Goal: Transaction & Acquisition: Purchase product/service

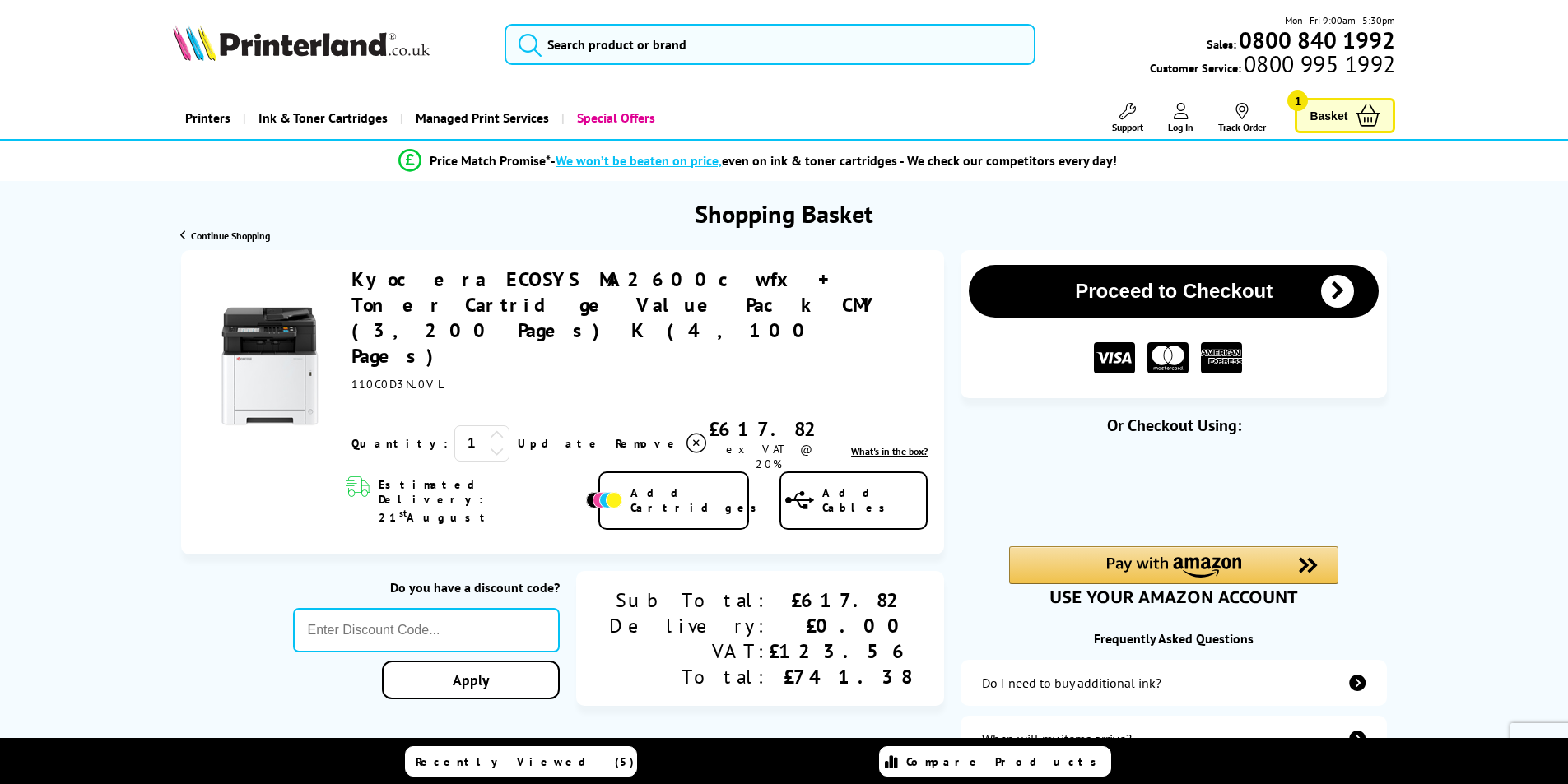
click at [599, 280] on link "Kyocera ECOSYS MA2600cwfx + Toner Cartridge Value Pack CMY (3,200 Pages) K (4,1…" at bounding box center [614, 318] width 525 height 102
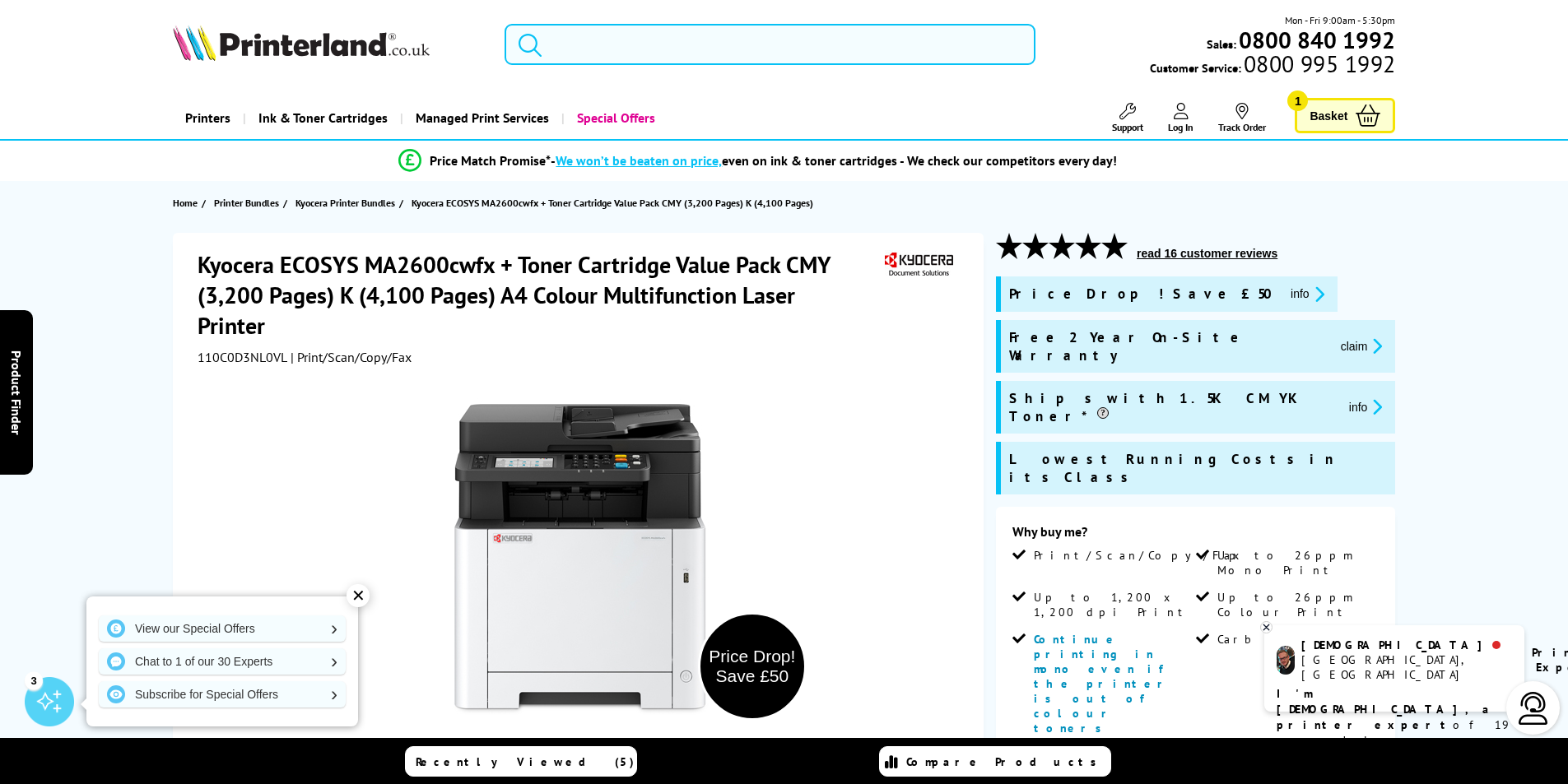
click at [717, 43] on input "search" at bounding box center [769, 44] width 531 height 42
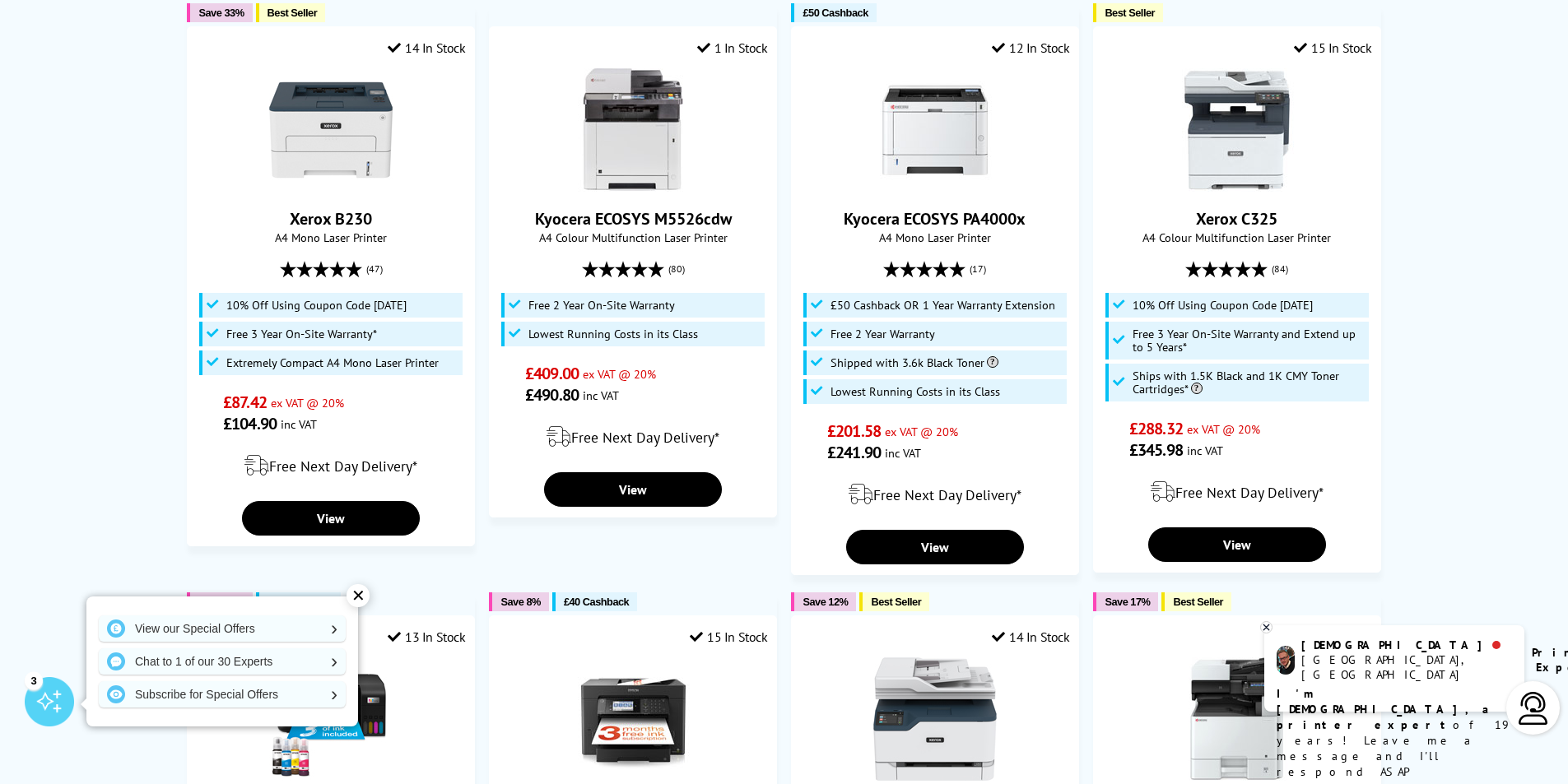
scroll to position [226, 0]
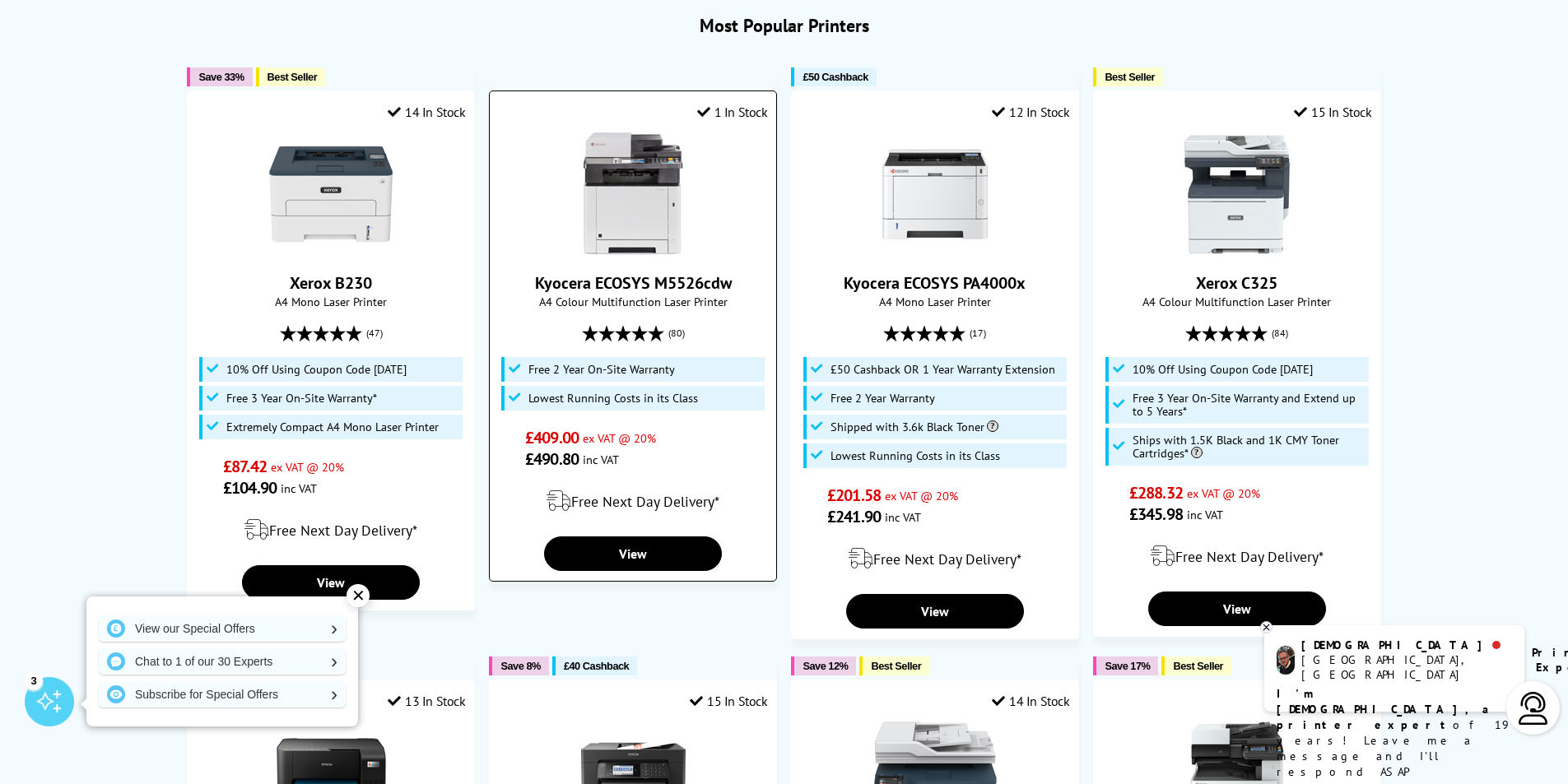
click at [629, 178] on img at bounding box center [632, 193] width 124 height 124
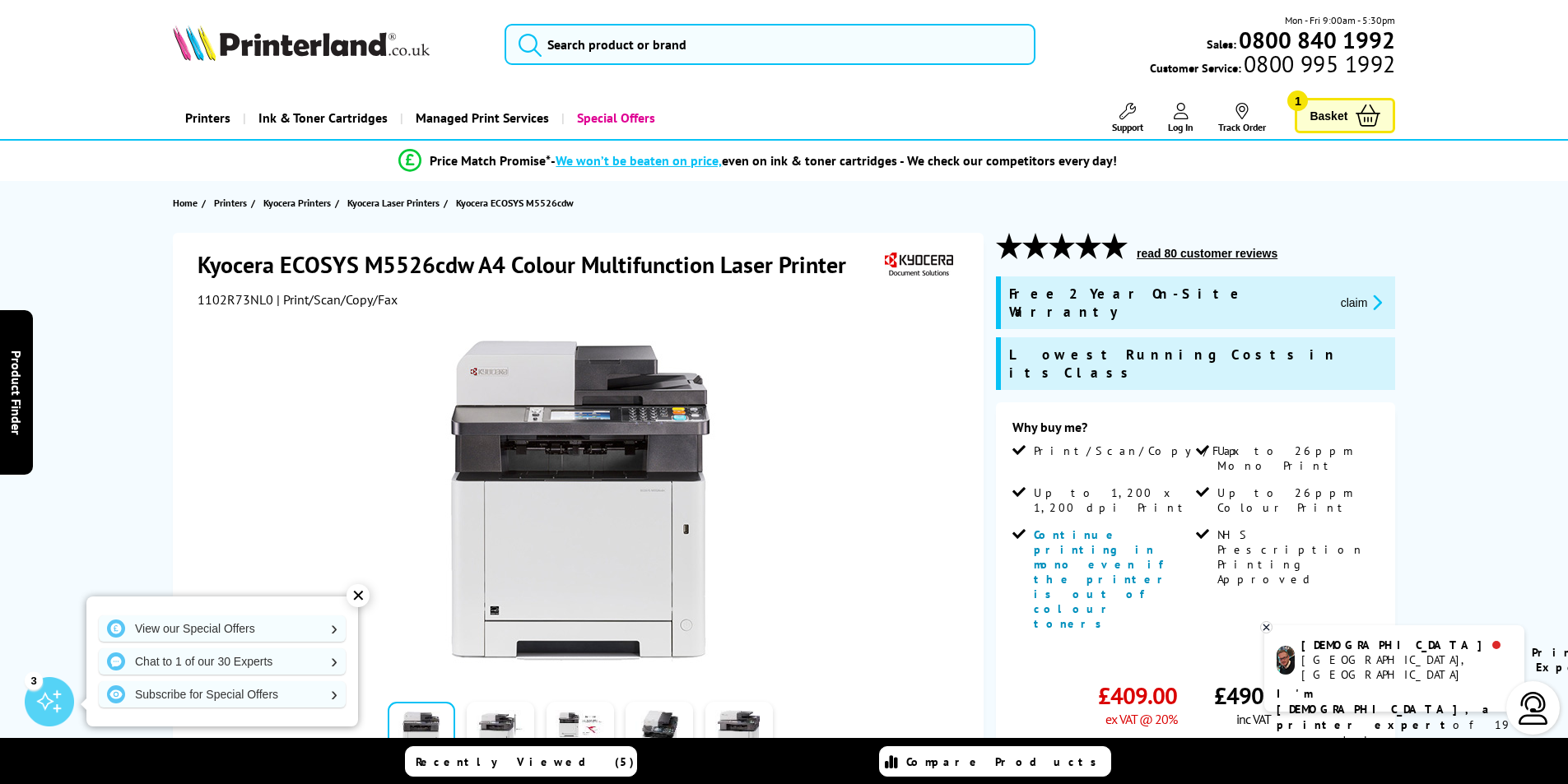
click at [1266, 626] on icon at bounding box center [1266, 627] width 6 height 6
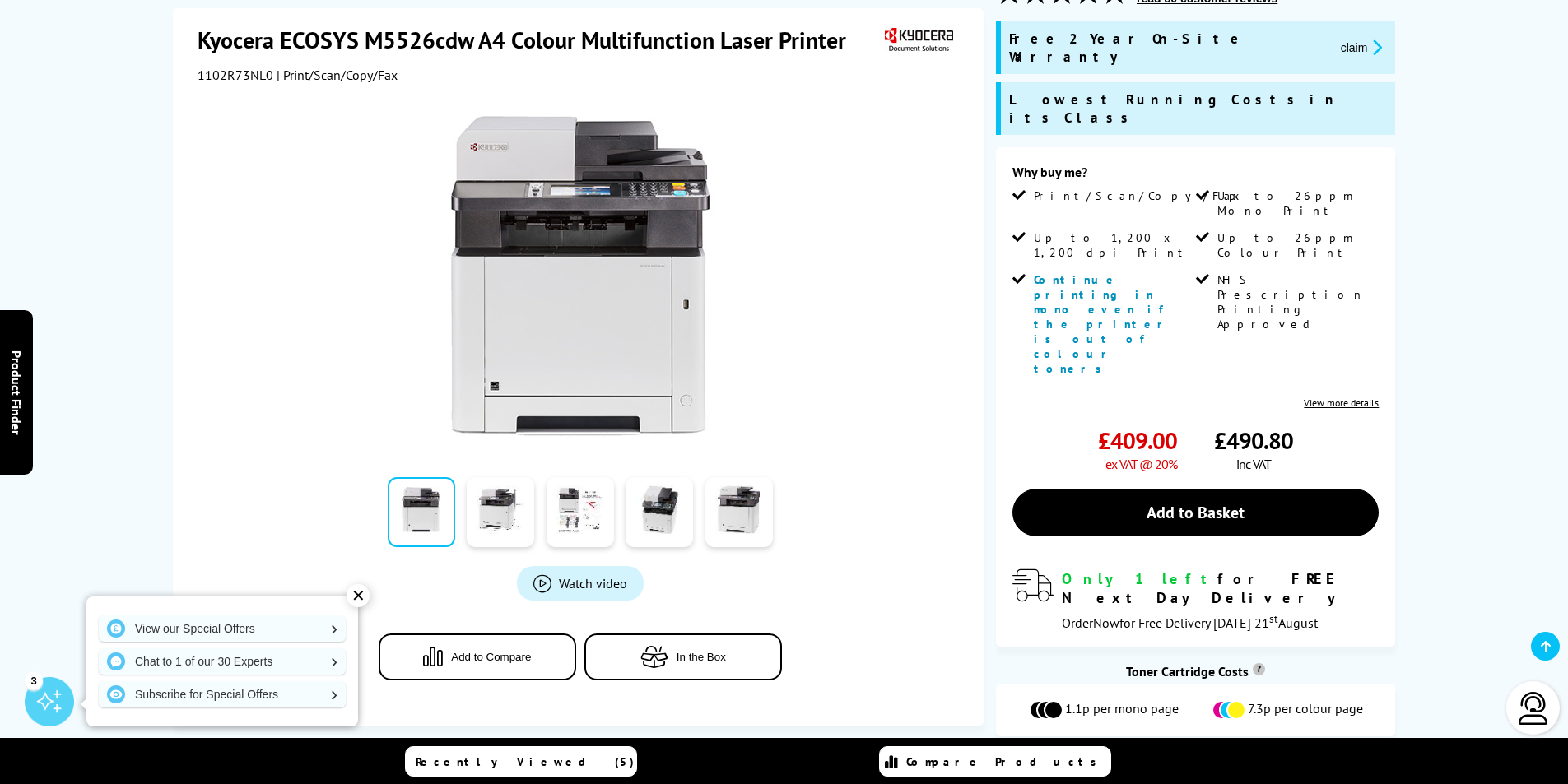
scroll to position [256, 0]
click at [501, 478] on link at bounding box center [499, 513] width 67 height 70
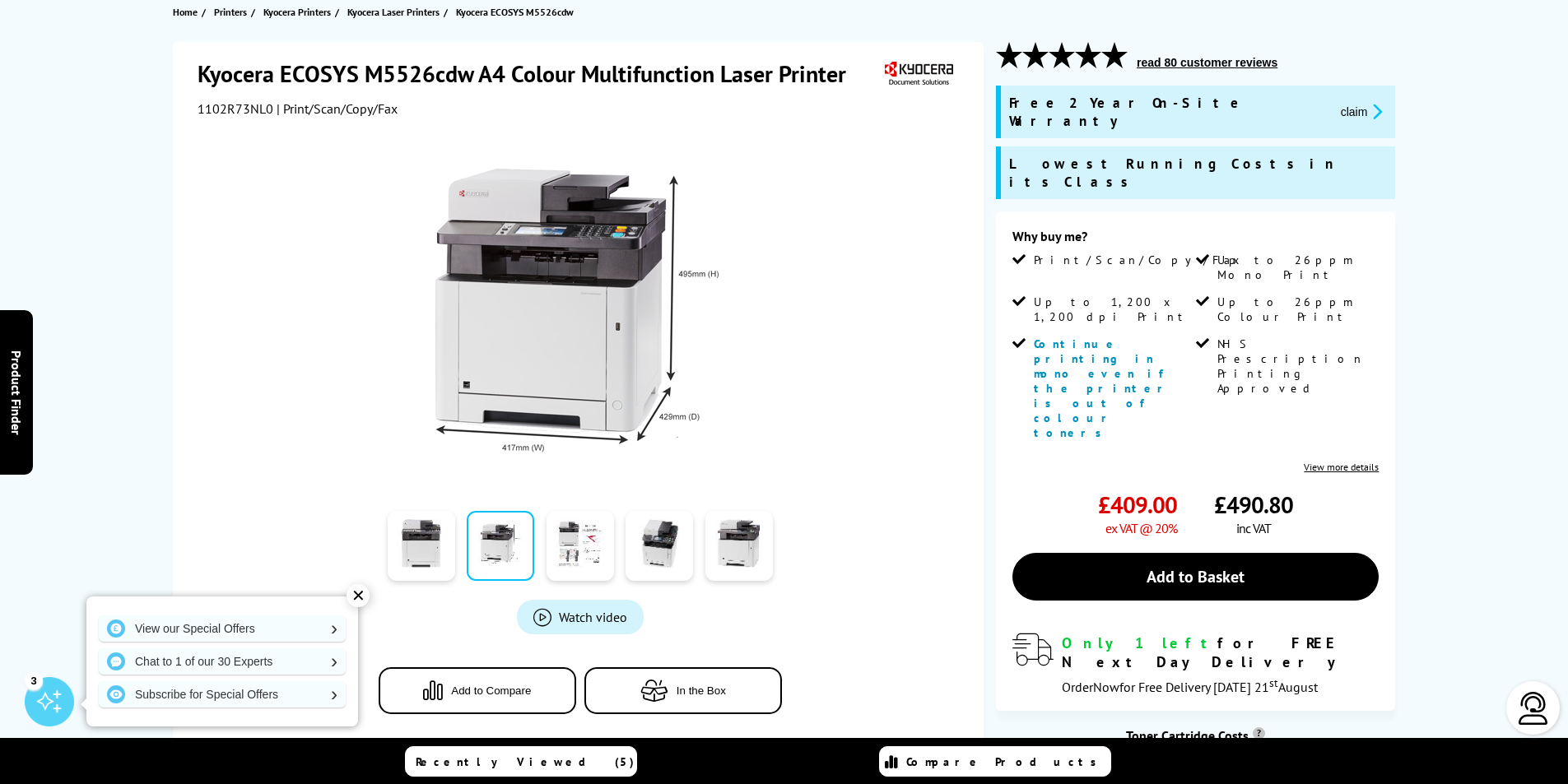
scroll to position [0, 0]
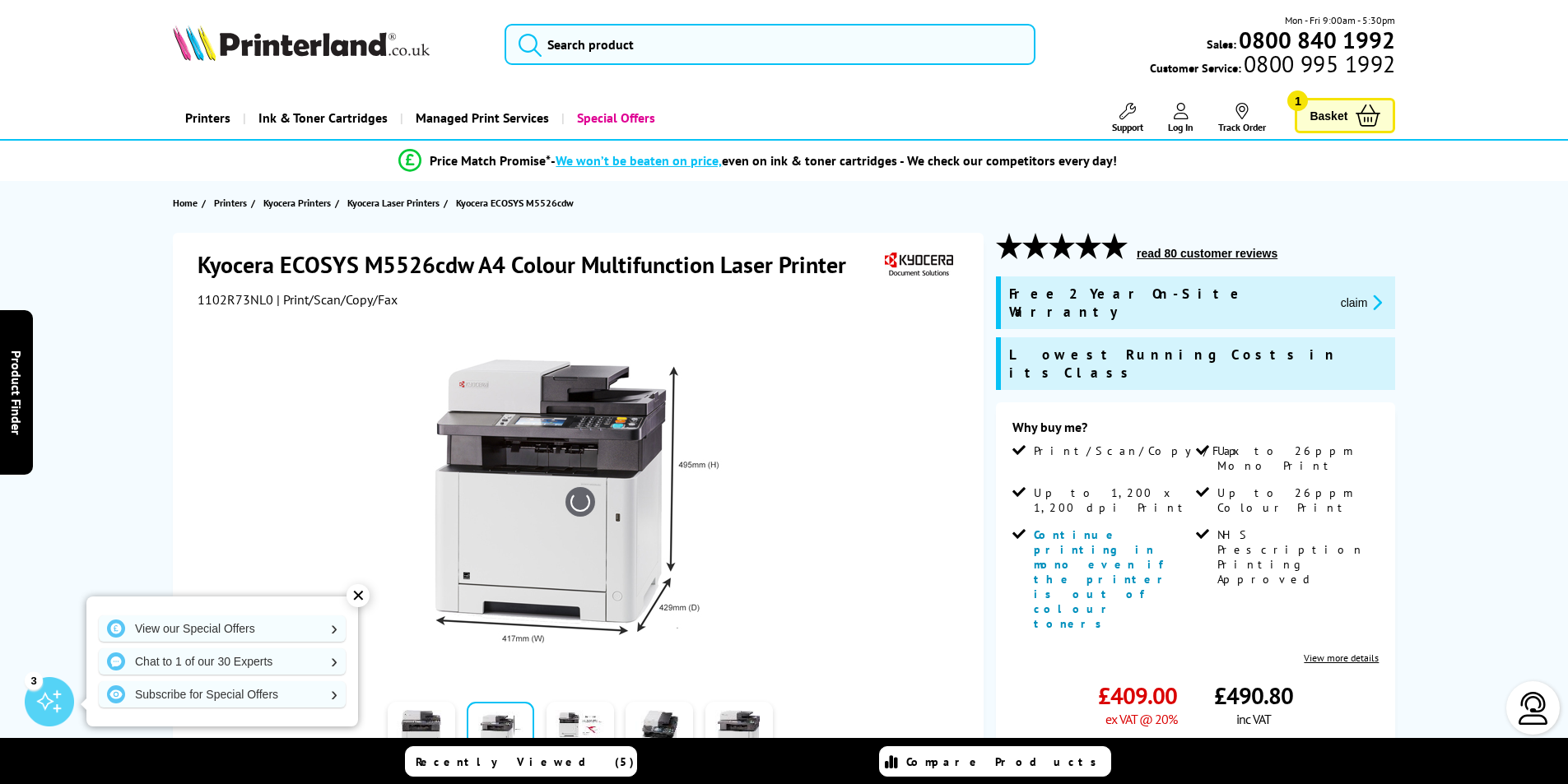
click at [358, 598] on div "✕" at bounding box center [358, 595] width 23 height 23
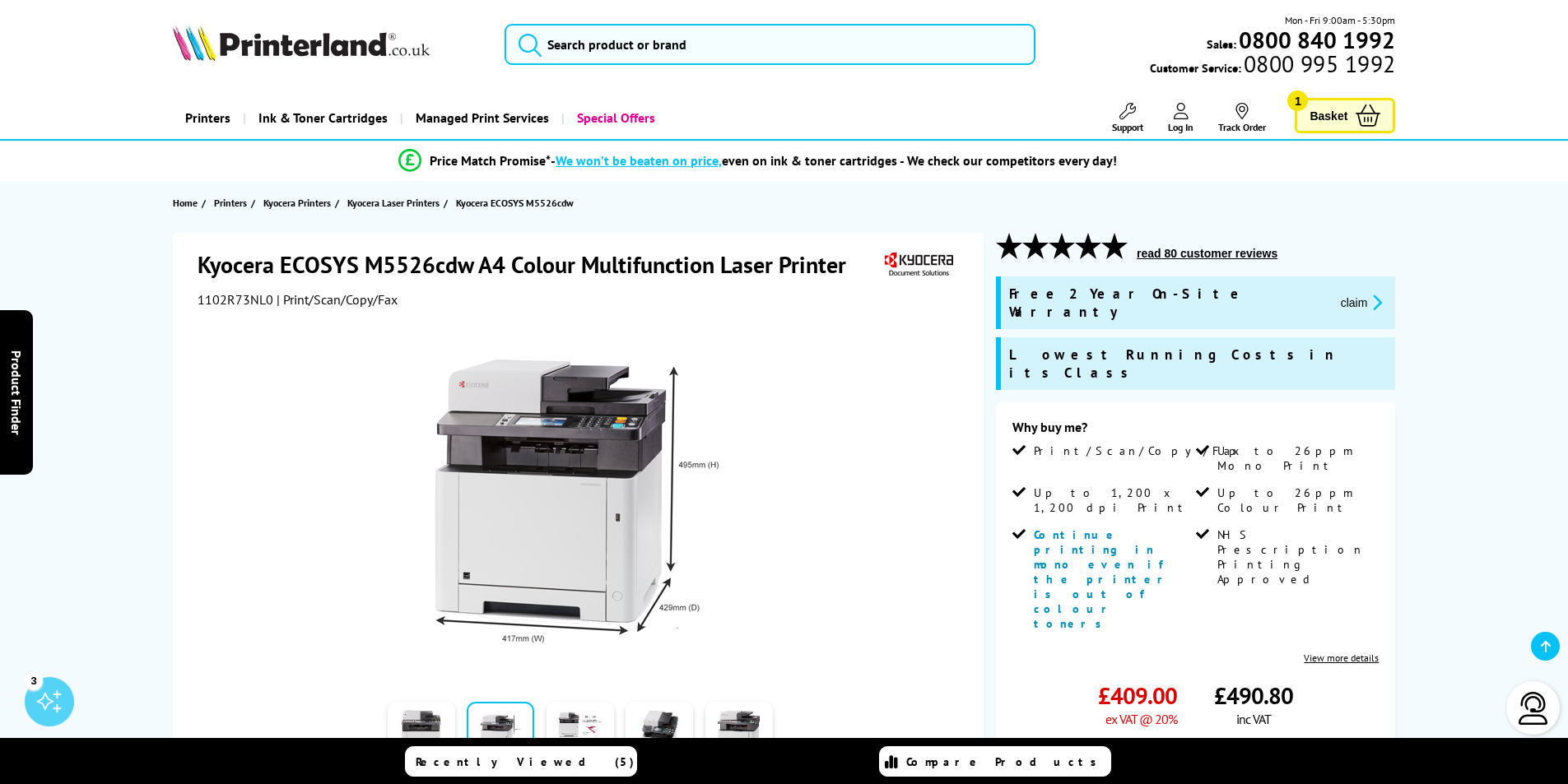
scroll to position [273, 0]
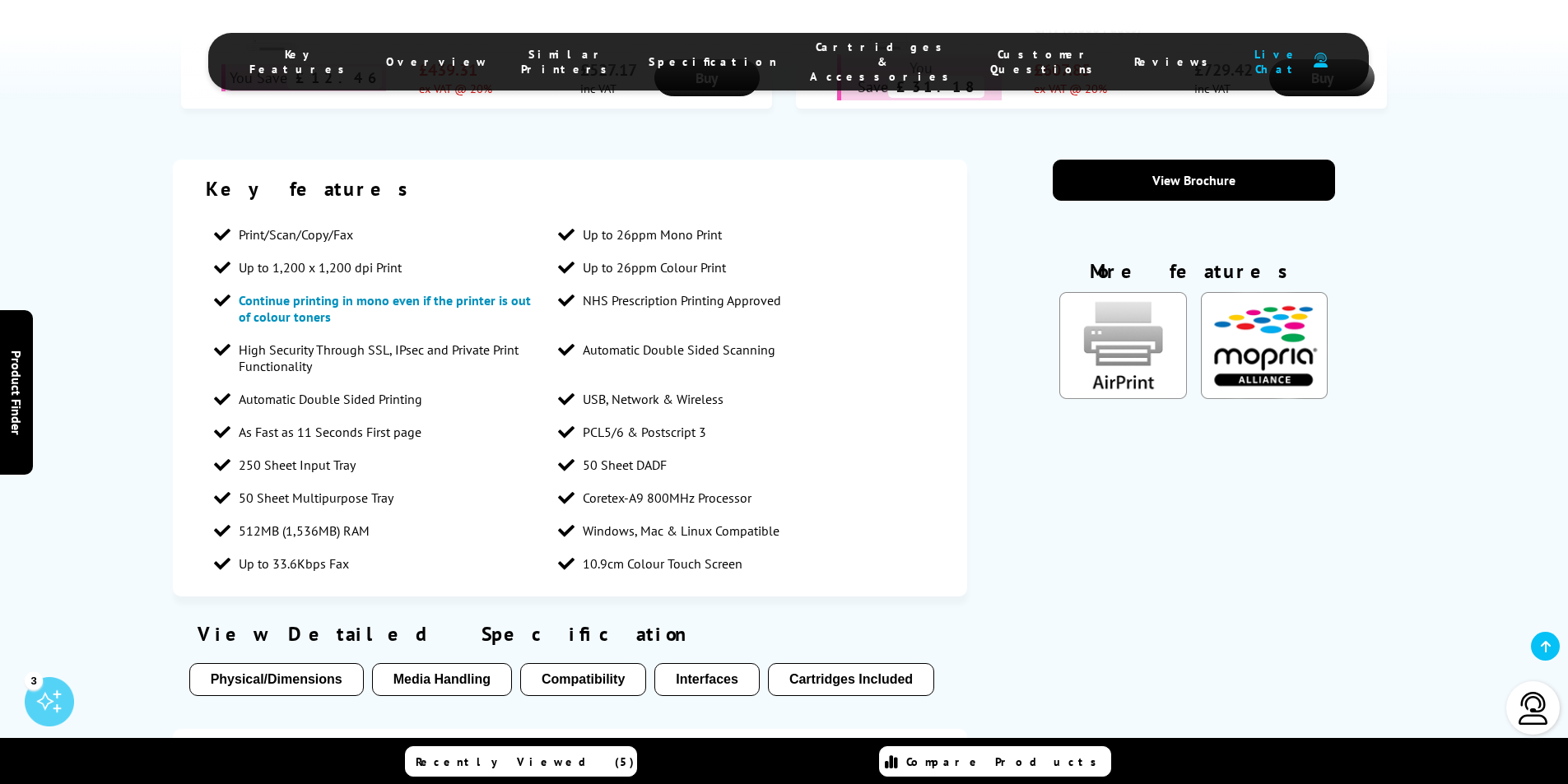
scroll to position [1493, 0]
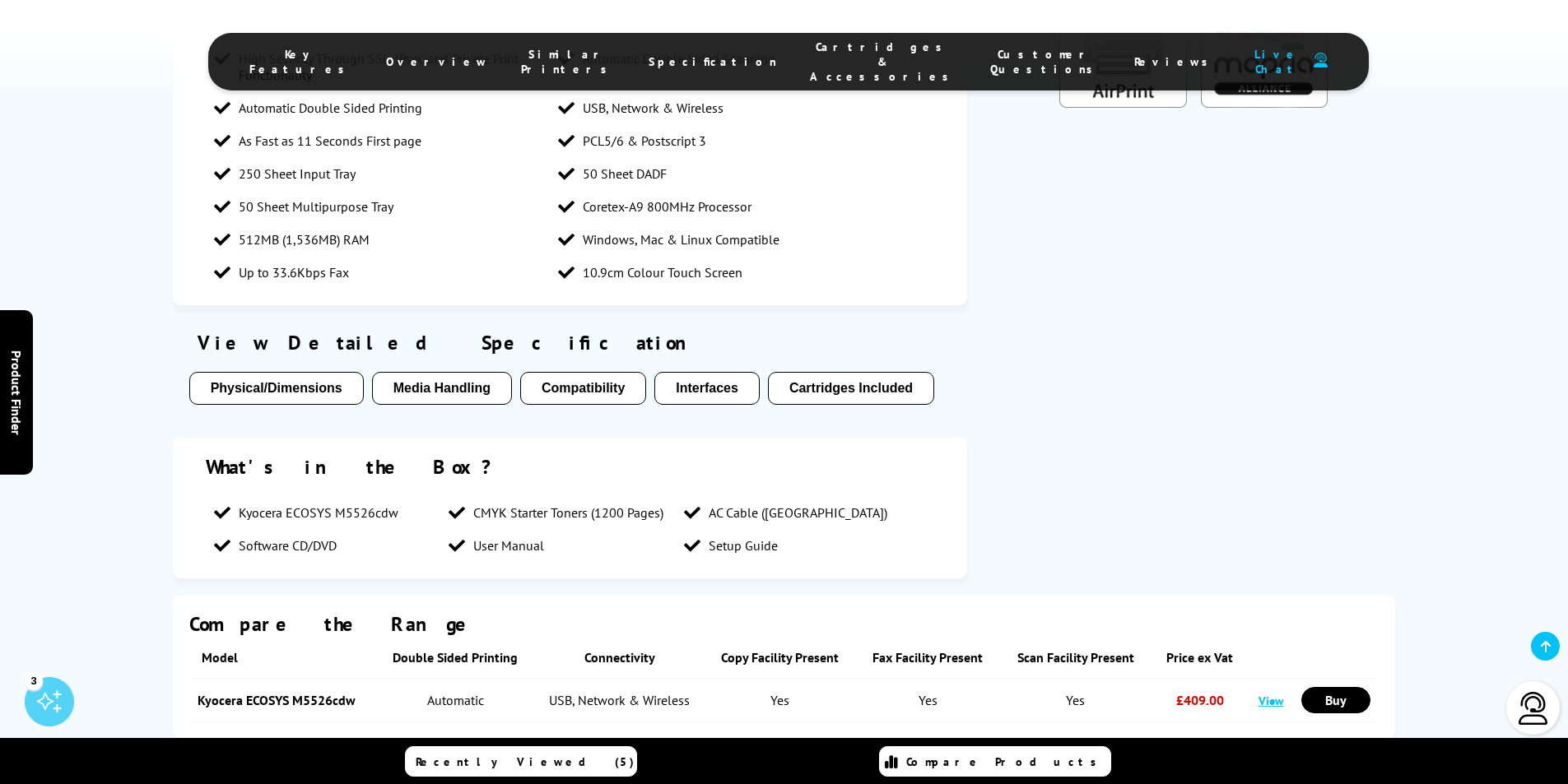
click at [1423, 455] on div "Key features Print/Scan/Copy/Fax Up to 26ppm Mono Print Up to 1,200 x 1,200 dpi…" at bounding box center [784, 231] width 1317 height 726
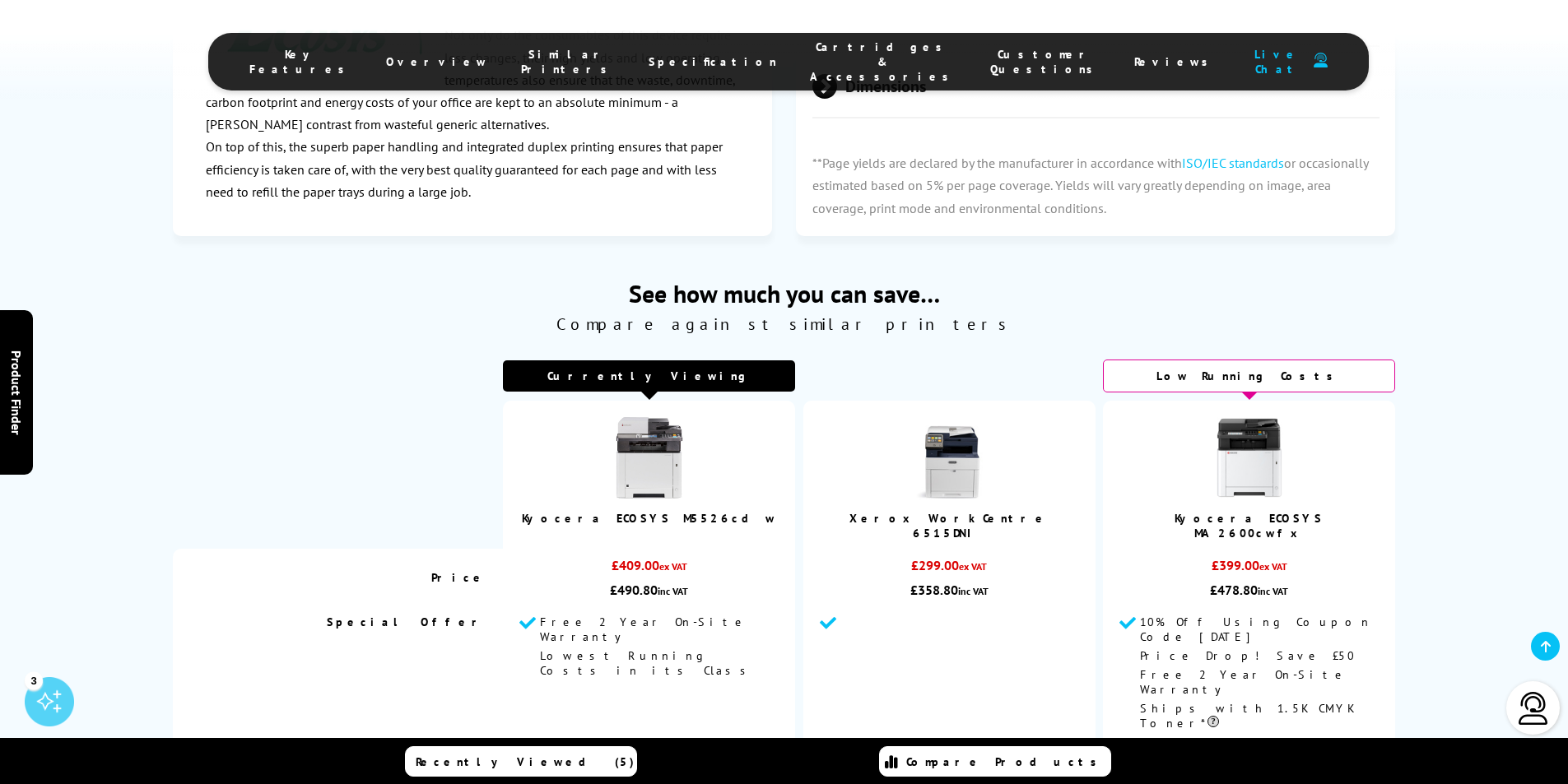
scroll to position [3708, 0]
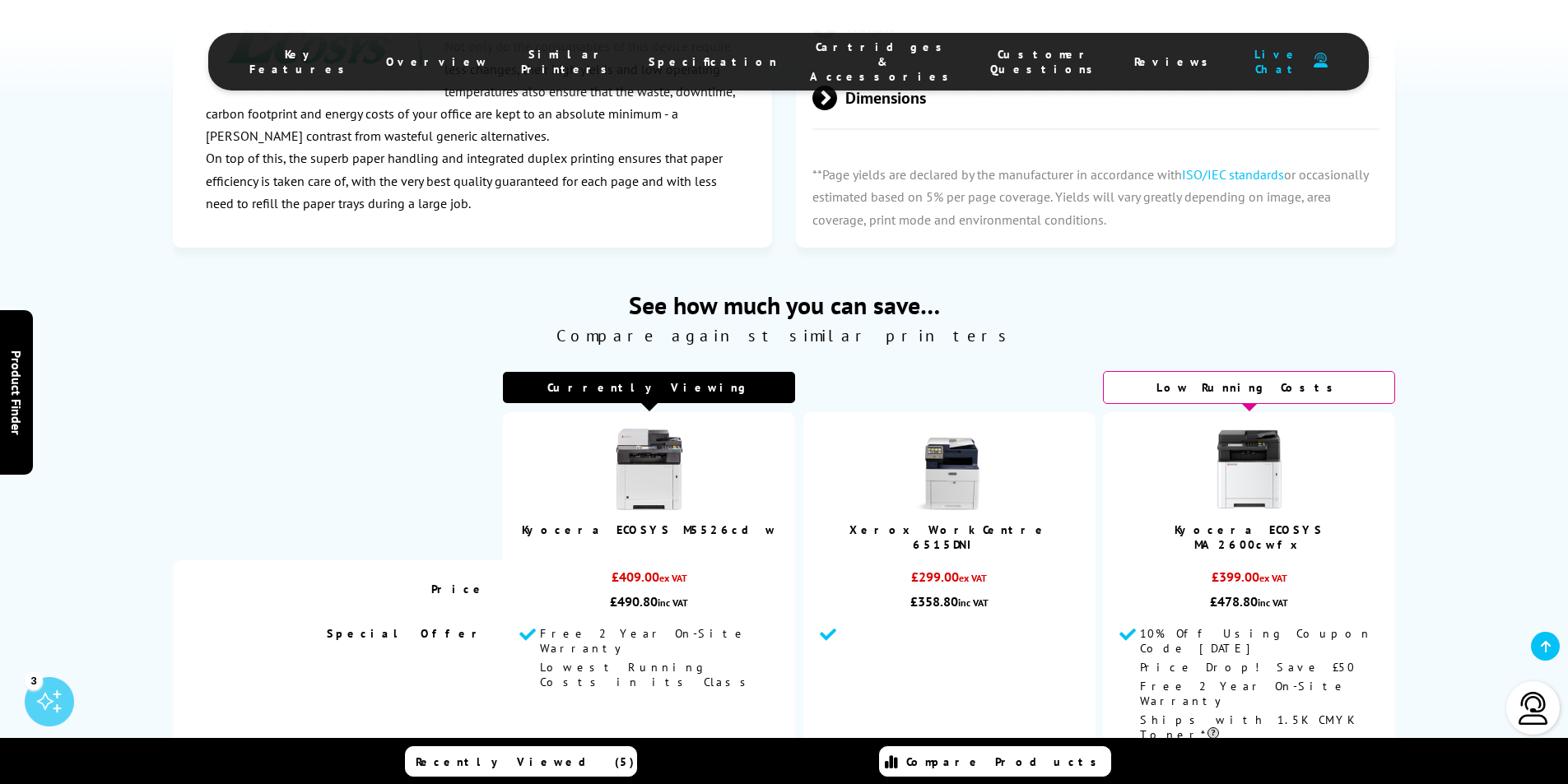
click at [1253, 428] on img at bounding box center [1249, 469] width 82 height 82
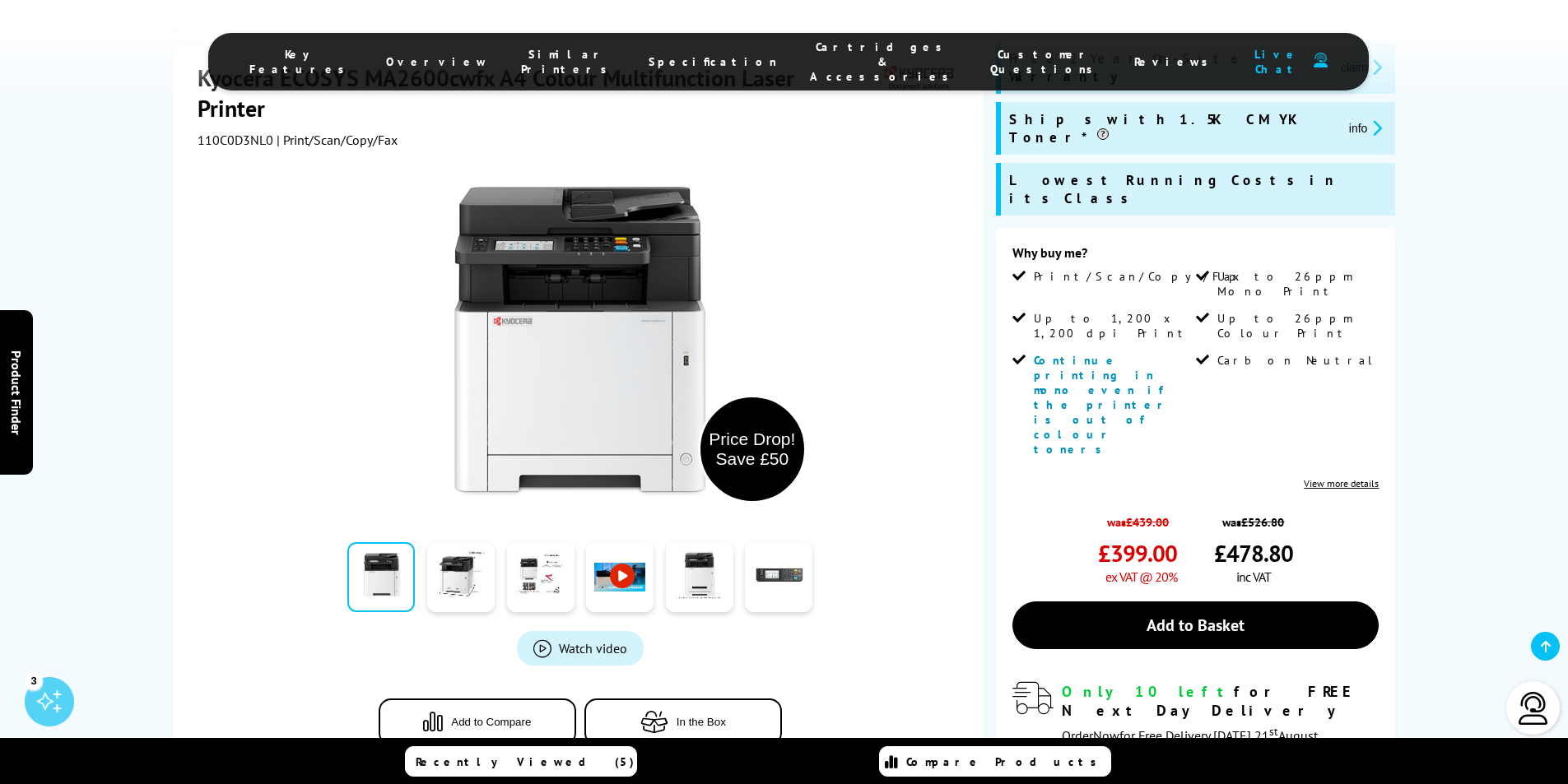
scroll to position [317, 0]
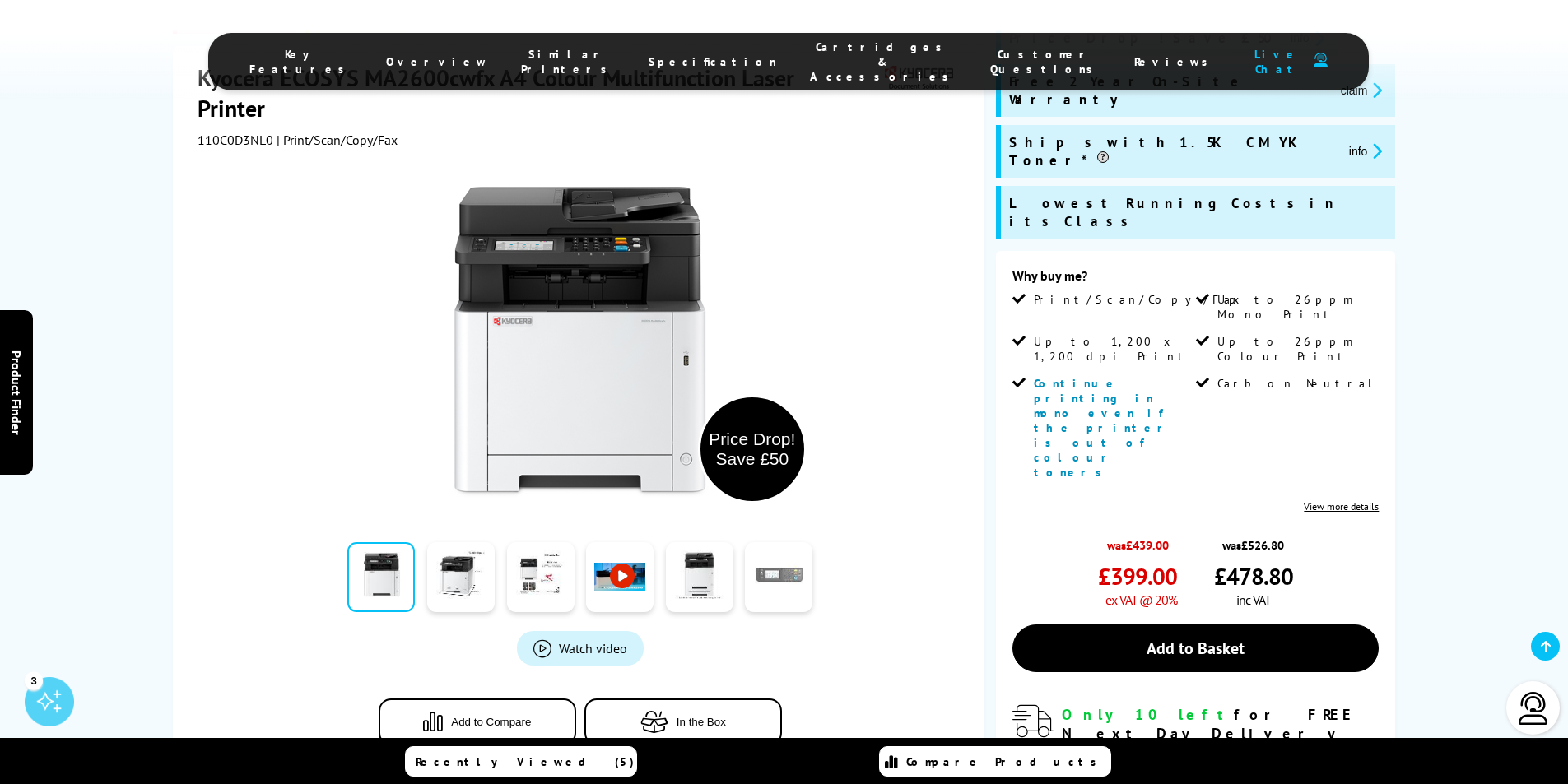
click at [786, 568] on link at bounding box center [778, 577] width 67 height 70
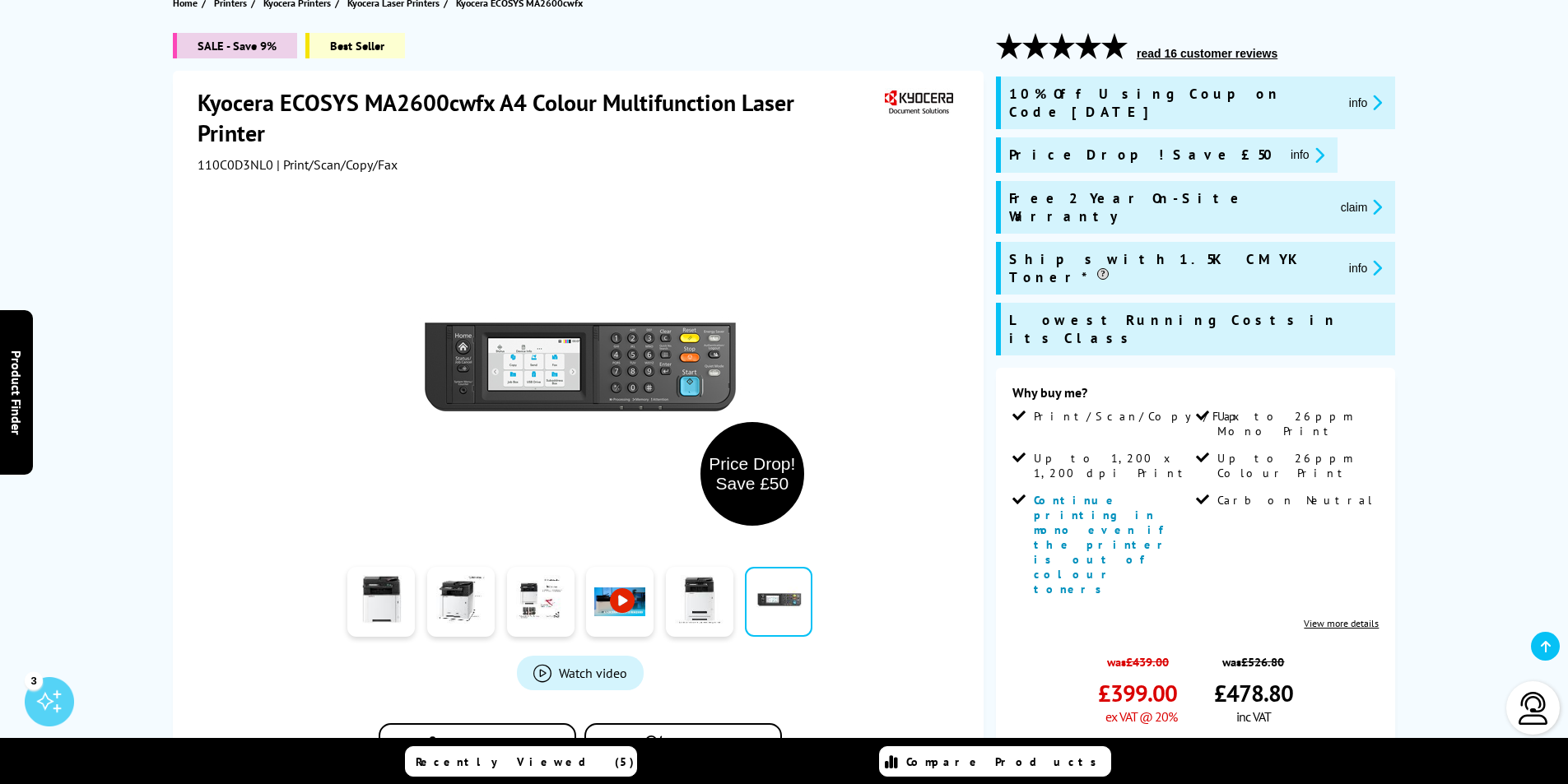
scroll to position [207, 0]
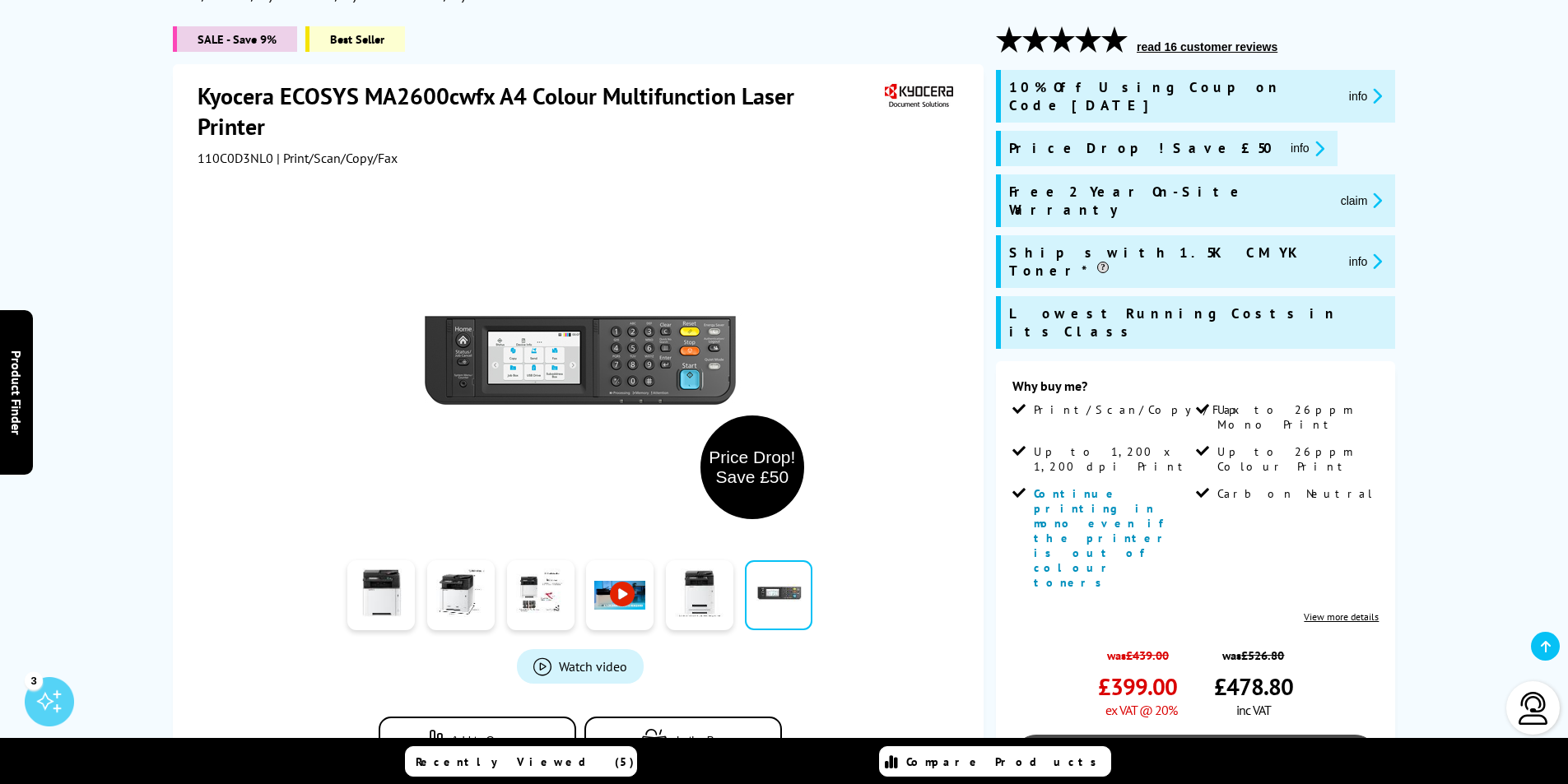
click at [1196, 735] on link "Add to Basket" at bounding box center [1195, 759] width 366 height 48
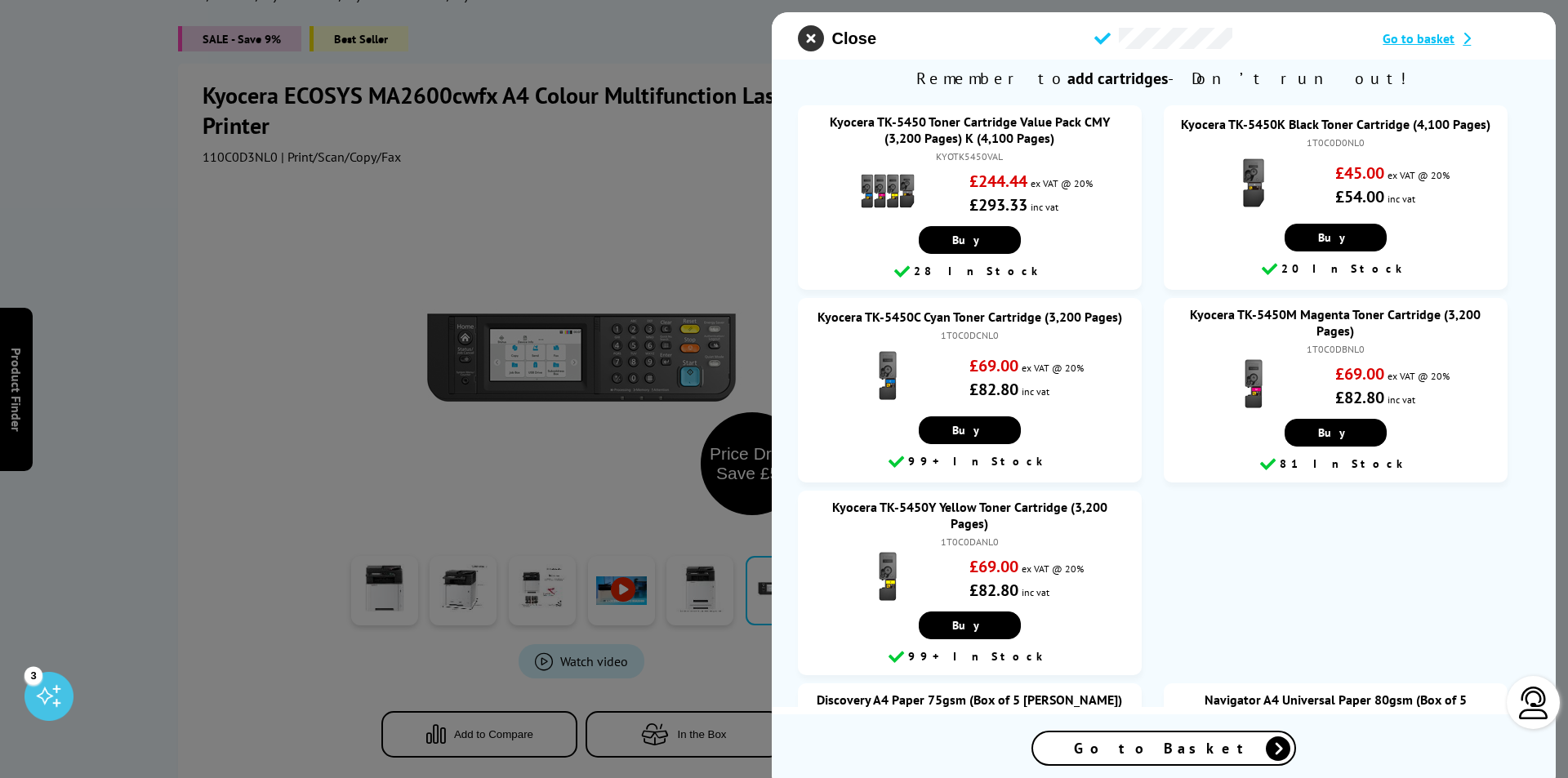
click at [813, 39] on icon "close modal" at bounding box center [811, 38] width 26 height 26
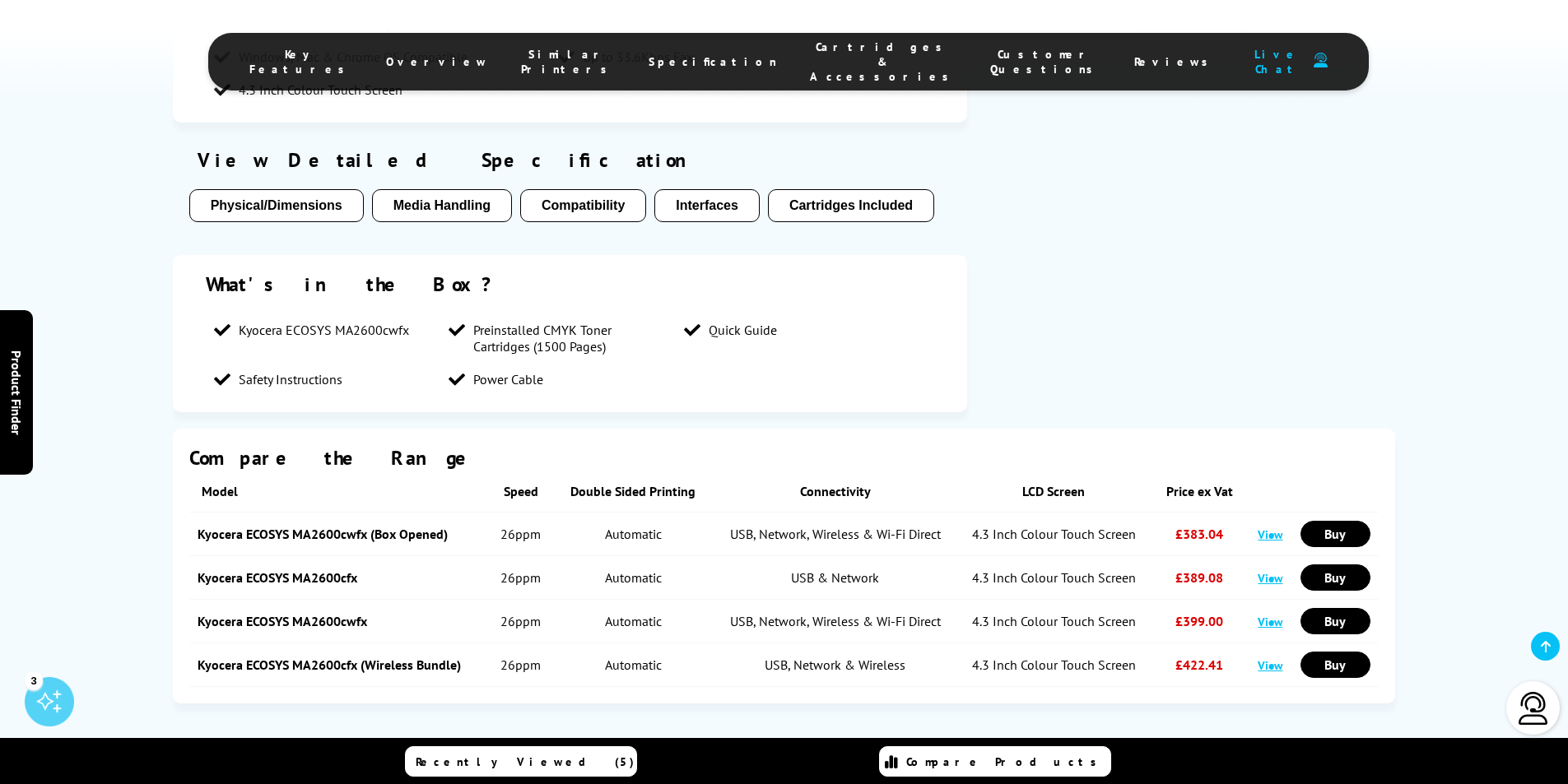
scroll to position [1890, 0]
click at [1340, 521] on link "Buy" at bounding box center [1336, 534] width 70 height 26
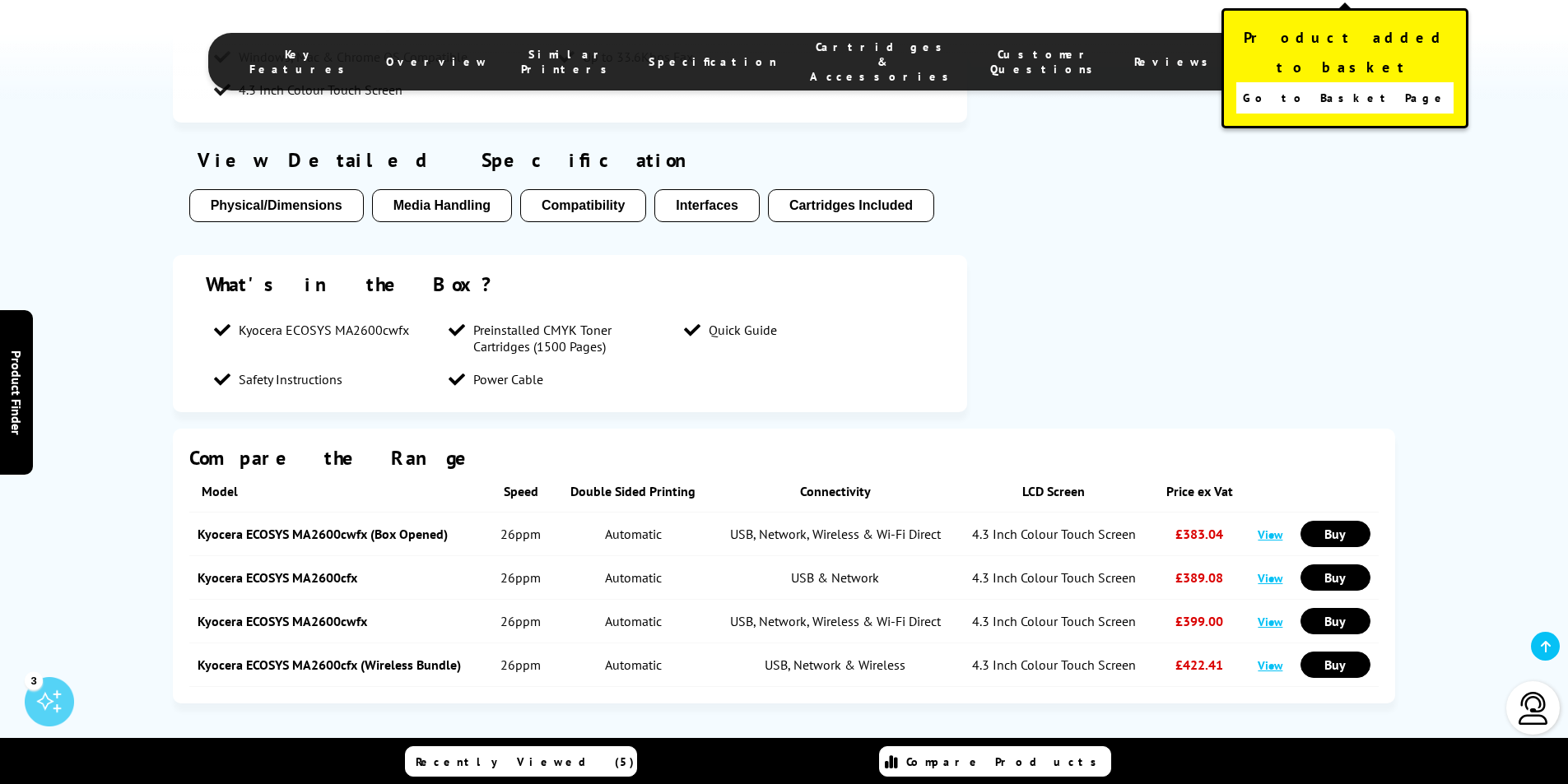
click at [1372, 87] on span "Go to Basket Page" at bounding box center [1345, 98] width 205 height 23
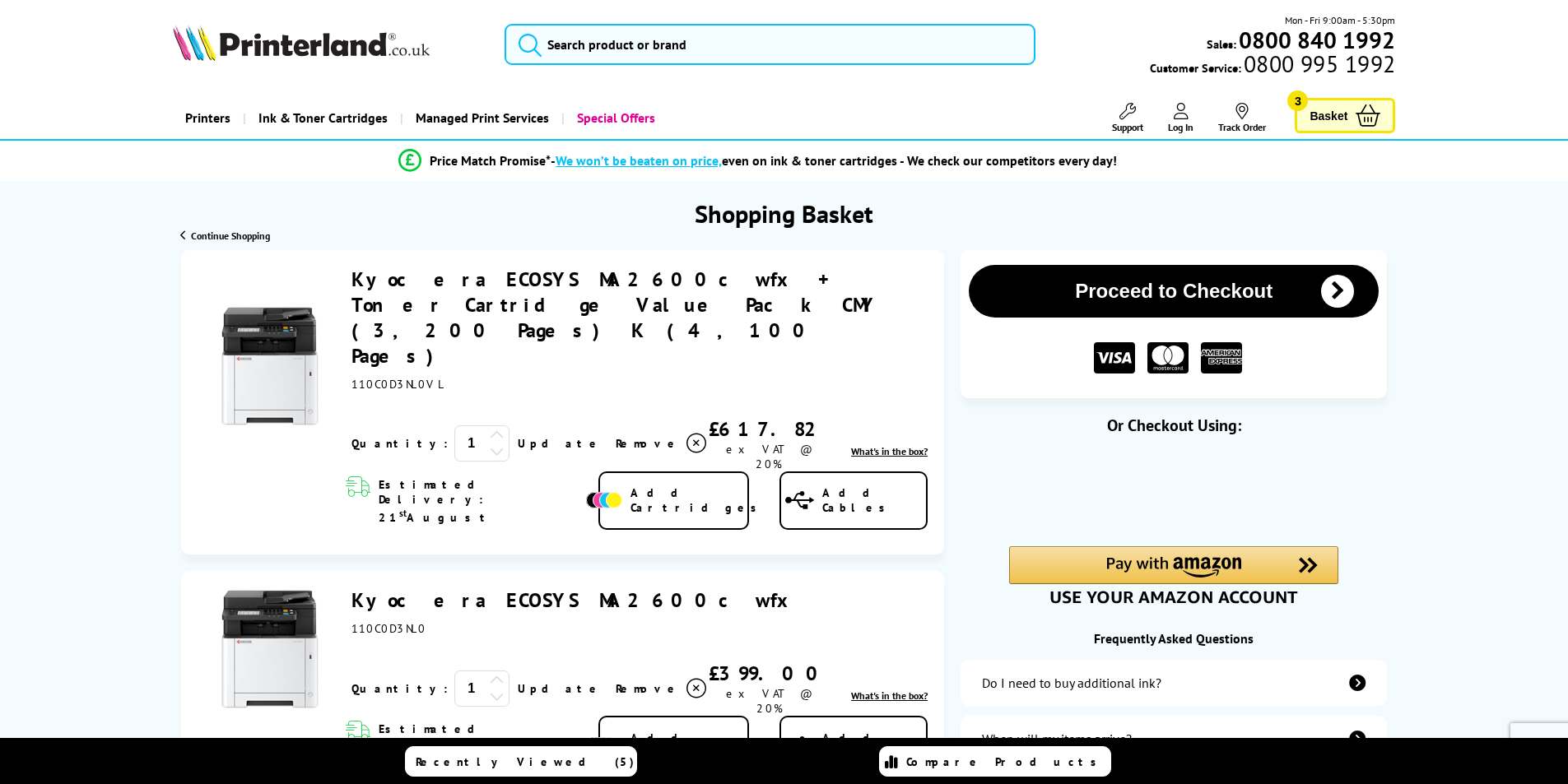
click at [686, 434] on icon at bounding box center [696, 443] width 20 height 20
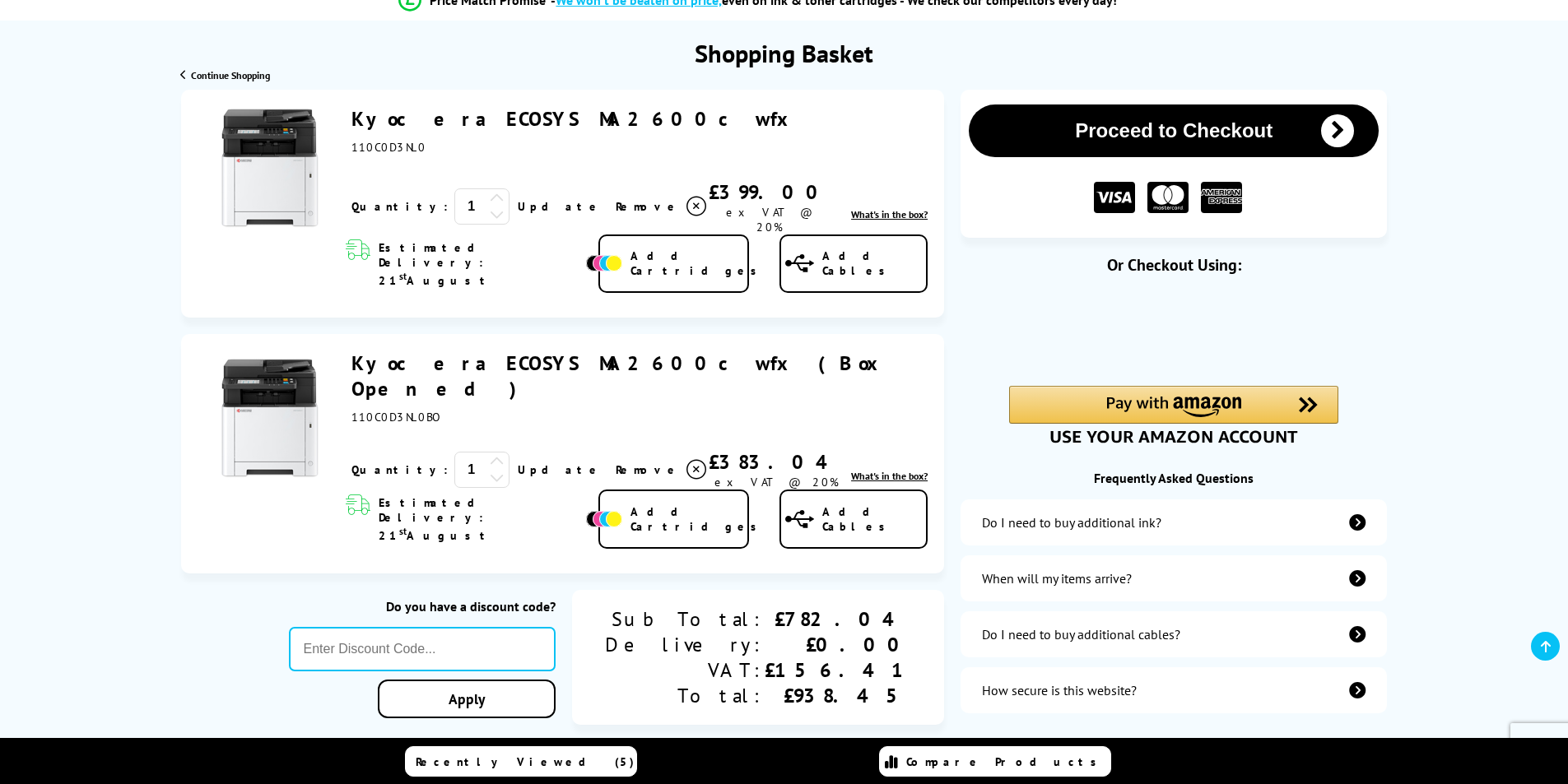
scroll to position [161, 0]
click at [686, 198] on icon at bounding box center [696, 206] width 20 height 20
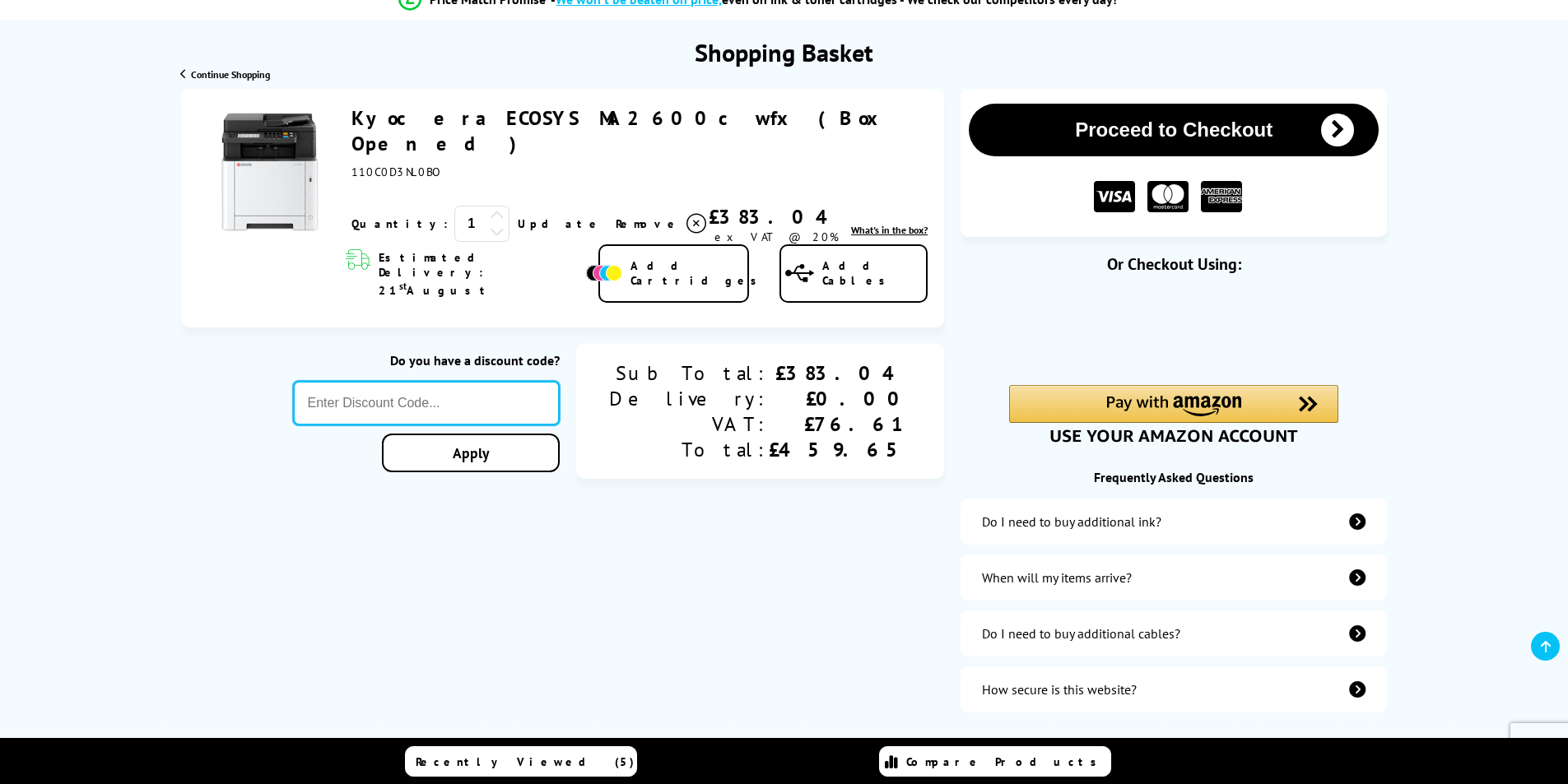
click at [476, 381] on input "text" at bounding box center [426, 403] width 267 height 44
type input "[DATE]"
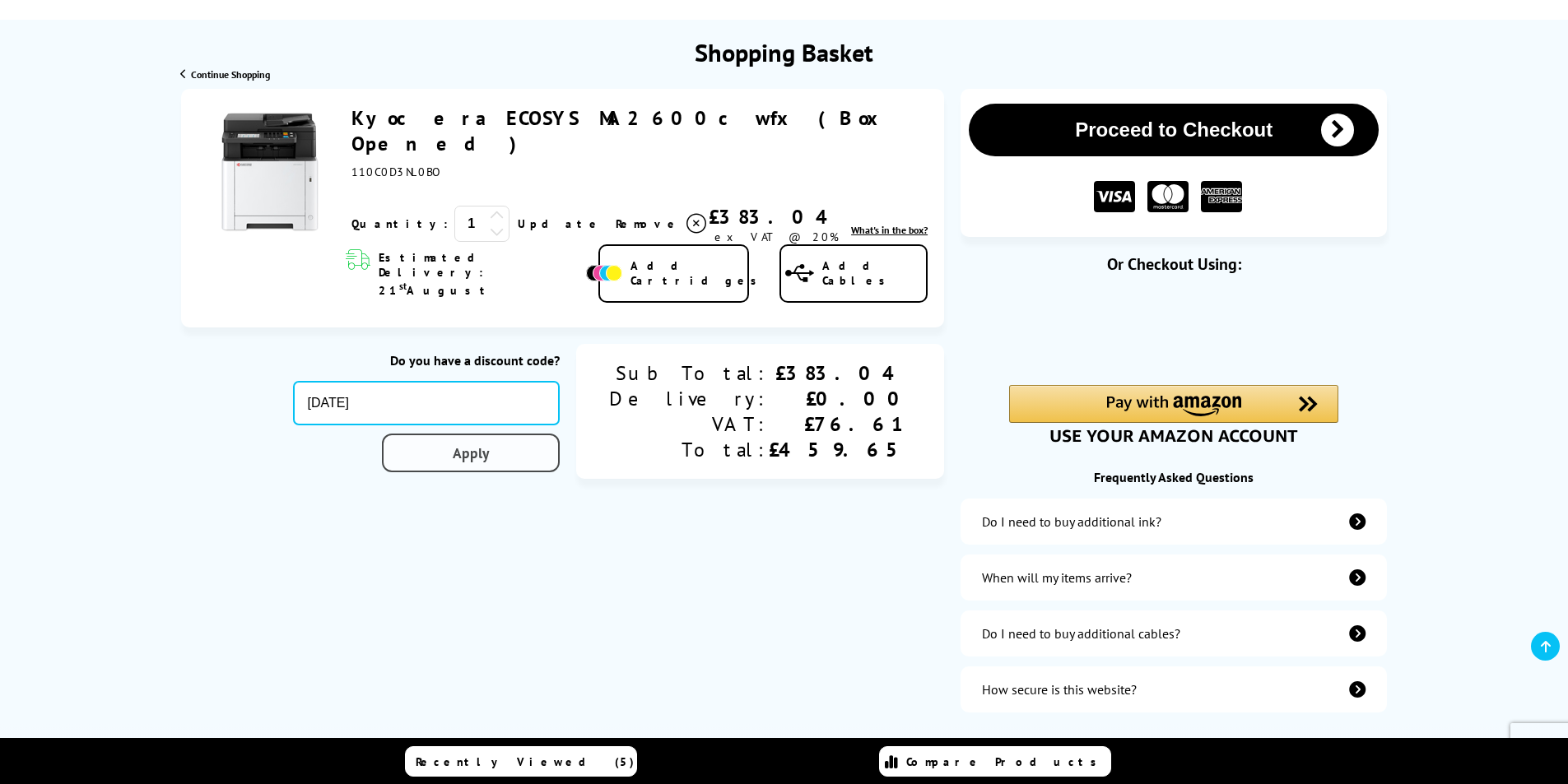
click at [524, 434] on link "Apply" at bounding box center [471, 453] width 177 height 39
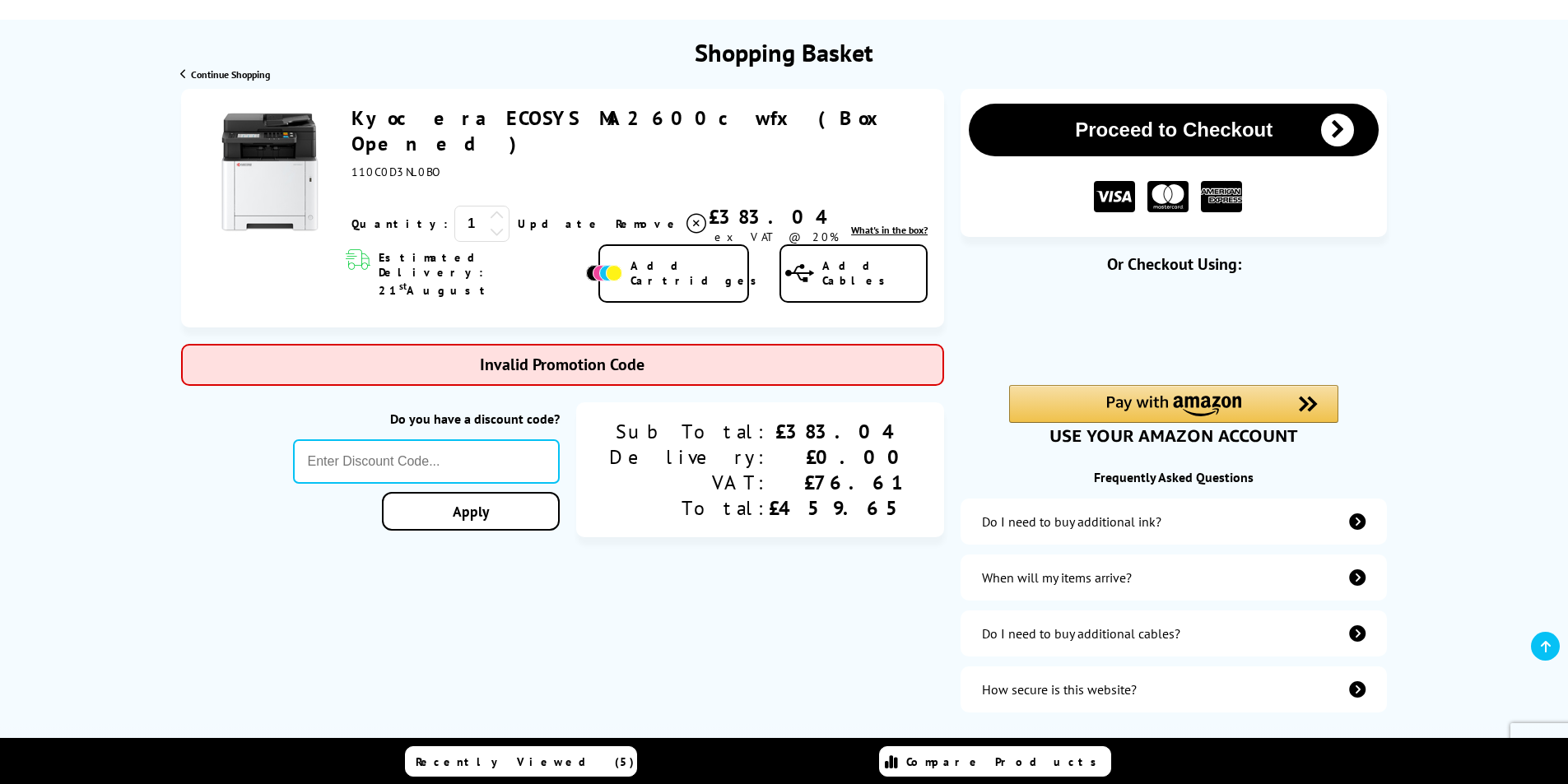
scroll to position [0, 0]
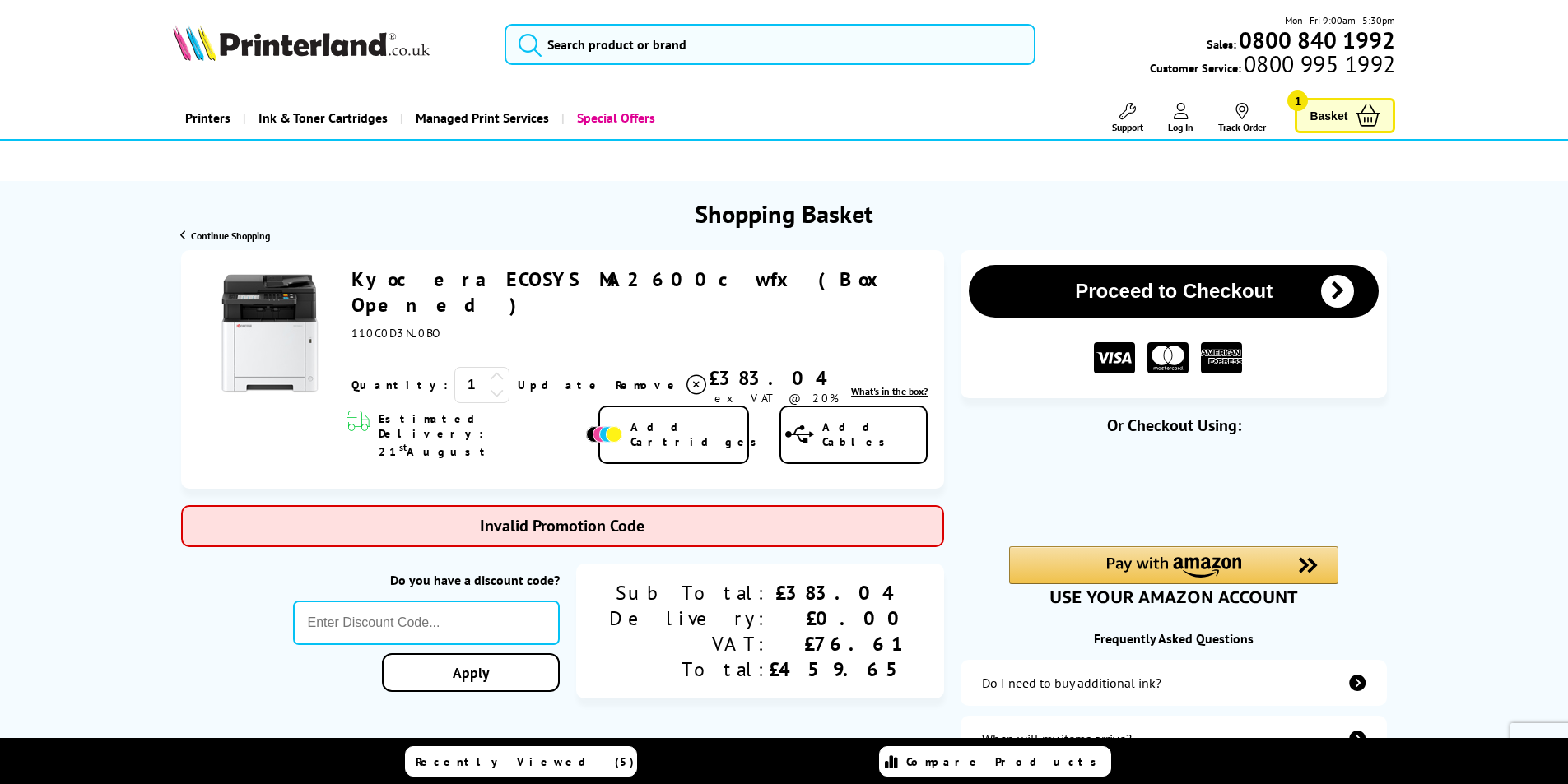
click at [222, 237] on span "Continue Shopping" at bounding box center [230, 235] width 79 height 12
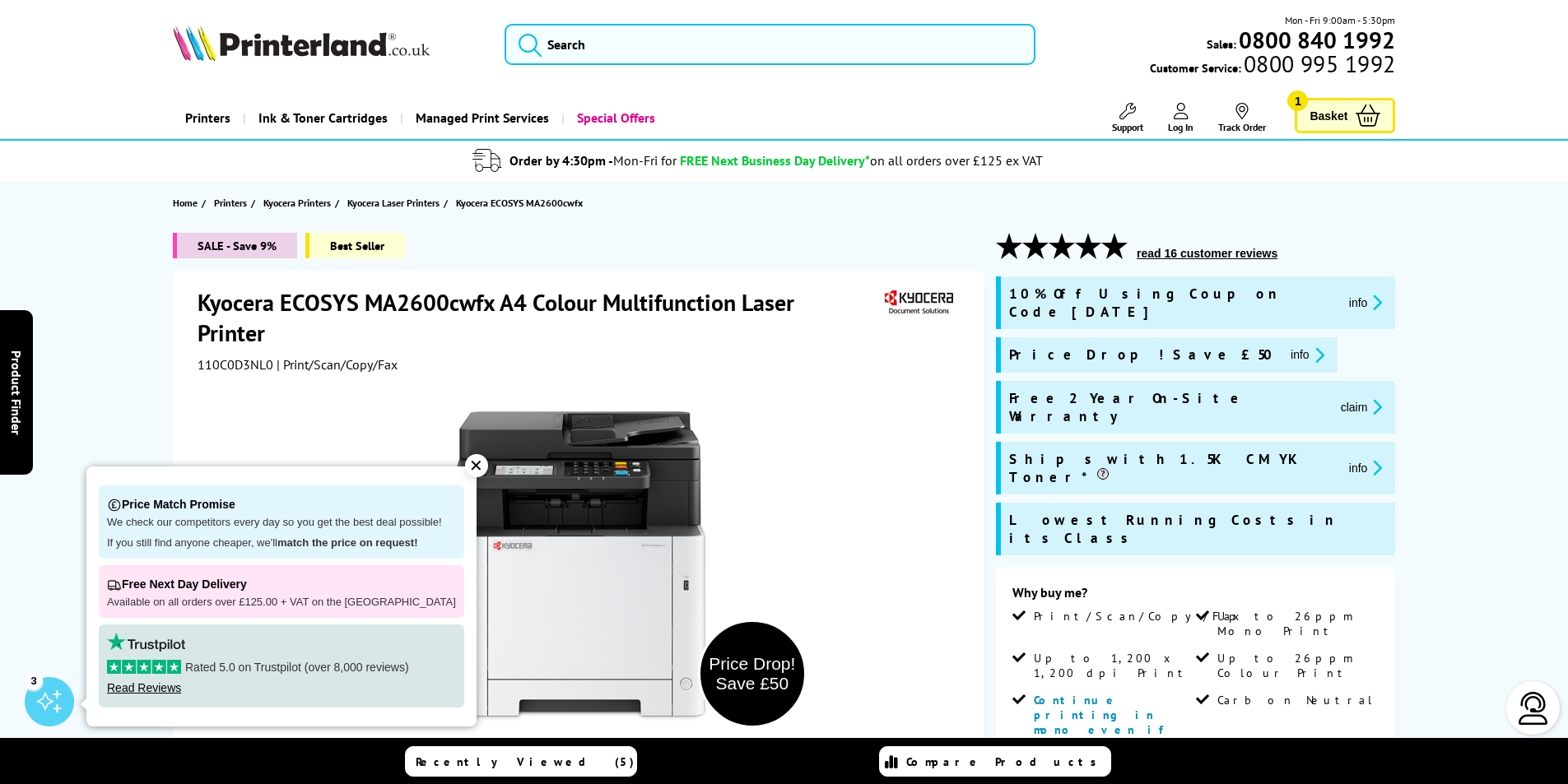
click at [1340, 125] on span "Basket" at bounding box center [1328, 116] width 38 height 23
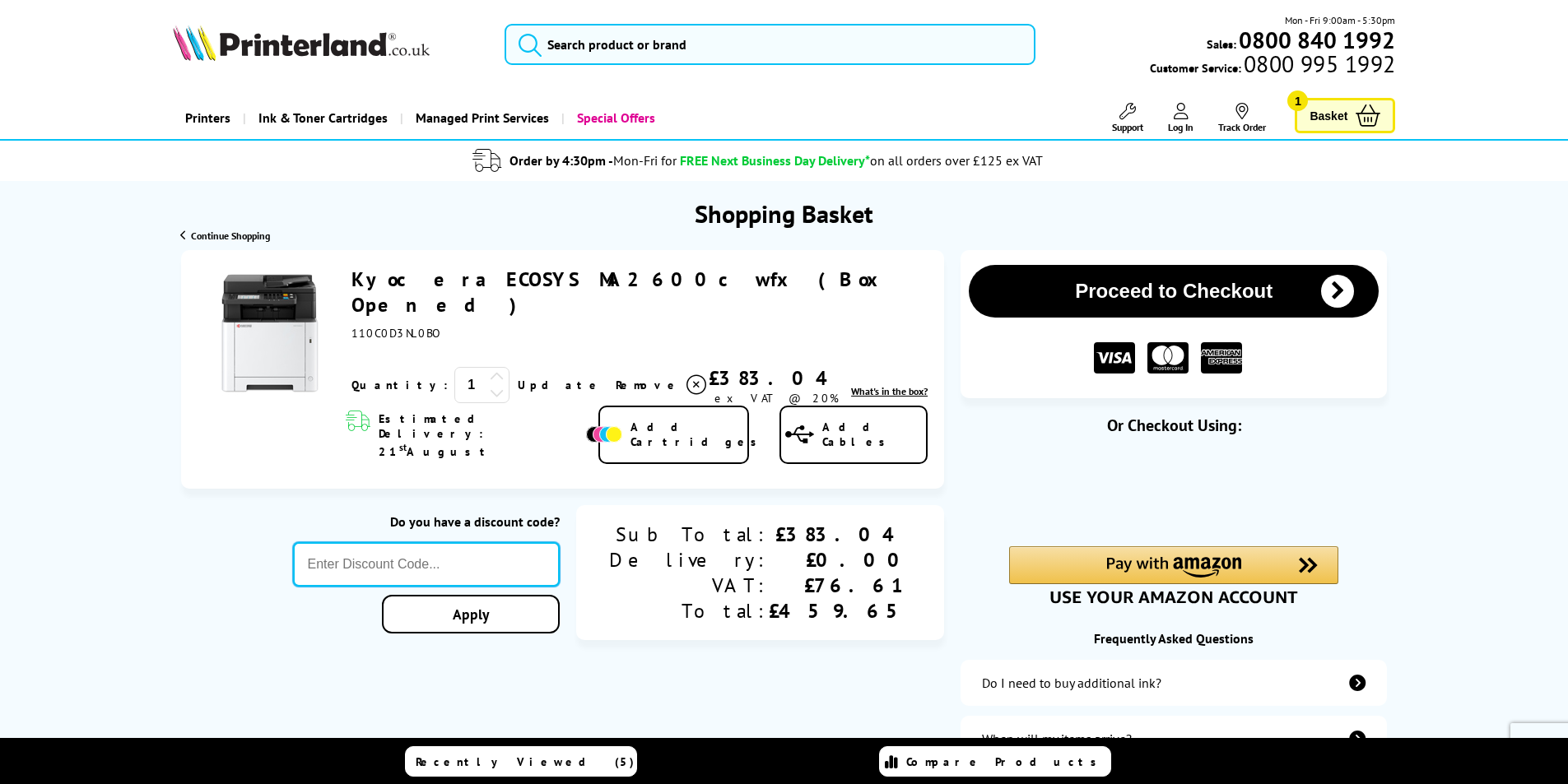
click at [455, 542] on input "text" at bounding box center [426, 564] width 267 height 44
type input "[DATE]"
click at [533, 594] on link "Apply" at bounding box center [471, 613] width 177 height 39
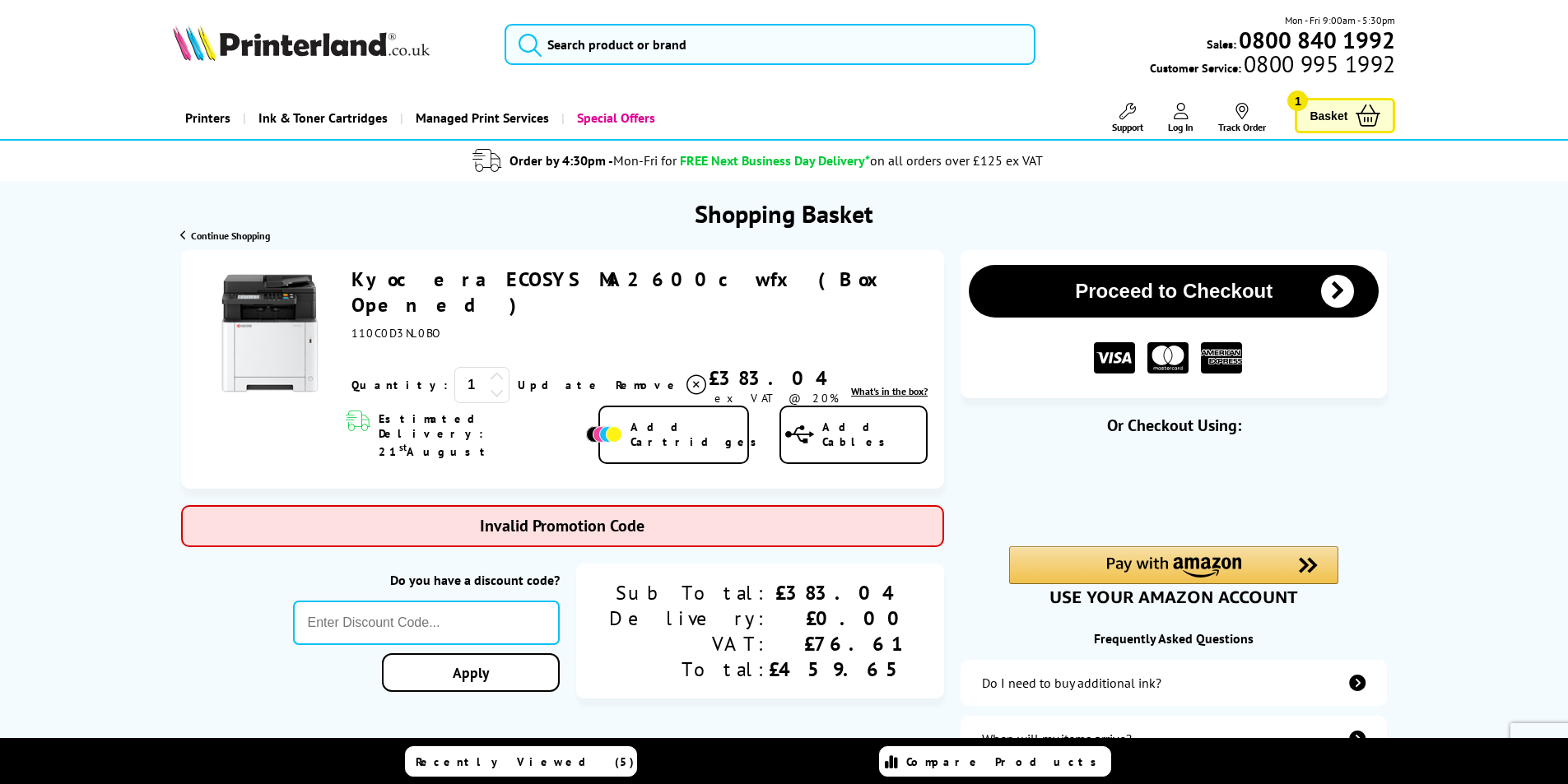
click at [229, 239] on span "Continue Shopping" at bounding box center [230, 235] width 79 height 12
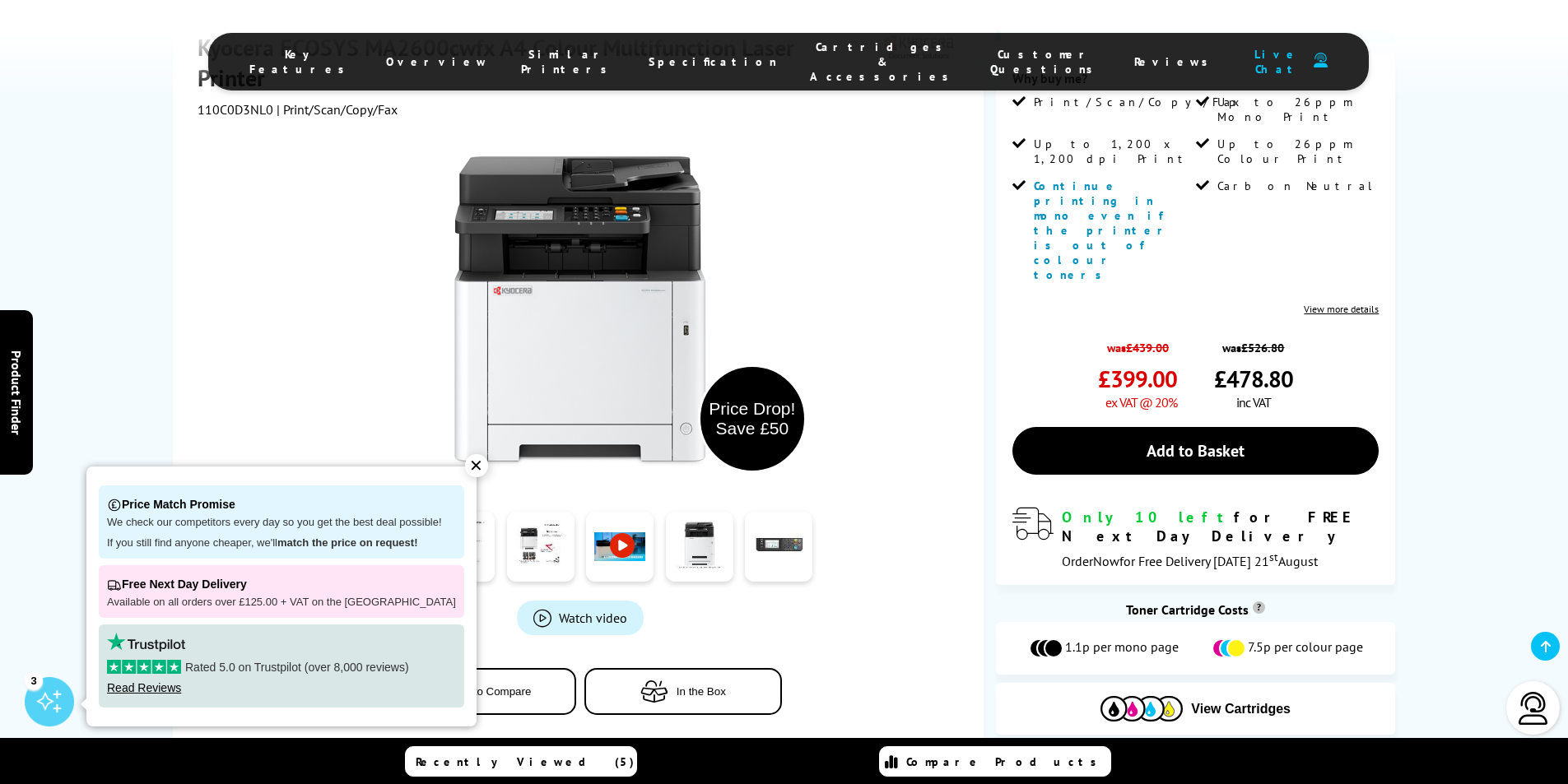
scroll to position [515, 0]
click at [694, 510] on link at bounding box center [699, 545] width 67 height 70
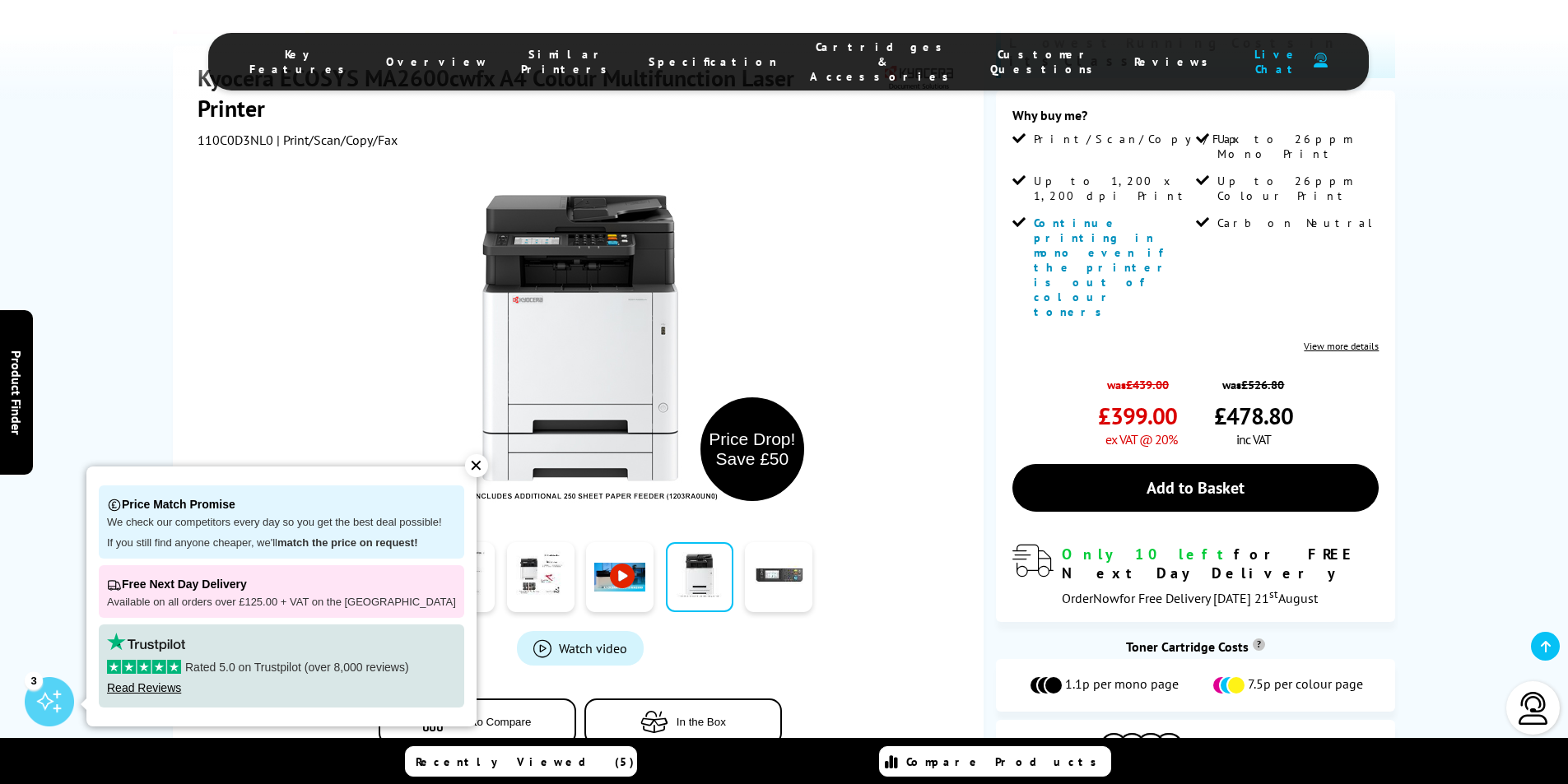
scroll to position [476, 0]
click at [448, 542] on link at bounding box center [461, 577] width 67 height 70
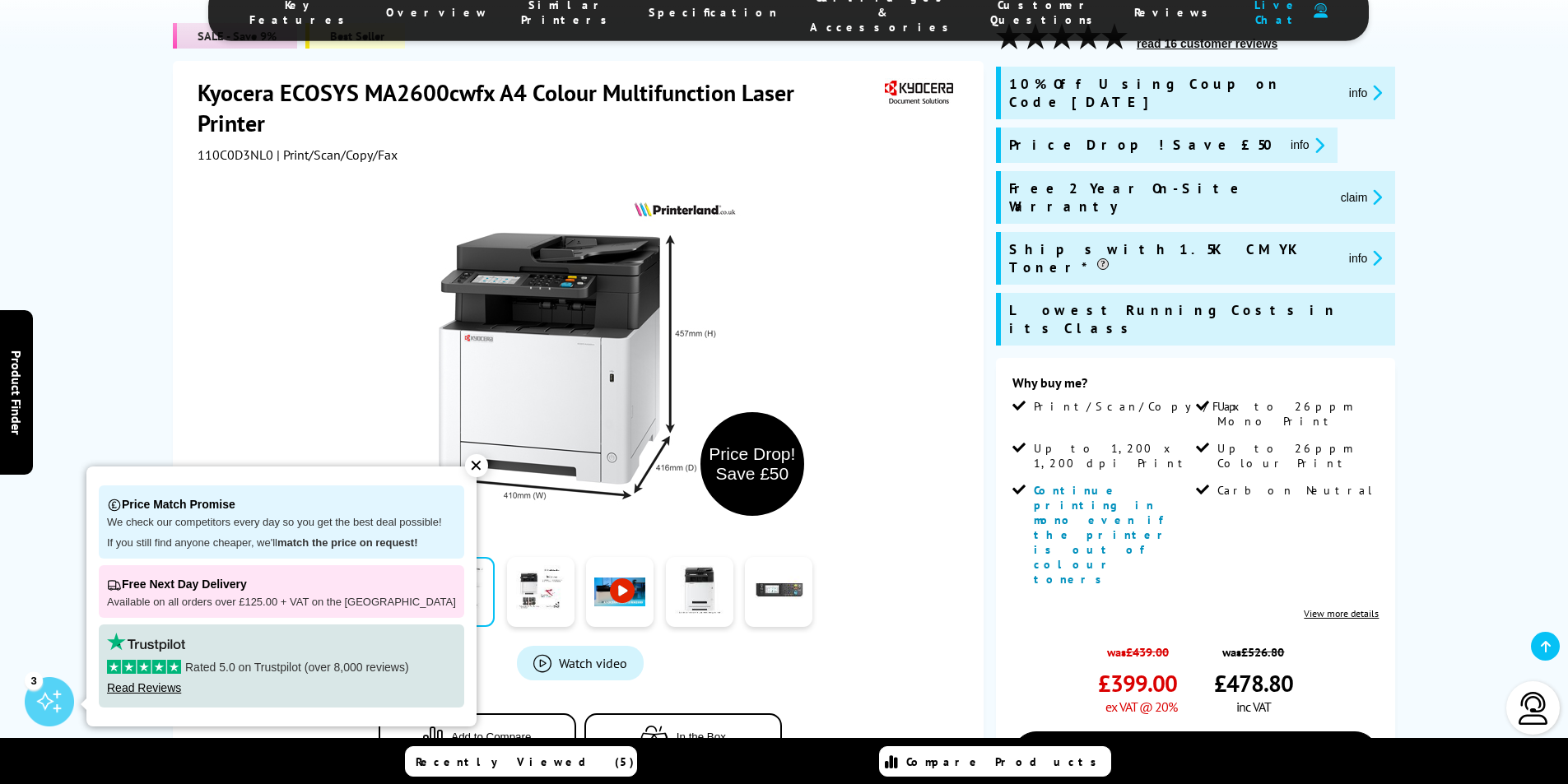
scroll to position [209, 0]
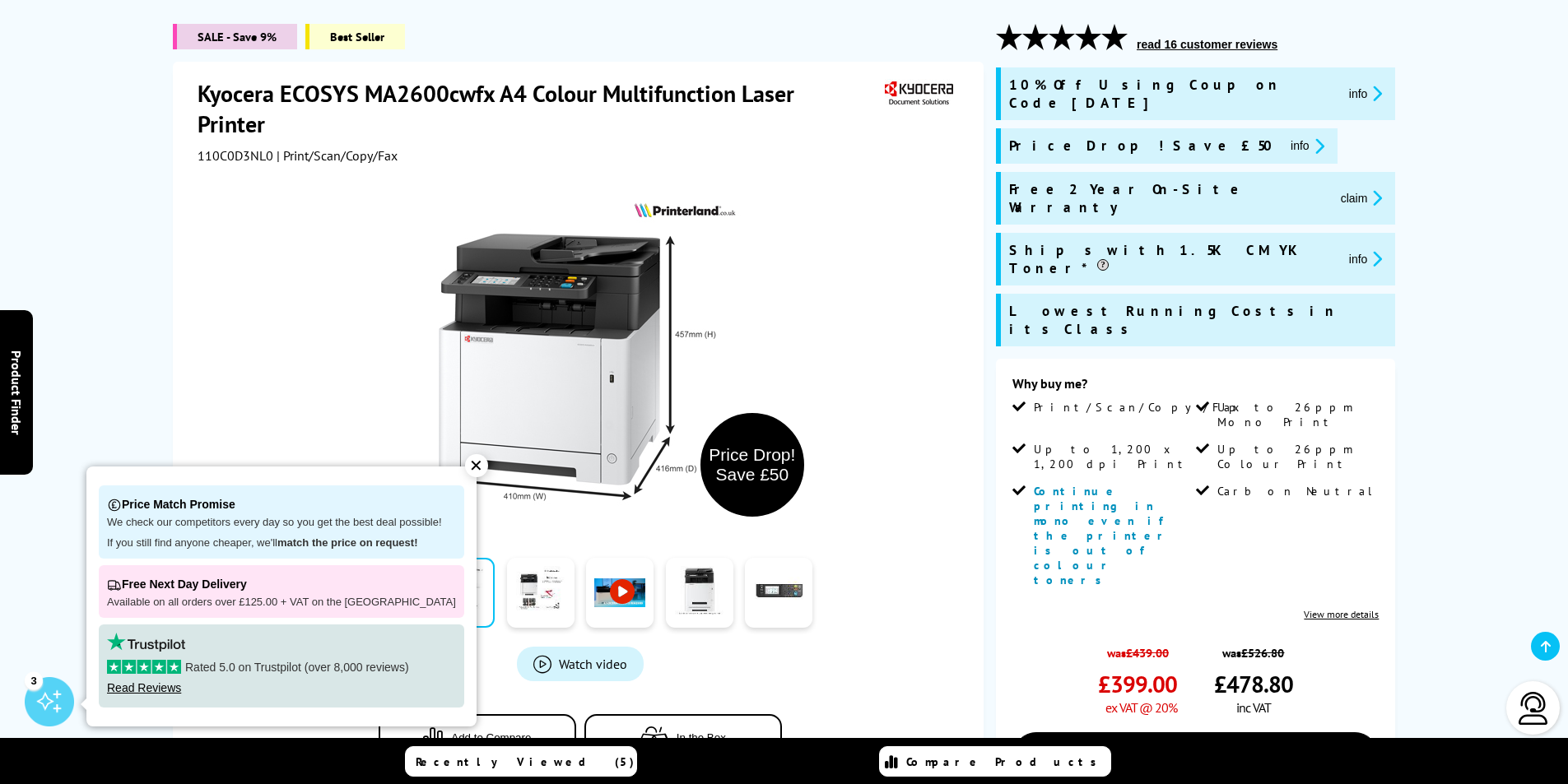
click at [1344, 249] on button "info" at bounding box center [1366, 259] width 43 height 19
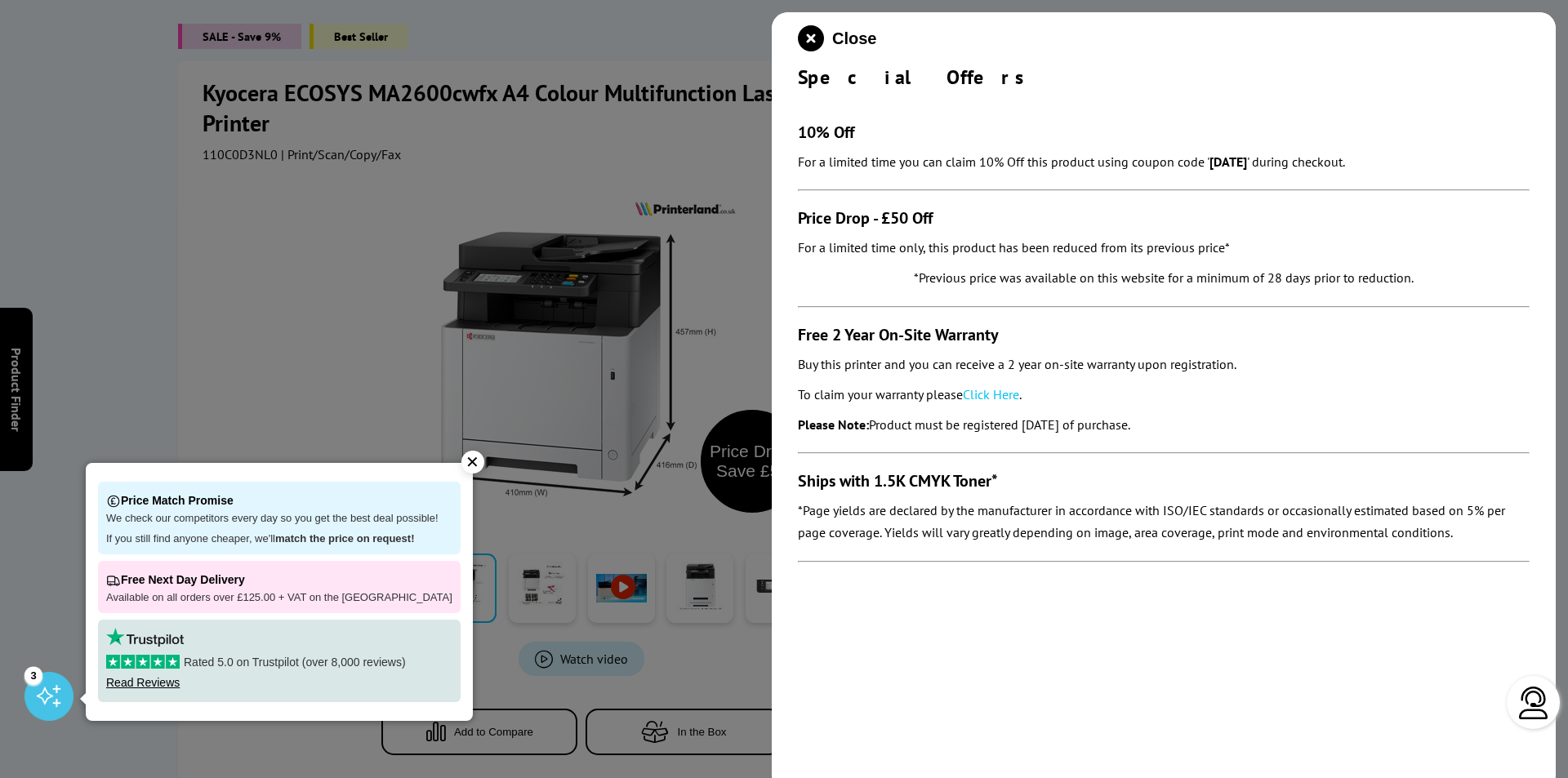
click at [1202, 217] on h3 "Price Drop - £50 Off" at bounding box center [1163, 217] width 732 height 22
click at [817, 37] on icon "close modal" at bounding box center [811, 38] width 26 height 26
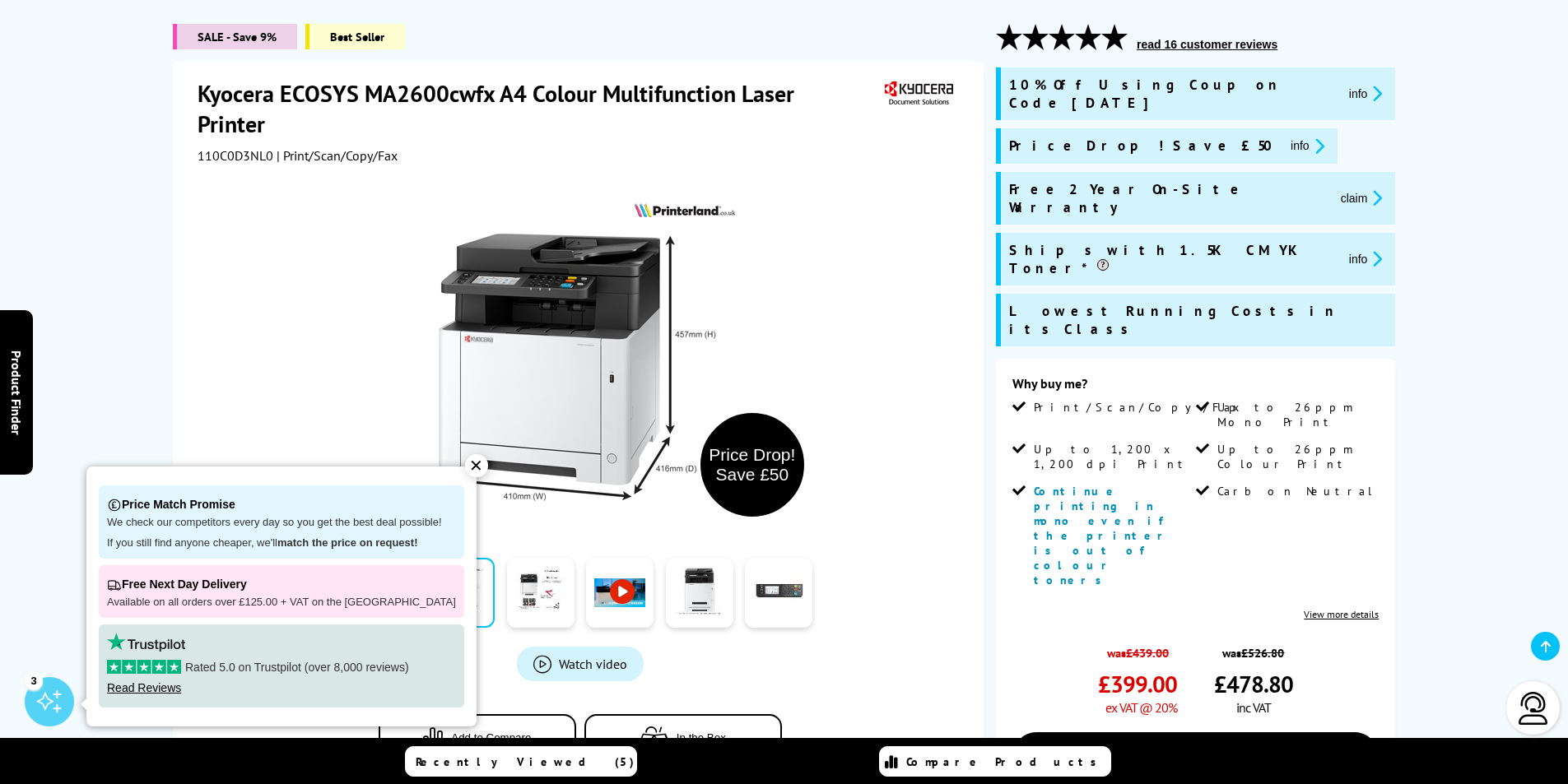
click at [465, 466] on div "✕" at bounding box center [477, 465] width 23 height 23
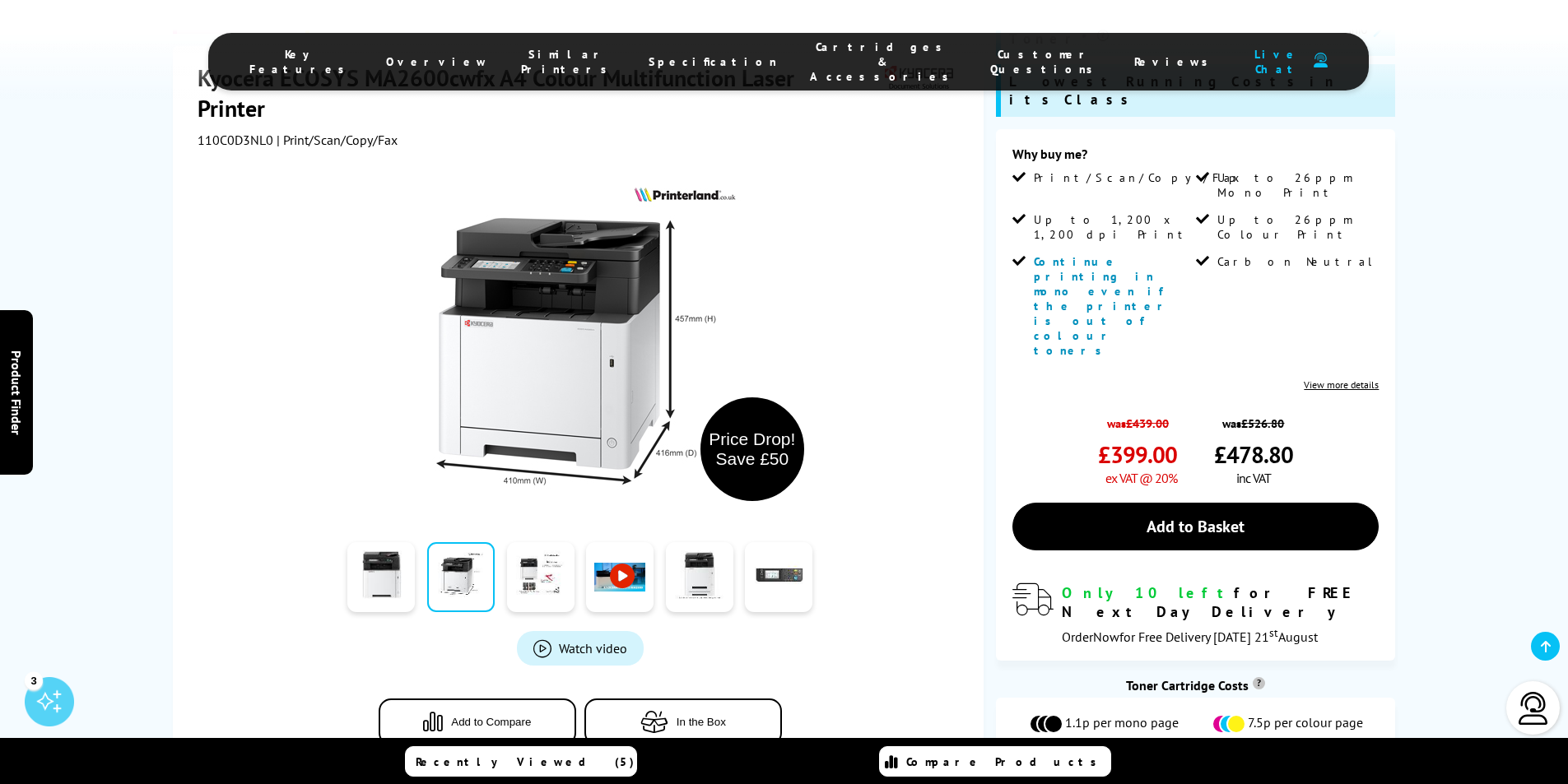
scroll to position [440, 0]
click at [452, 716] on span "Add to Compare" at bounding box center [491, 722] width 80 height 12
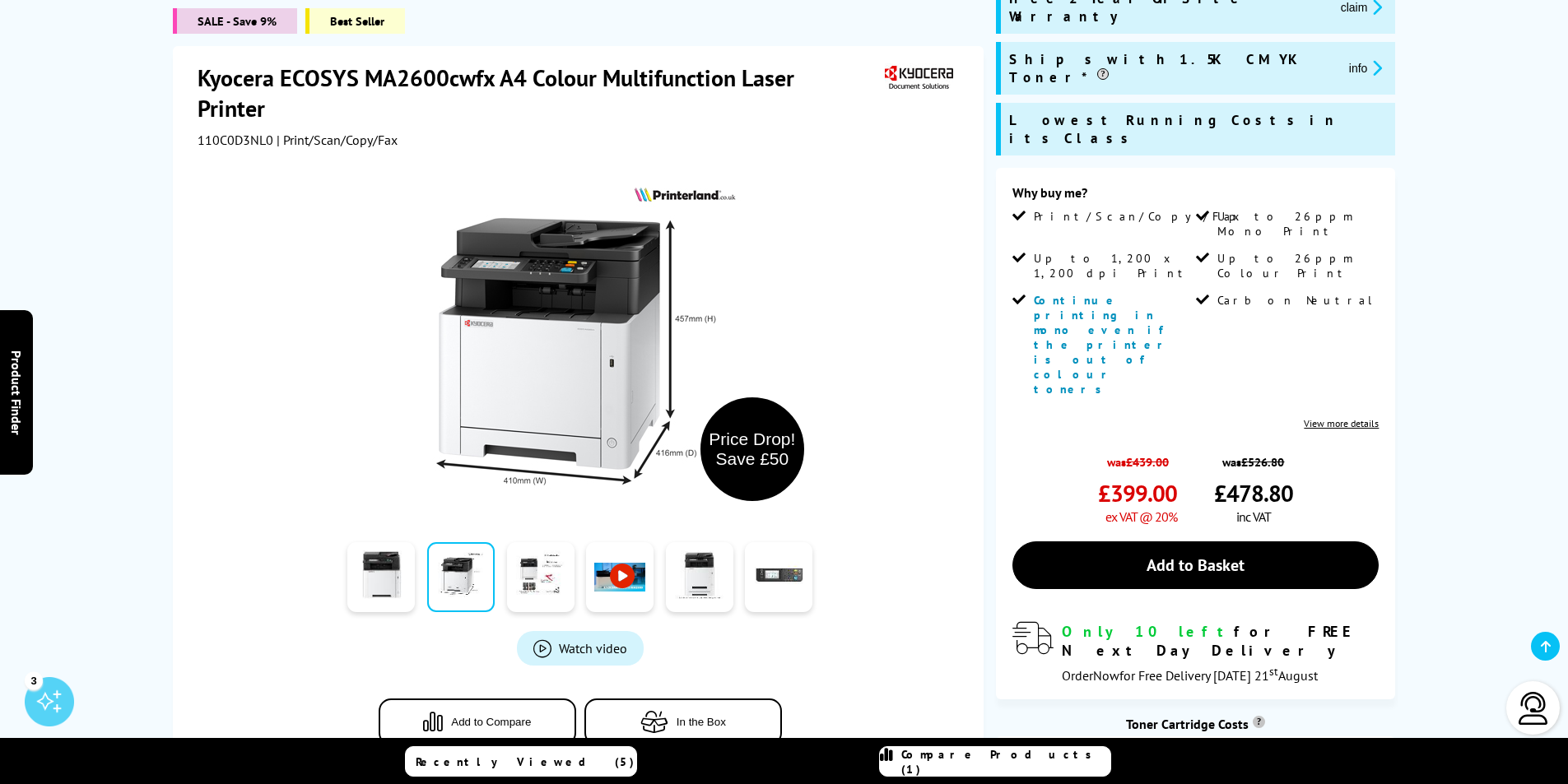
scroll to position [0, 0]
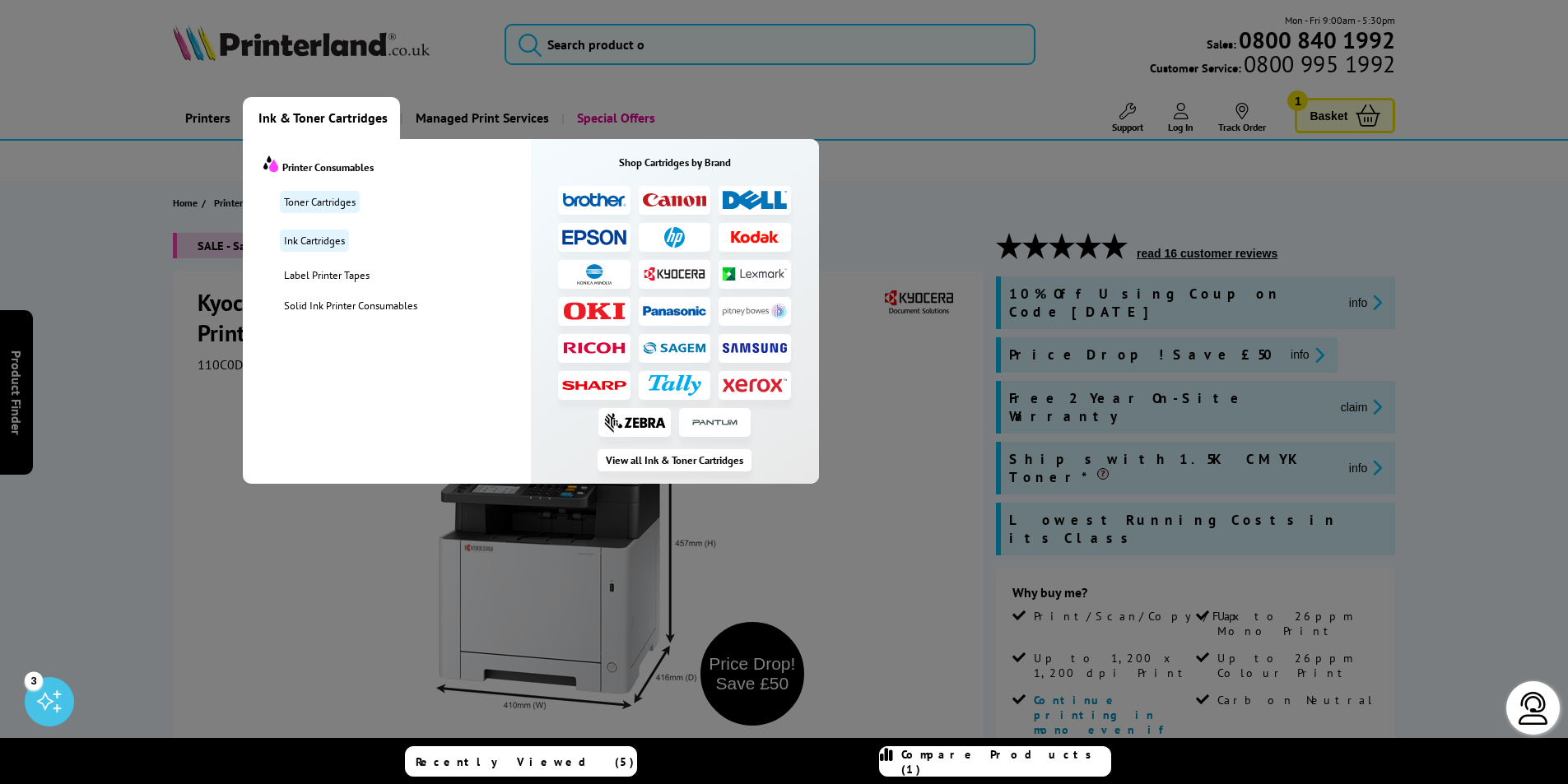
click at [343, 115] on span "Ink & Toner Cartridges" at bounding box center [323, 118] width 129 height 42
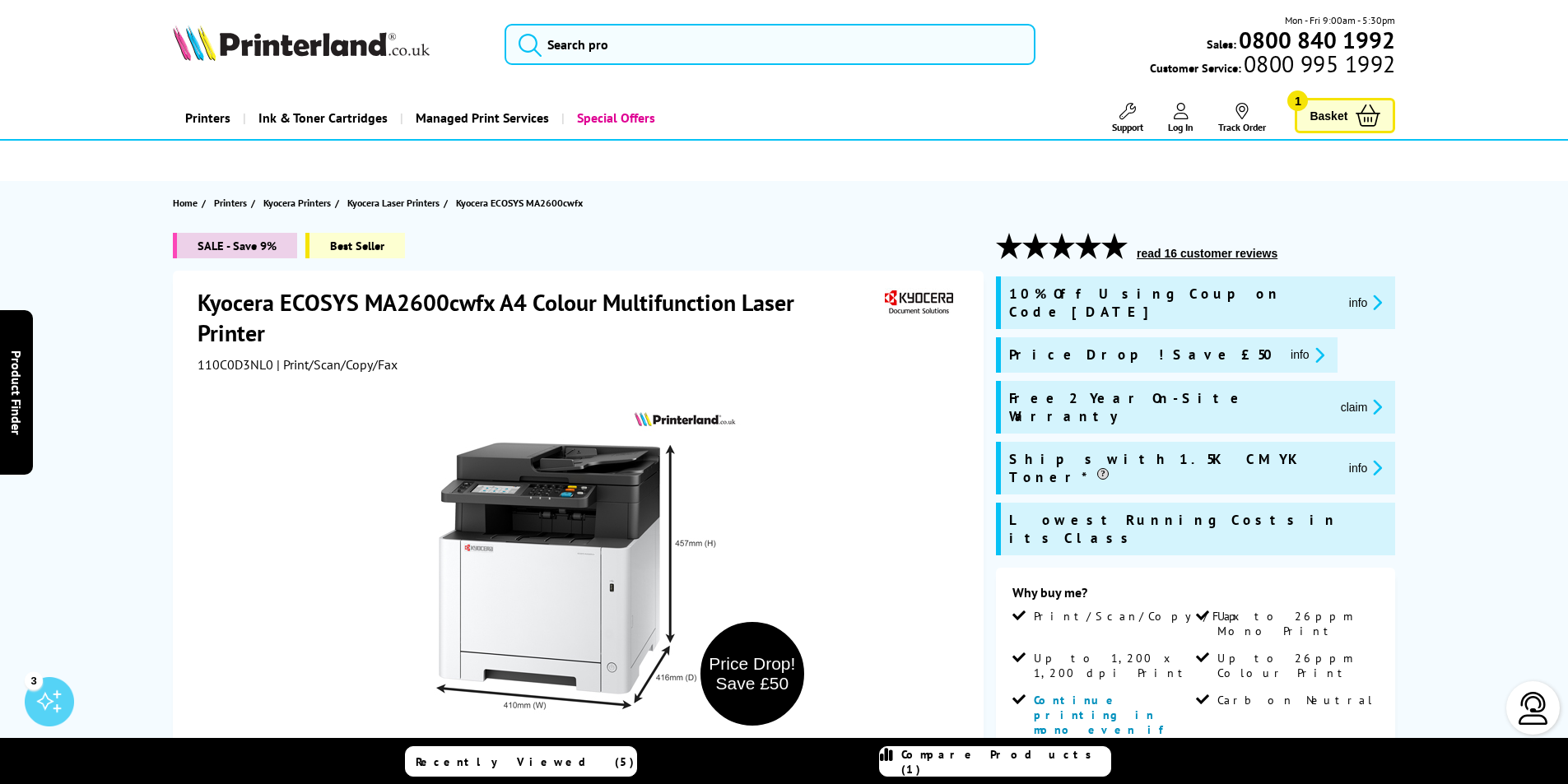
click at [303, 115] on span "Ink & Toner Cartridges" at bounding box center [323, 118] width 129 height 42
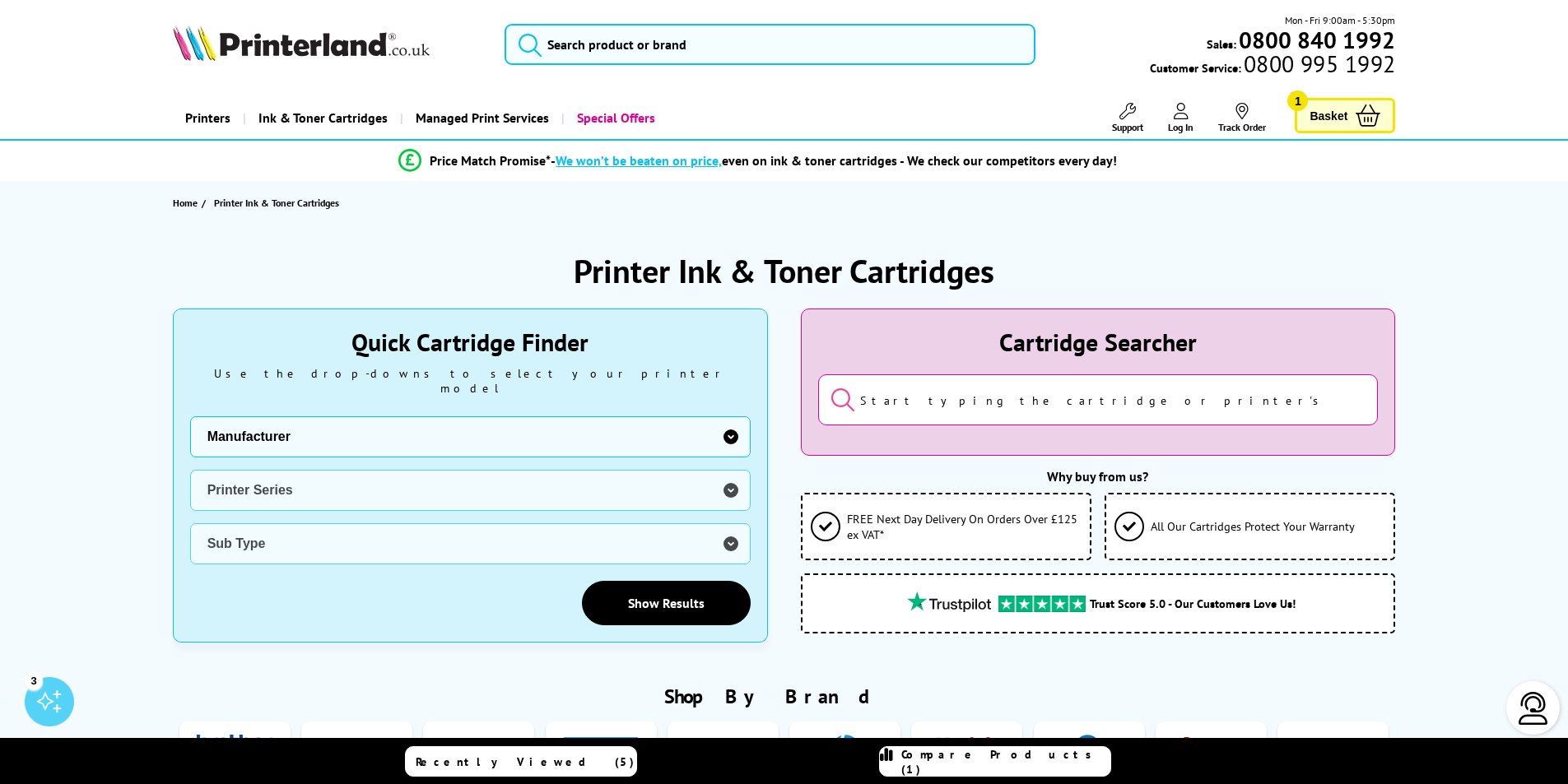
click at [422, 437] on select "Manufacturer Brother Canon Cubify Dell Dymo Epson HP Kodak Konica Minolta Kyoce…" at bounding box center [470, 437] width 561 height 42
select select "1553"
click at [190, 416] on select "Manufacturer Brother Canon Cubify Dell Dymo Epson HP Kodak Konica Minolta Kyoce…" at bounding box center [470, 437] width 561 height 42
click at [349, 487] on select "Printer Series ECOSYS FS KM TASKalfa" at bounding box center [470, 491] width 561 height 42
select select "33310"
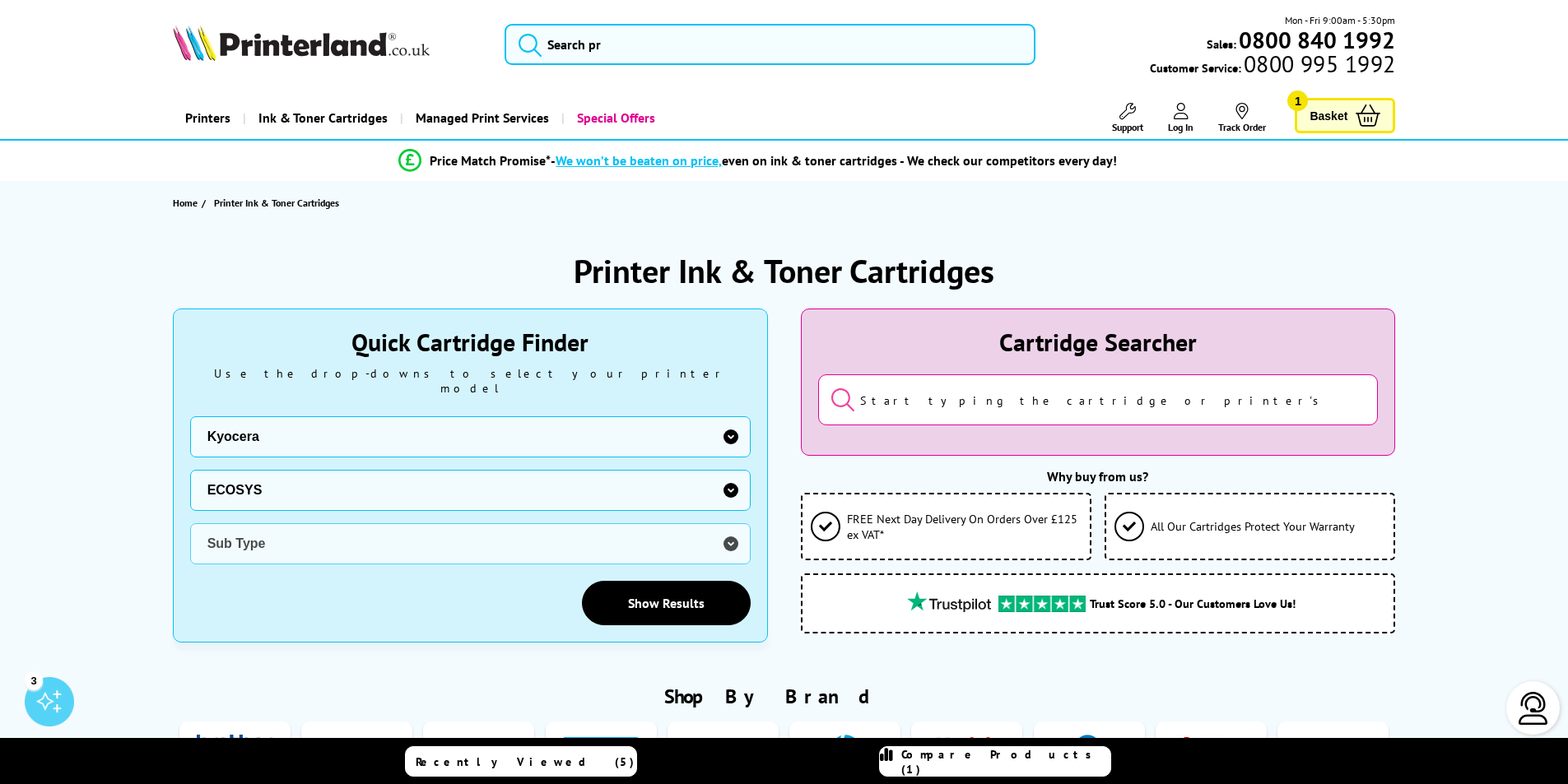
click at [190, 470] on select "Printer Series ECOSYS FS KM TASKalfa" at bounding box center [470, 491] width 561 height 42
click at [299, 524] on select "Sub Type Kyocera FS-C8520MFP Kyocera FS-C8525MFP Kyocera M2030dn Kyocera M2035d…" at bounding box center [470, 544] width 561 height 42
select select "32827"
click at [190, 524] on select "Sub Type Kyocera FS-C8520MFP Kyocera FS-C8525MFP Kyocera M2030dn Kyocera M2035d…" at bounding box center [470, 544] width 561 height 42
click at [683, 592] on link "Show Results" at bounding box center [666, 603] width 169 height 44
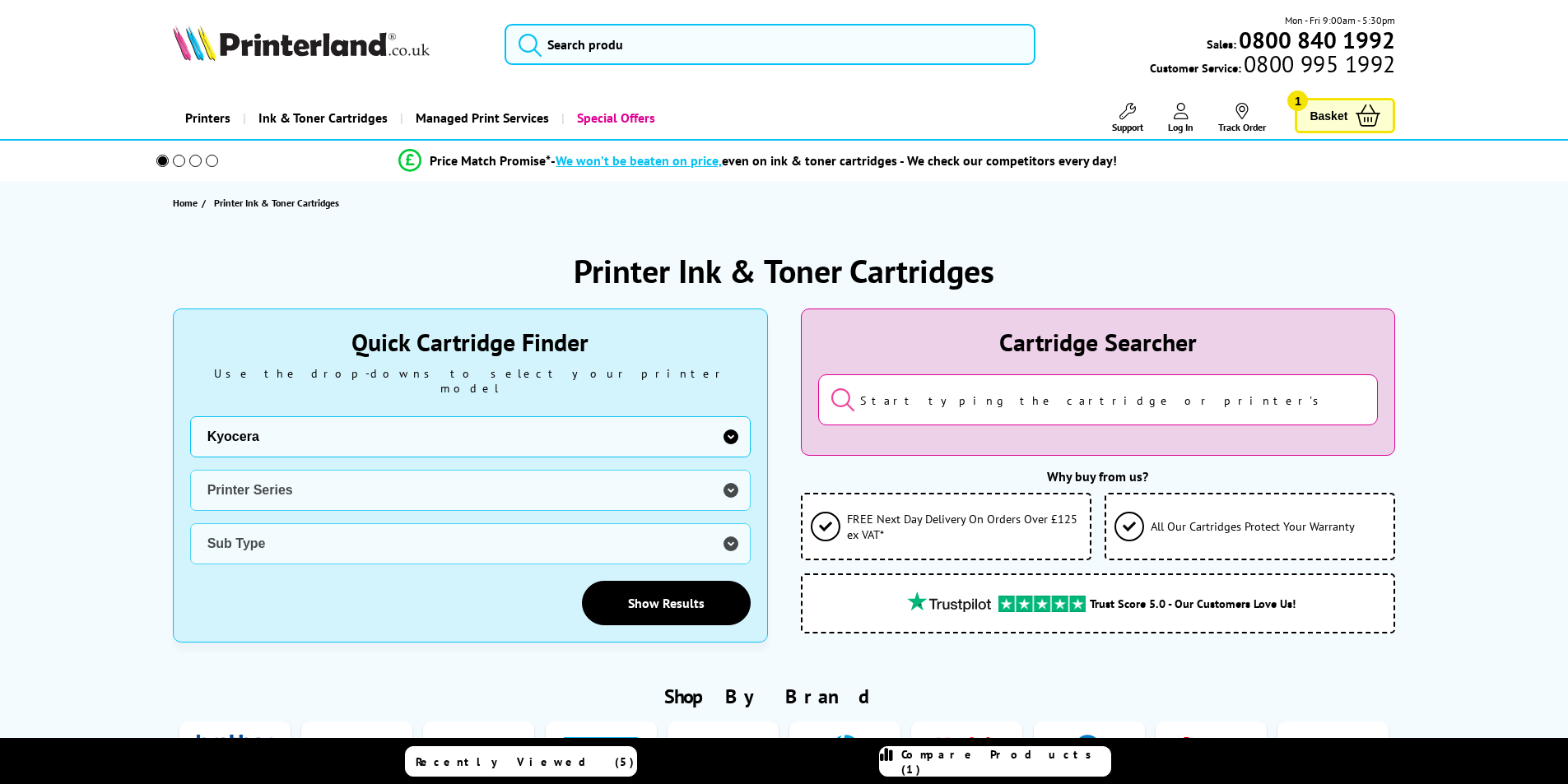
select select "1553"
click at [209, 118] on link "Printers" at bounding box center [208, 118] width 70 height 42
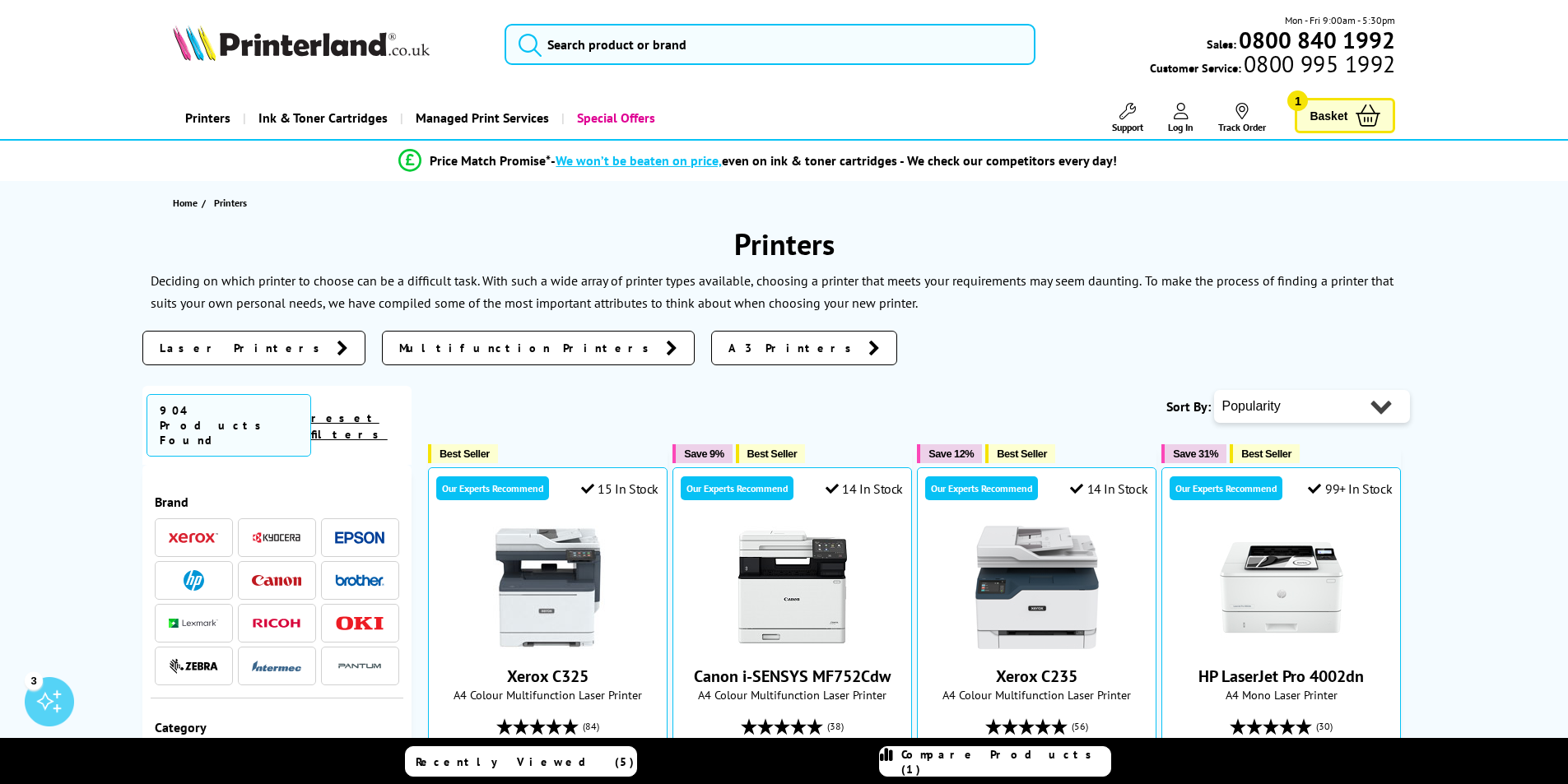
click at [337, 340] on icon at bounding box center [343, 347] width 11 height 16
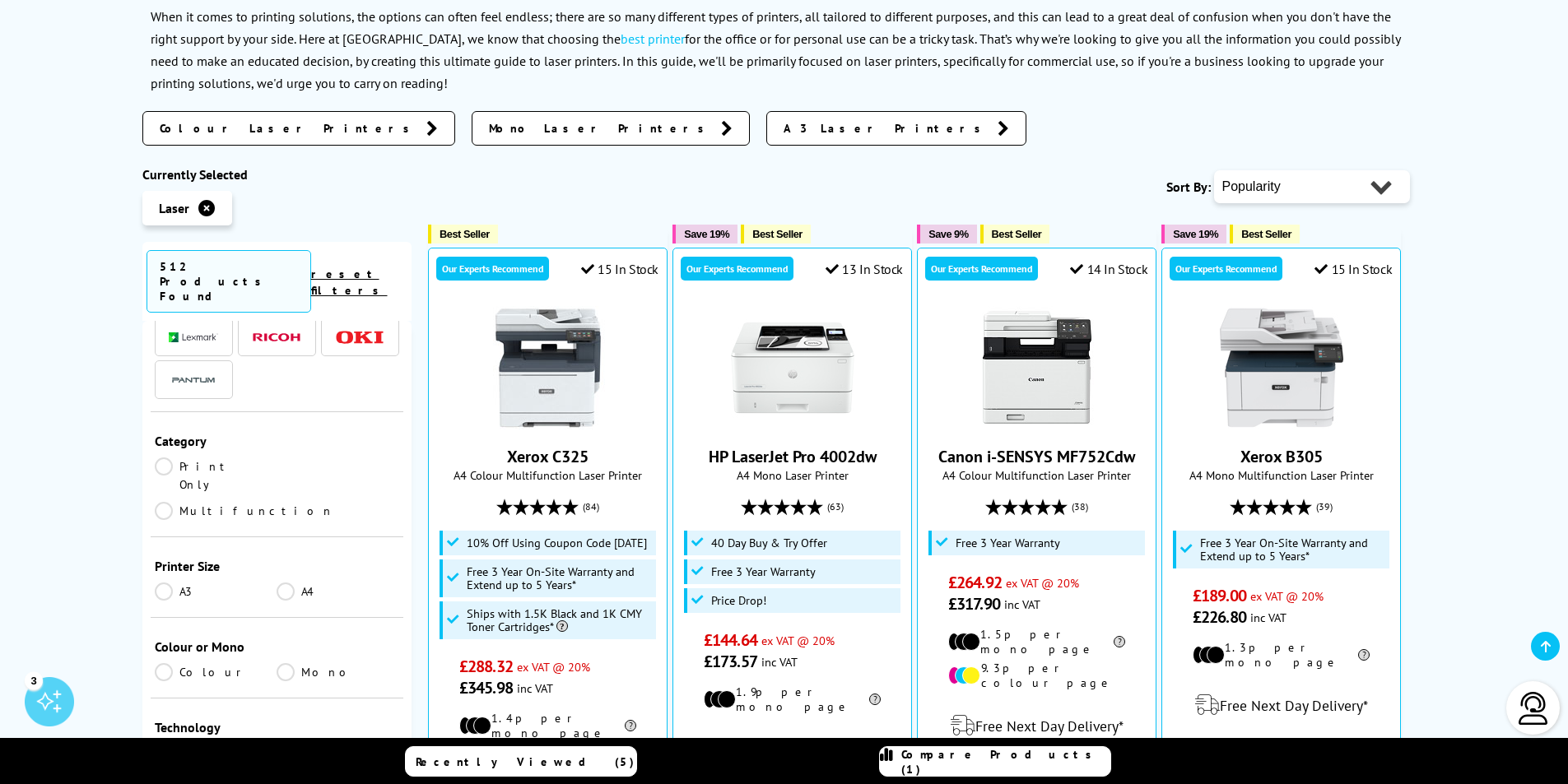
scroll to position [181, 0]
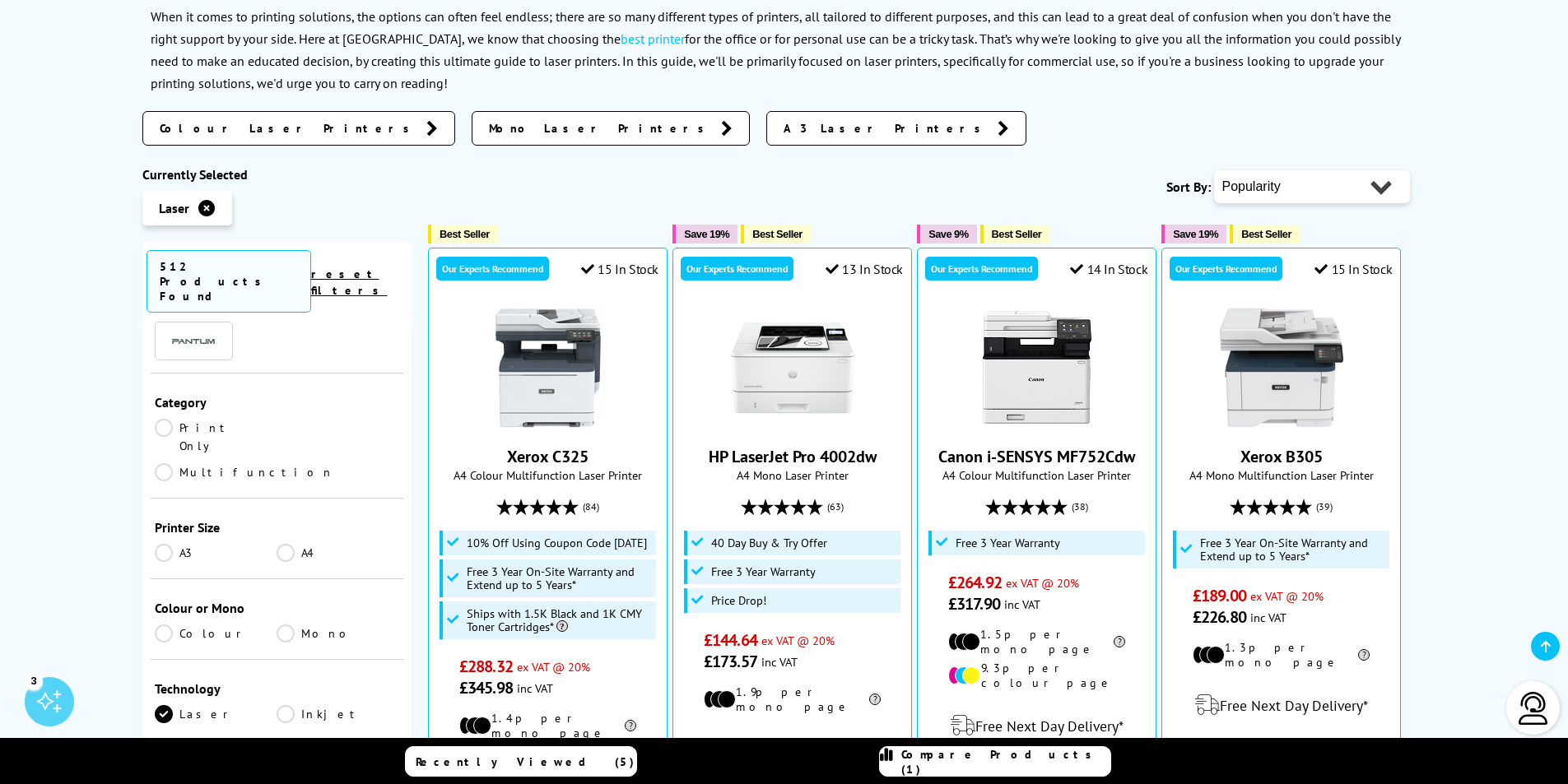
click at [165, 625] on link "Colour" at bounding box center [216, 633] width 123 height 18
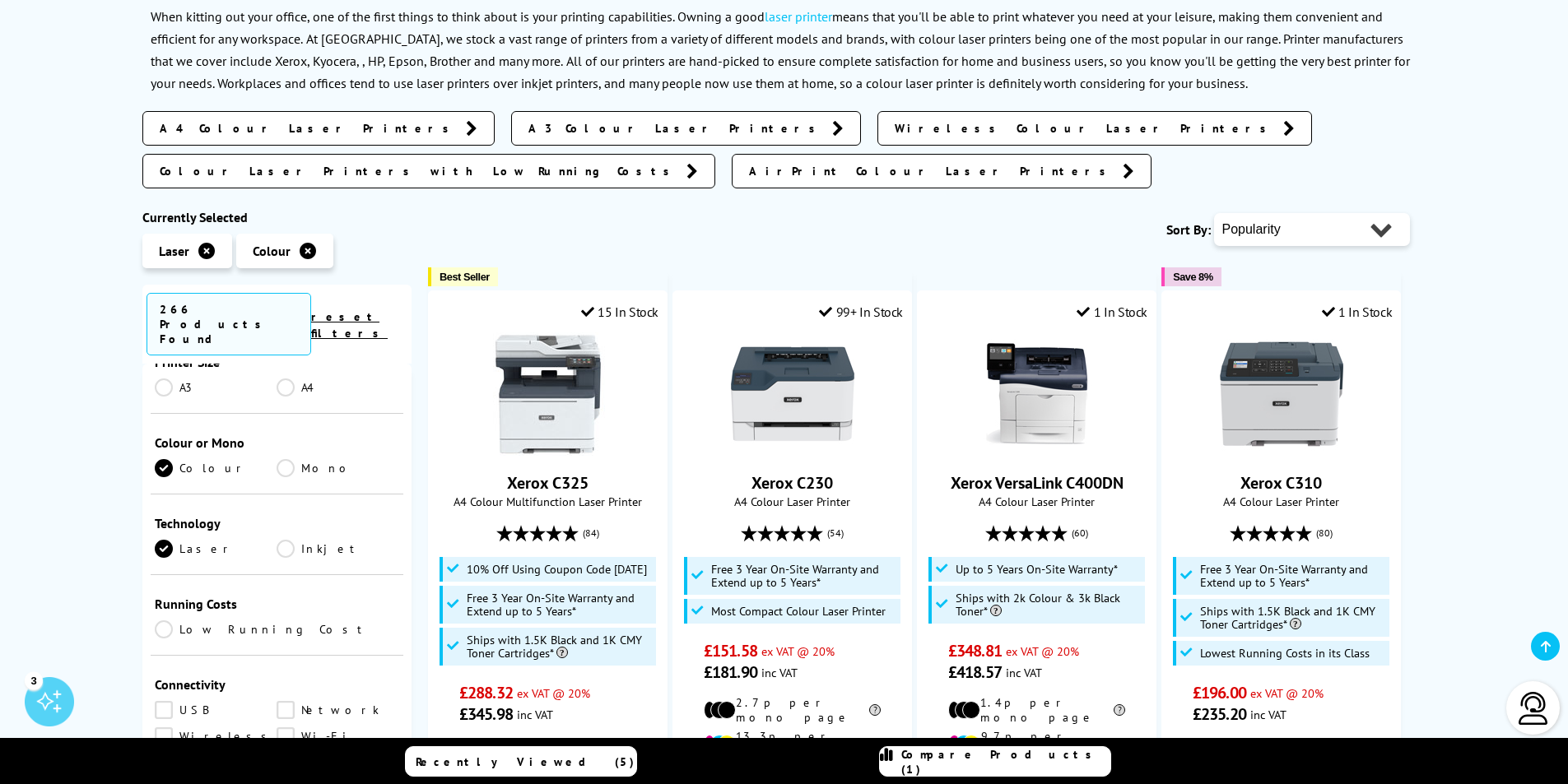
scroll to position [359, 0]
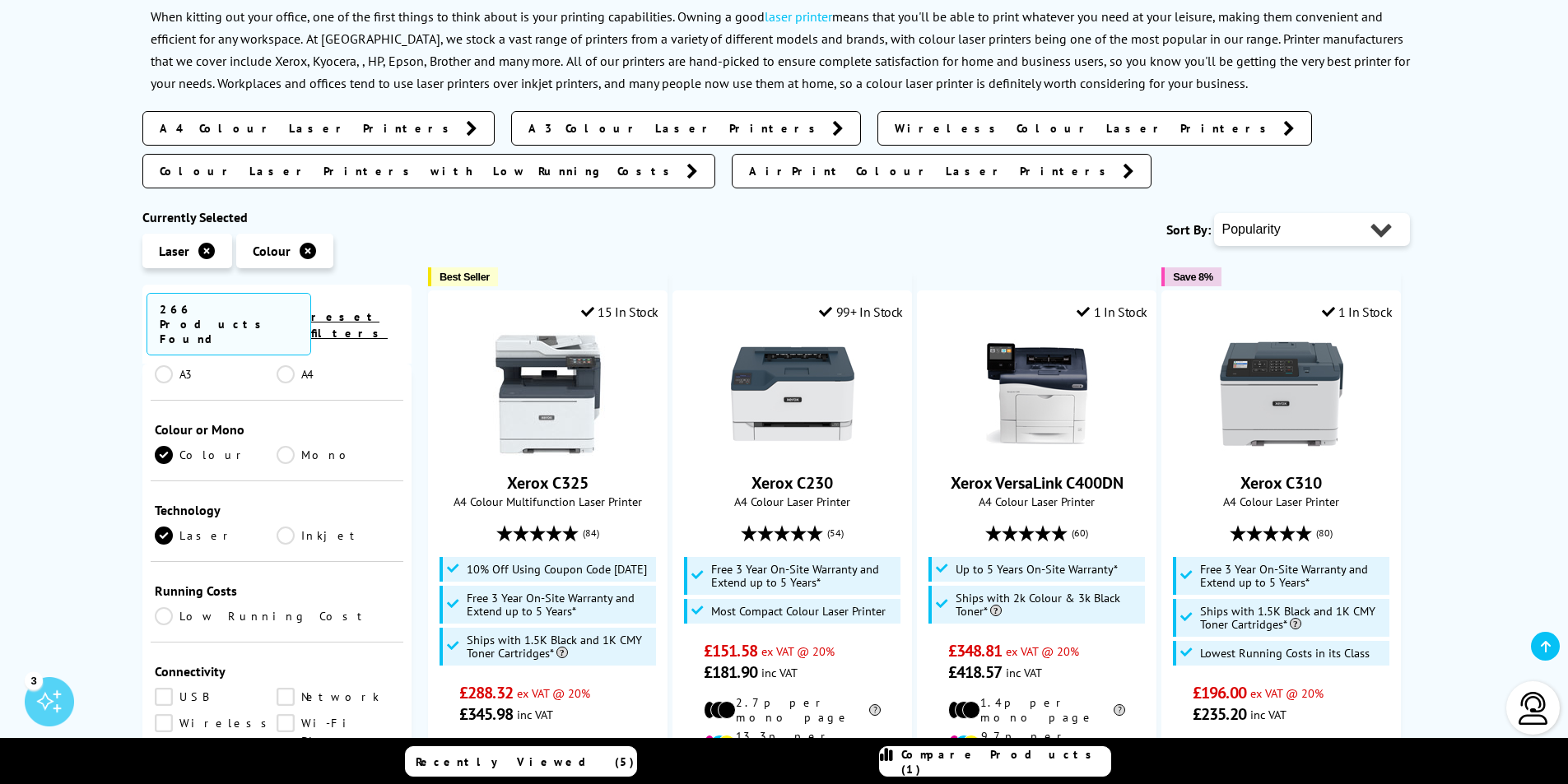
click at [162, 607] on link "Low Running Cost" at bounding box center [278, 615] width 245 height 18
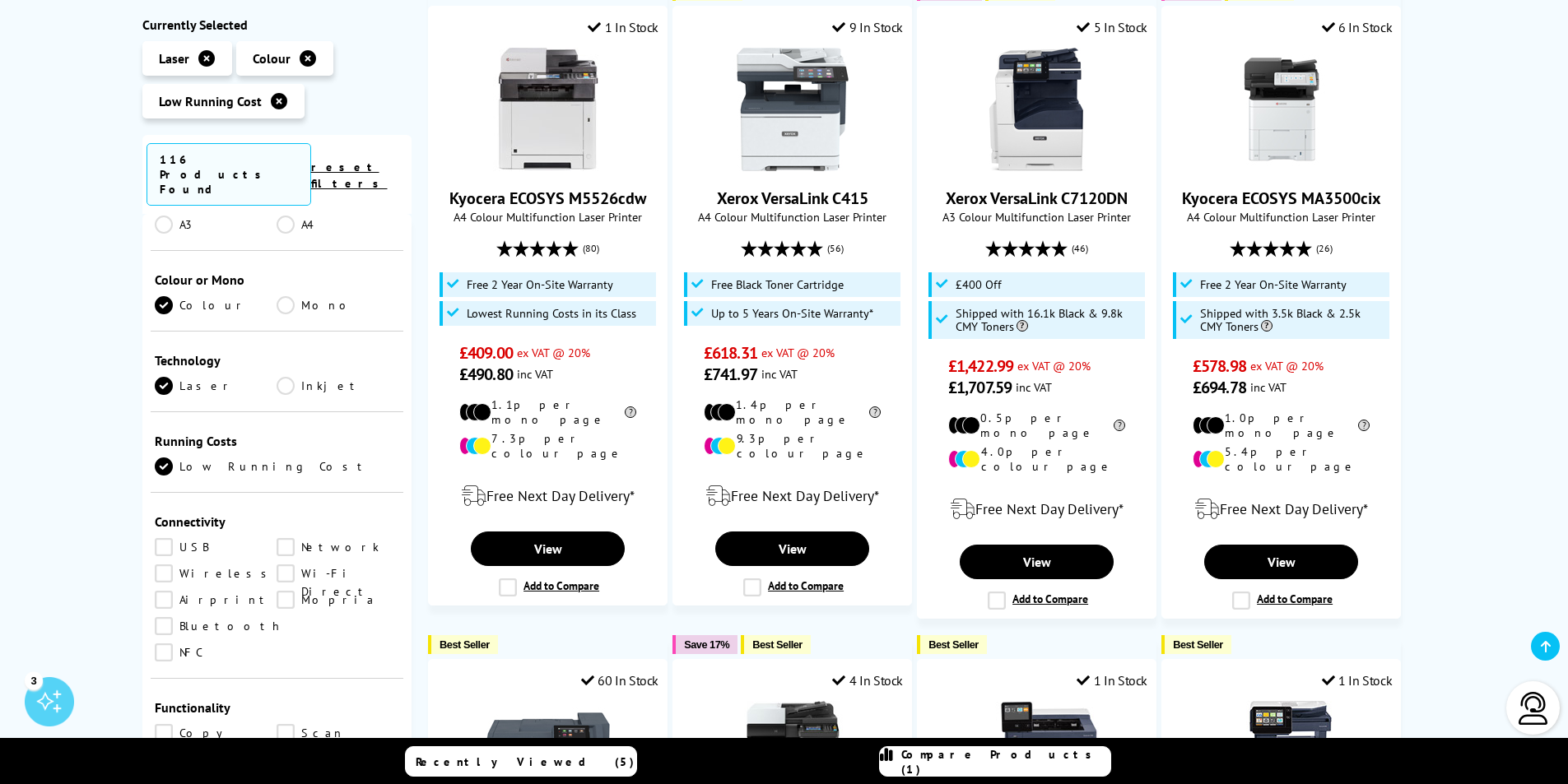
scroll to position [1044, 0]
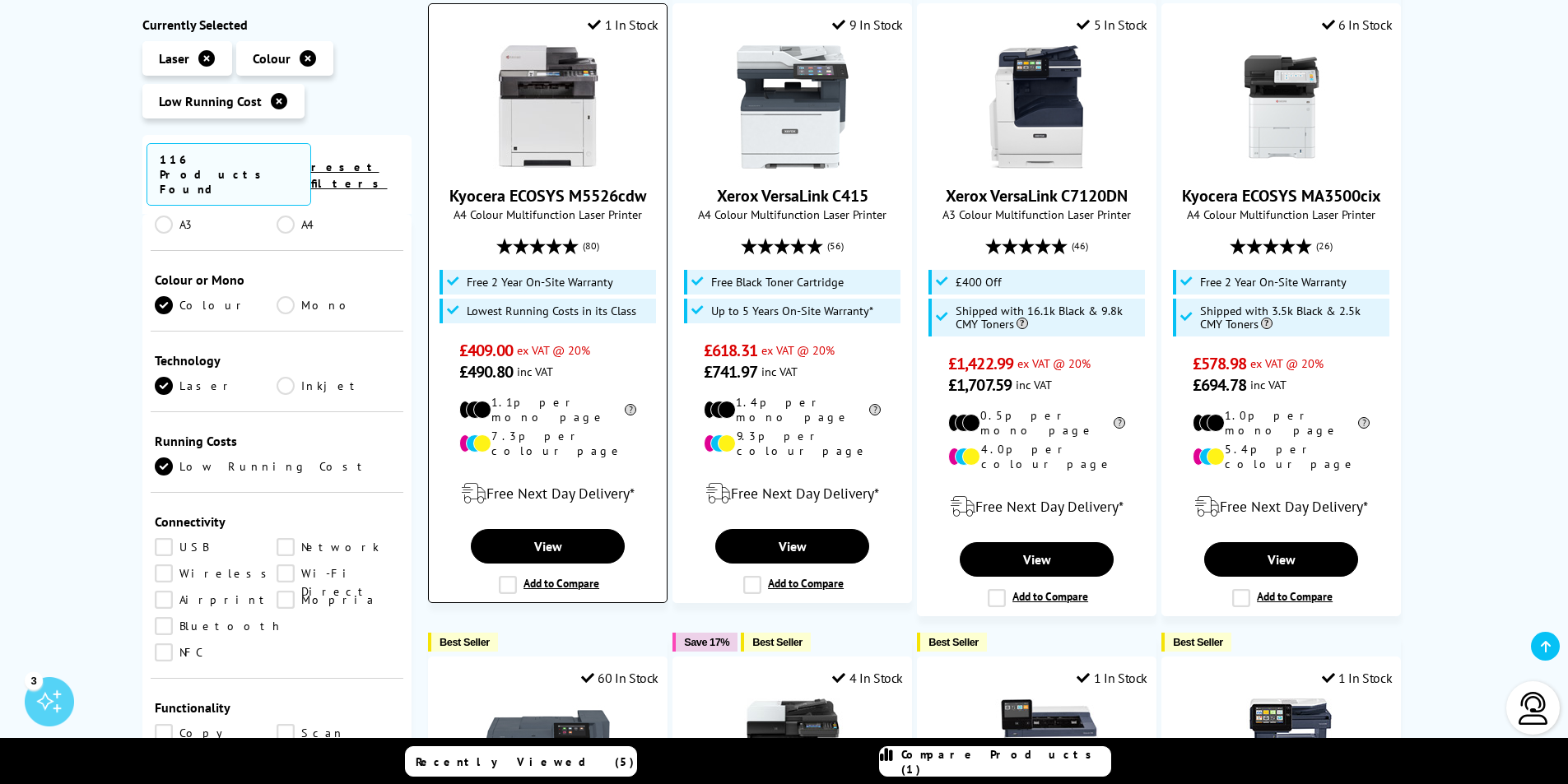
click at [513, 575] on label "Add to Compare" at bounding box center [548, 584] width 100 height 18
click at [0, 0] on input "Add to Compare" at bounding box center [0, 0] width 0 height 0
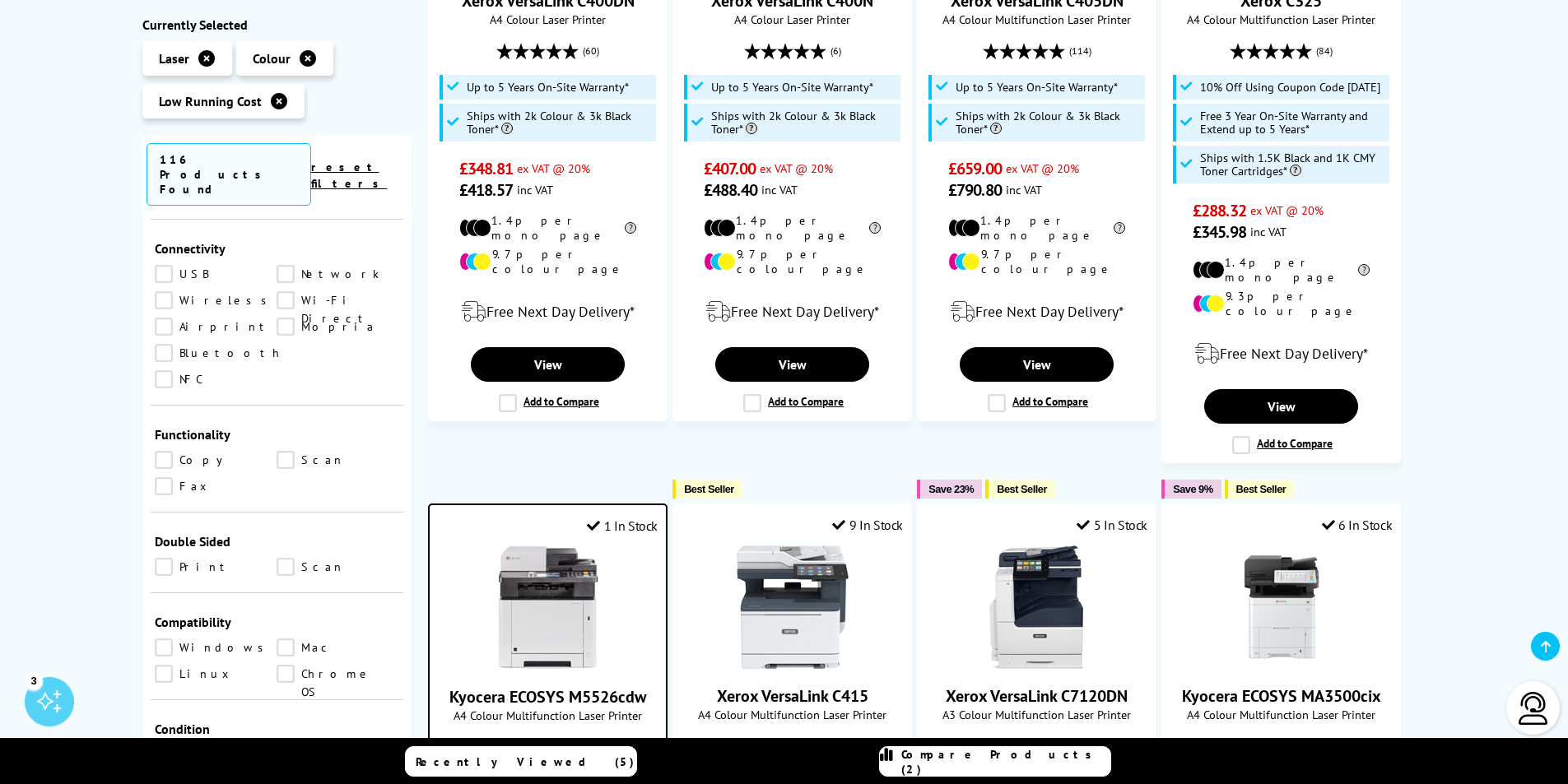
scroll to position [633, 0]
click at [164, 557] on link "Print" at bounding box center [216, 565] width 123 height 18
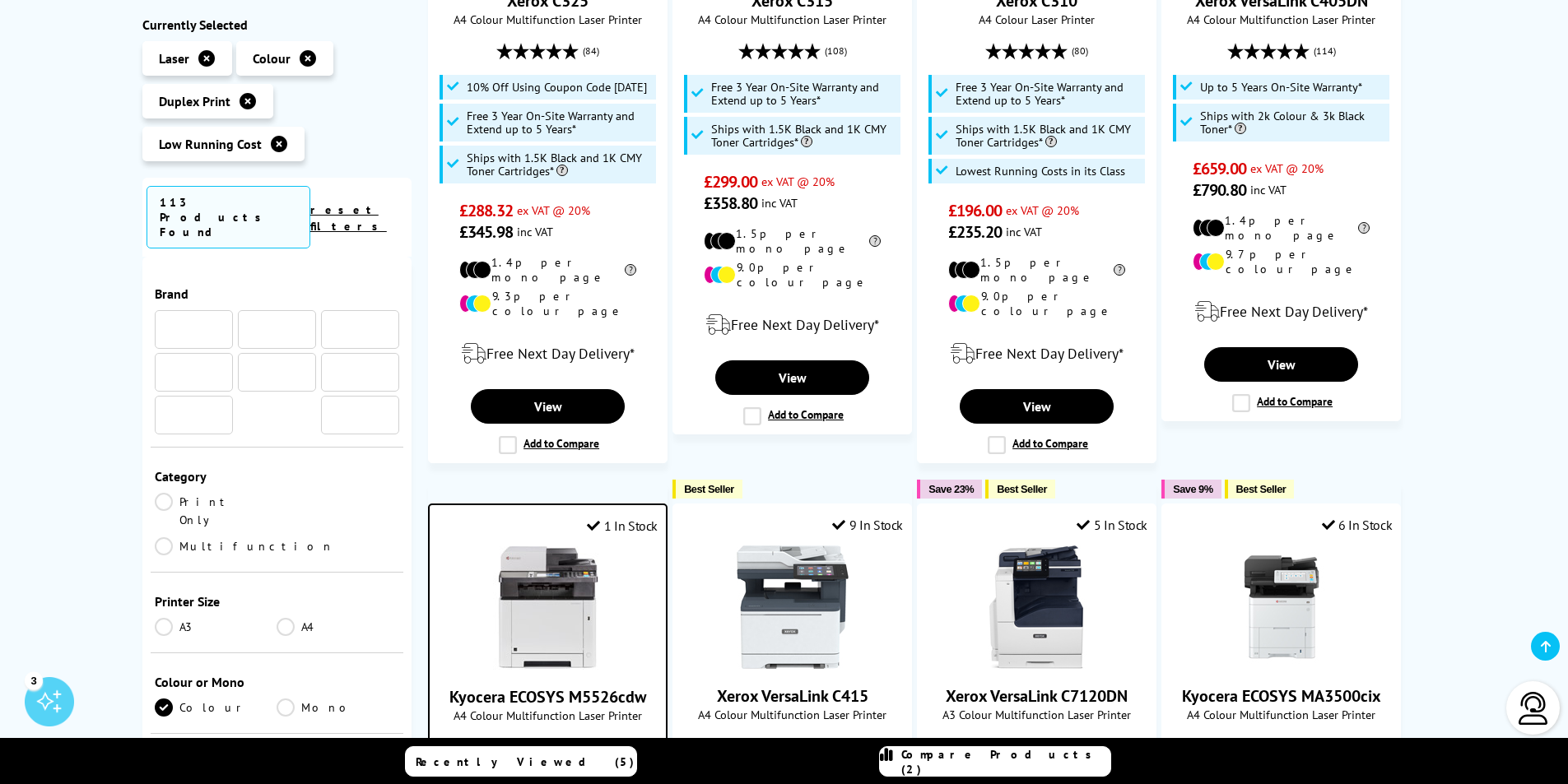
scroll to position [633, 0]
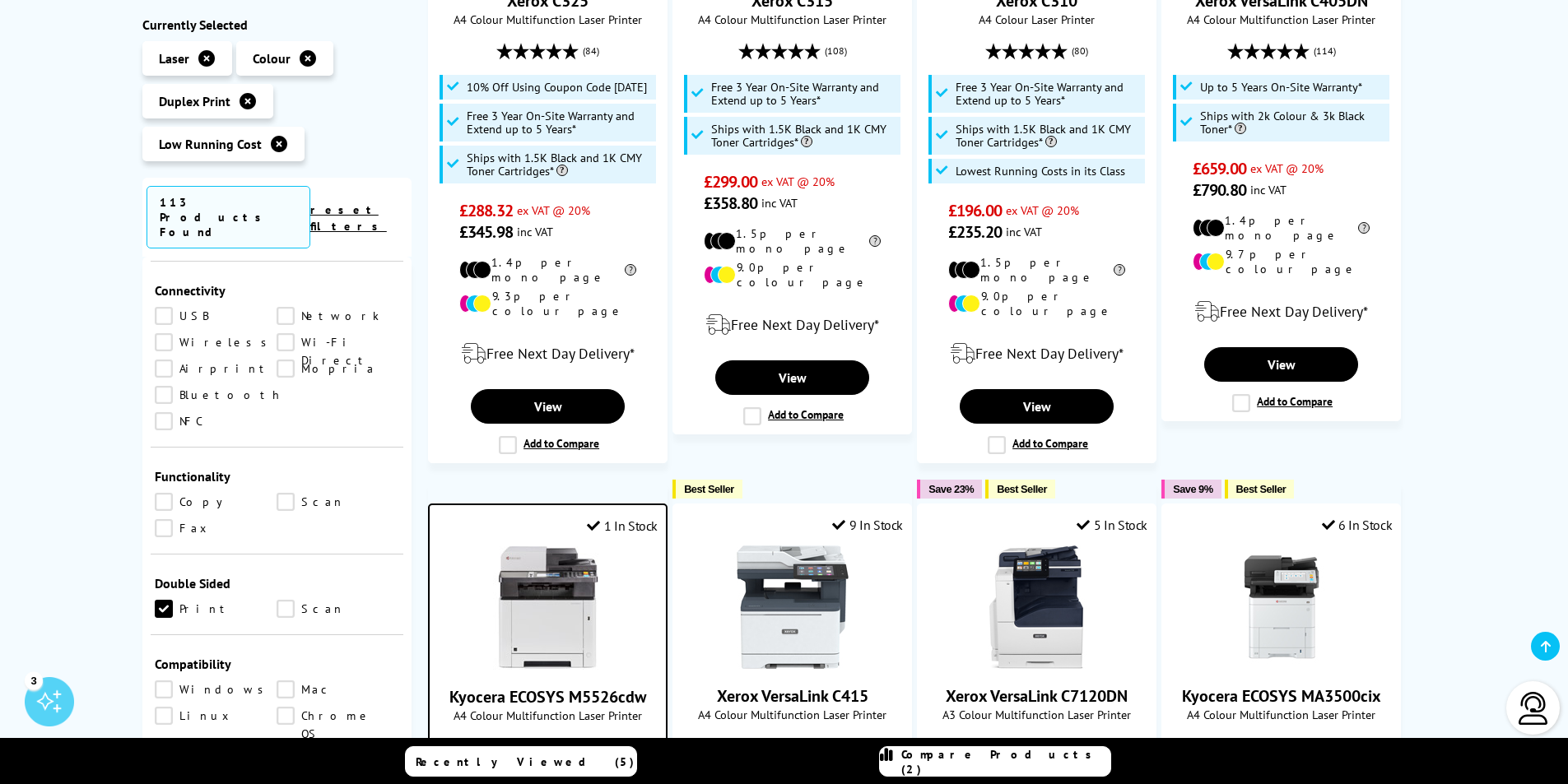
click at [287, 600] on link "Scan" at bounding box center [338, 609] width 123 height 18
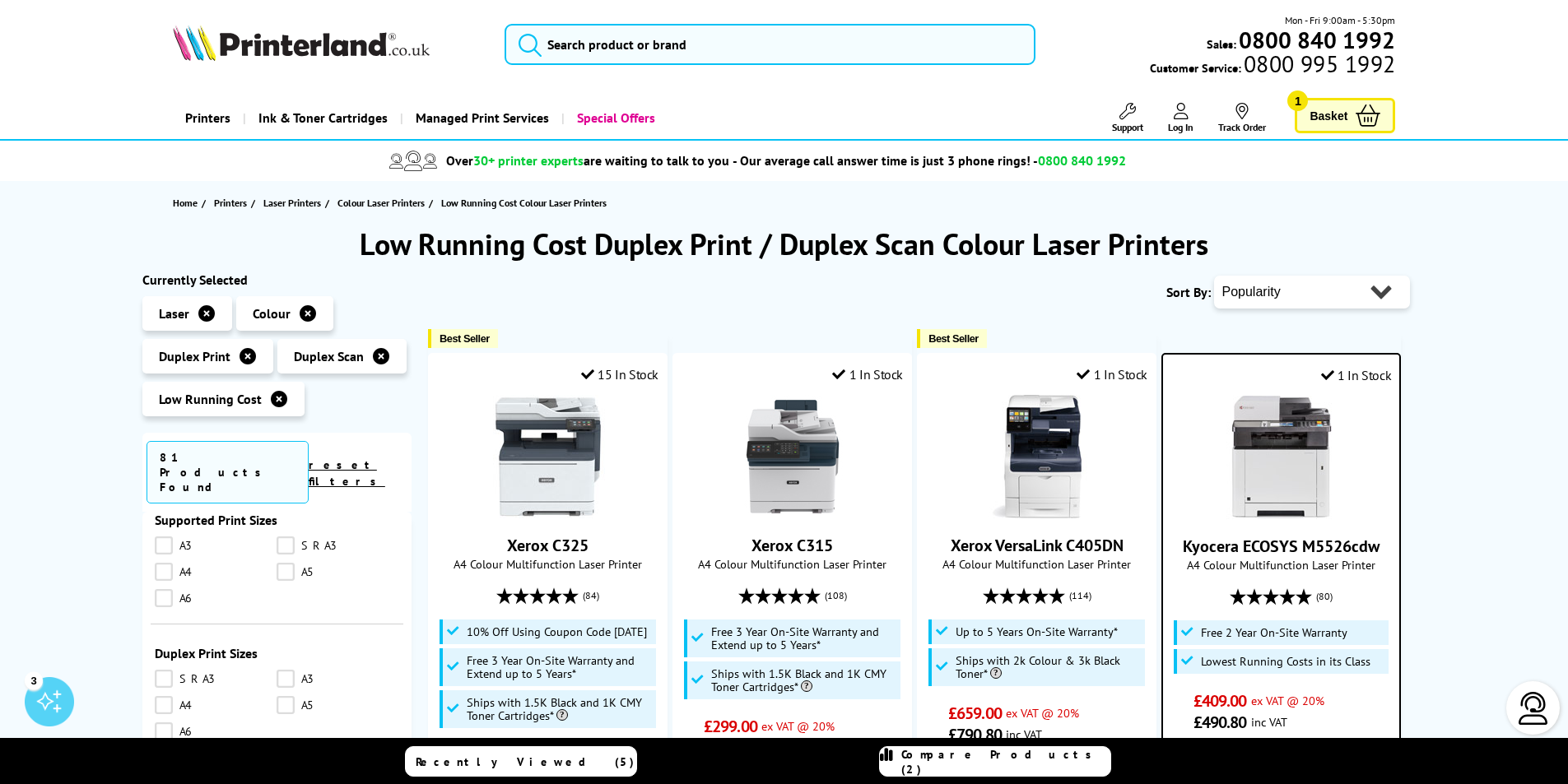
click at [993, 770] on link "Compare Products (2)" at bounding box center [995, 761] width 232 height 30
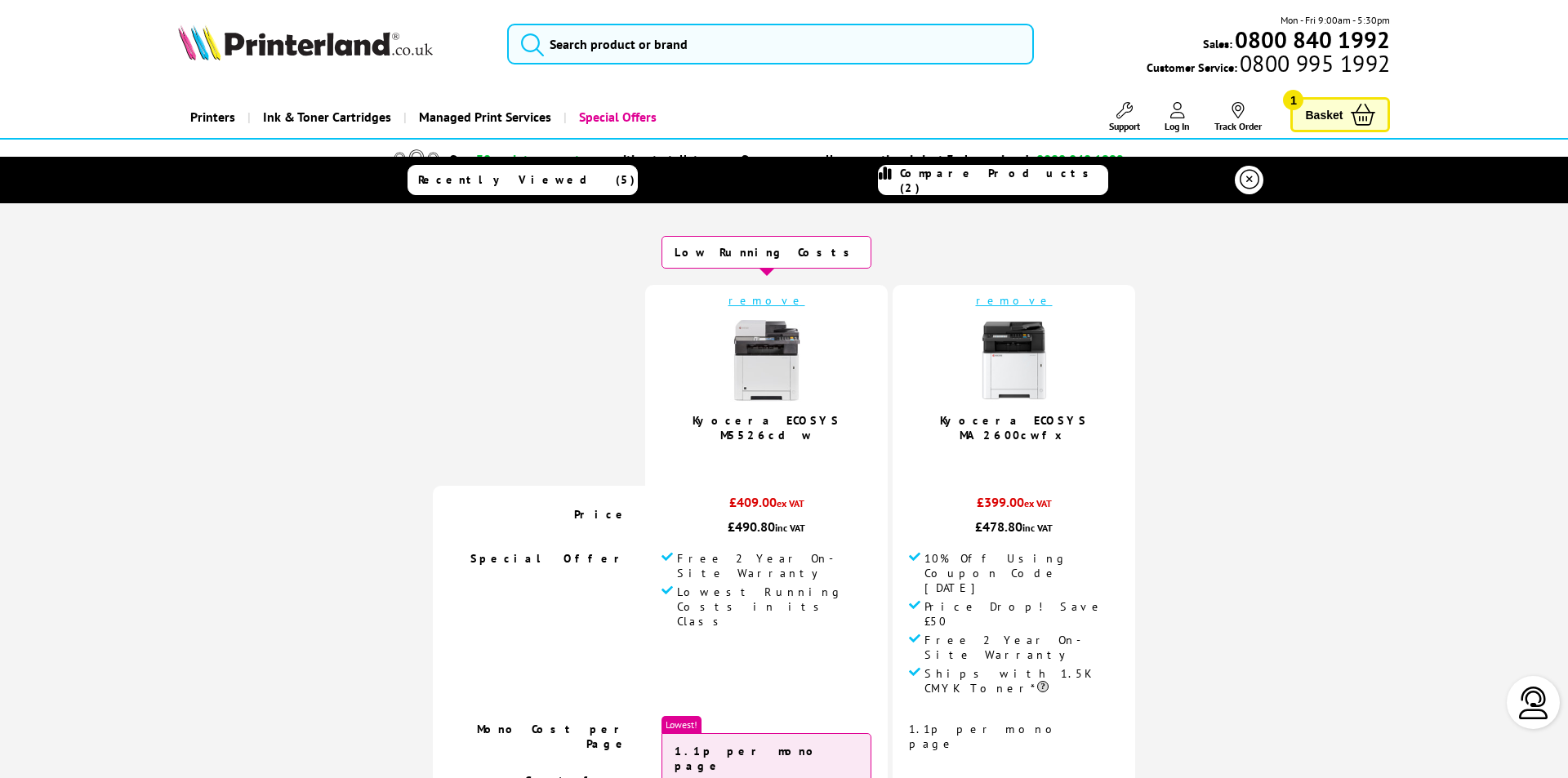
click at [781, 301] on link "remove" at bounding box center [767, 301] width 77 height 15
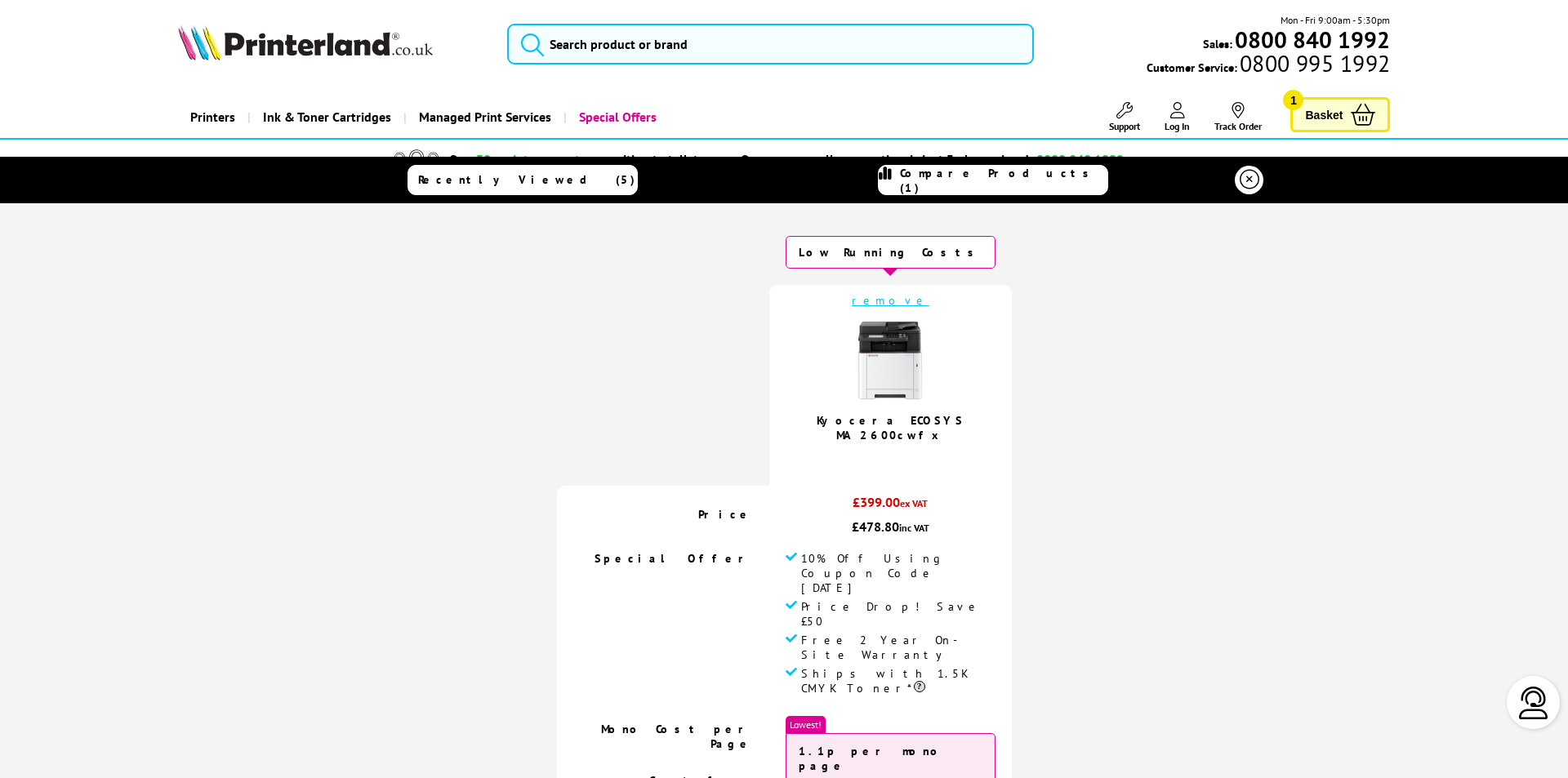
click at [1246, 181] on icon at bounding box center [1250, 179] width 20 height 20
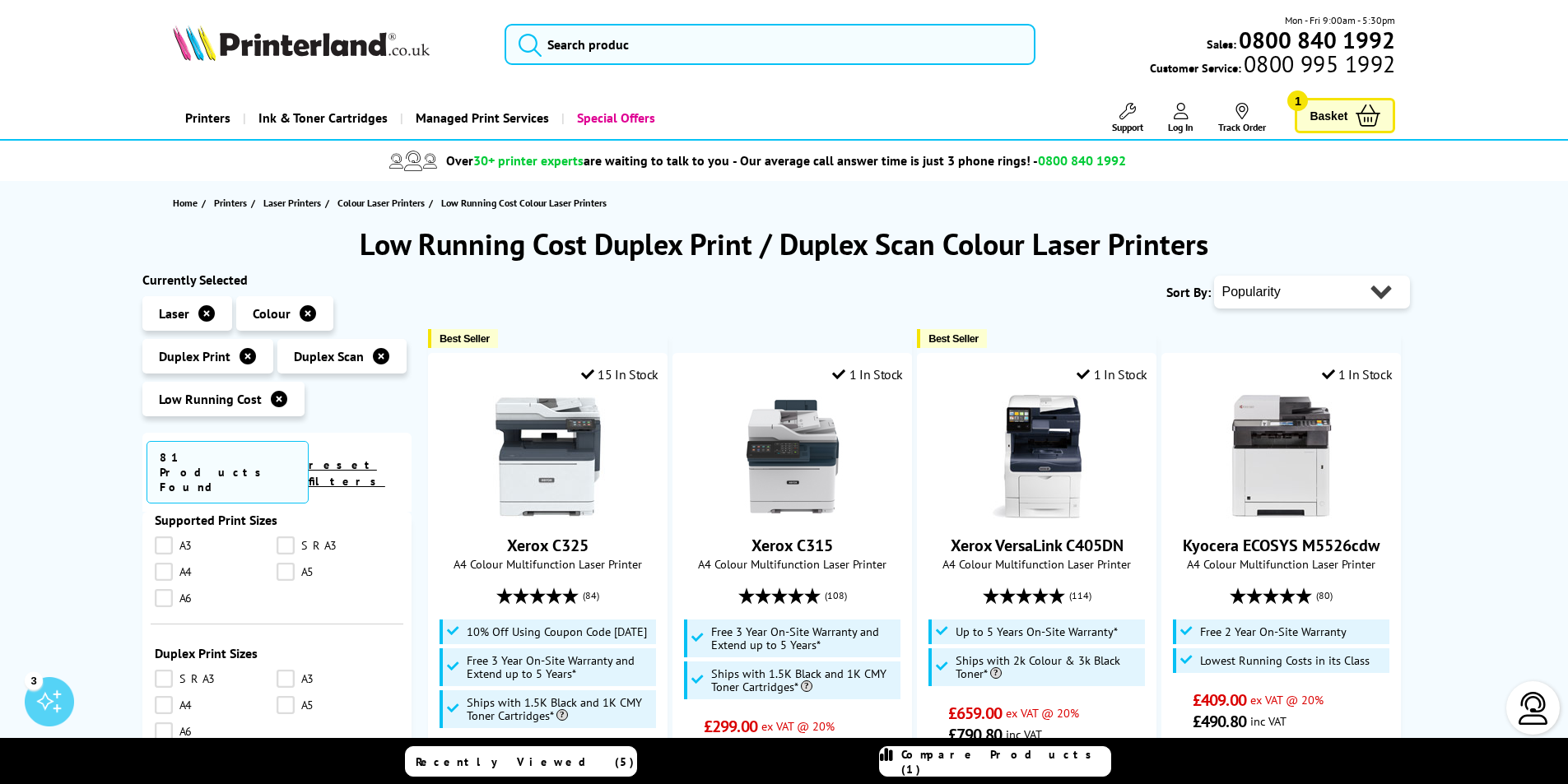
click at [162, 536] on link "A3" at bounding box center [216, 544] width 123 height 18
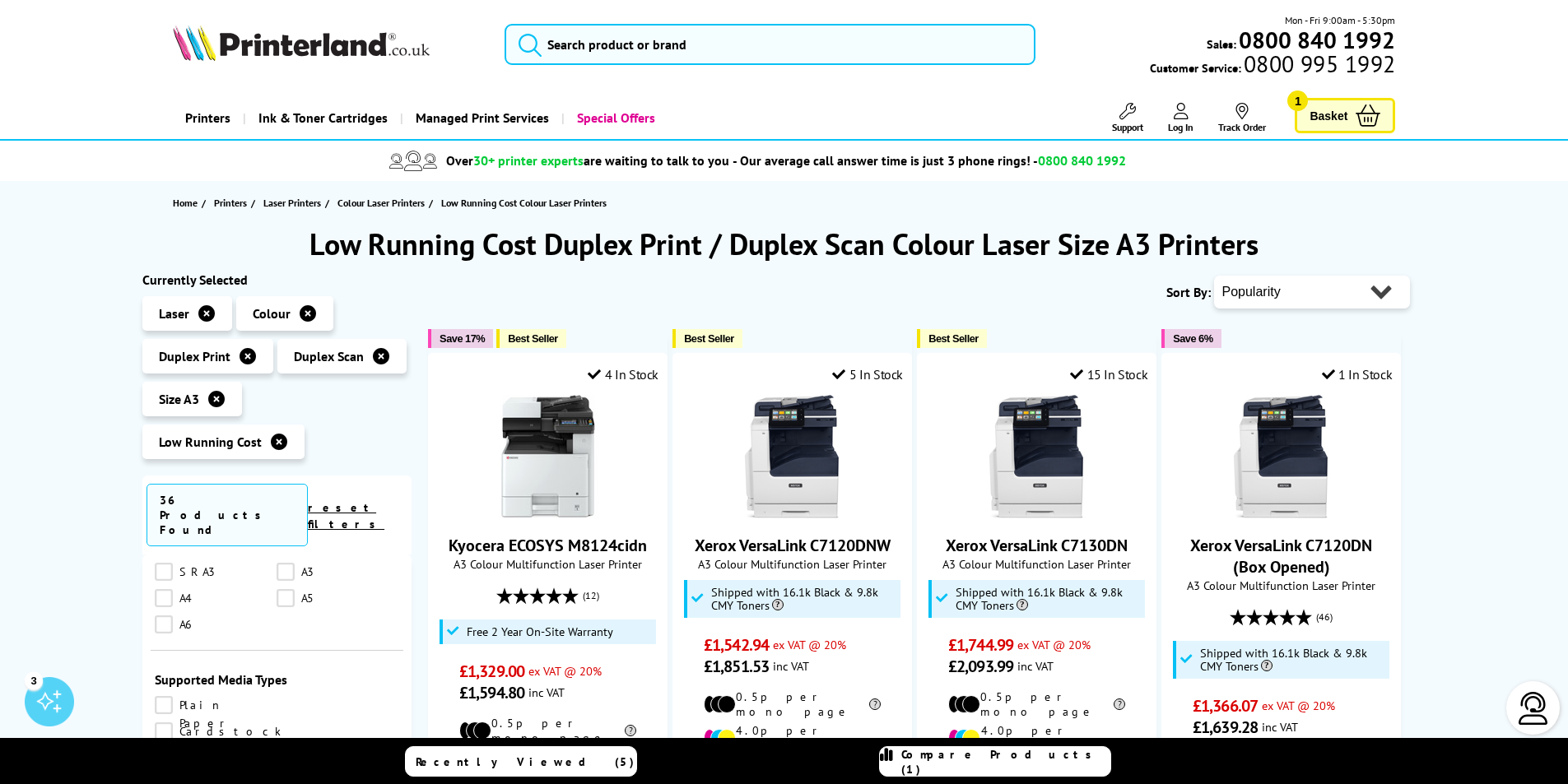
click at [1381, 290] on select "Popularity Rating Price - Low to High Price - High to Low Running Costs - Low t…" at bounding box center [1312, 292] width 196 height 33
select select "Price Ascending"
click at [1214, 275] on select "Popularity Rating Price - Low to High Price - High to Low Running Costs - Low t…" at bounding box center [1312, 292] width 196 height 33
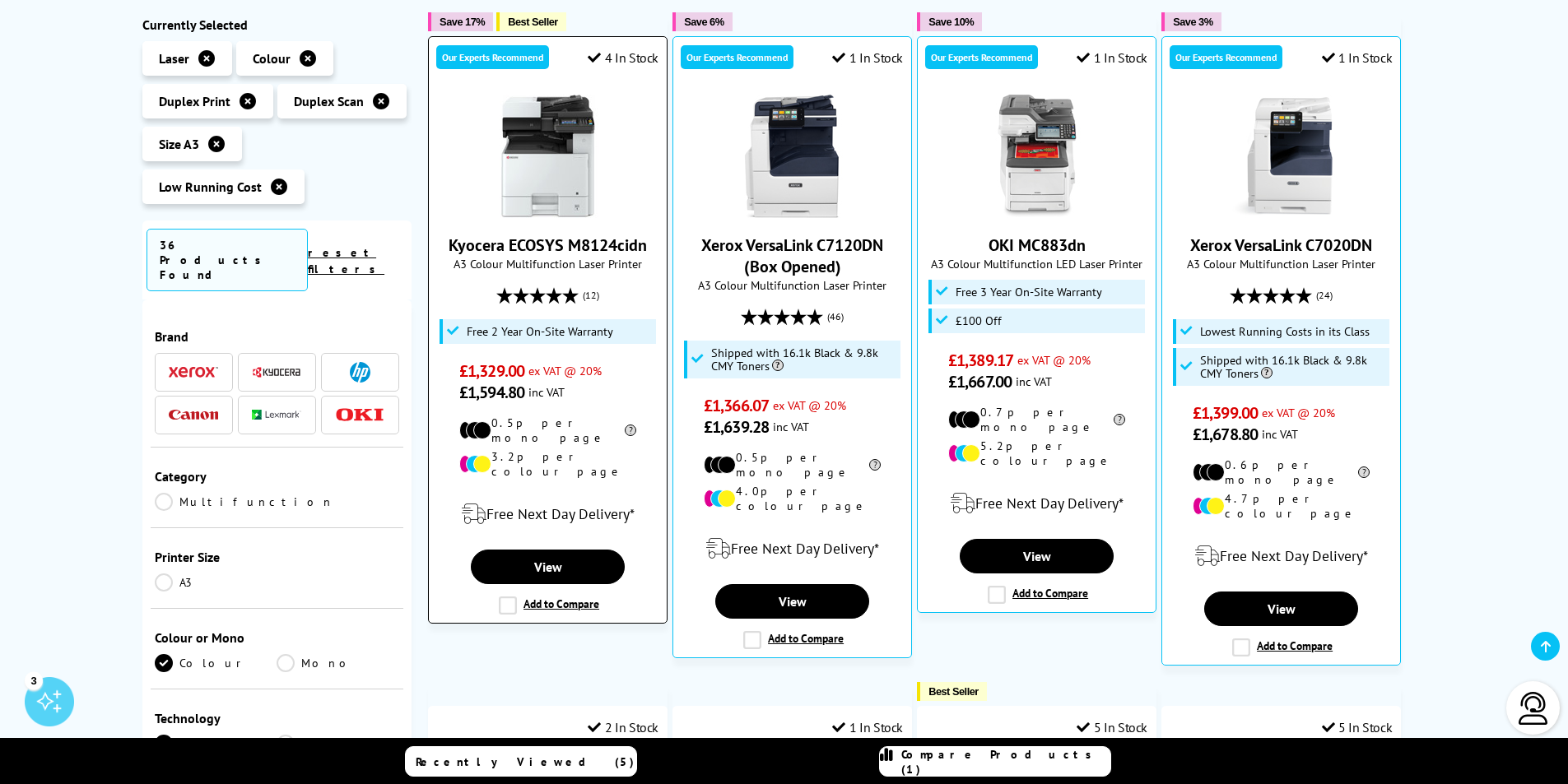
scroll to position [318, 0]
click at [568, 549] on link "View" at bounding box center [548, 566] width 153 height 35
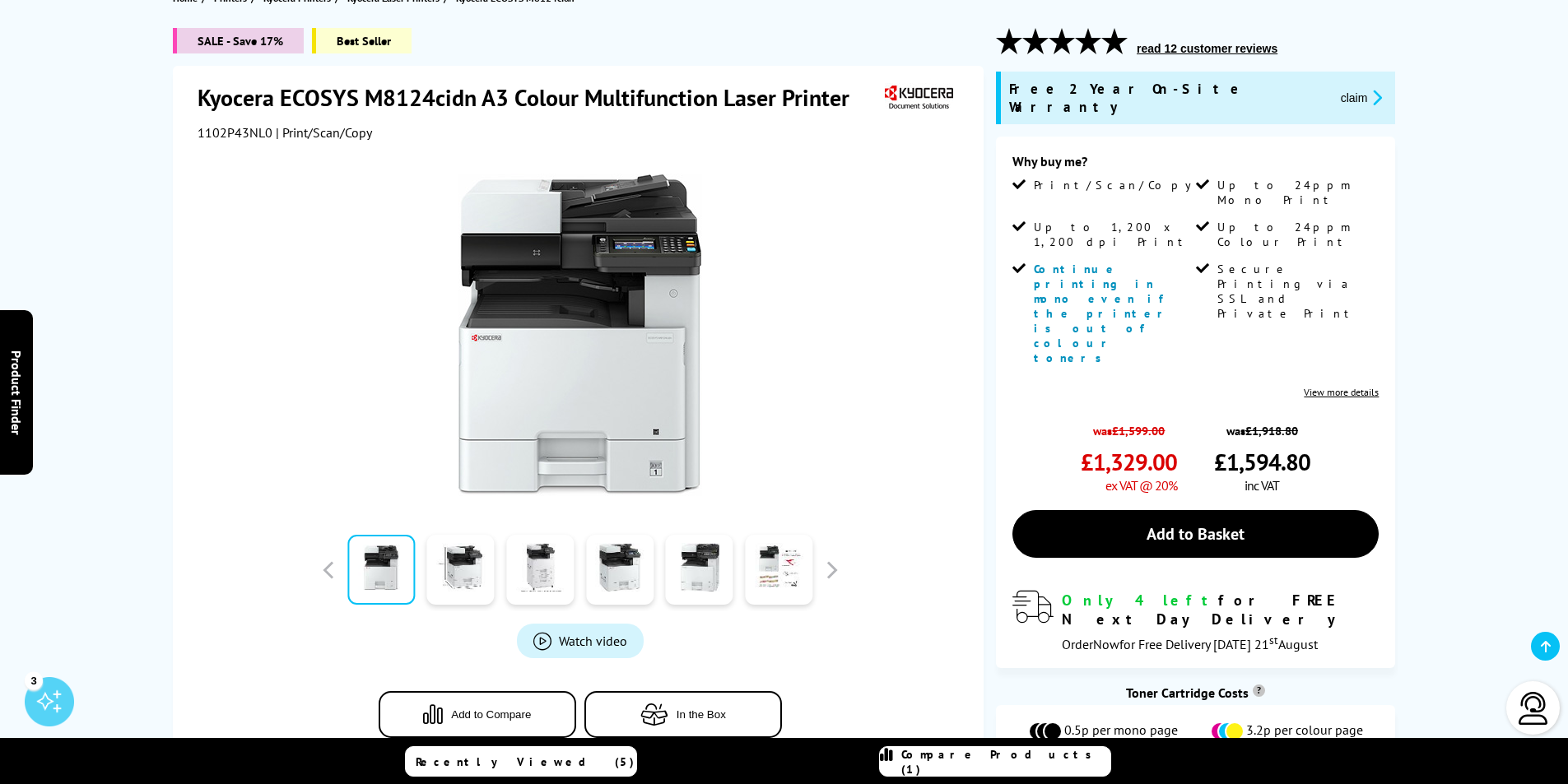
scroll to position [206, 0]
click at [465, 575] on link at bounding box center [461, 569] width 67 height 70
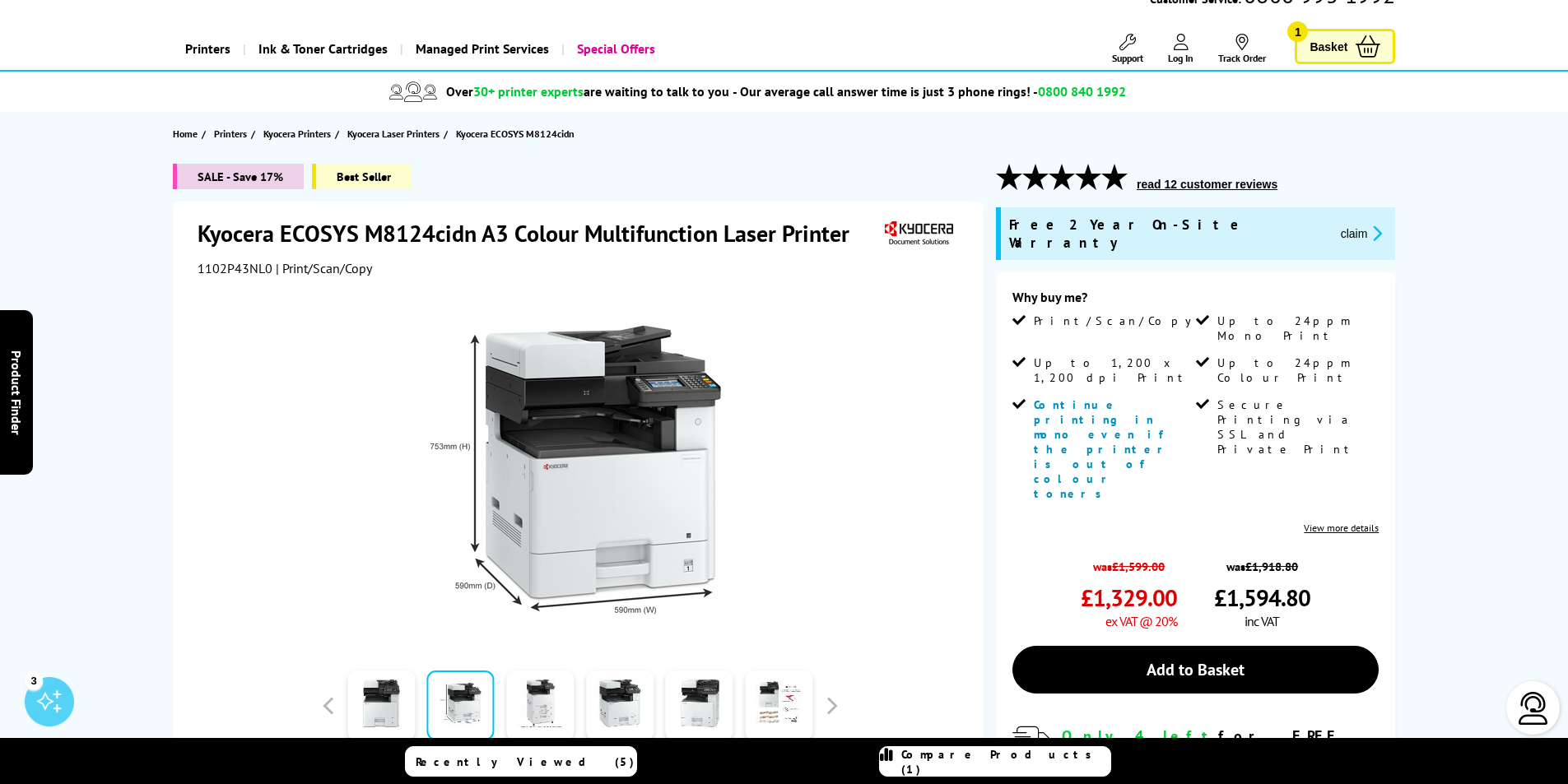
scroll to position [0, 0]
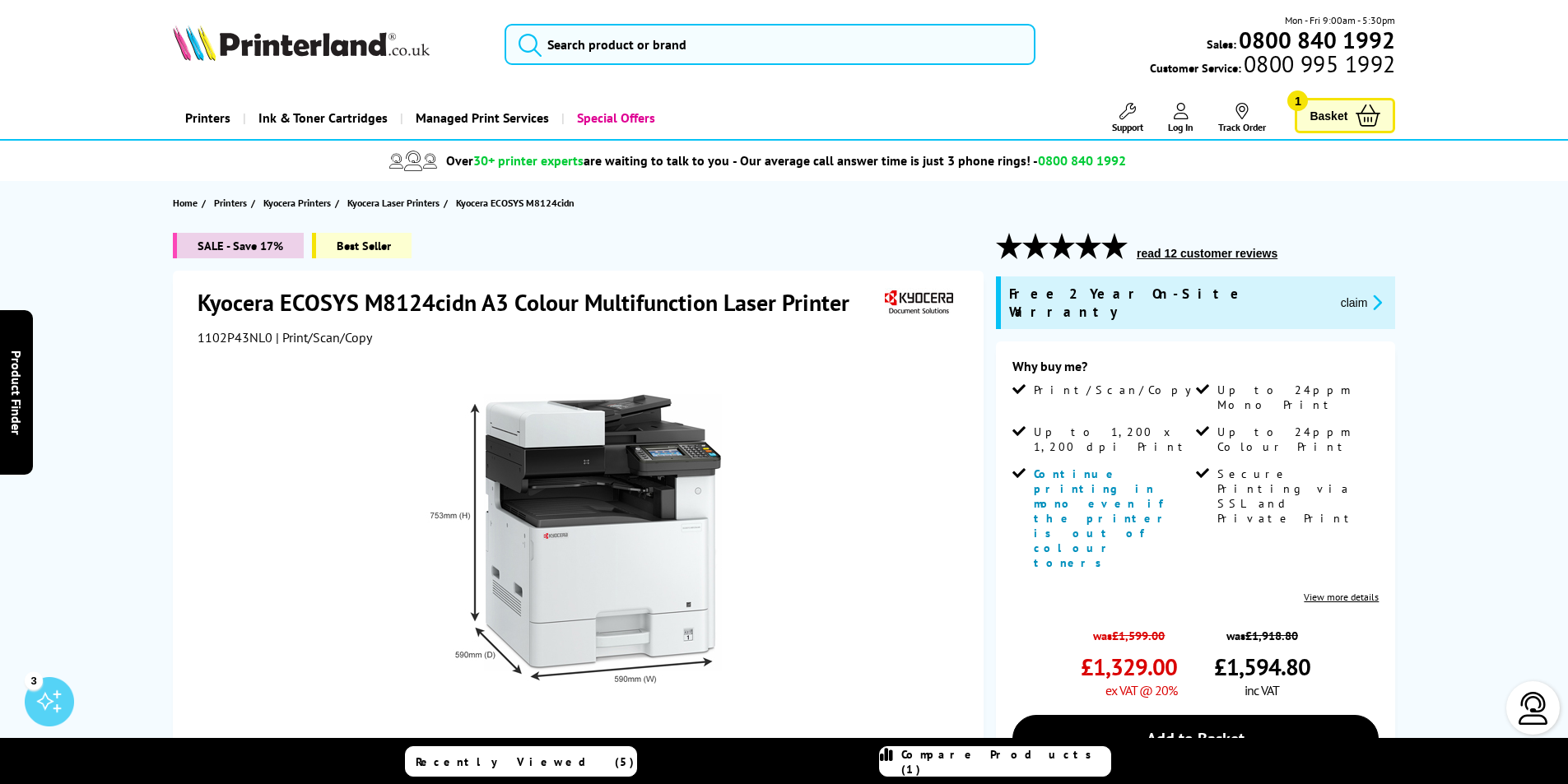
click at [1313, 122] on span "Basket" at bounding box center [1328, 116] width 38 height 23
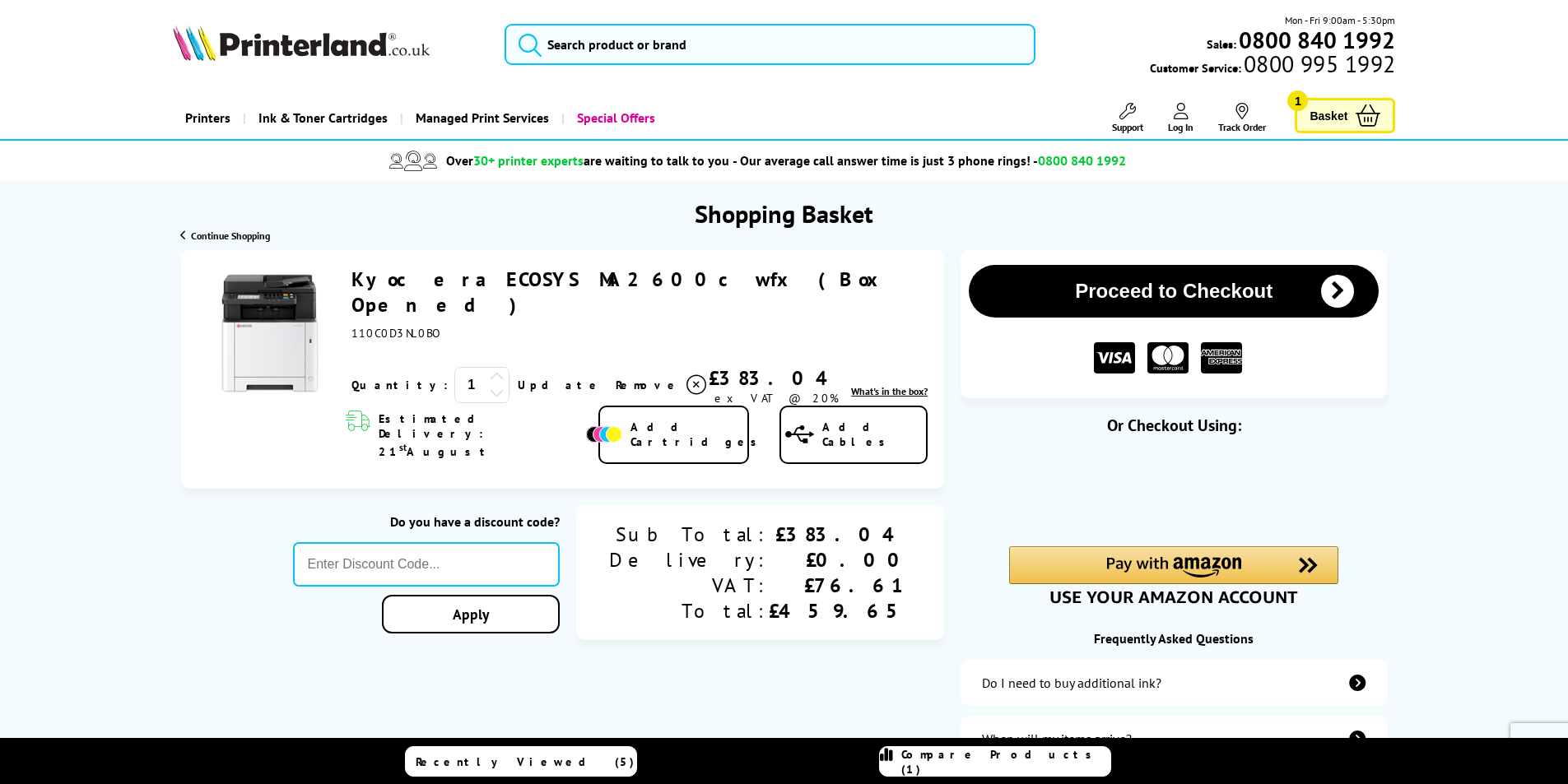
click at [686, 375] on icon at bounding box center [696, 385] width 20 height 20
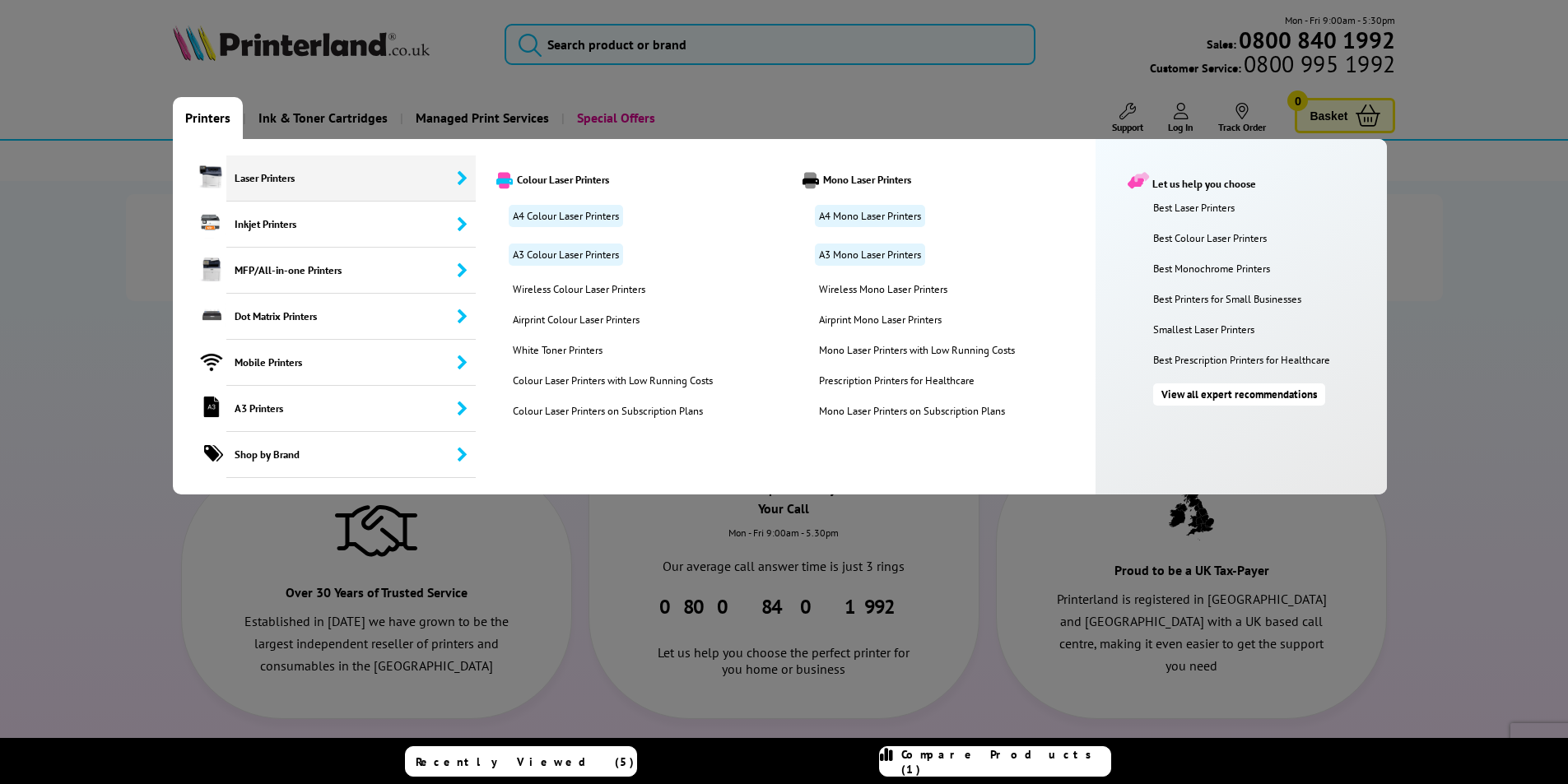
click at [234, 185] on span "Laser Printers" at bounding box center [351, 178] width 250 height 46
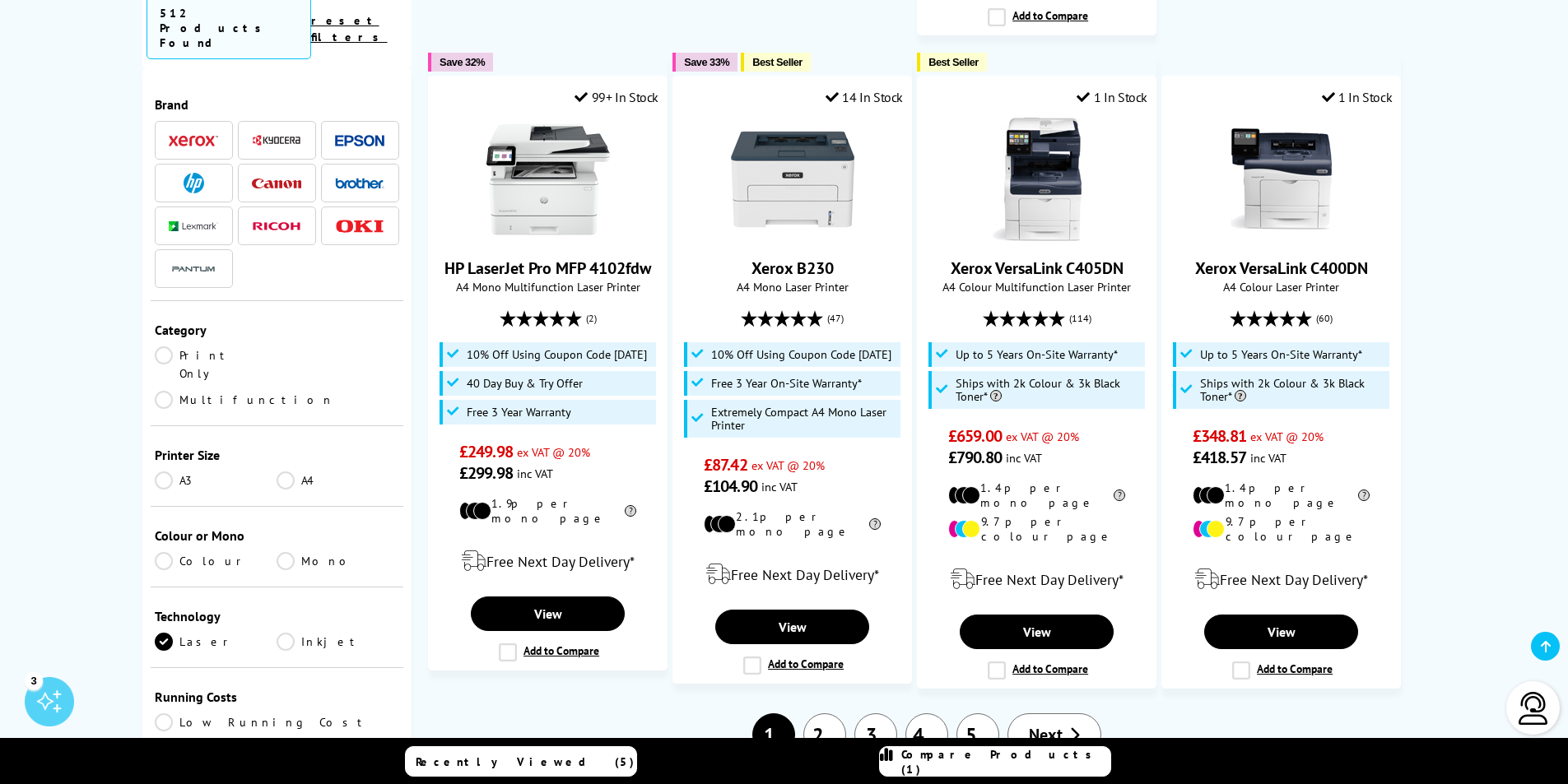
scroll to position [1840, 0]
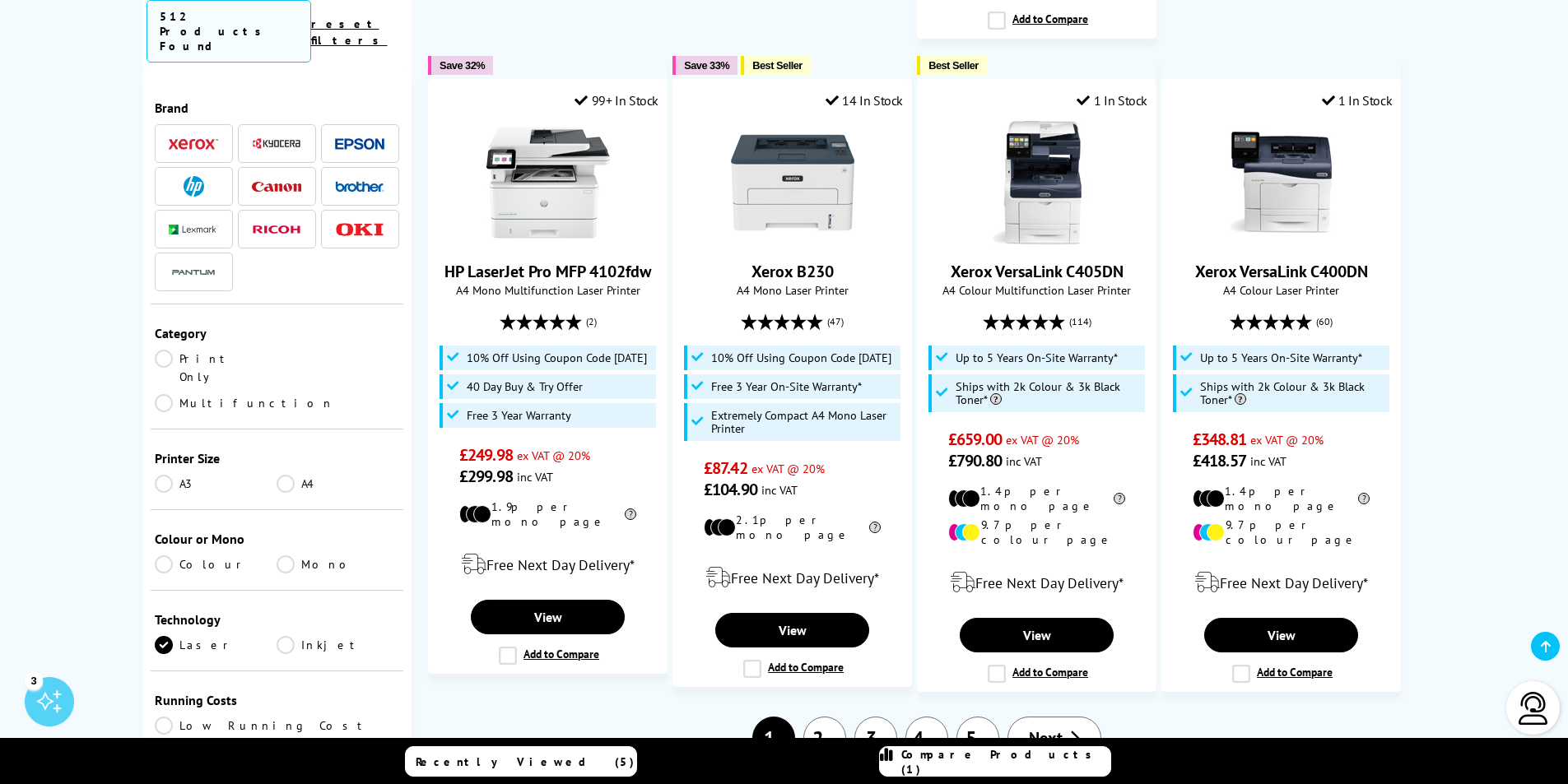
click at [827, 716] on link "2" at bounding box center [824, 737] width 42 height 42
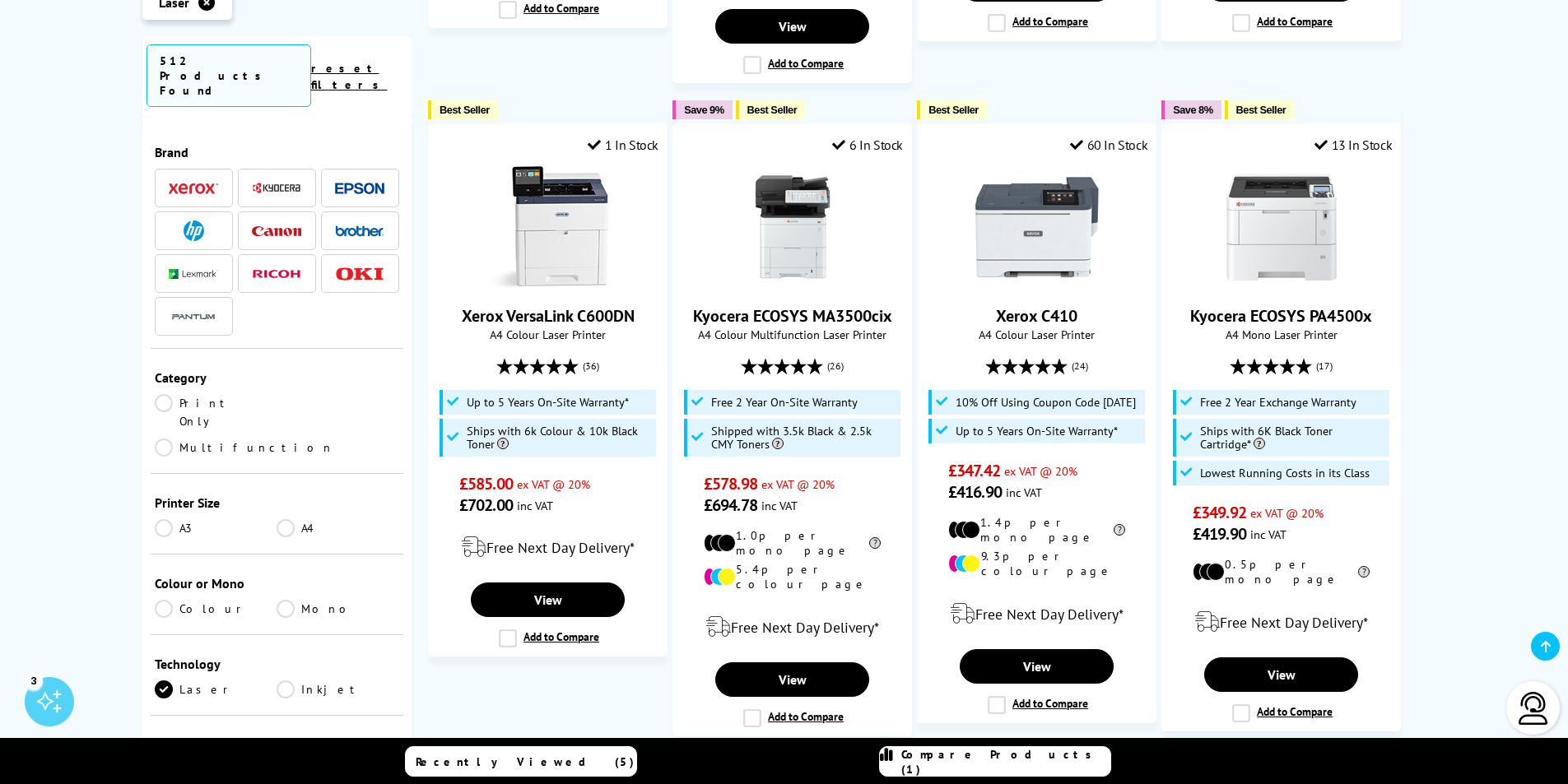
scroll to position [1719, 0]
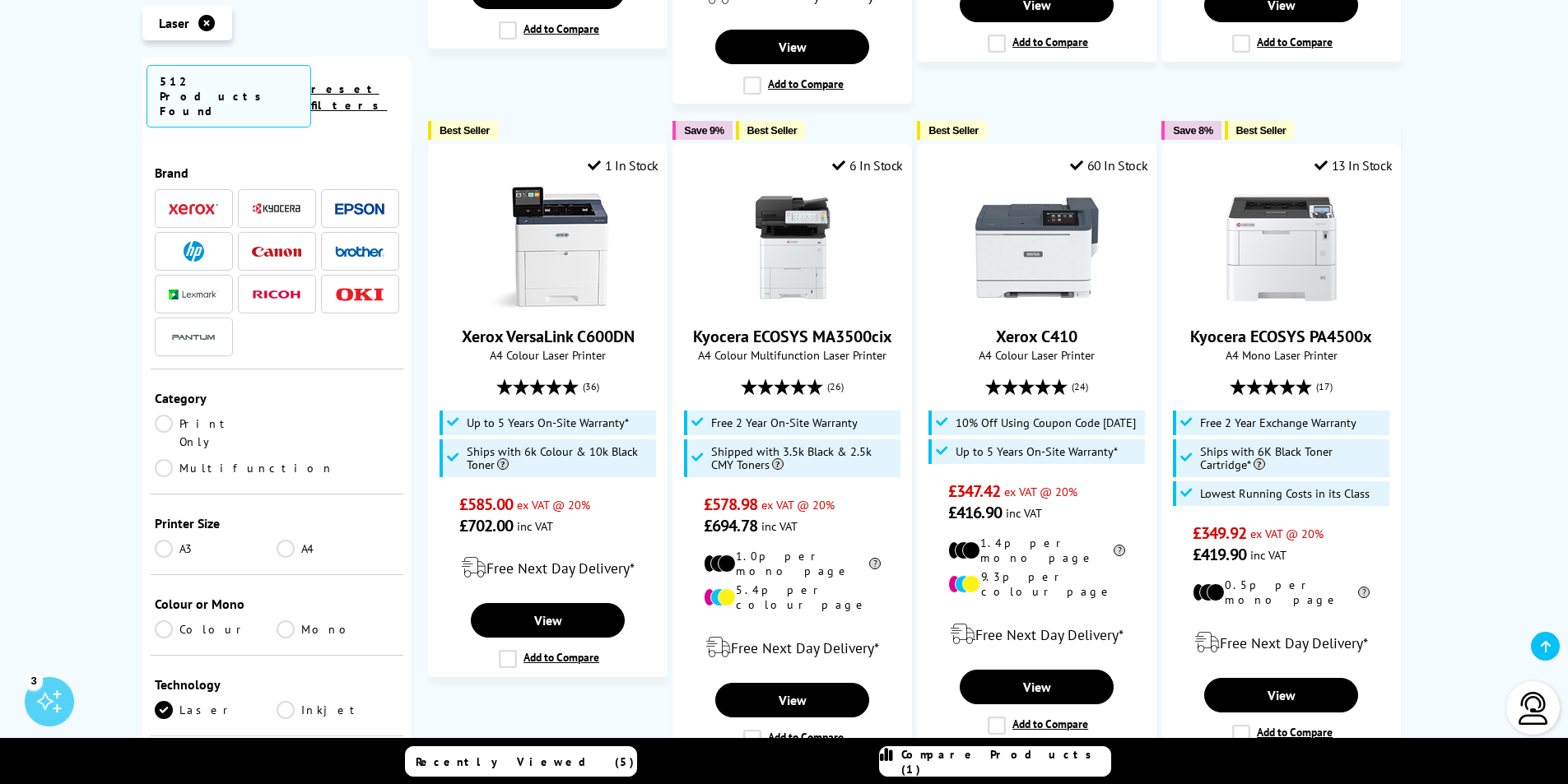
click at [286, 202] on img at bounding box center [277, 208] width 49 height 12
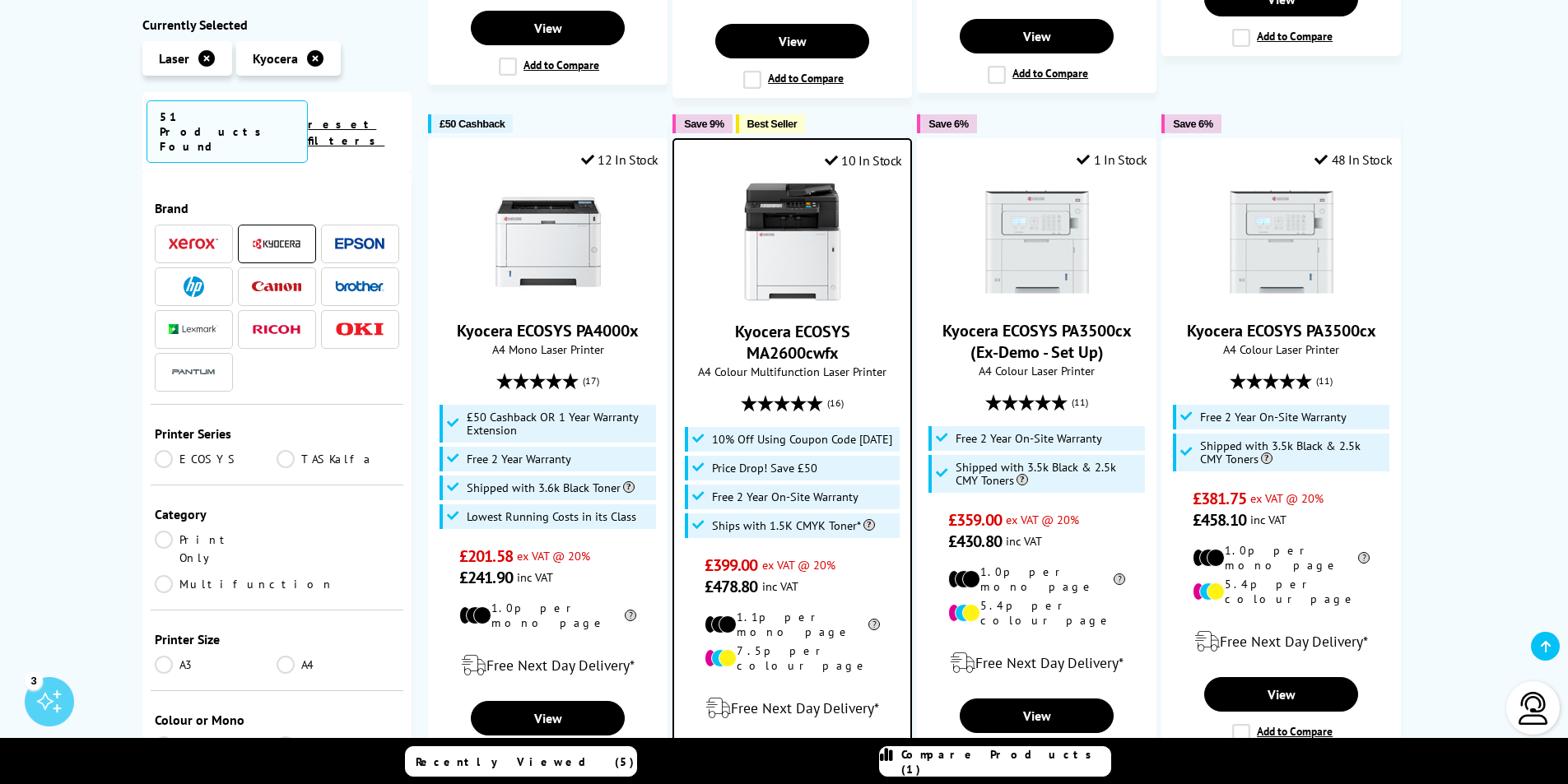
scroll to position [881, 0]
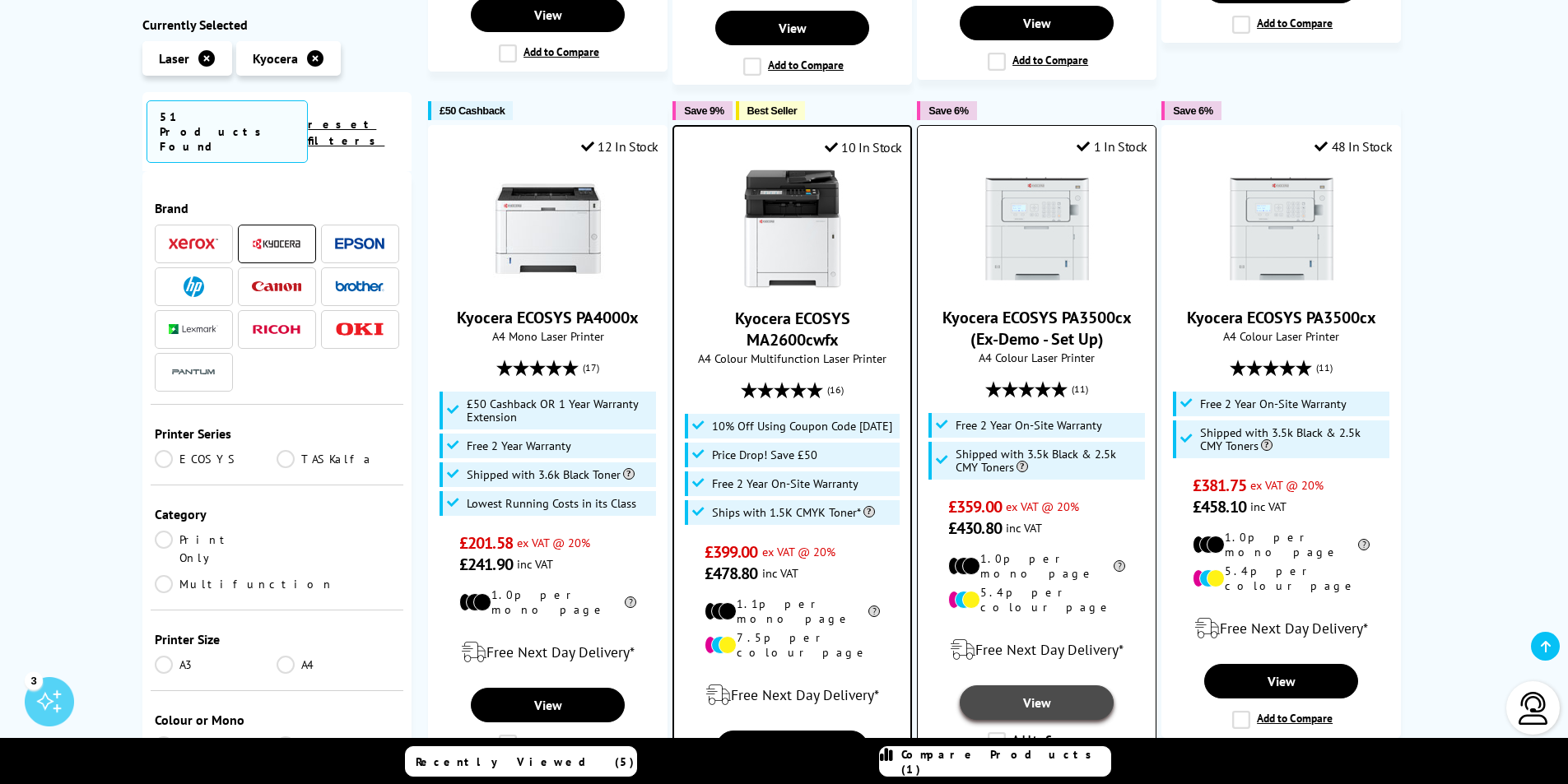
click at [1056, 685] on link "View" at bounding box center [1037, 702] width 153 height 35
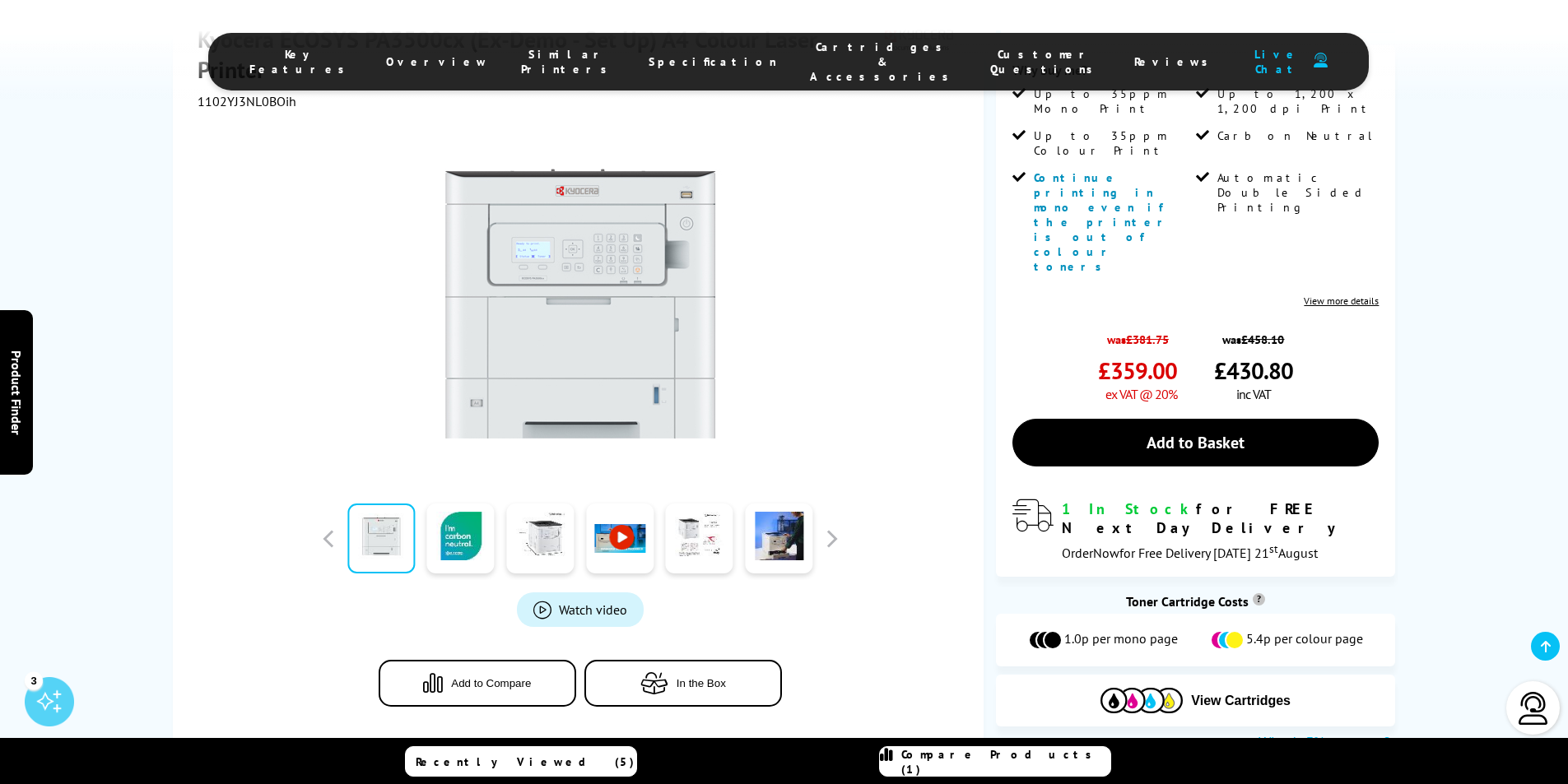
scroll to position [331, 0]
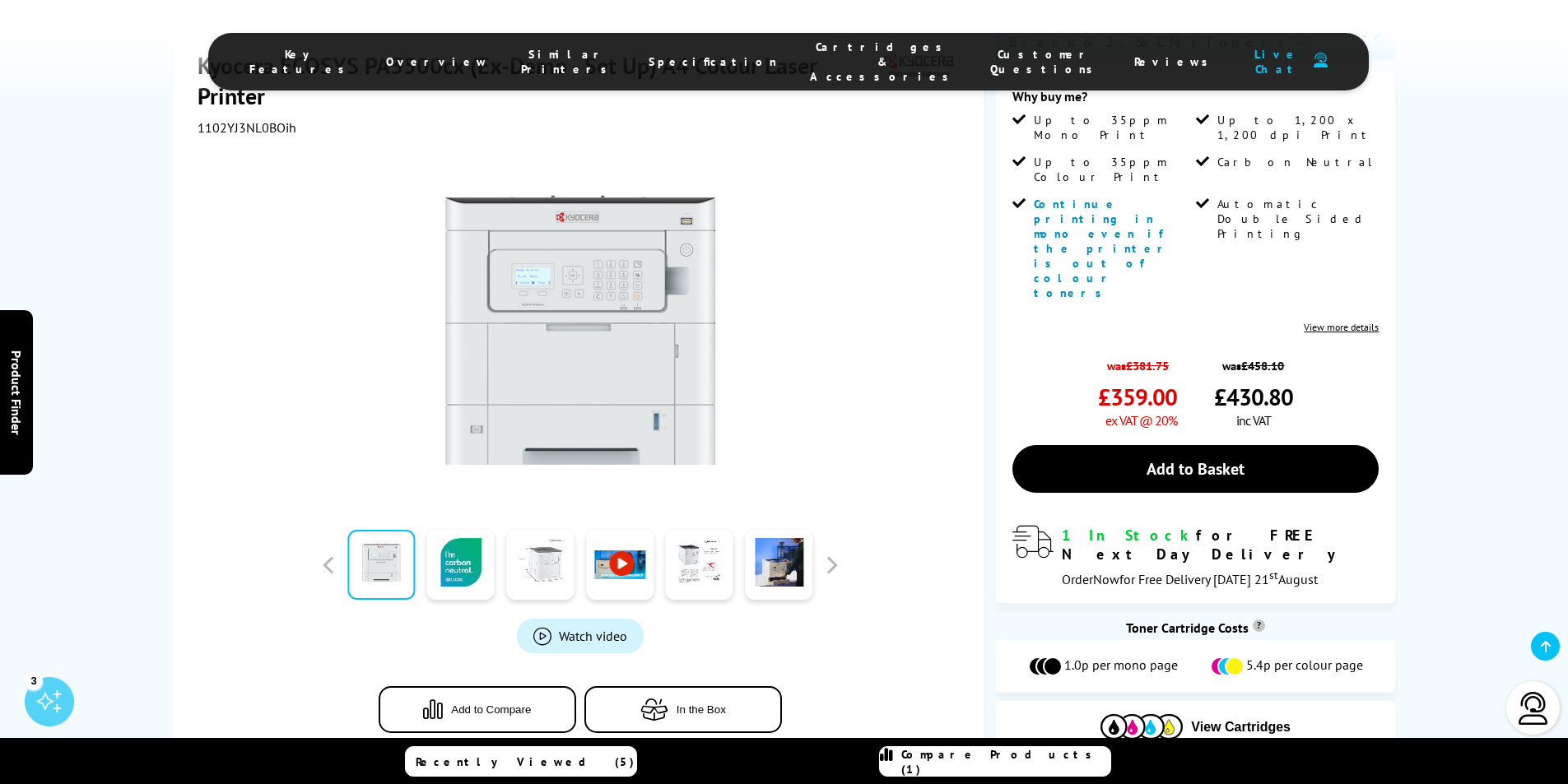
click at [542, 530] on link at bounding box center [539, 565] width 67 height 70
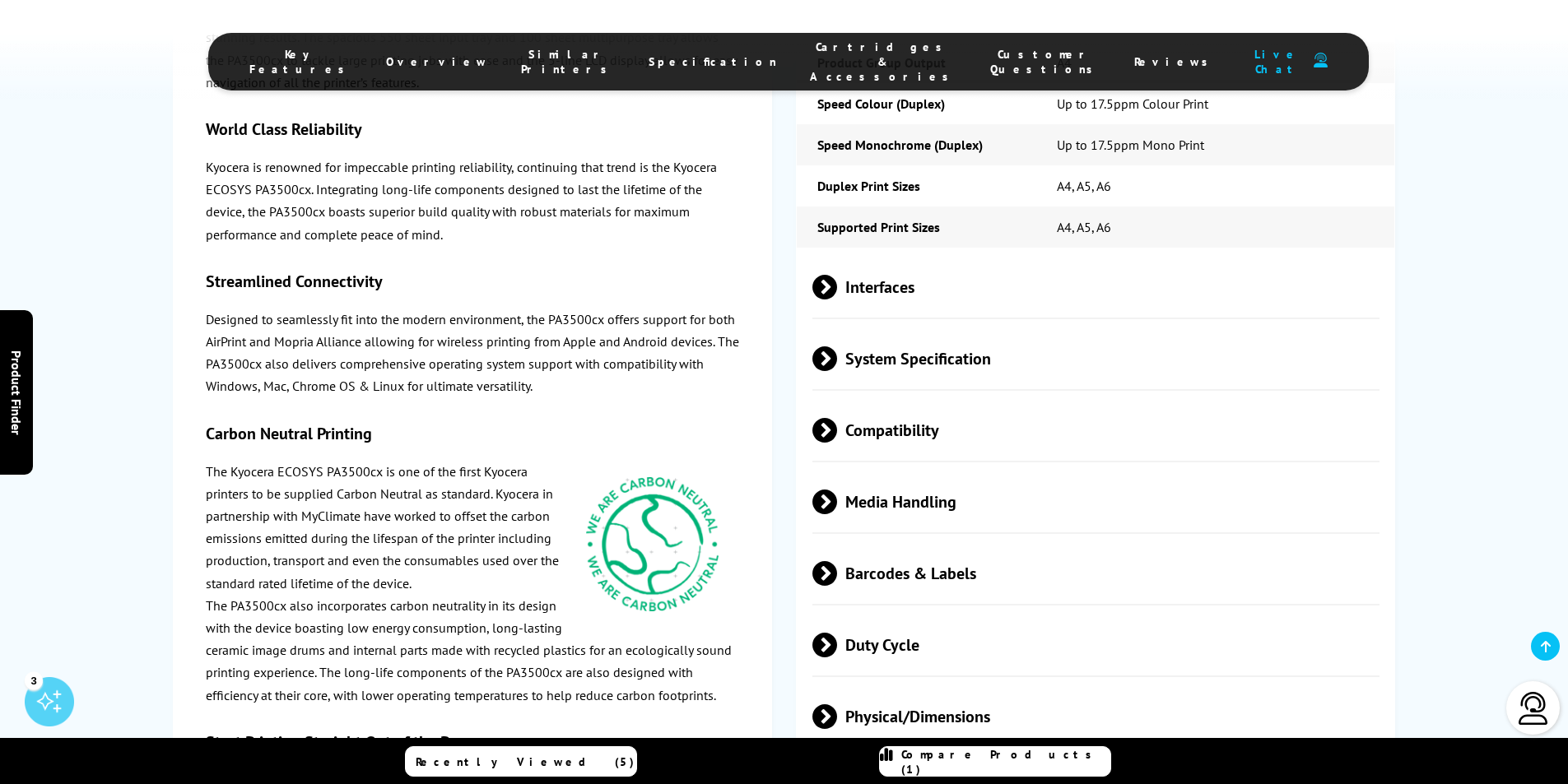
scroll to position [2477, 0]
click at [878, 684] on span "Physical/Dimensions" at bounding box center [1097, 714] width 568 height 61
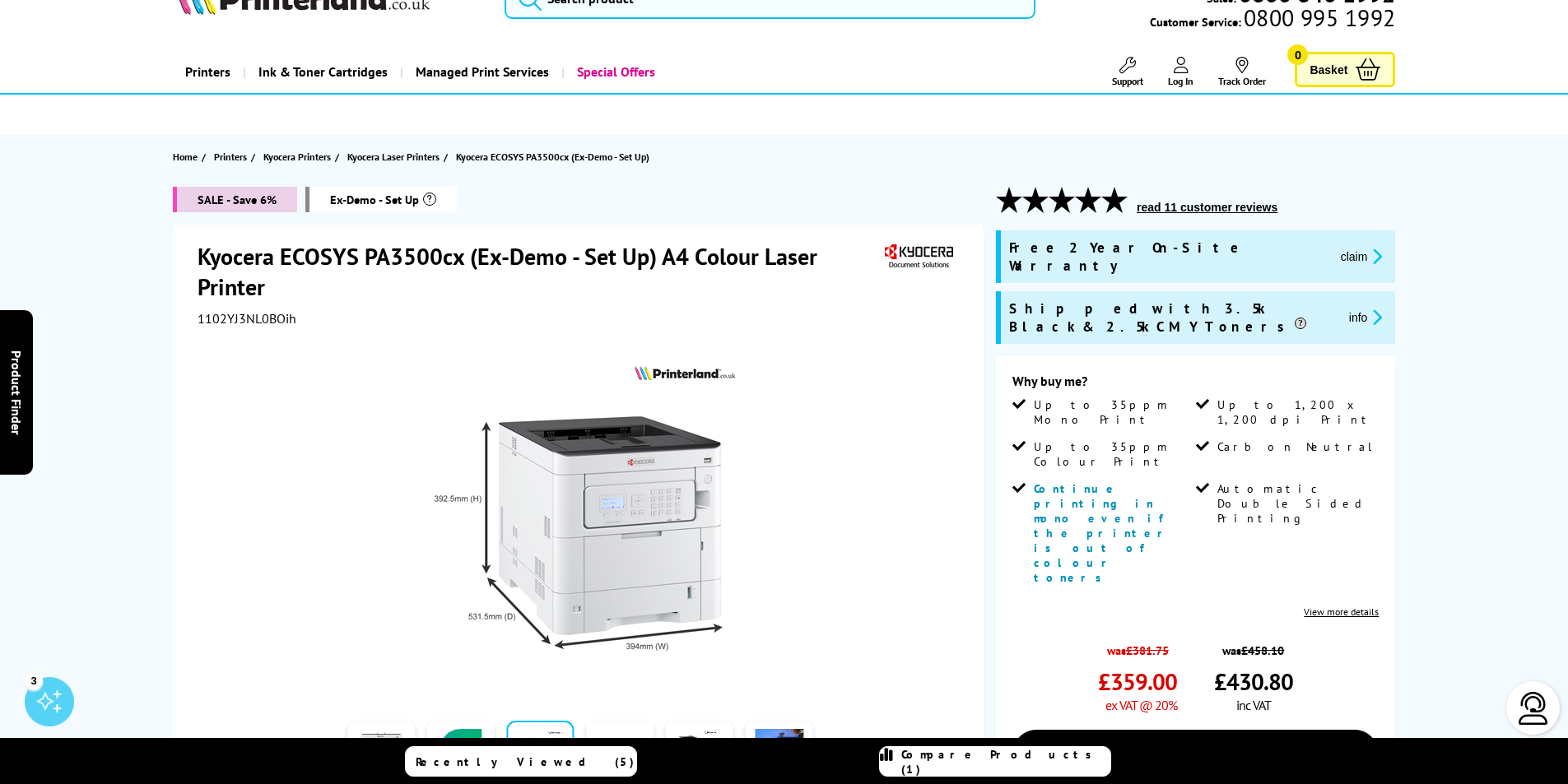
scroll to position [0, 0]
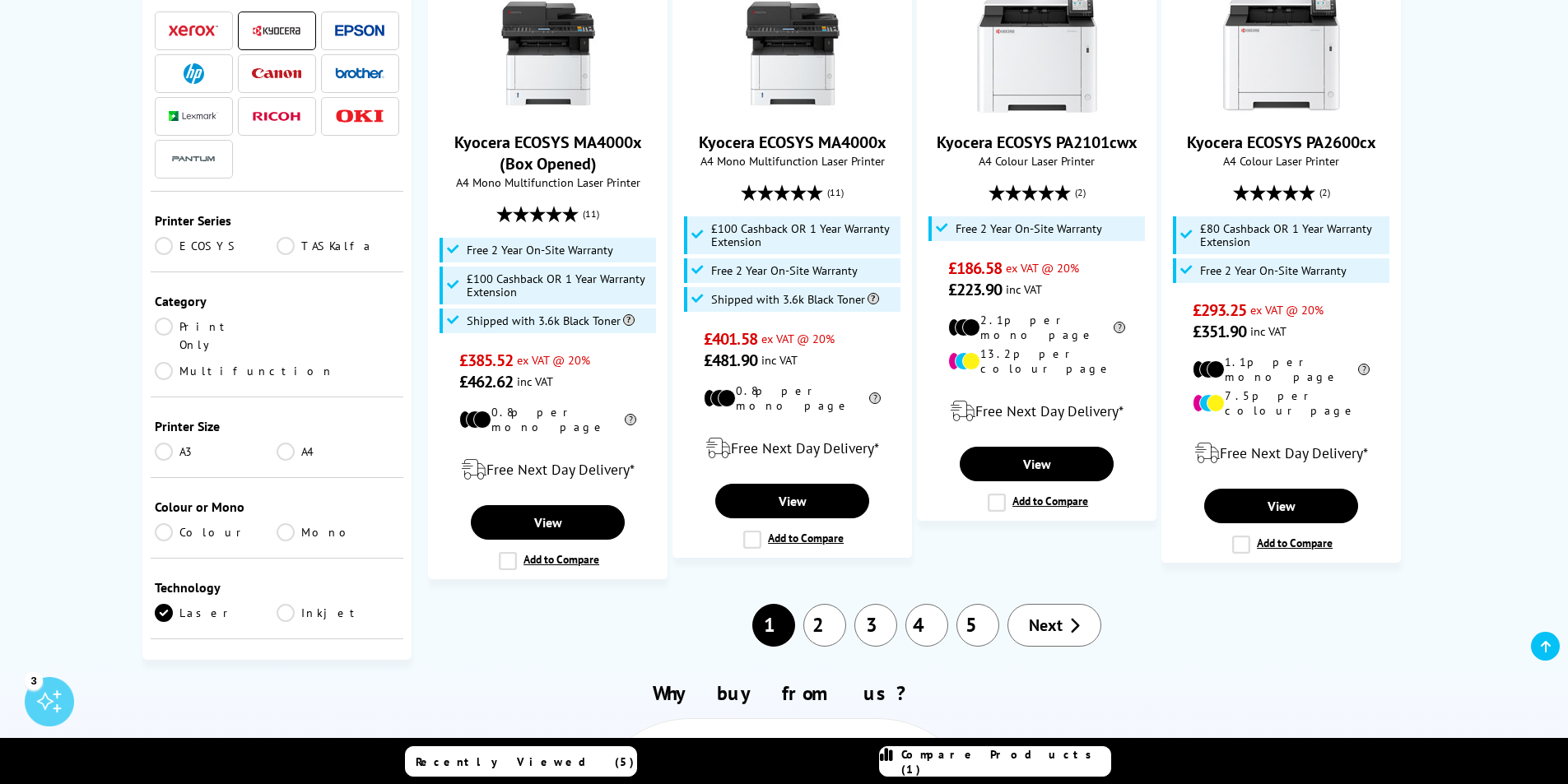
scroll to position [1802, 0]
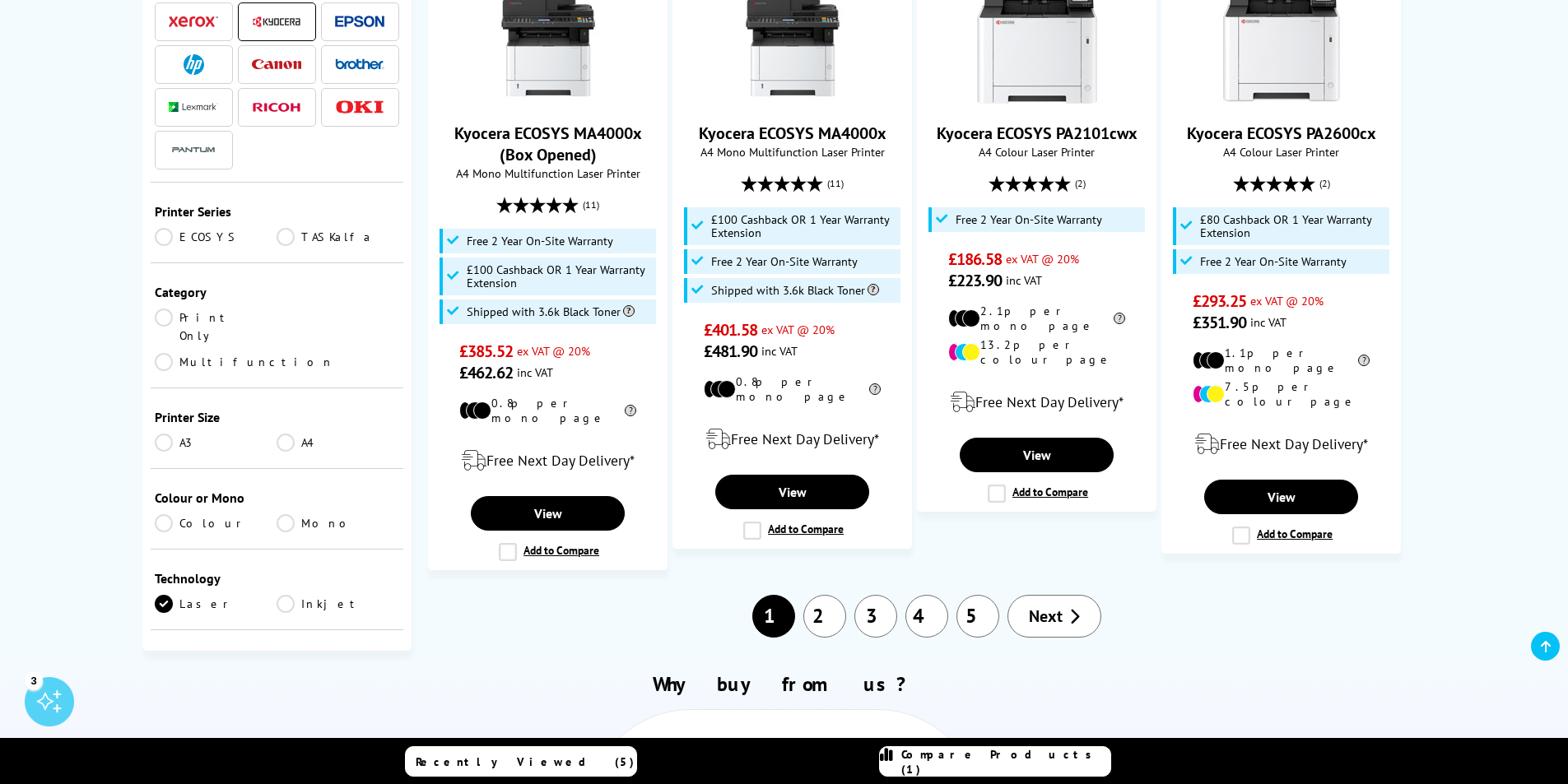
click at [836, 594] on link "2" at bounding box center [824, 615] width 42 height 42
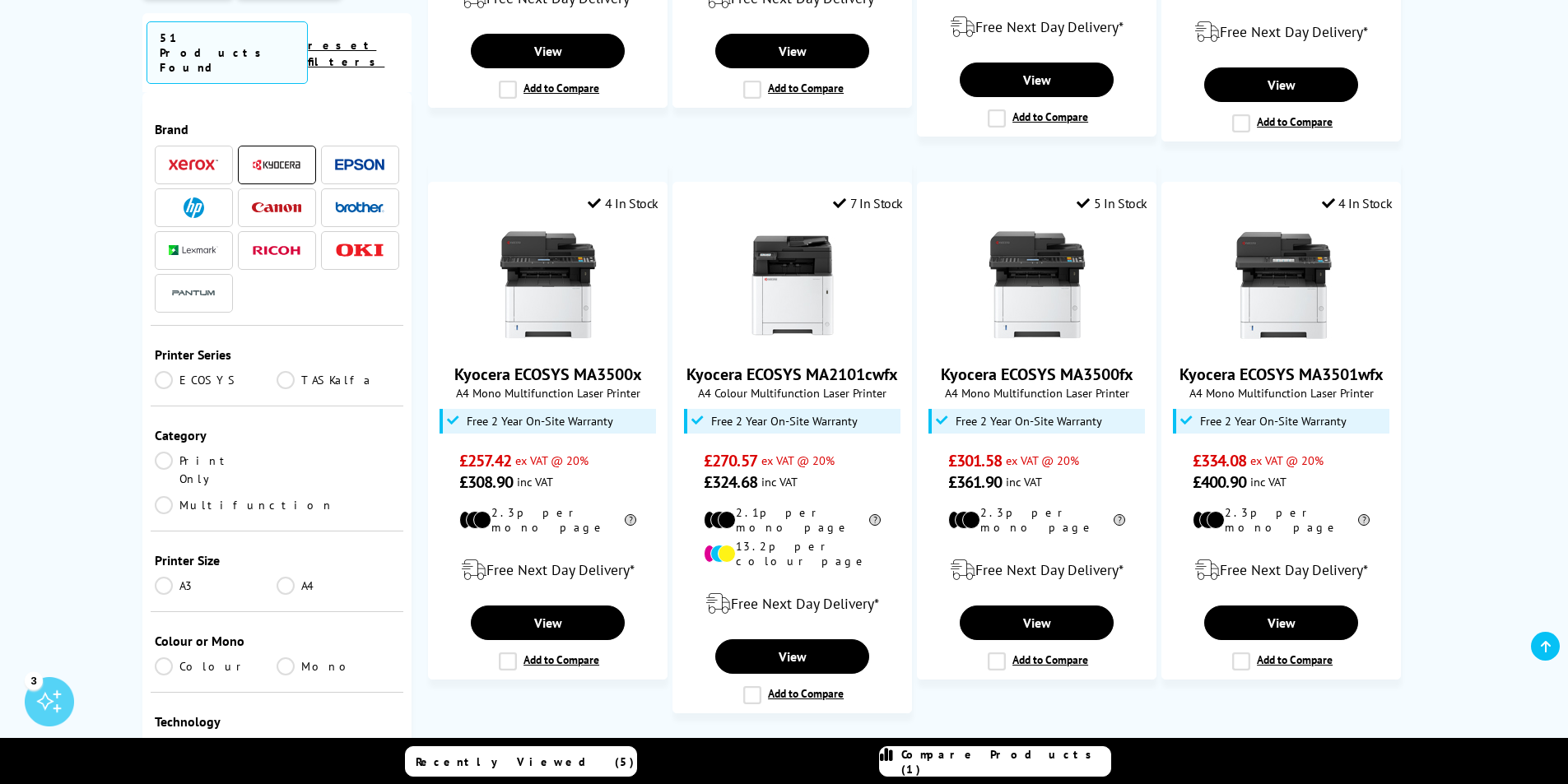
scroll to position [1414, 0]
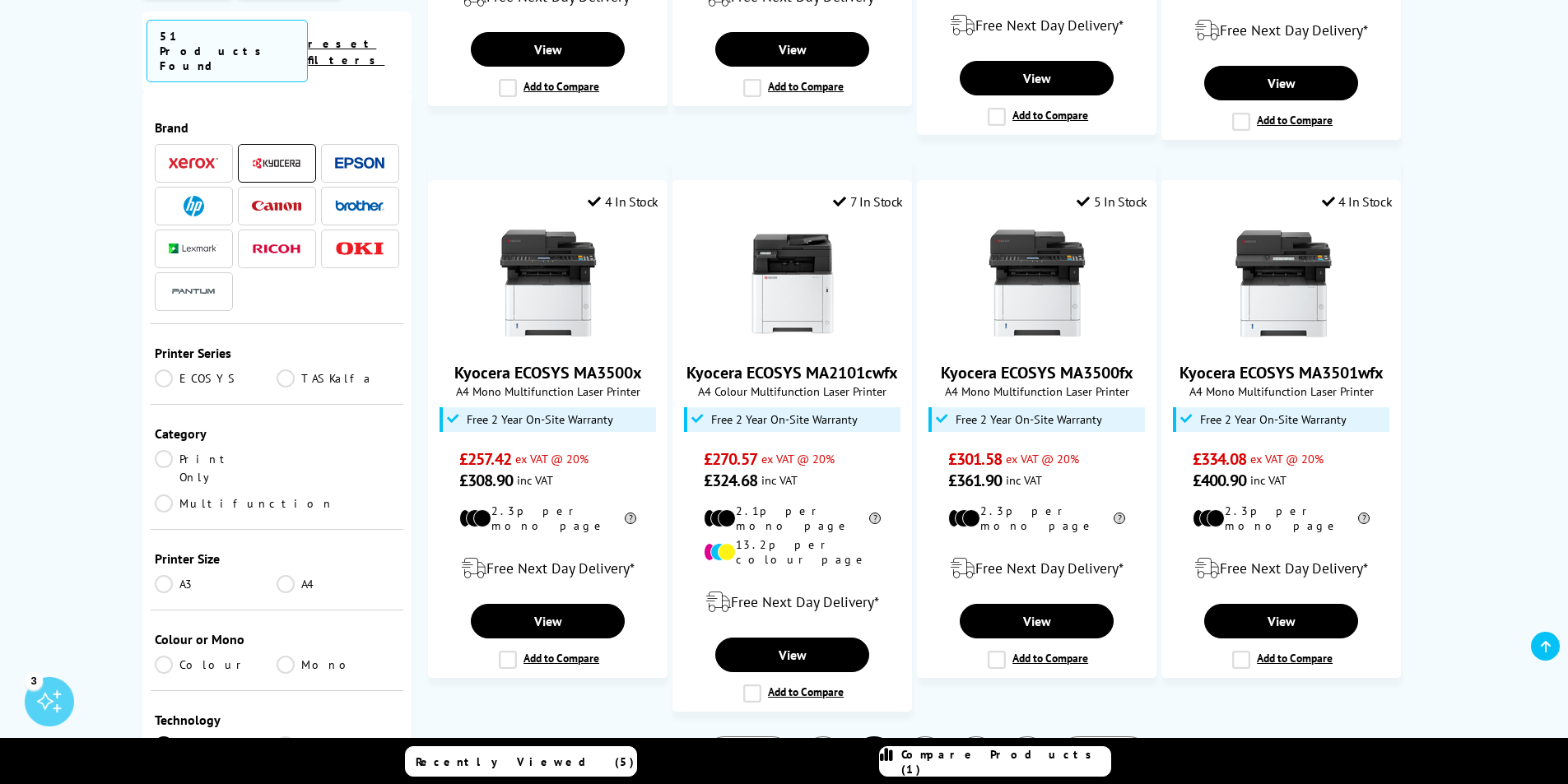
click at [921, 736] on link "3" at bounding box center [924, 757] width 42 height 42
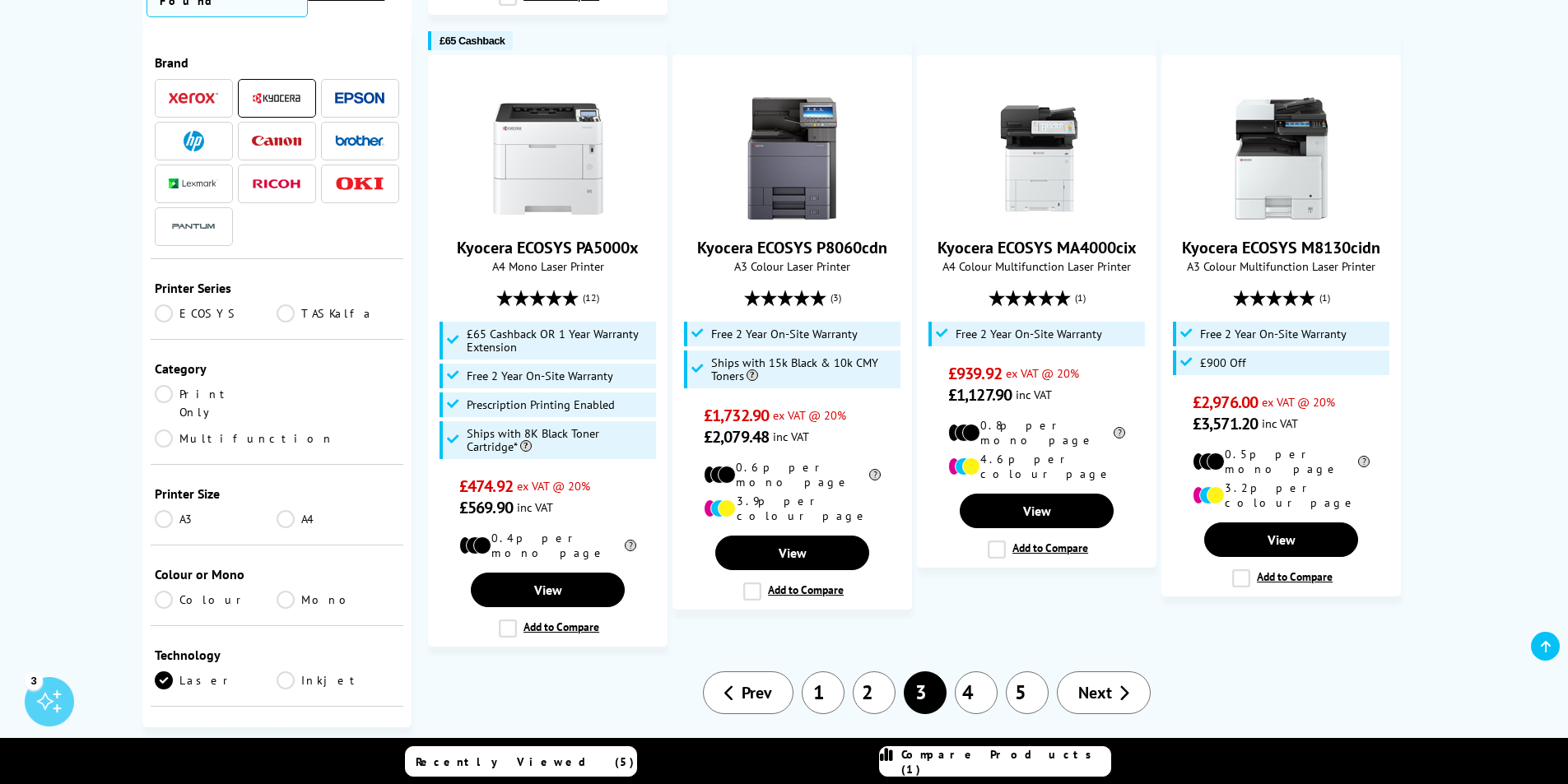
scroll to position [1598, 0]
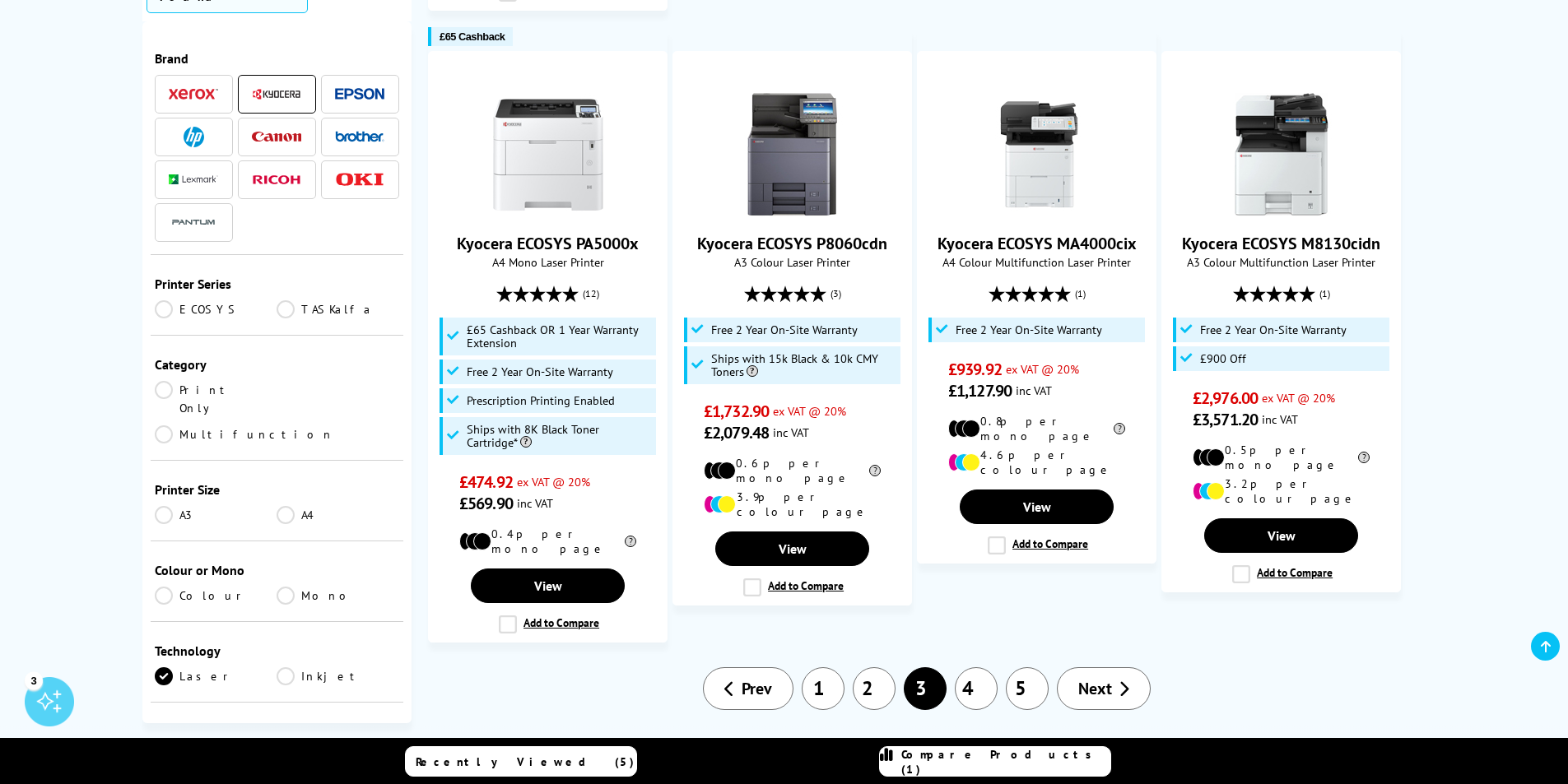
click at [968, 667] on link "4" at bounding box center [975, 688] width 42 height 42
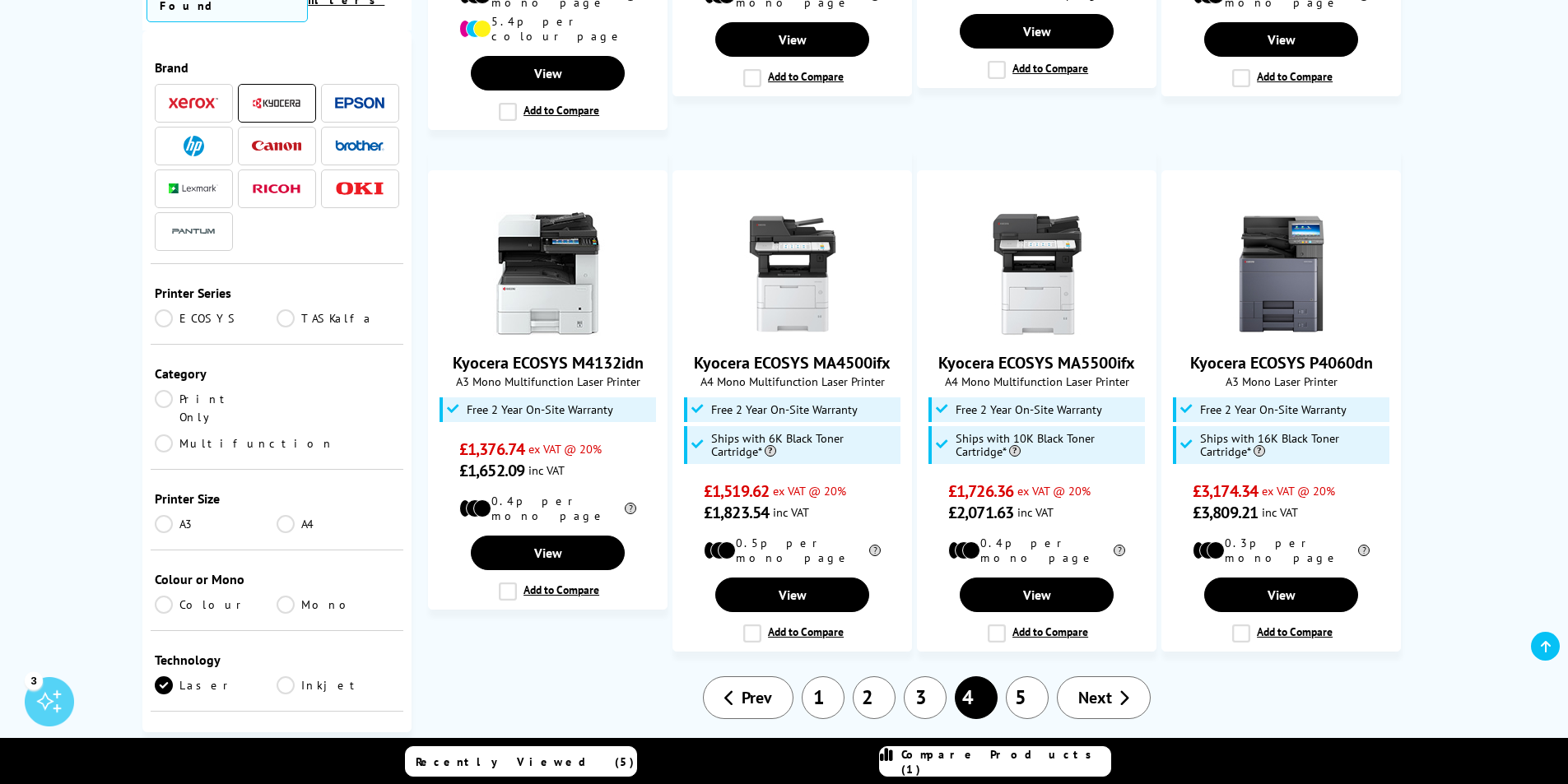
scroll to position [1326, 0]
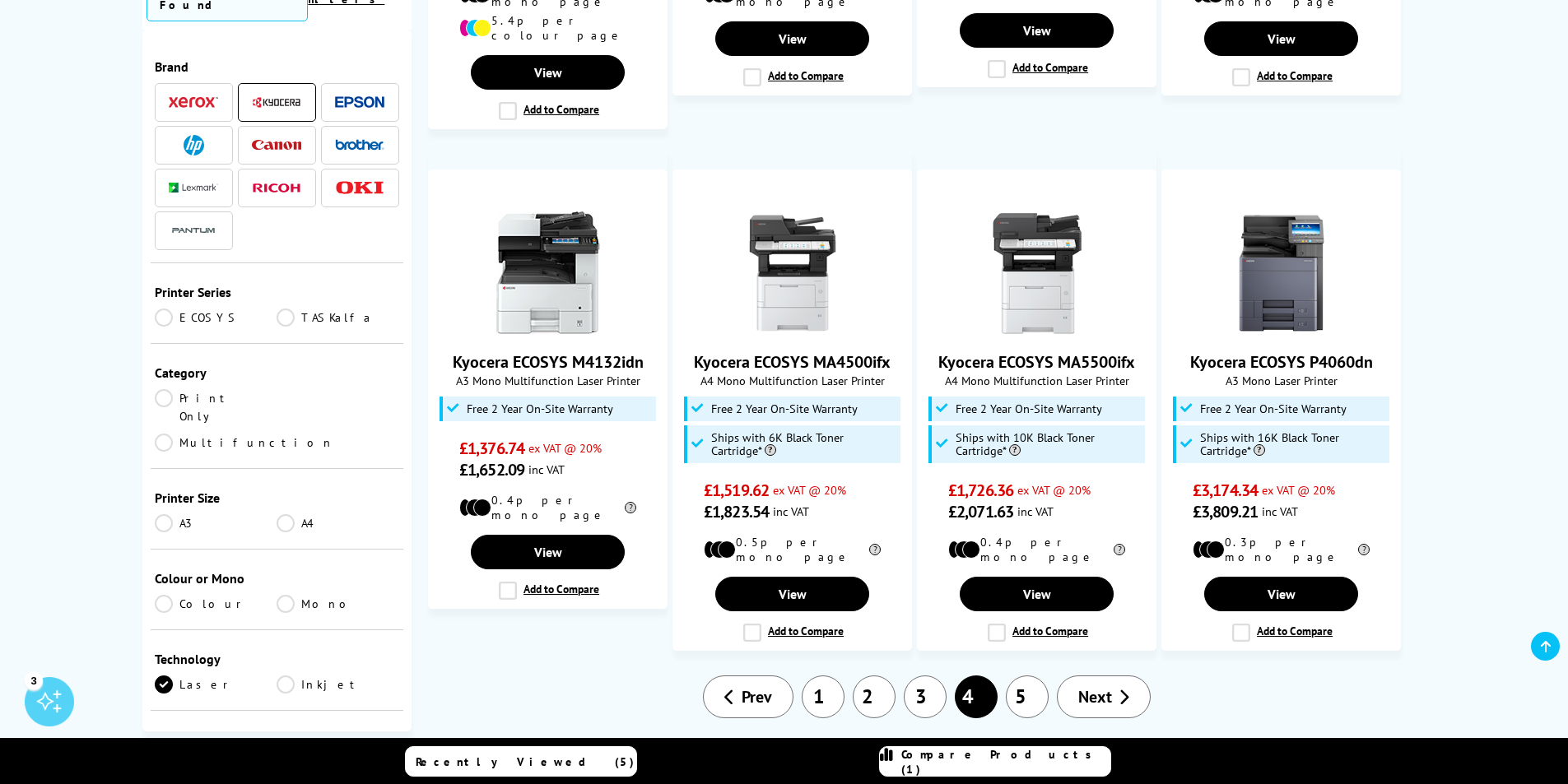
click at [1018, 676] on link "5" at bounding box center [1026, 696] width 42 height 42
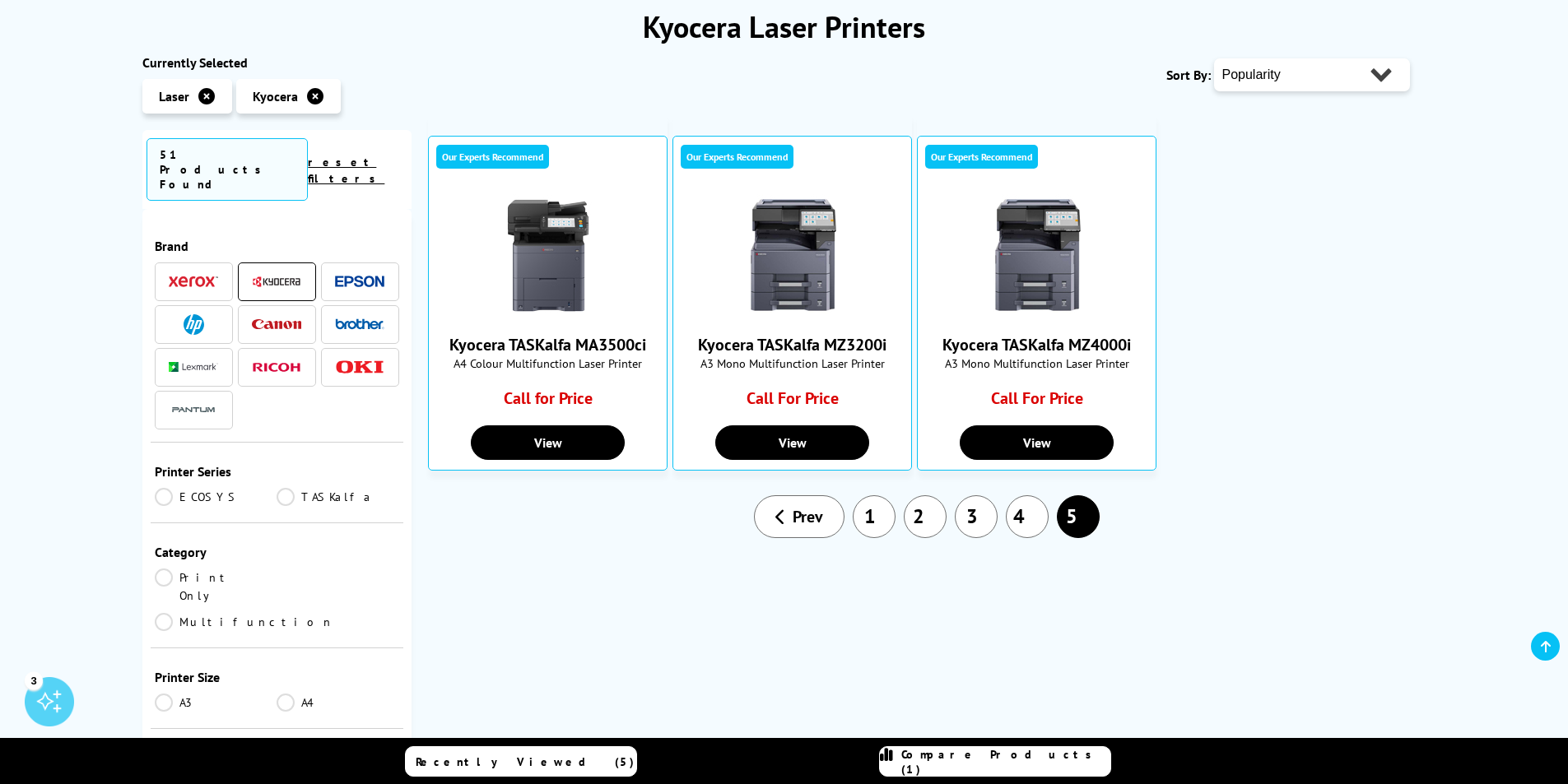
scroll to position [233, 0]
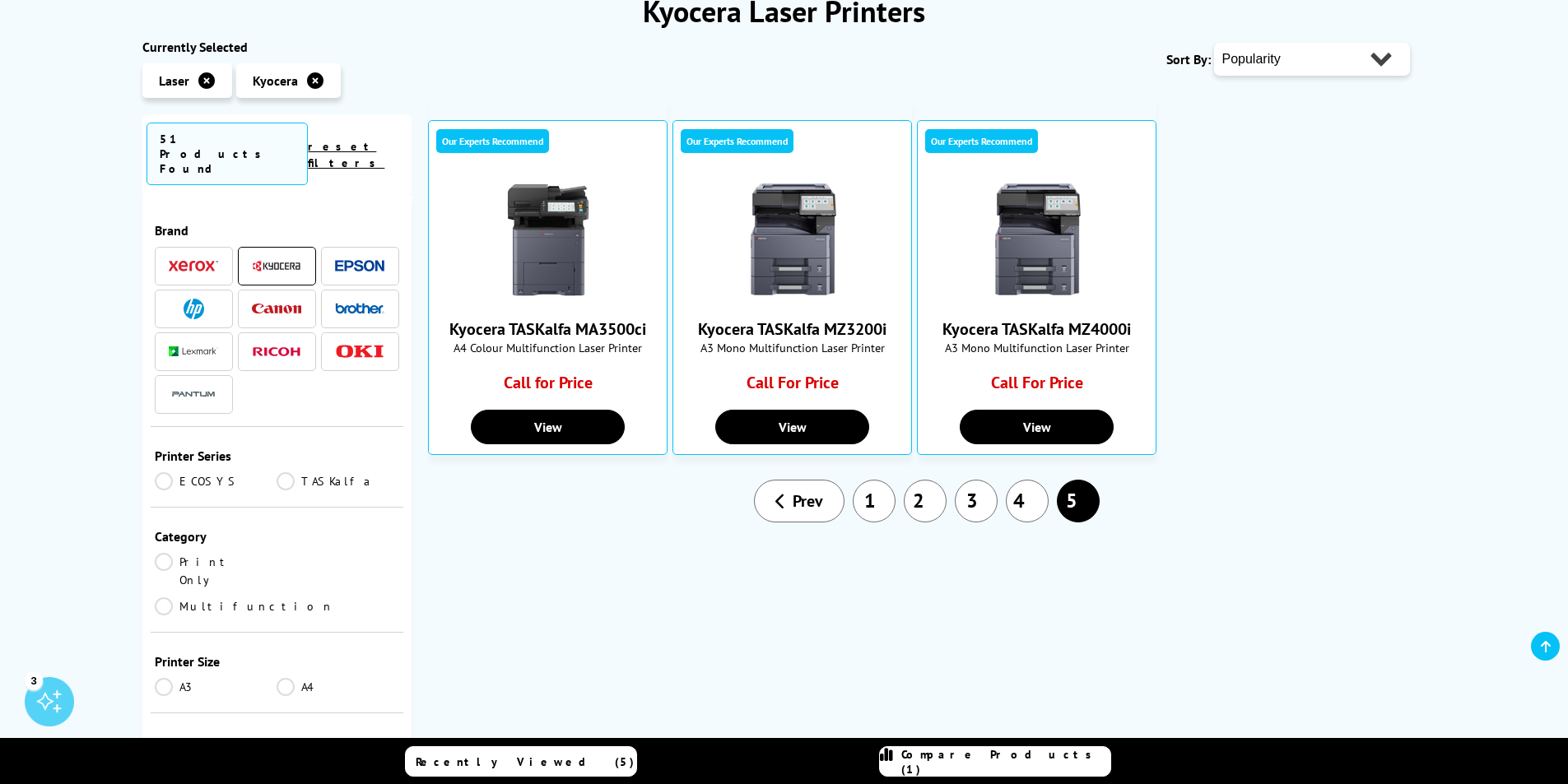
click at [868, 509] on link "1" at bounding box center [873, 500] width 42 height 42
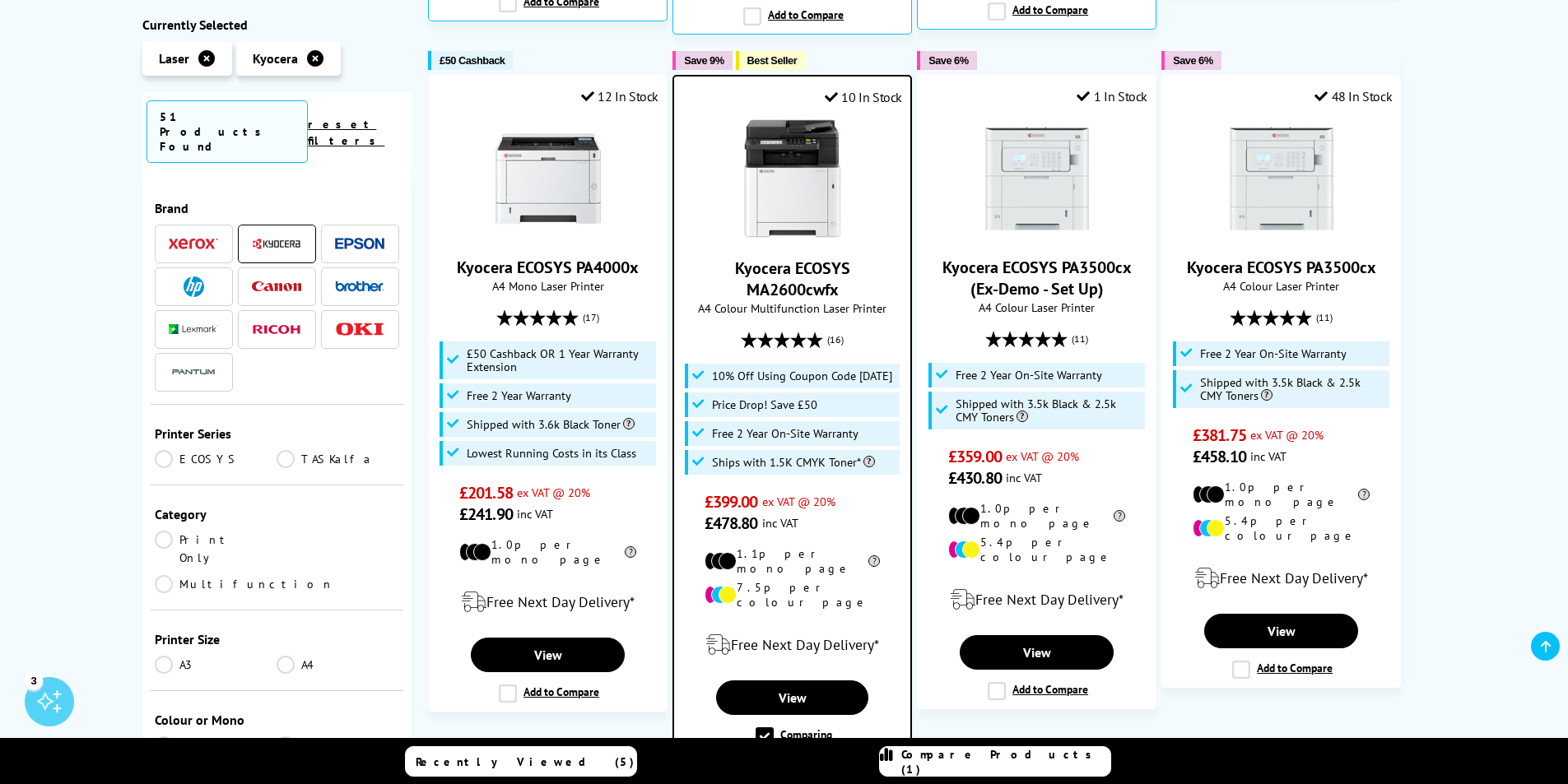
scroll to position [948, 0]
click at [198, 239] on img at bounding box center [194, 244] width 49 height 11
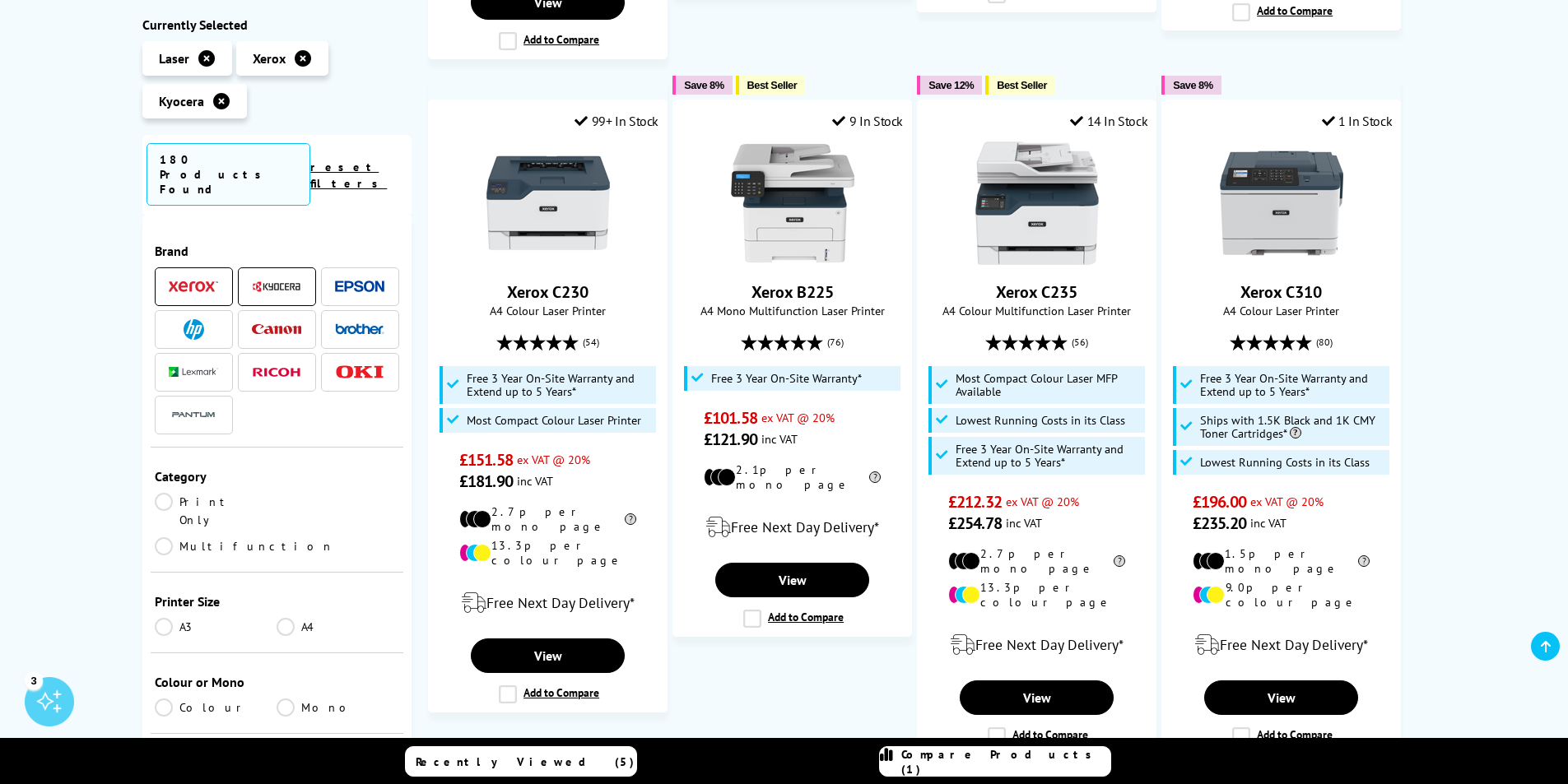
click at [286, 537] on link "Multifunction" at bounding box center [244, 545] width 179 height 18
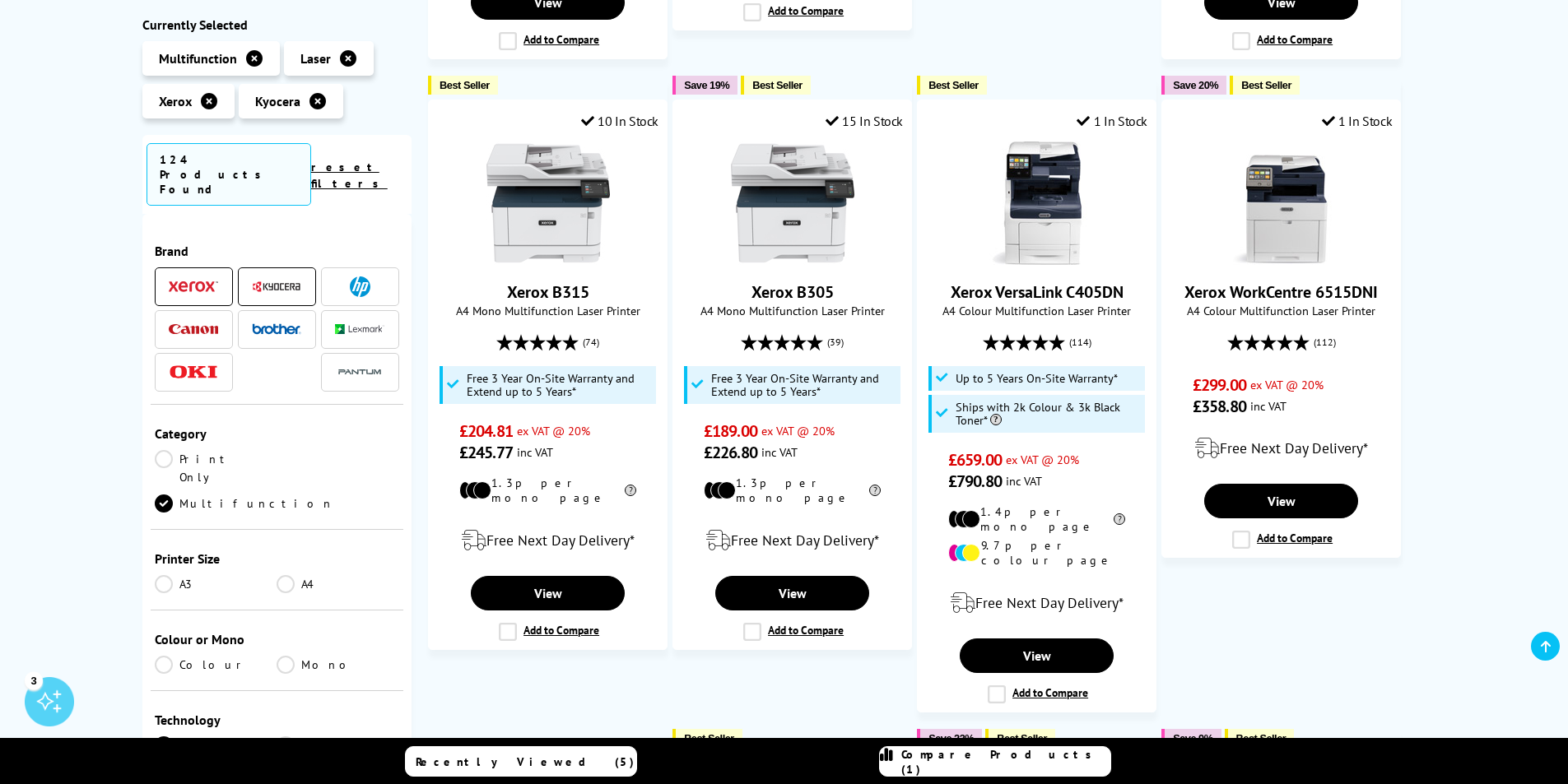
click at [1452, 475] on div "Xerox / Kyocera Multifunction Laser Printers Currently Selected Multifunction L…" at bounding box center [784, 361] width 1568 height 2170
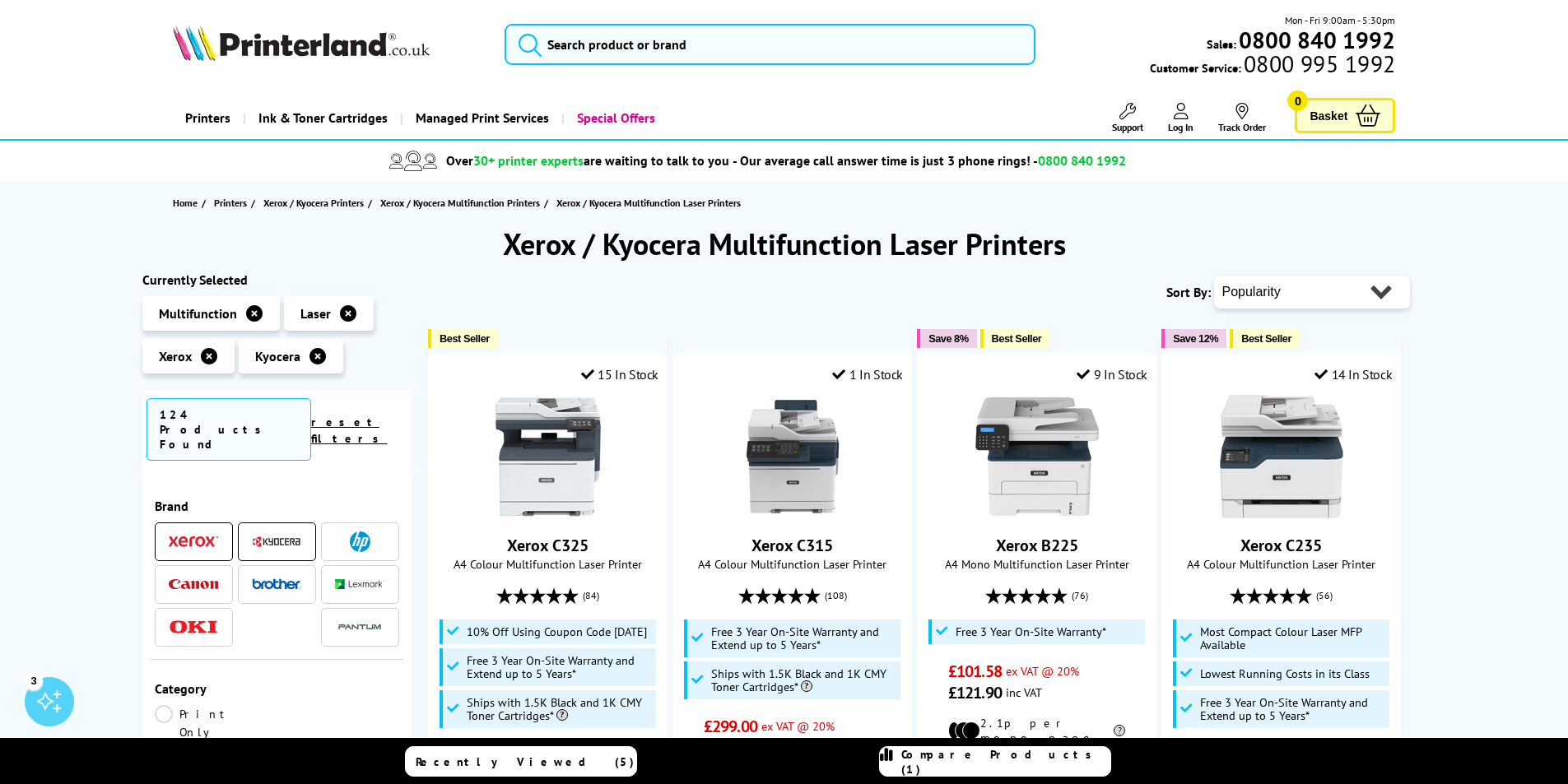
click at [1379, 292] on select "Popularity Rating Price - Low to High Price - High to Low Running Costs - Low t…" at bounding box center [1312, 292] width 196 height 33
select select "Price Ascending"
click at [1214, 275] on select "Popularity Rating Price - Low to High Price - High to Low Running Costs - Low t…" at bounding box center [1312, 292] width 196 height 33
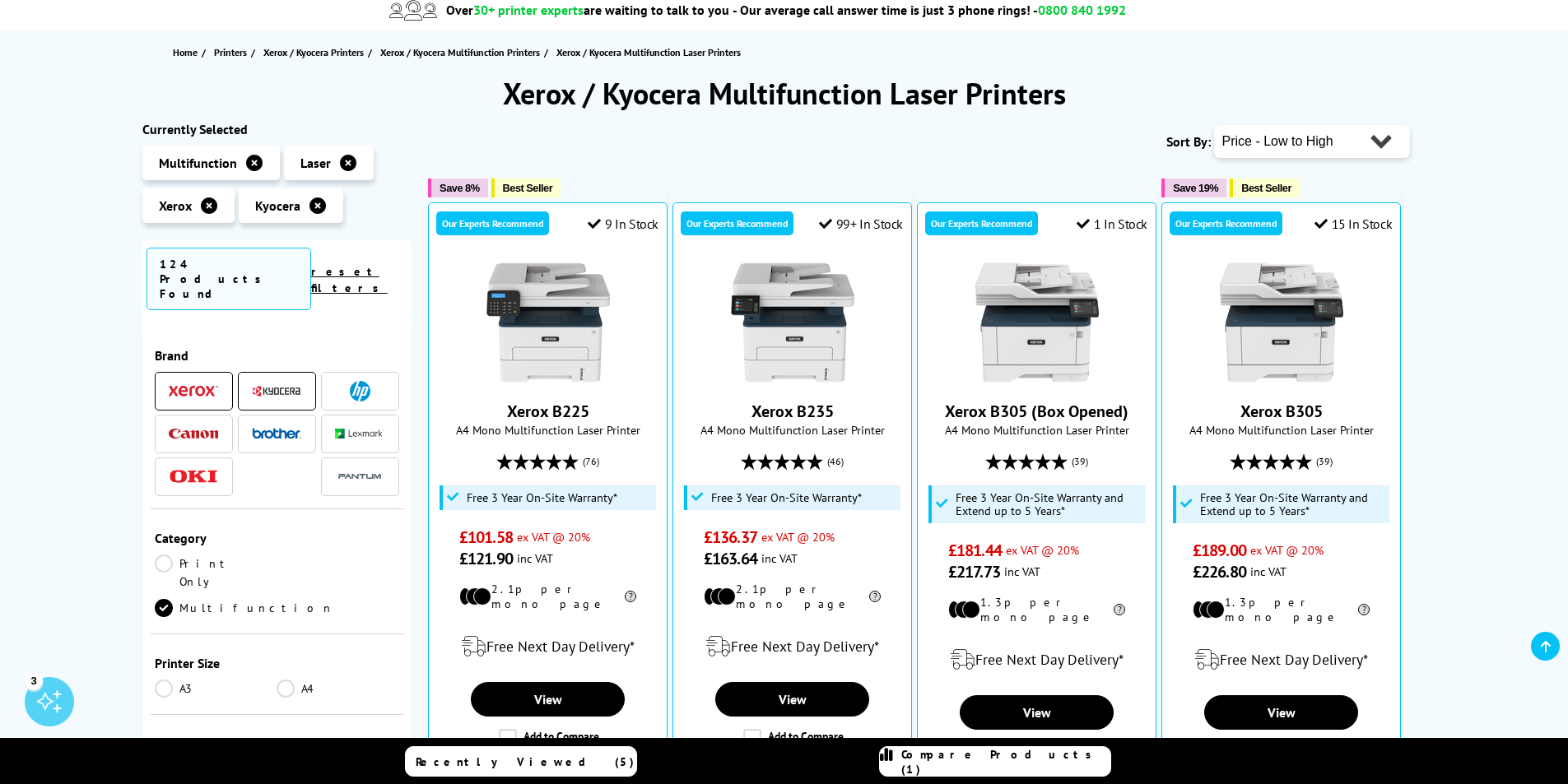
scroll to position [182, 0]
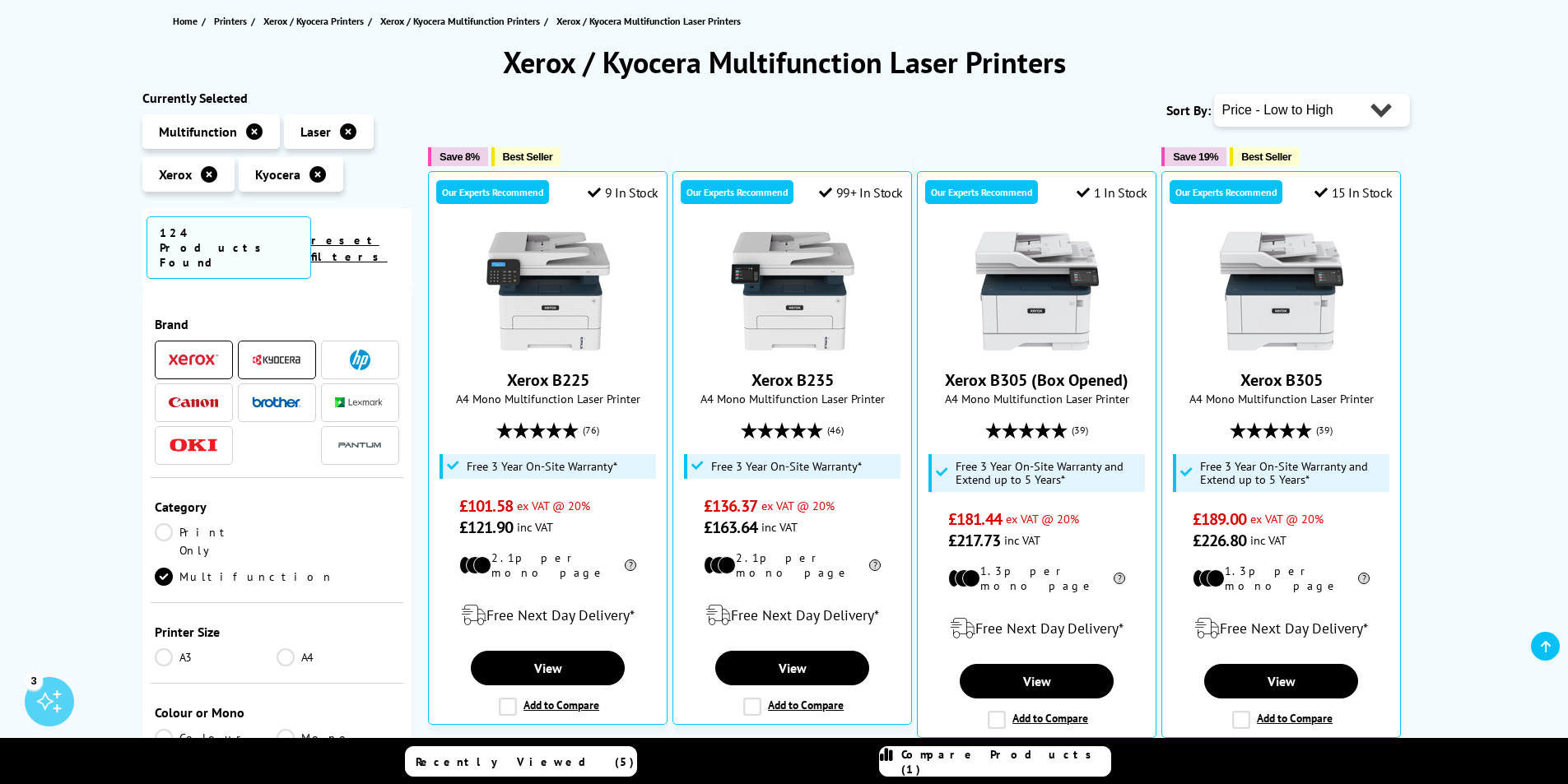
click at [167, 729] on link "Colour" at bounding box center [216, 738] width 123 height 18
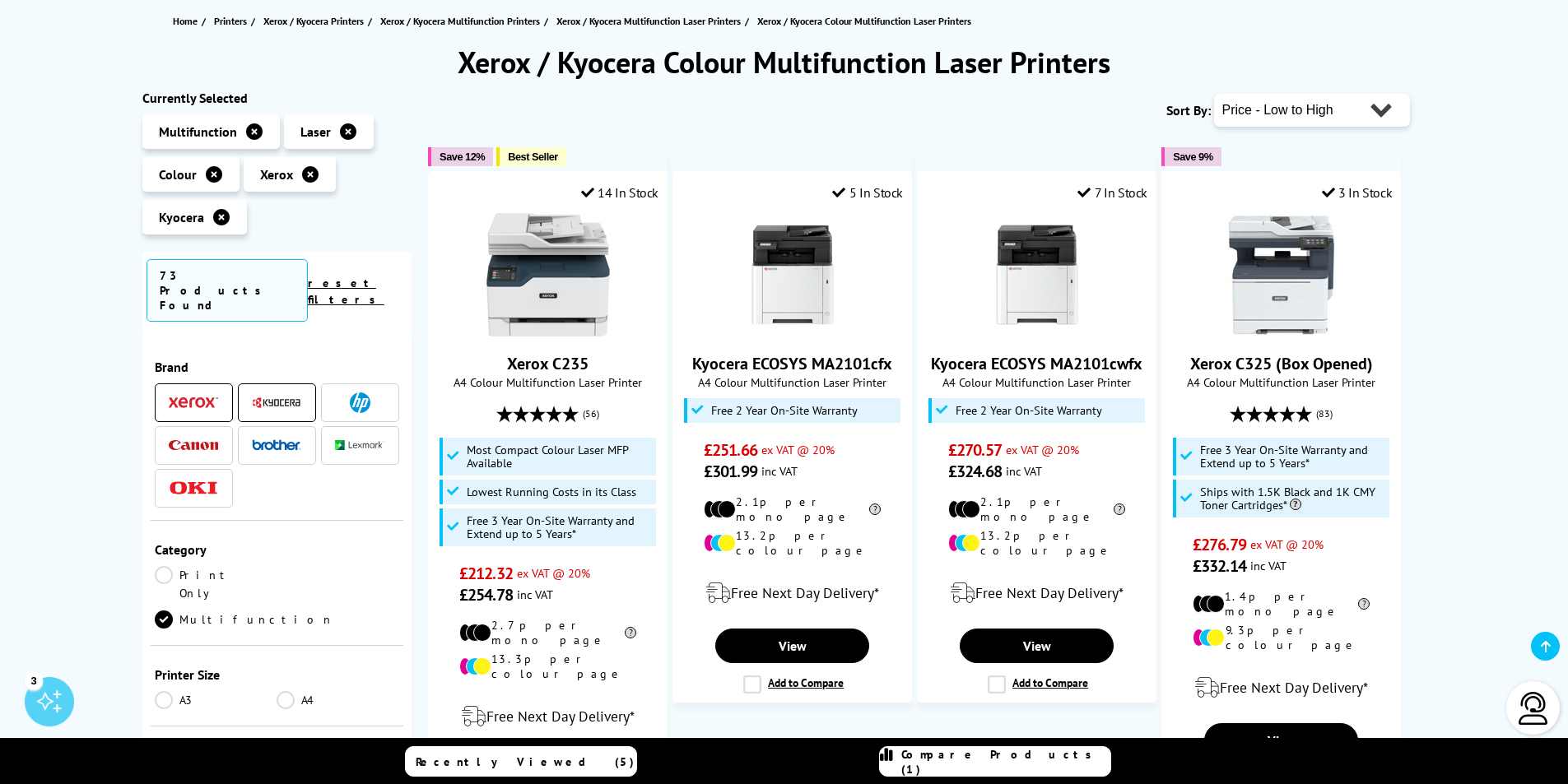
click at [277, 396] on img at bounding box center [277, 402] width 49 height 12
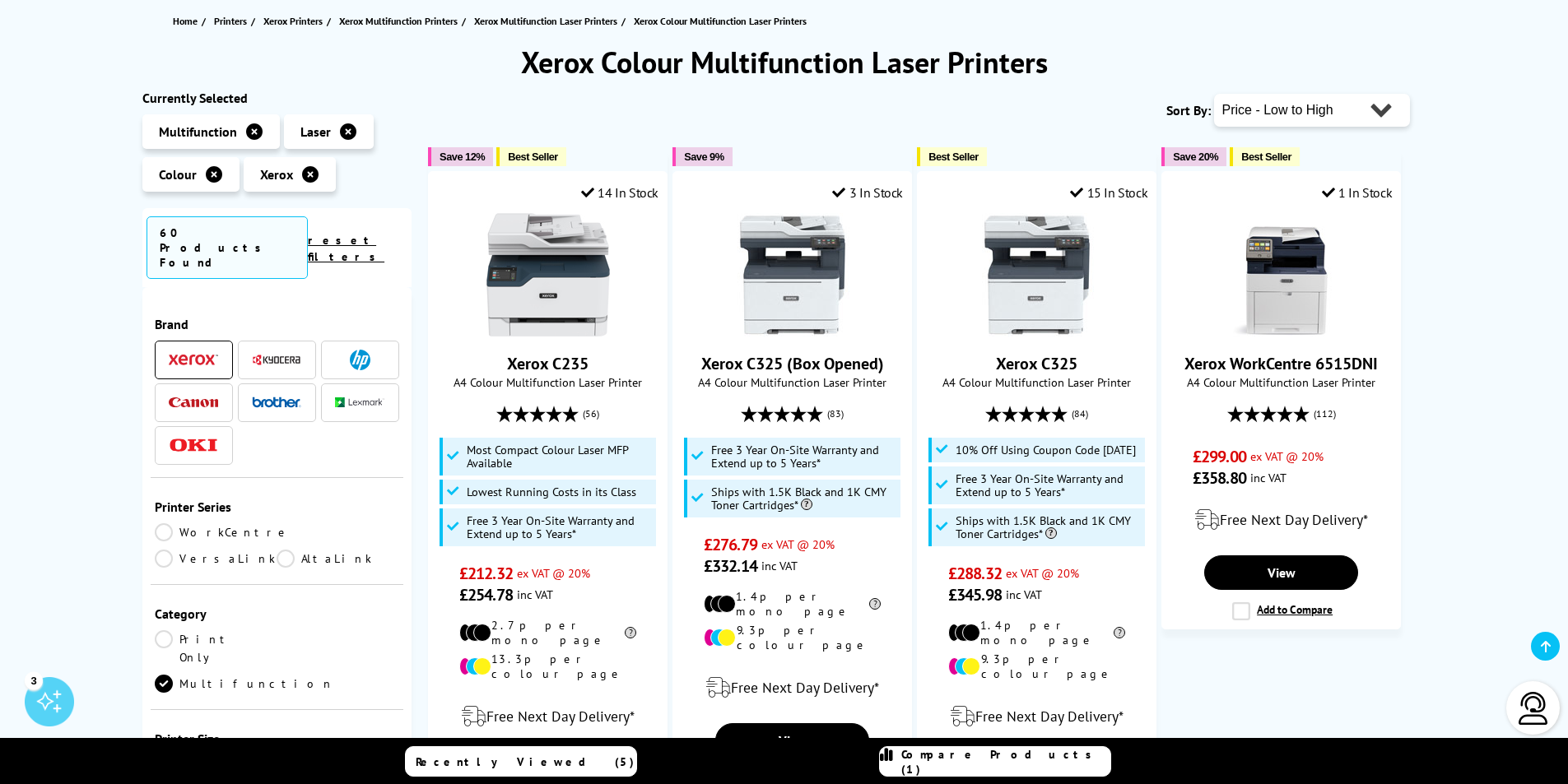
click at [196, 397] on img at bounding box center [194, 402] width 49 height 10
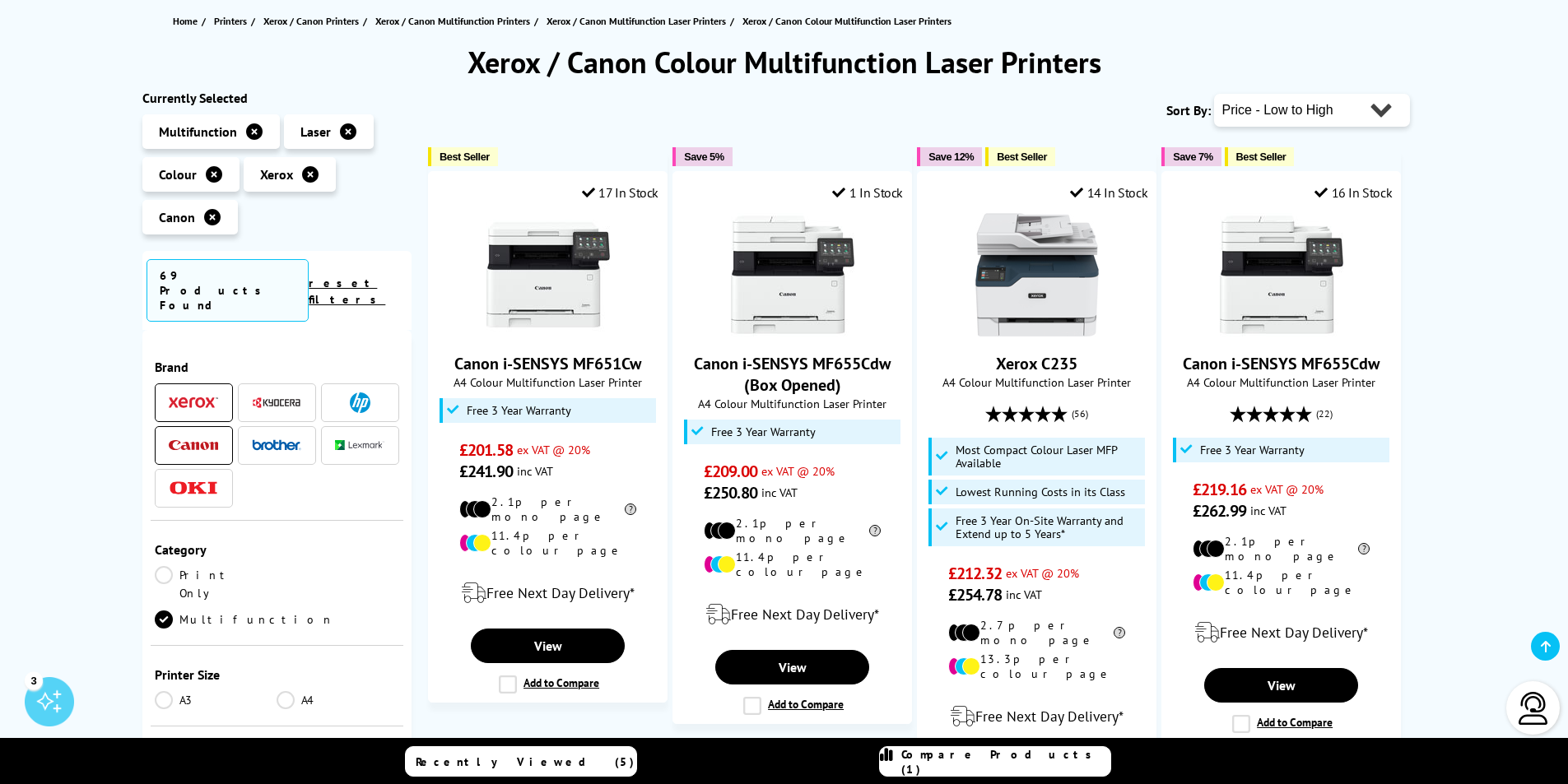
click at [196, 396] on img at bounding box center [194, 402] width 49 height 11
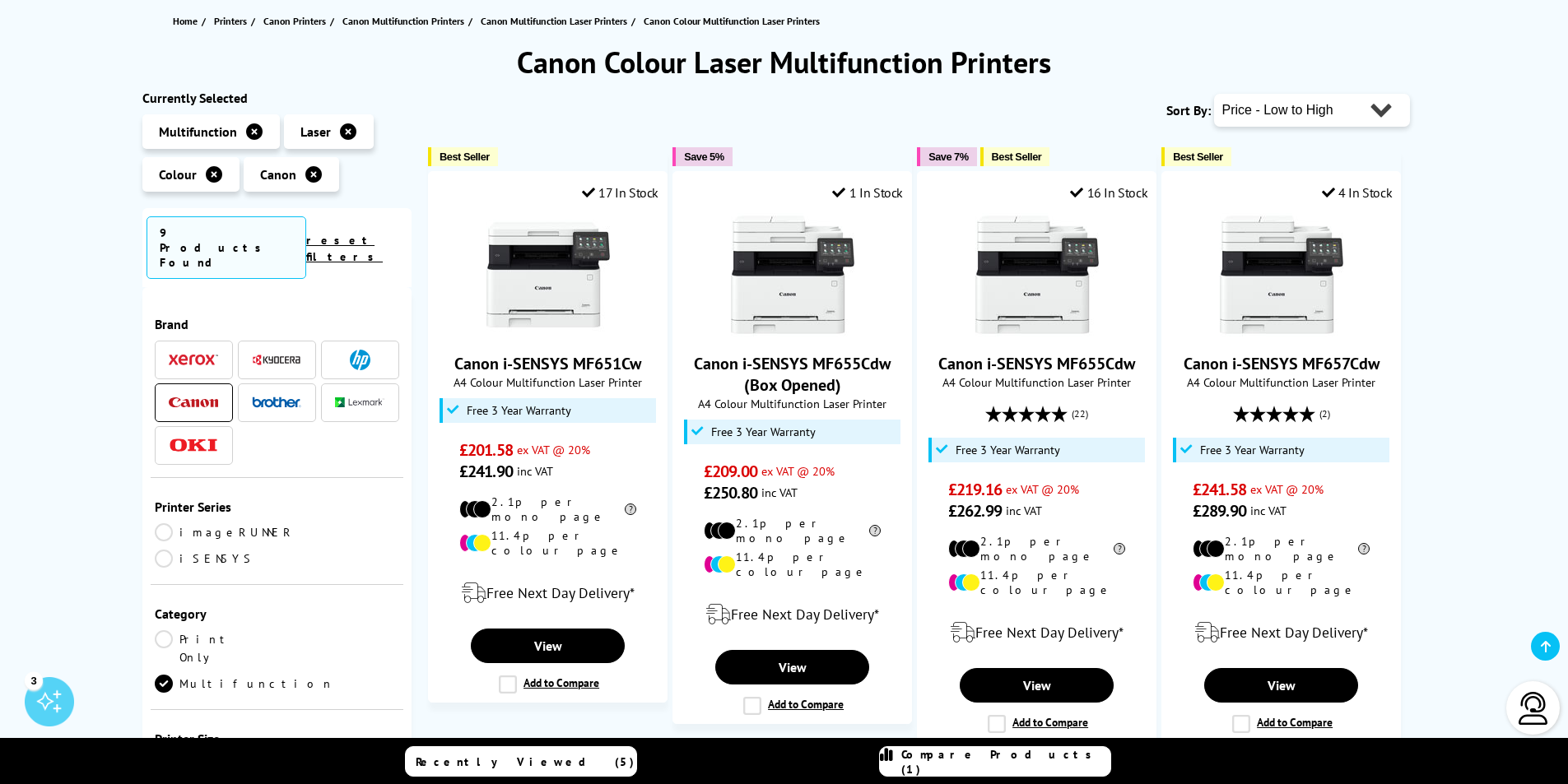
click at [202, 350] on span at bounding box center [194, 360] width 49 height 21
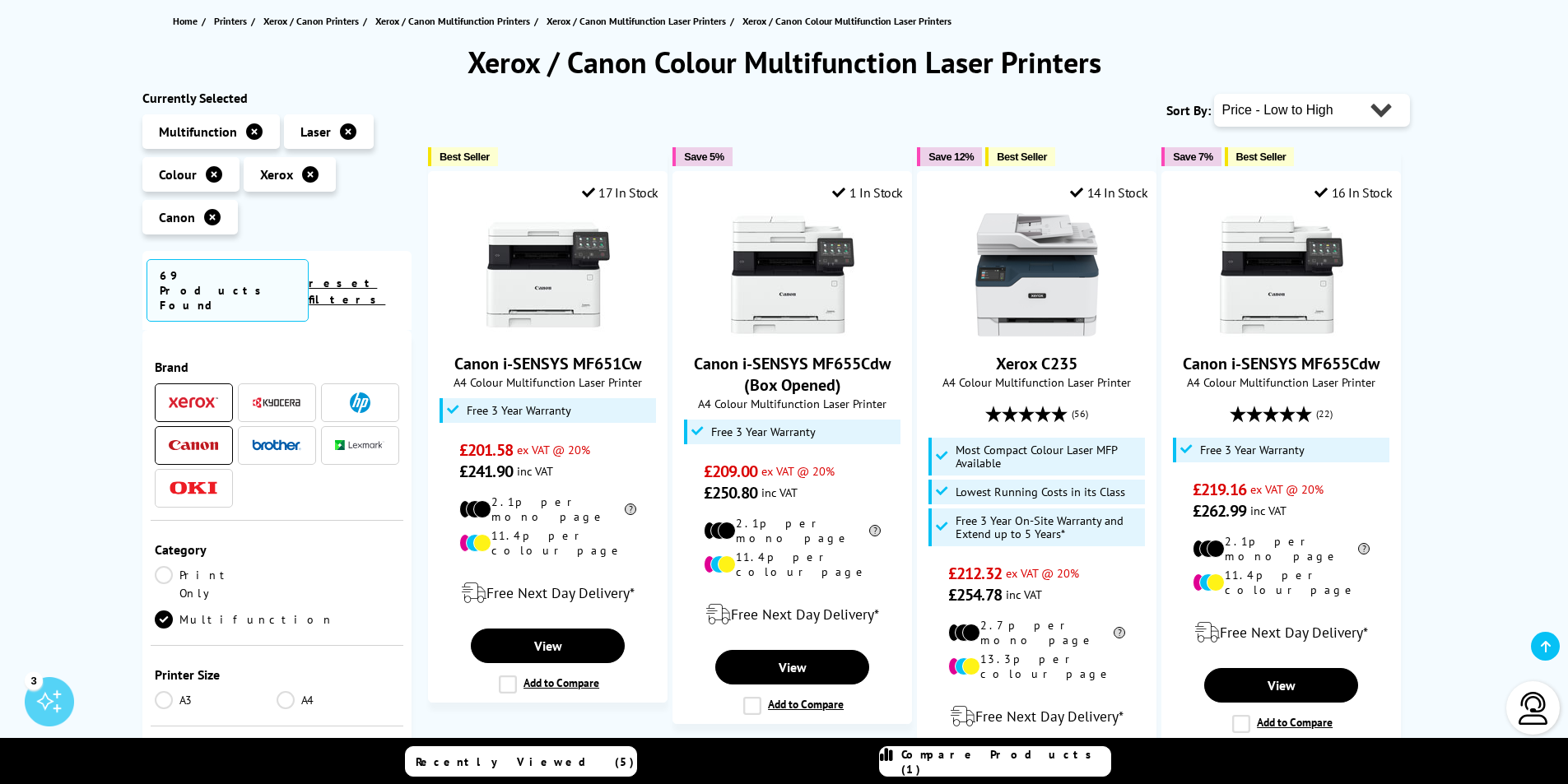
click at [210, 440] on img at bounding box center [194, 444] width 49 height 10
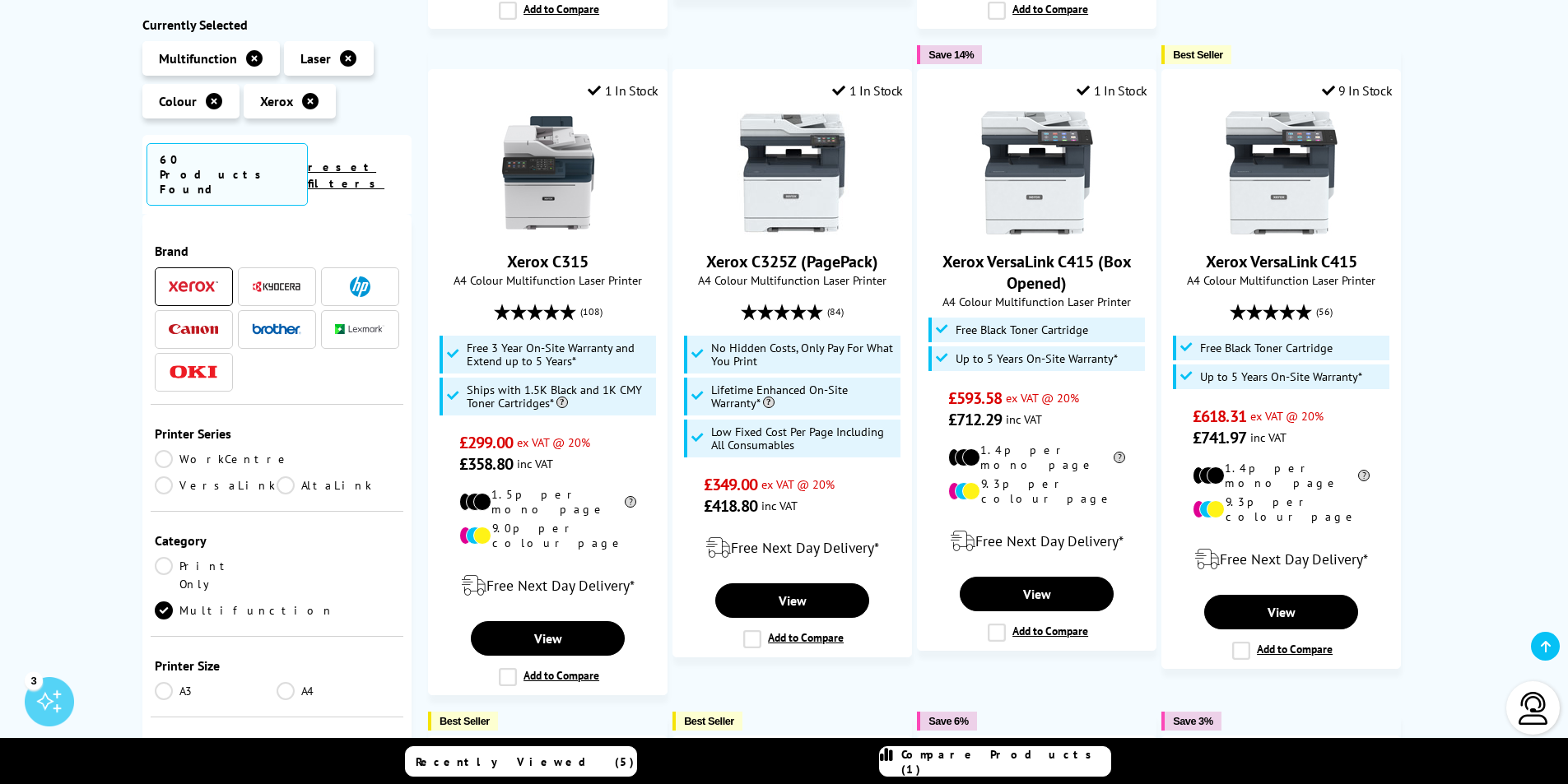
scroll to position [955, 0]
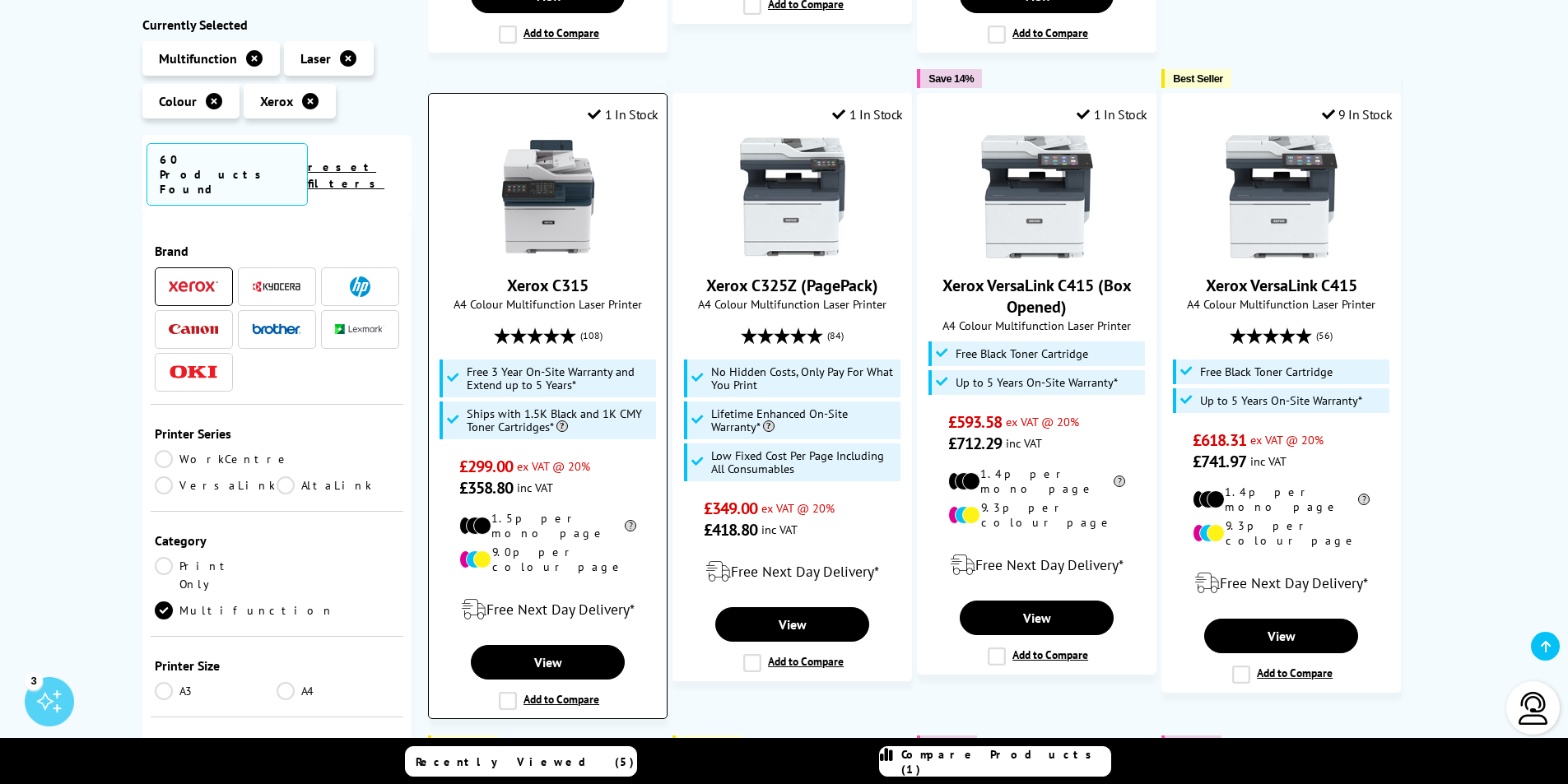
click at [504, 692] on label "Add to Compare" at bounding box center [548, 700] width 100 height 18
click at [0, 0] on input "Add to Compare" at bounding box center [0, 0] width 0 height 0
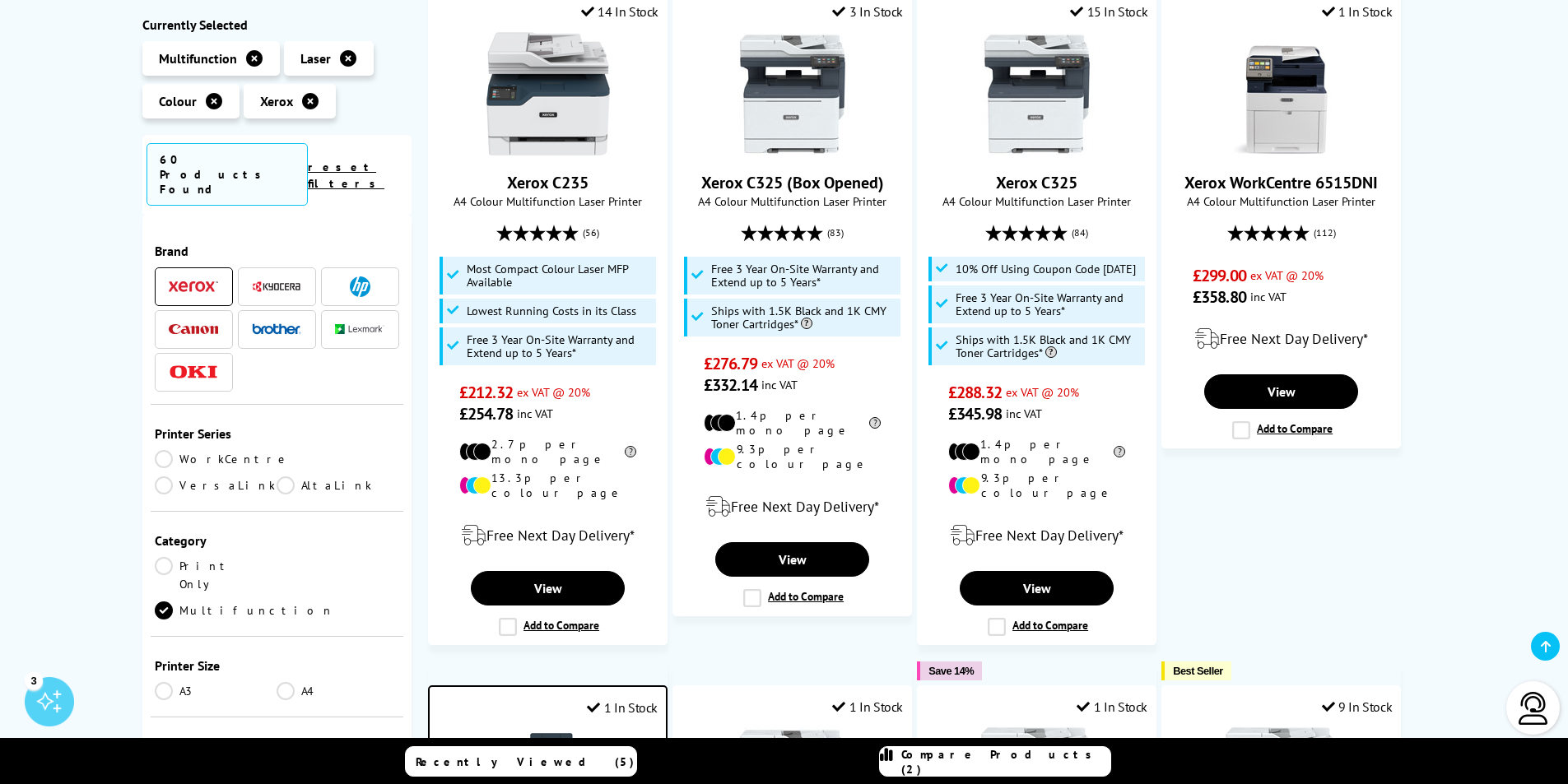
scroll to position [400, 0]
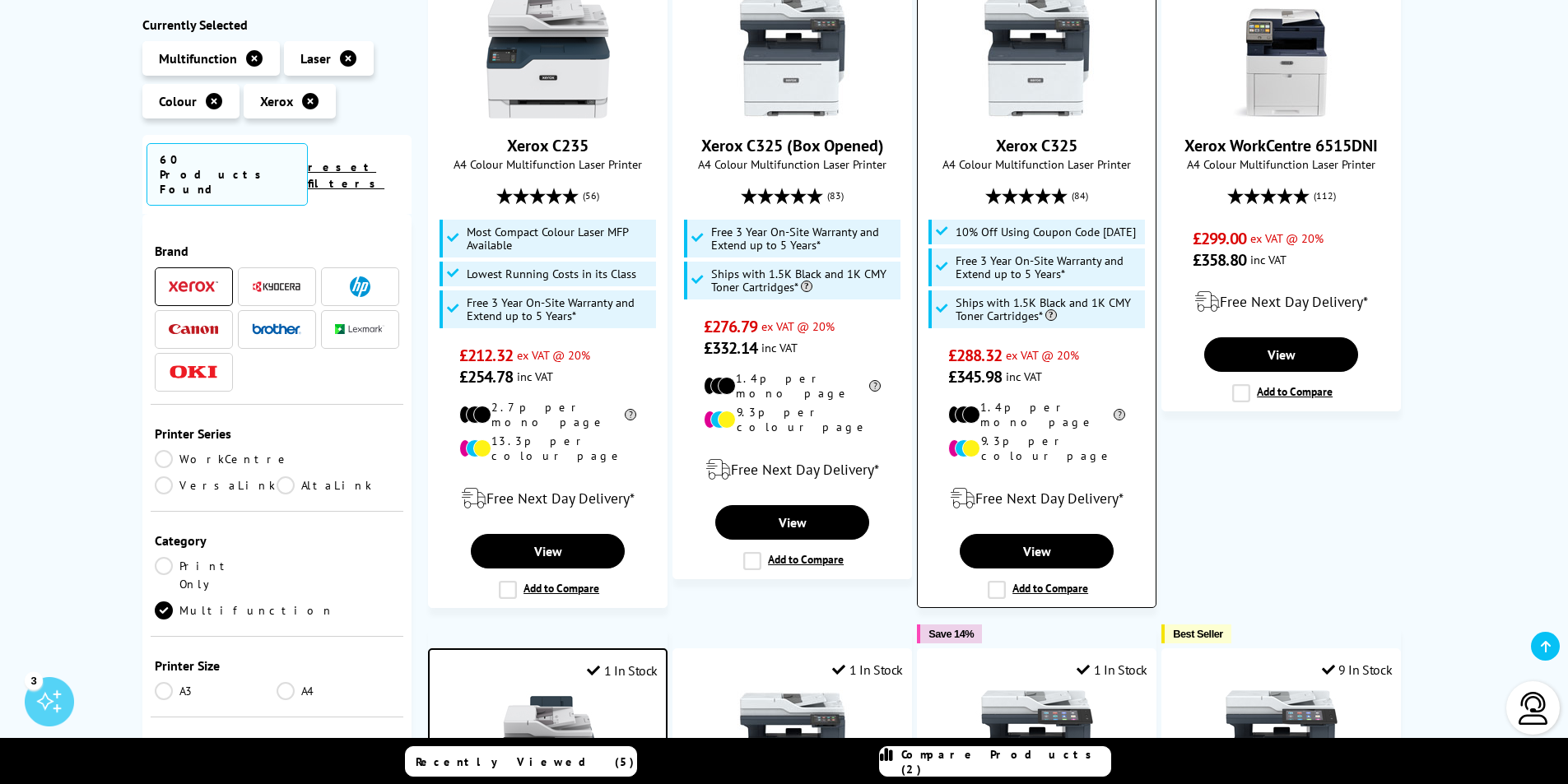
click at [998, 581] on label "Add to Compare" at bounding box center [1037, 590] width 100 height 18
click at [0, 0] on input "Add to Compare" at bounding box center [0, 0] width 0 height 0
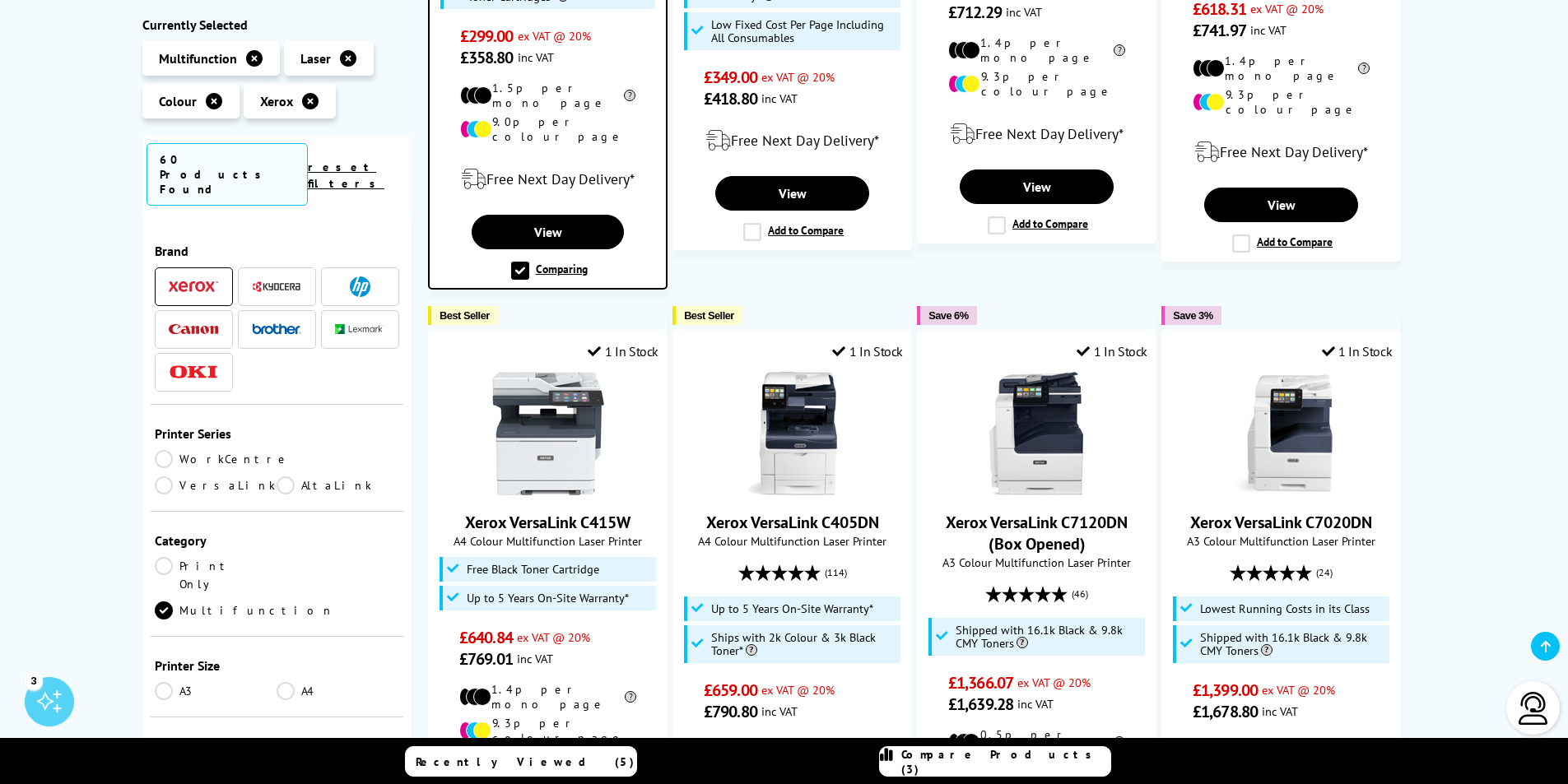
scroll to position [1386, 0]
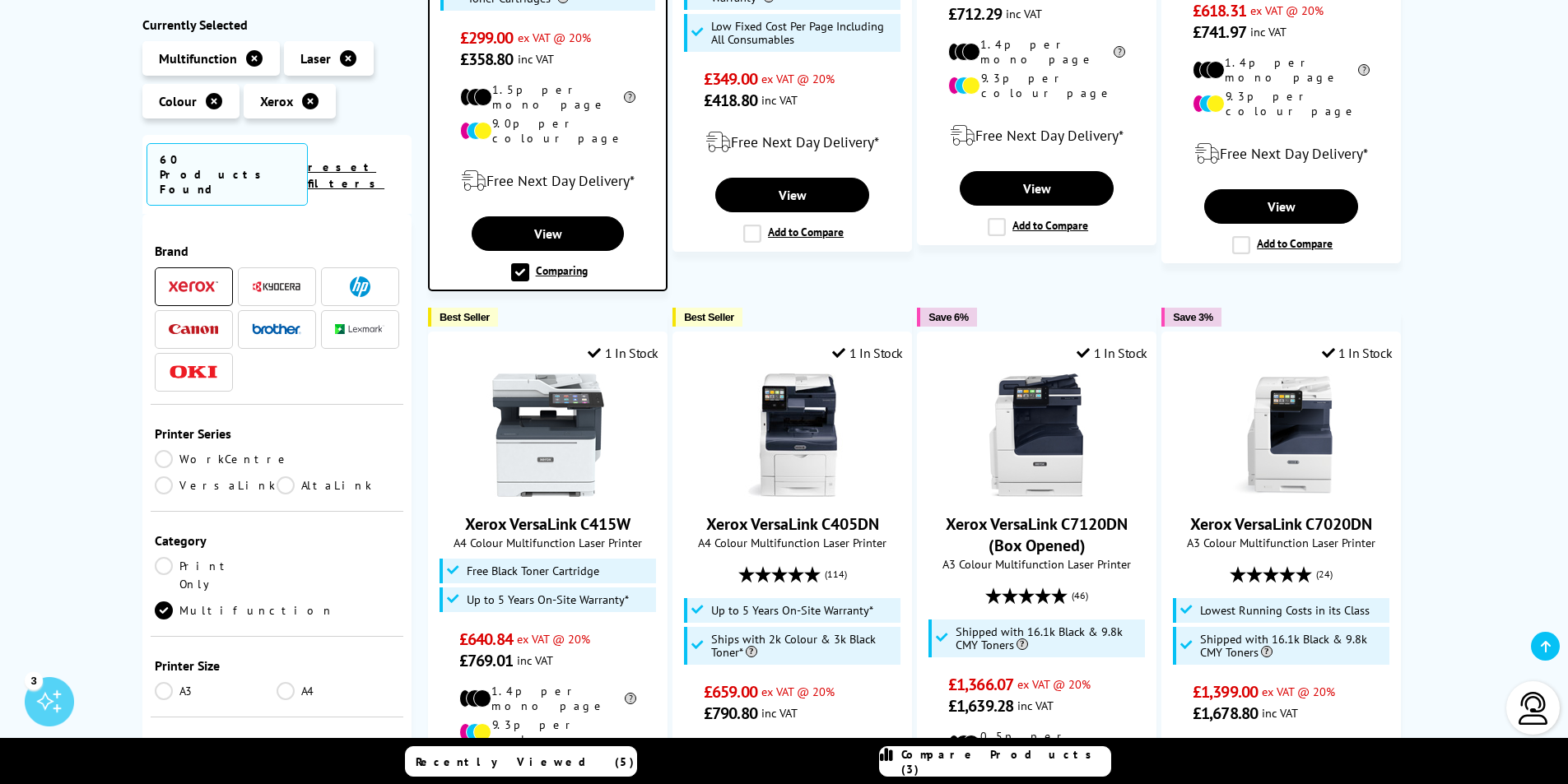
click at [194, 325] on img at bounding box center [194, 329] width 49 height 10
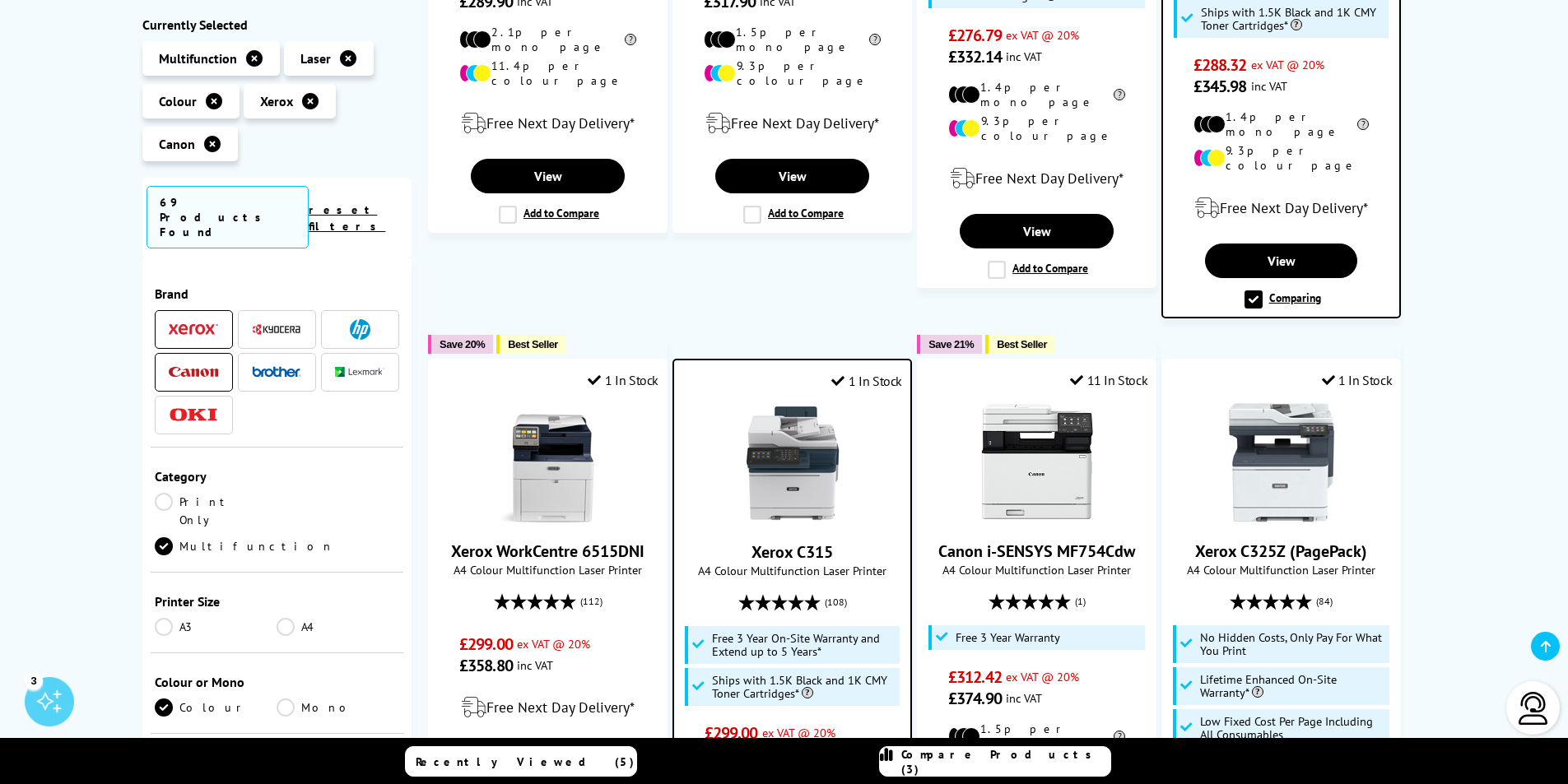
click at [196, 313] on li at bounding box center [194, 329] width 78 height 39
click at [205, 325] on img at bounding box center [194, 330] width 49 height 11
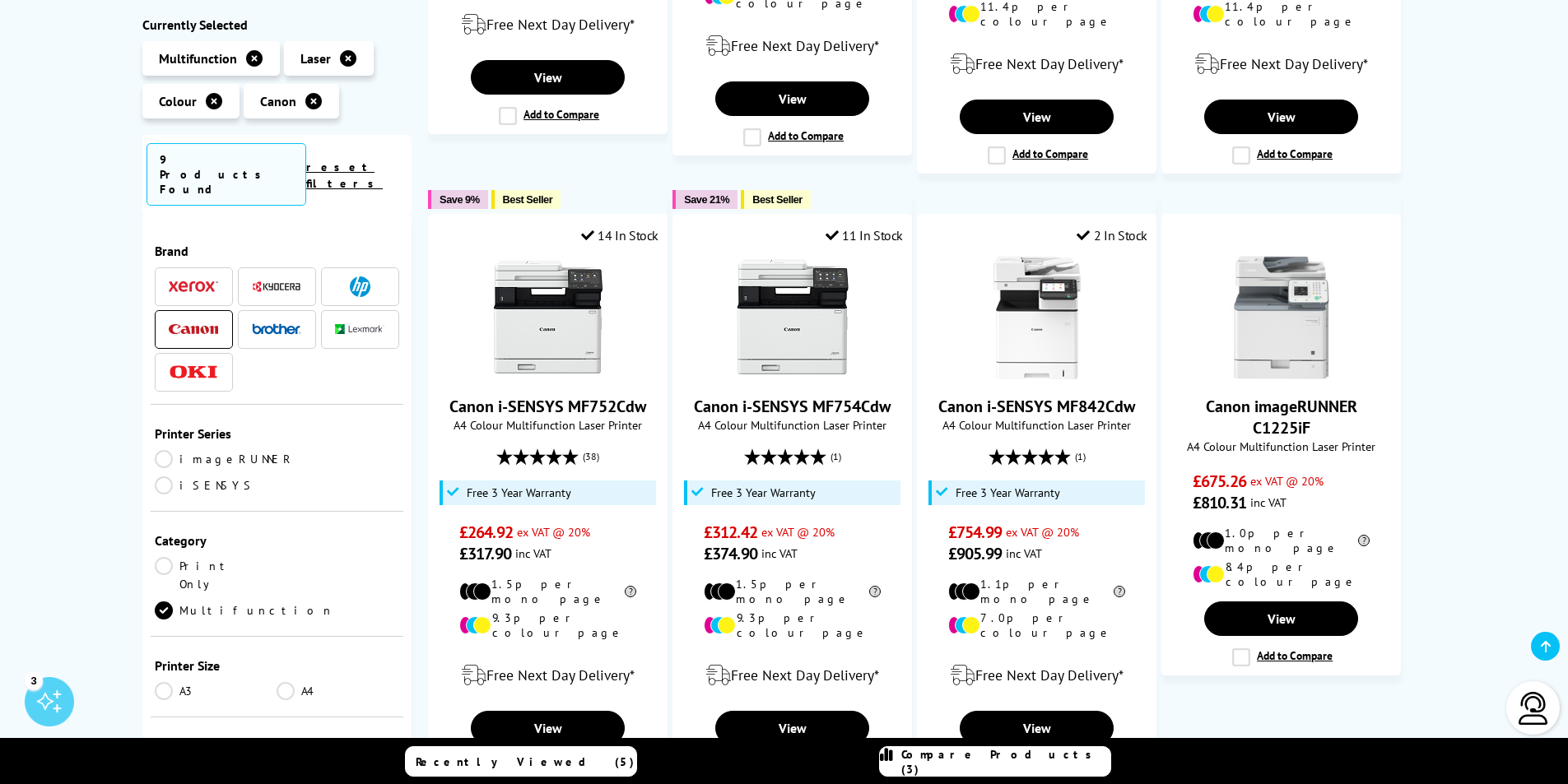
scroll to position [751, 0]
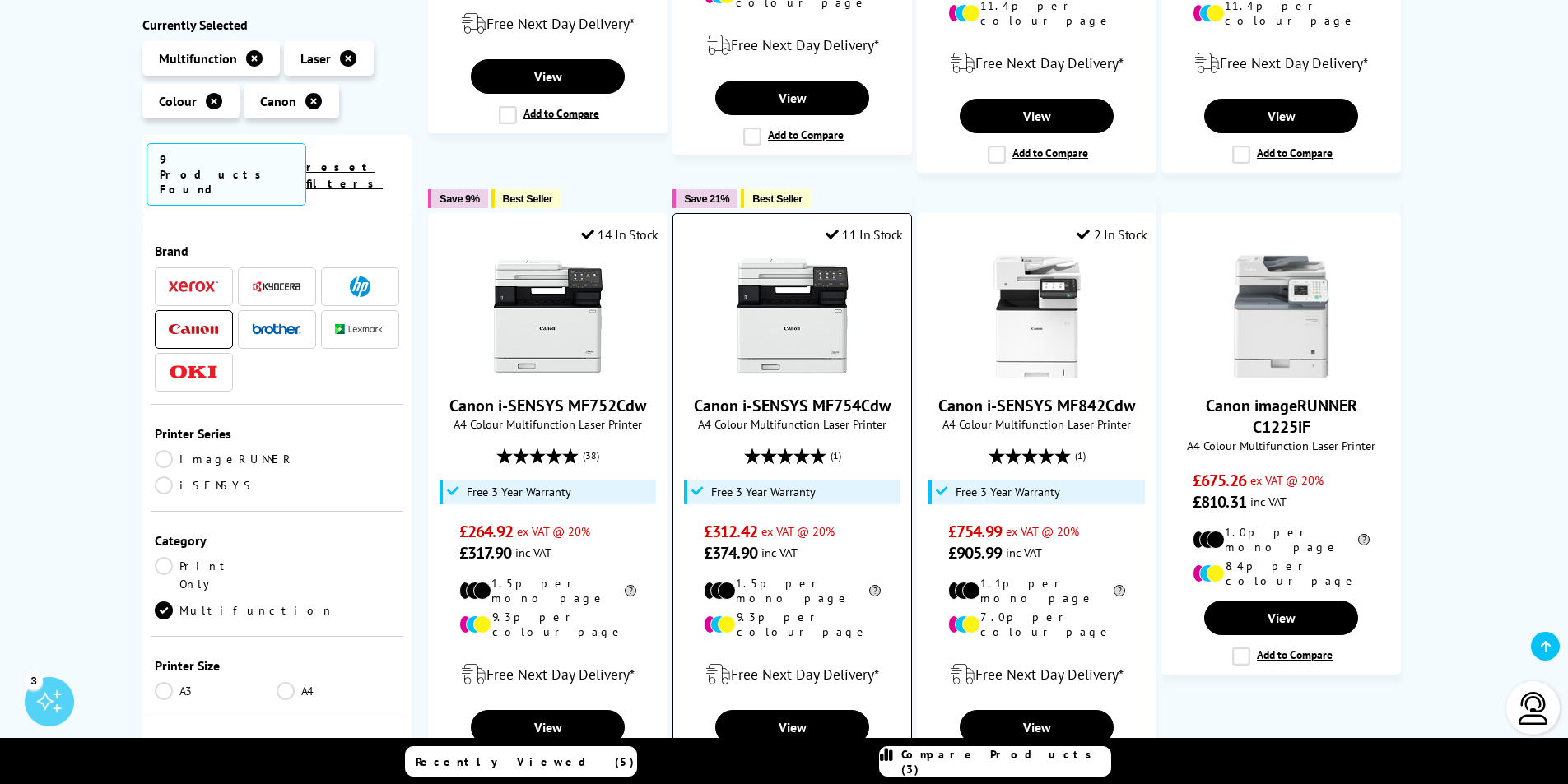
click at [751, 757] on label "Add to Compare" at bounding box center [793, 765] width 100 height 18
click at [0, 0] on input "Add to Compare" at bounding box center [0, 0] width 0 height 0
click at [199, 365] on img at bounding box center [194, 372] width 49 height 14
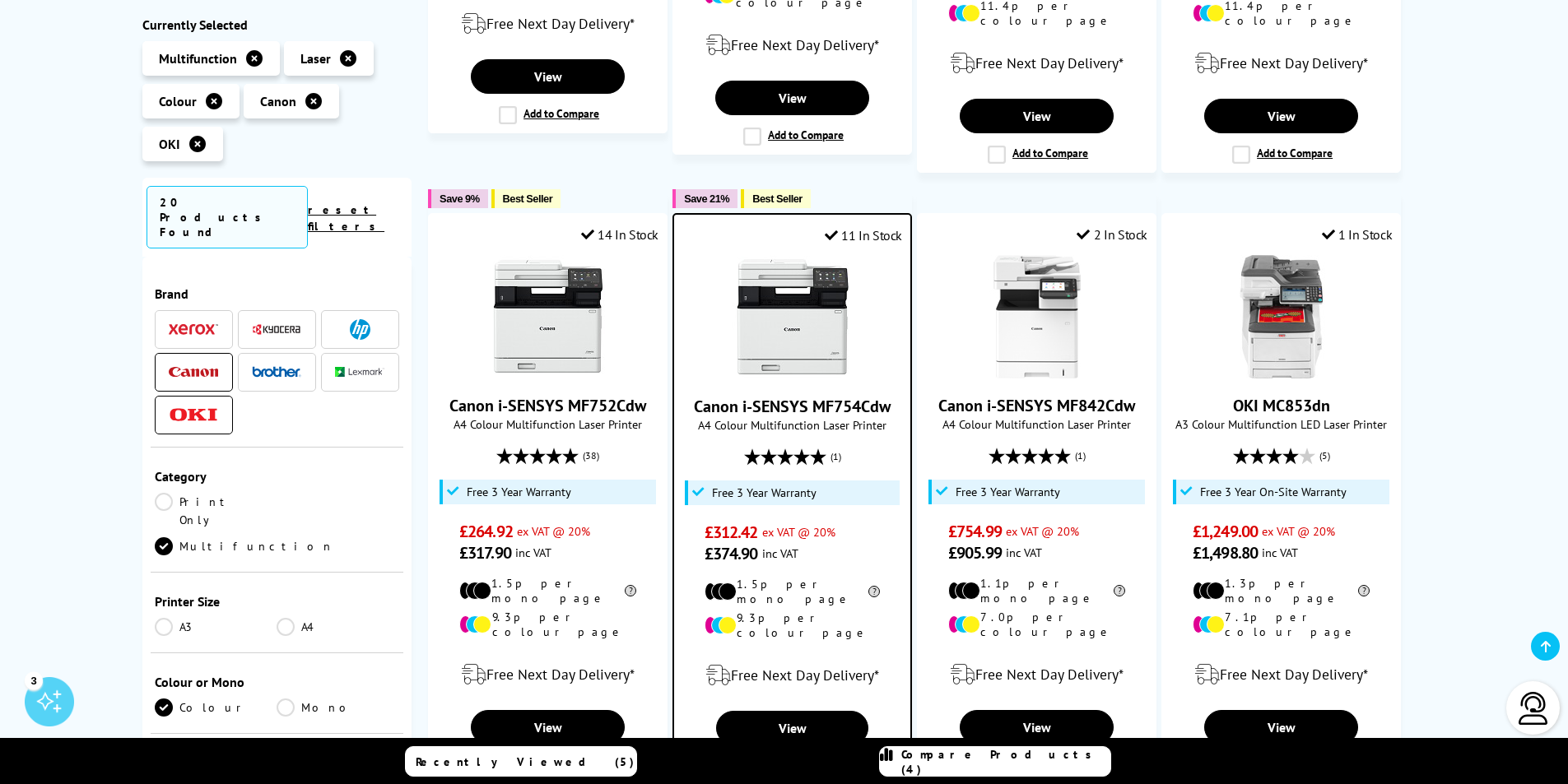
click at [197, 362] on span at bounding box center [194, 373] width 49 height 21
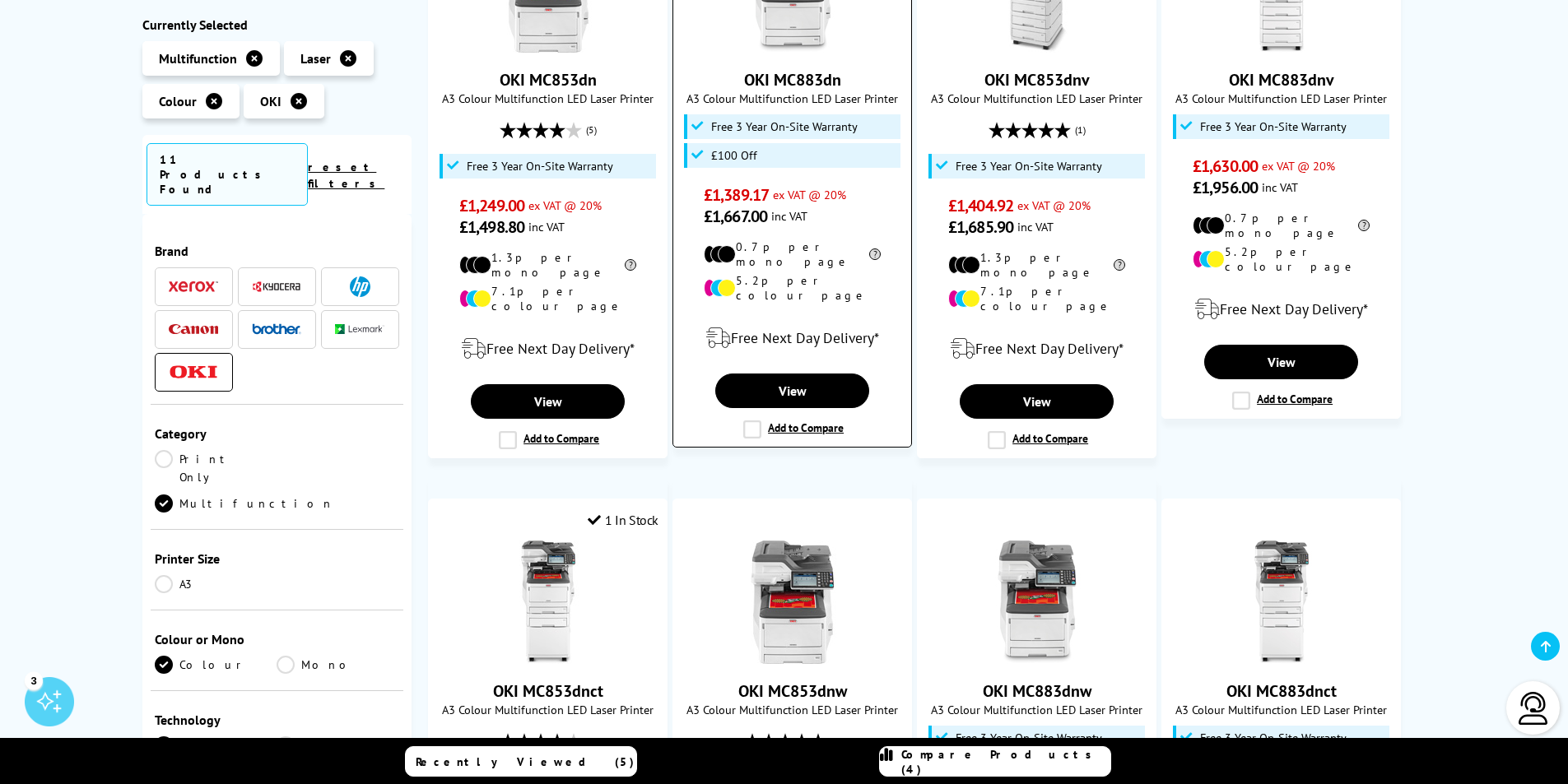
scroll to position [459, 0]
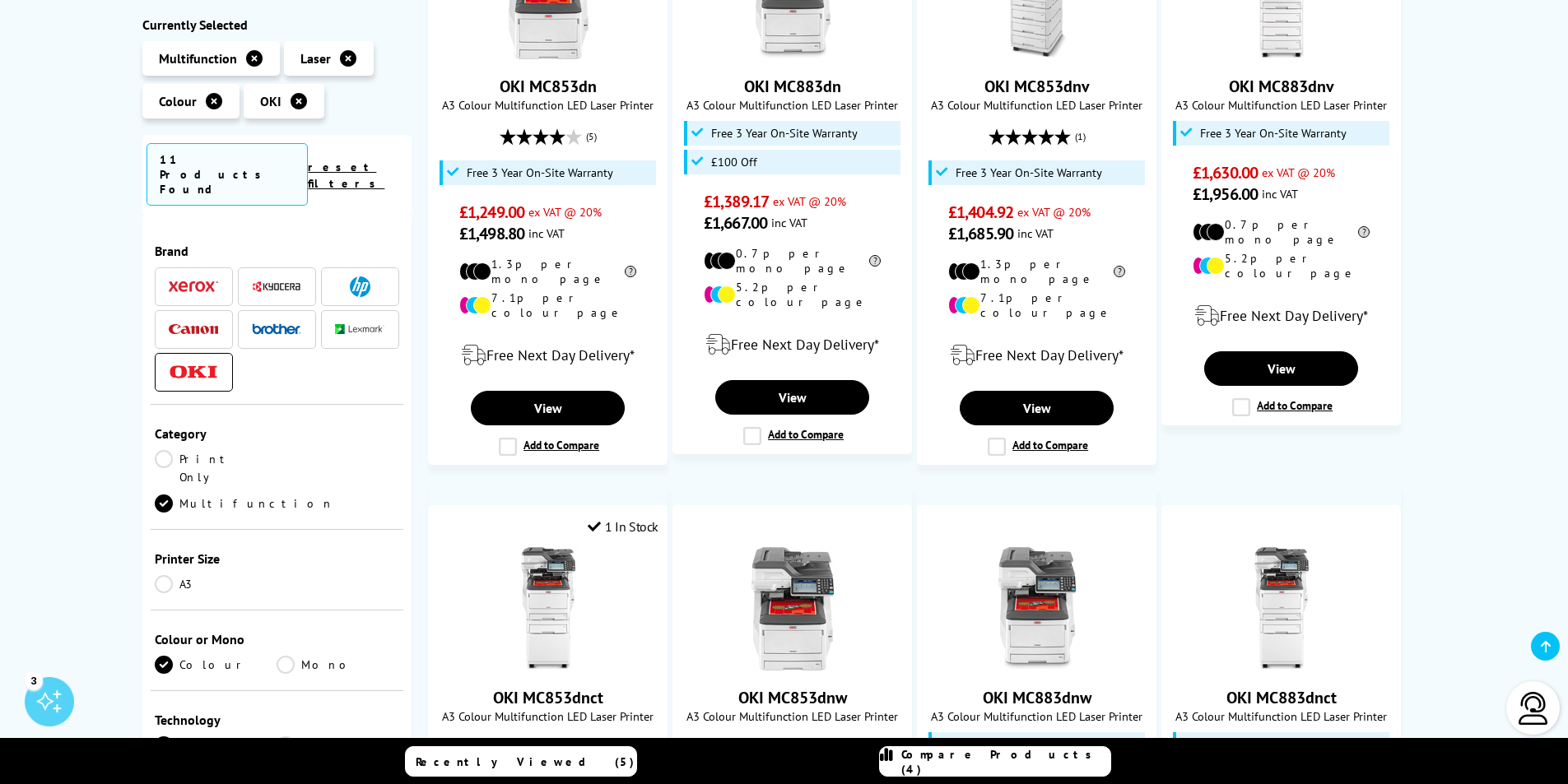
click at [163, 575] on link "A3" at bounding box center [216, 583] width 123 height 18
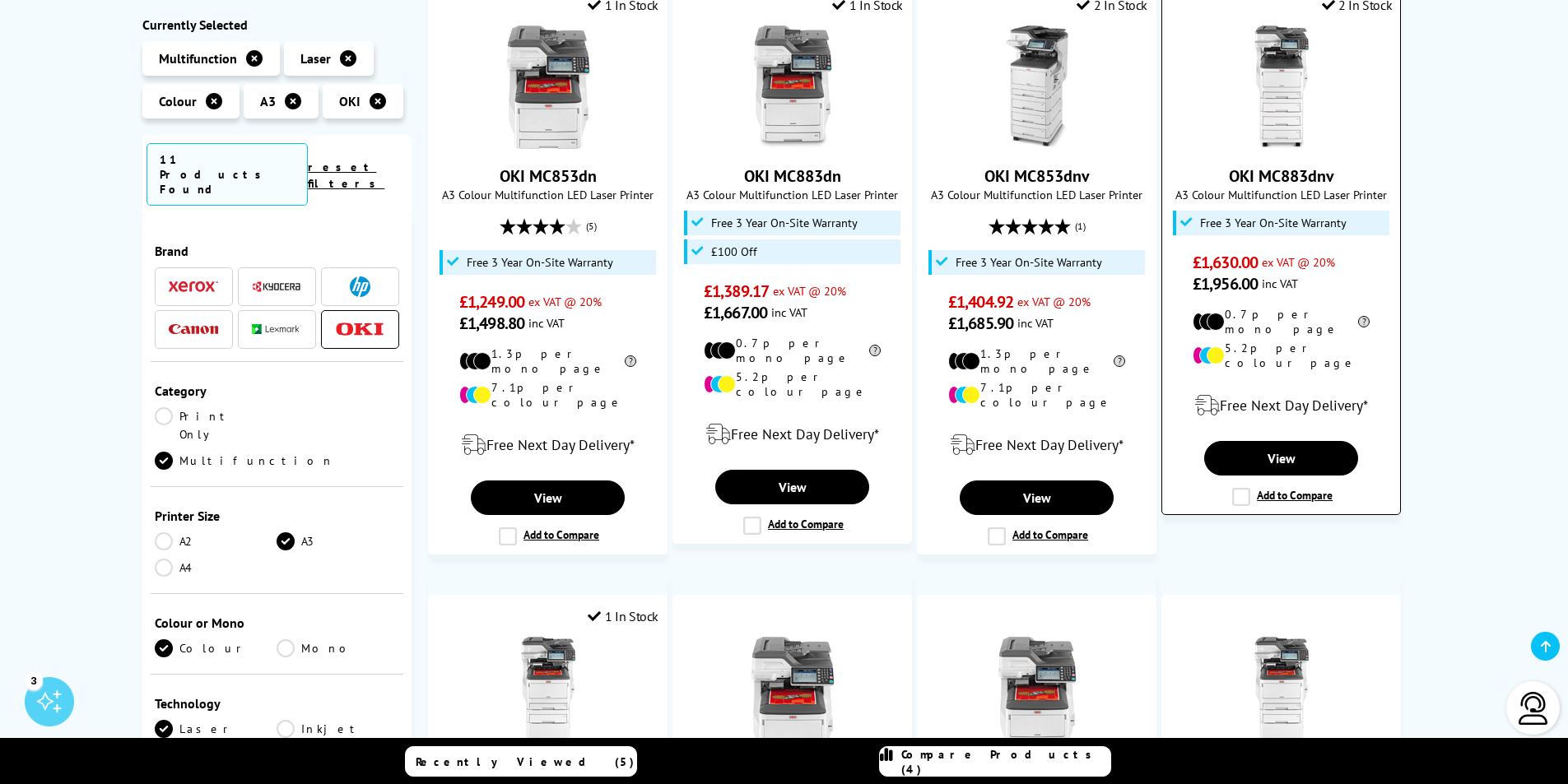
scroll to position [369, 0]
click at [170, 408] on link "Print Only" at bounding box center [216, 425] width 123 height 36
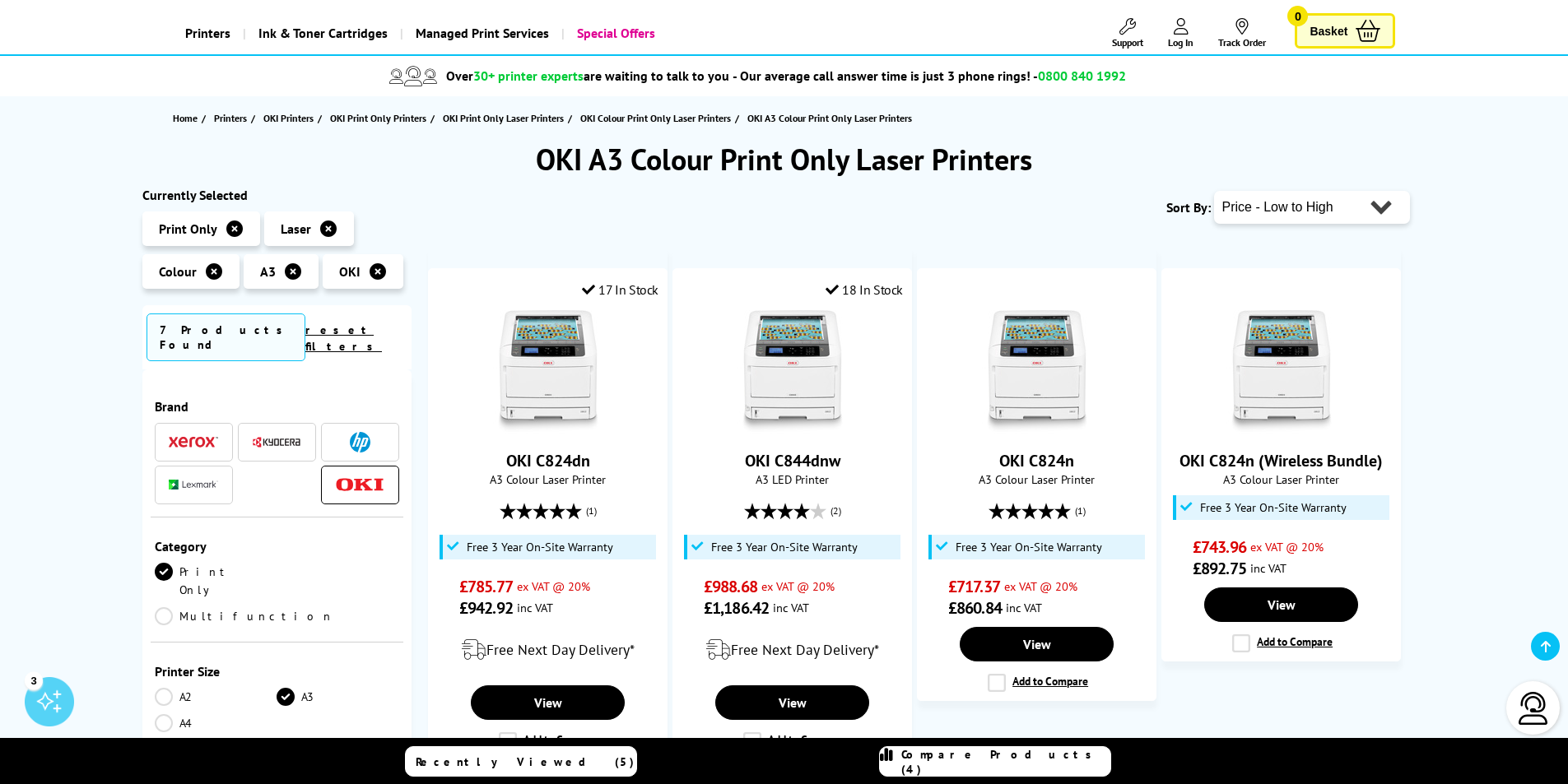
scroll to position [84, 0]
click at [291, 608] on link "Multifunction" at bounding box center [244, 616] width 179 height 18
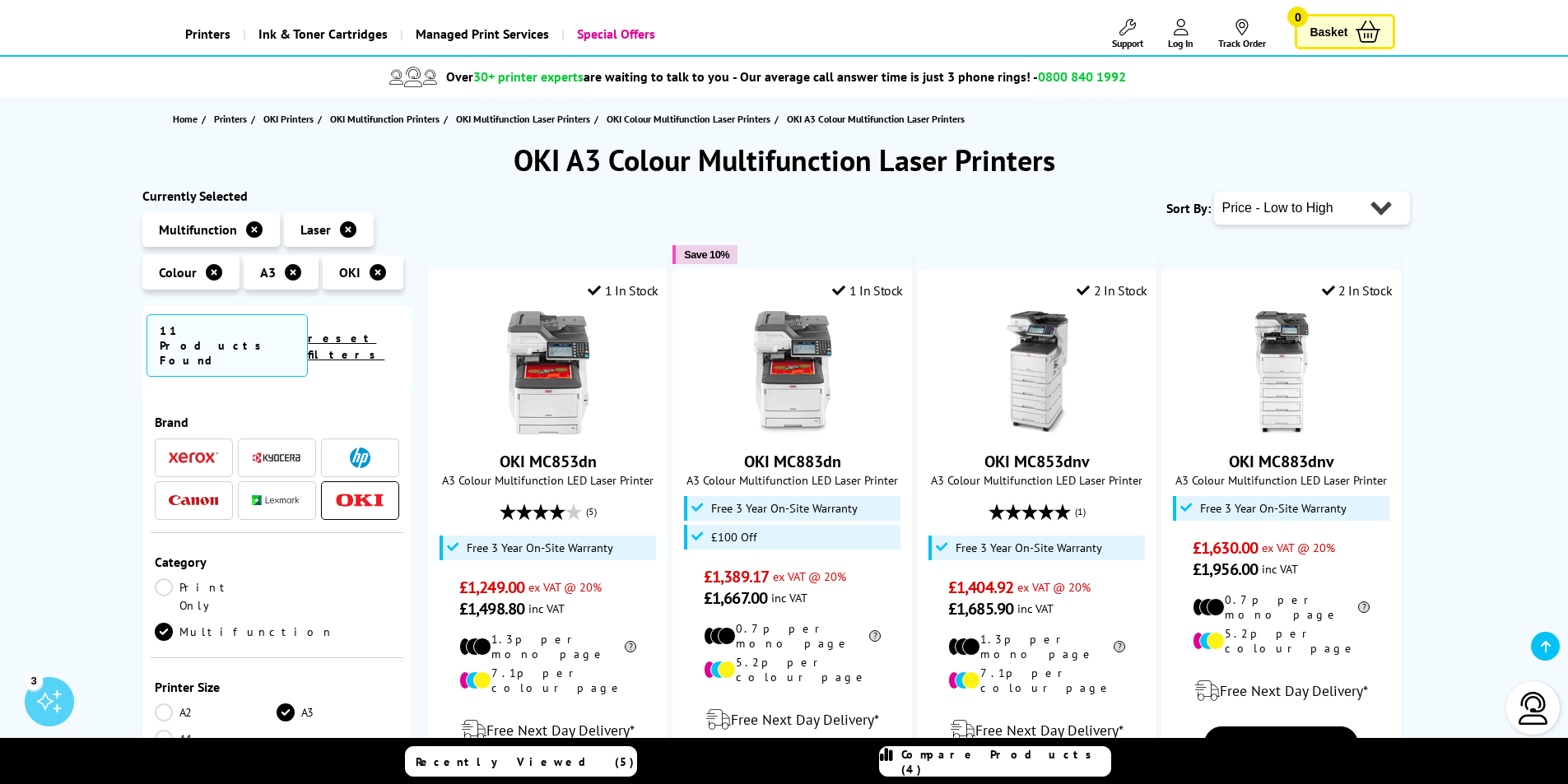
click at [288, 279] on icon at bounding box center [293, 272] width 16 height 16
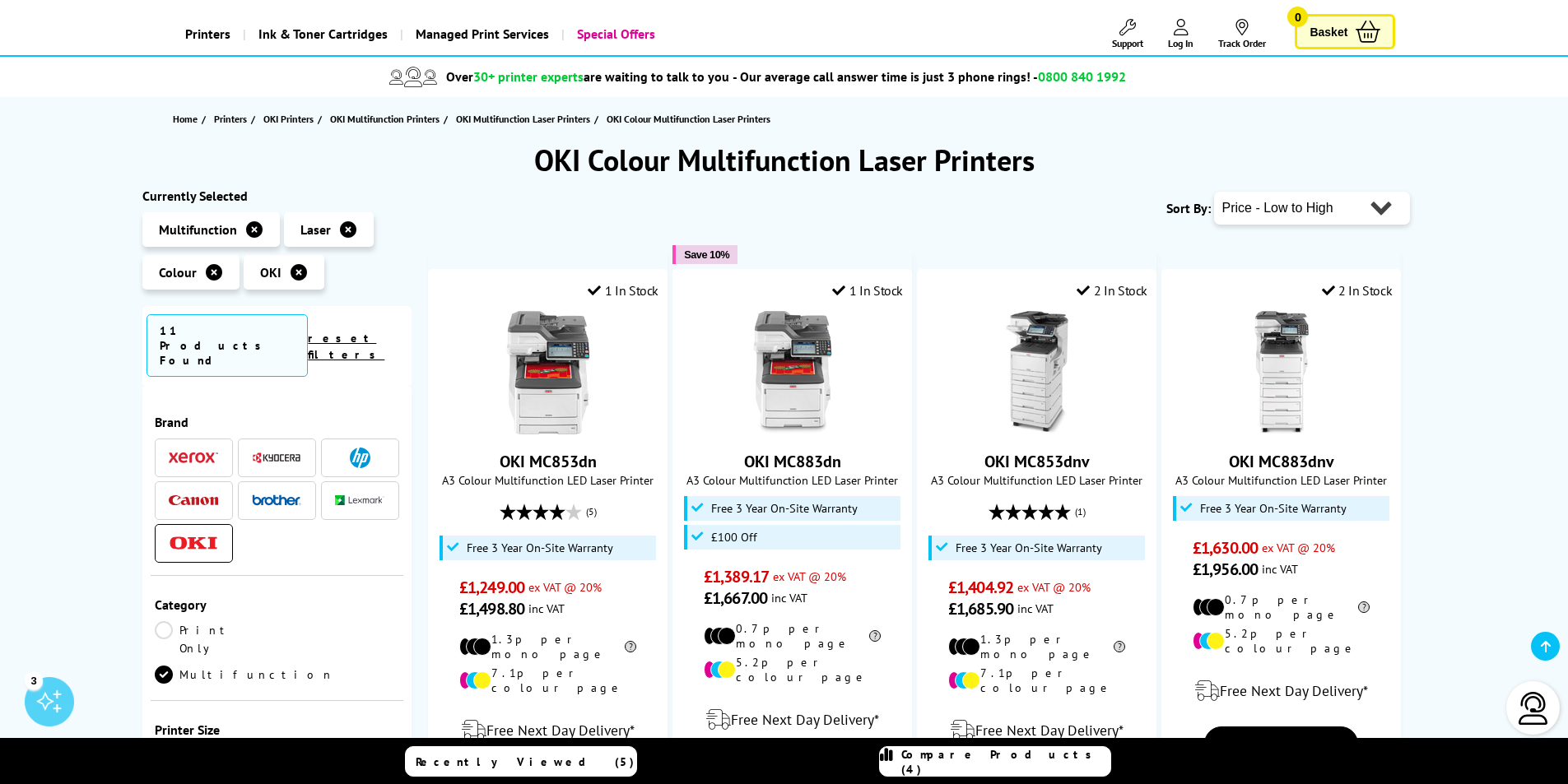
click at [295, 273] on icon at bounding box center [298, 272] width 16 height 16
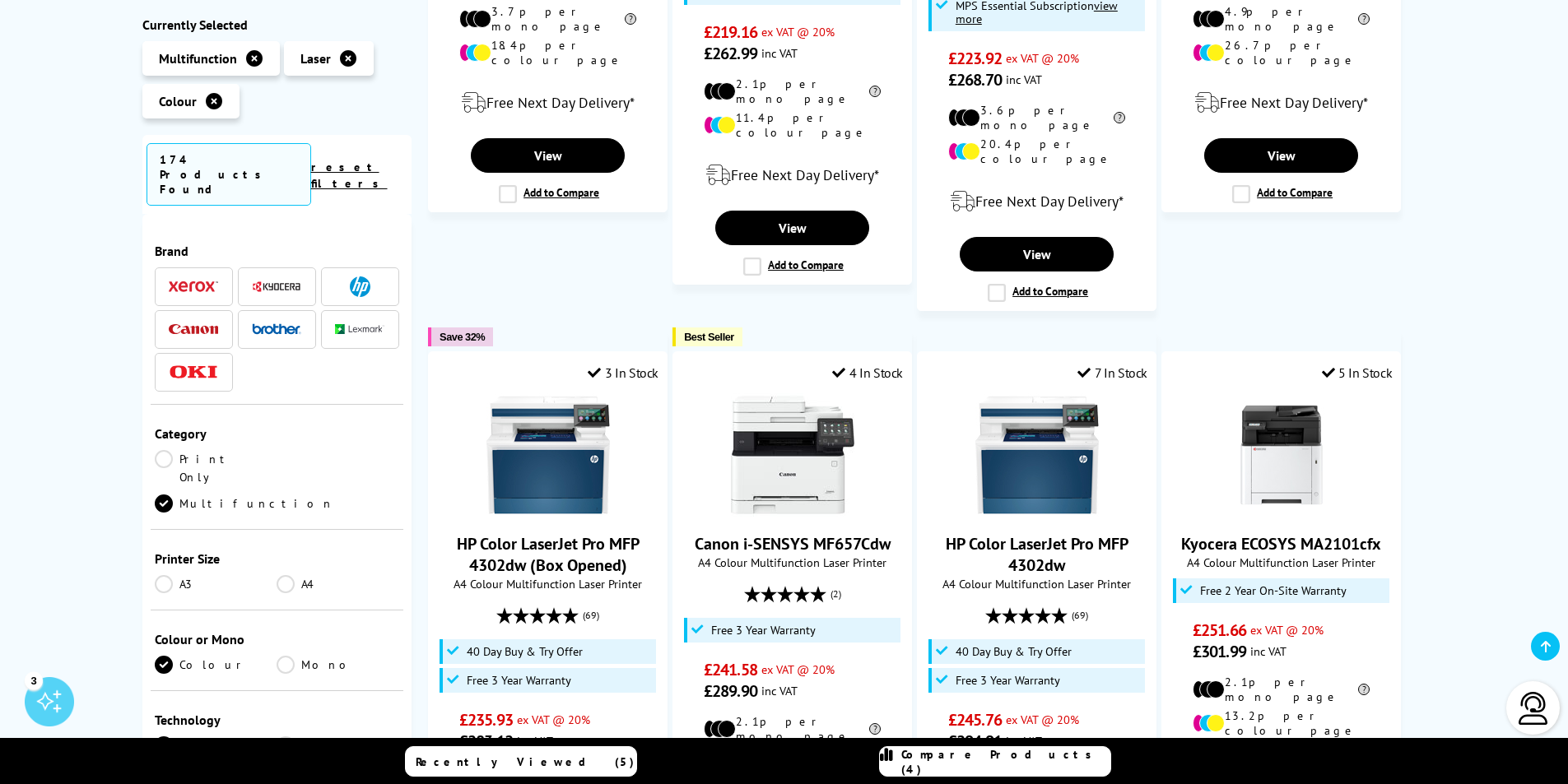
scroll to position [1353, 0]
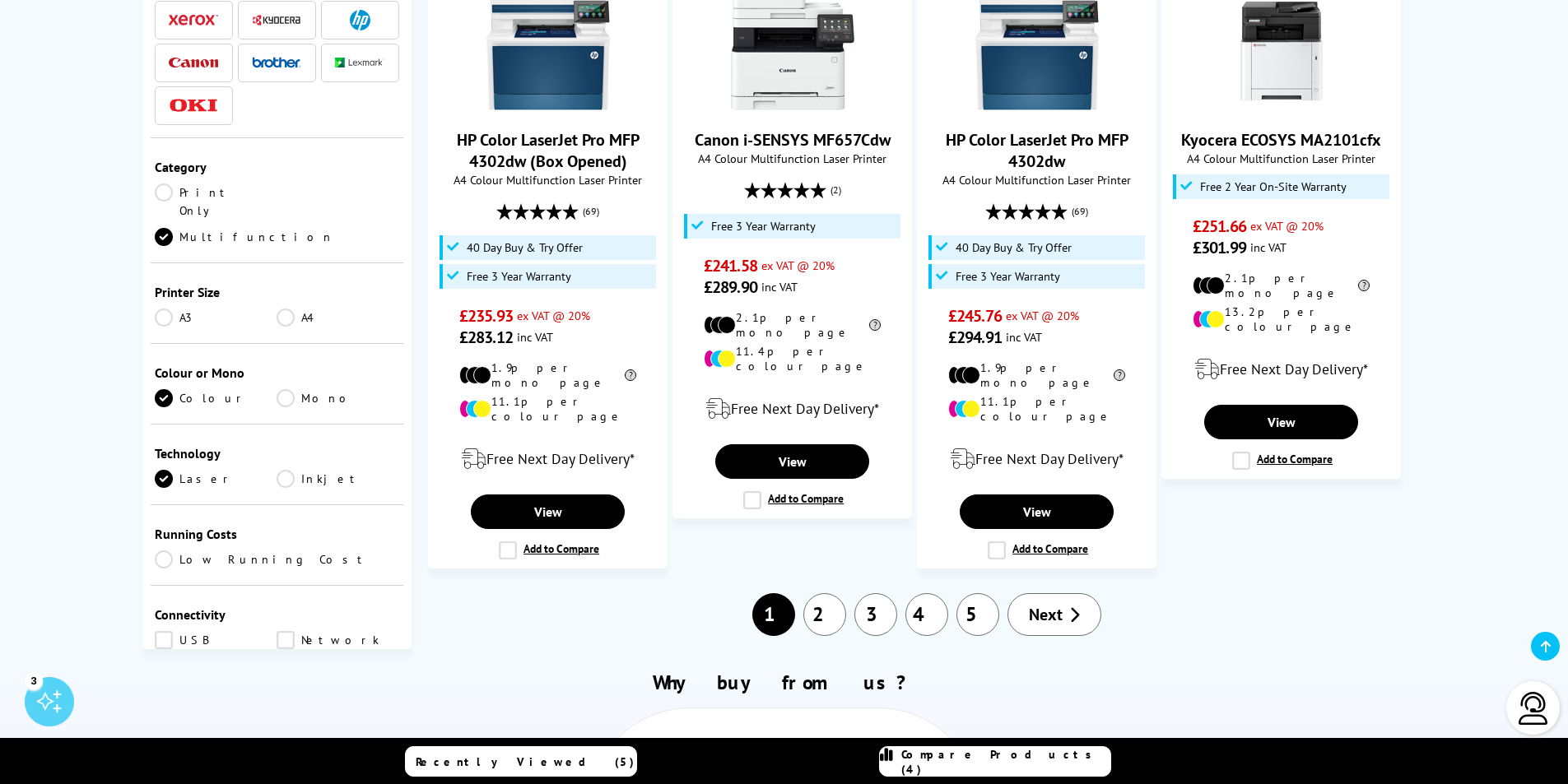
scroll to position [1739, 0]
click at [819, 592] on link "2" at bounding box center [824, 613] width 42 height 42
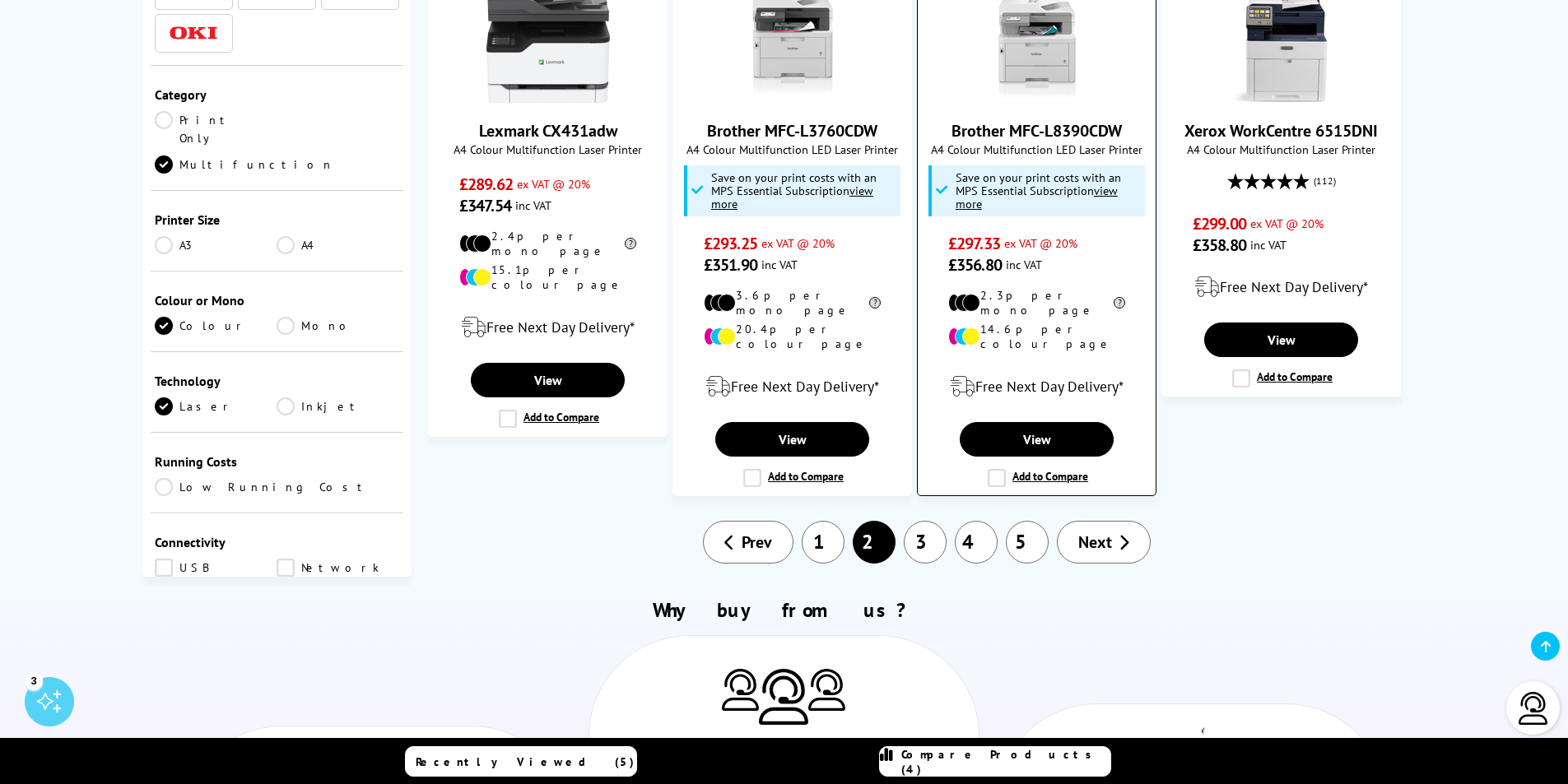
scroll to position [1740, 0]
click at [921, 520] on link "3" at bounding box center [924, 541] width 42 height 42
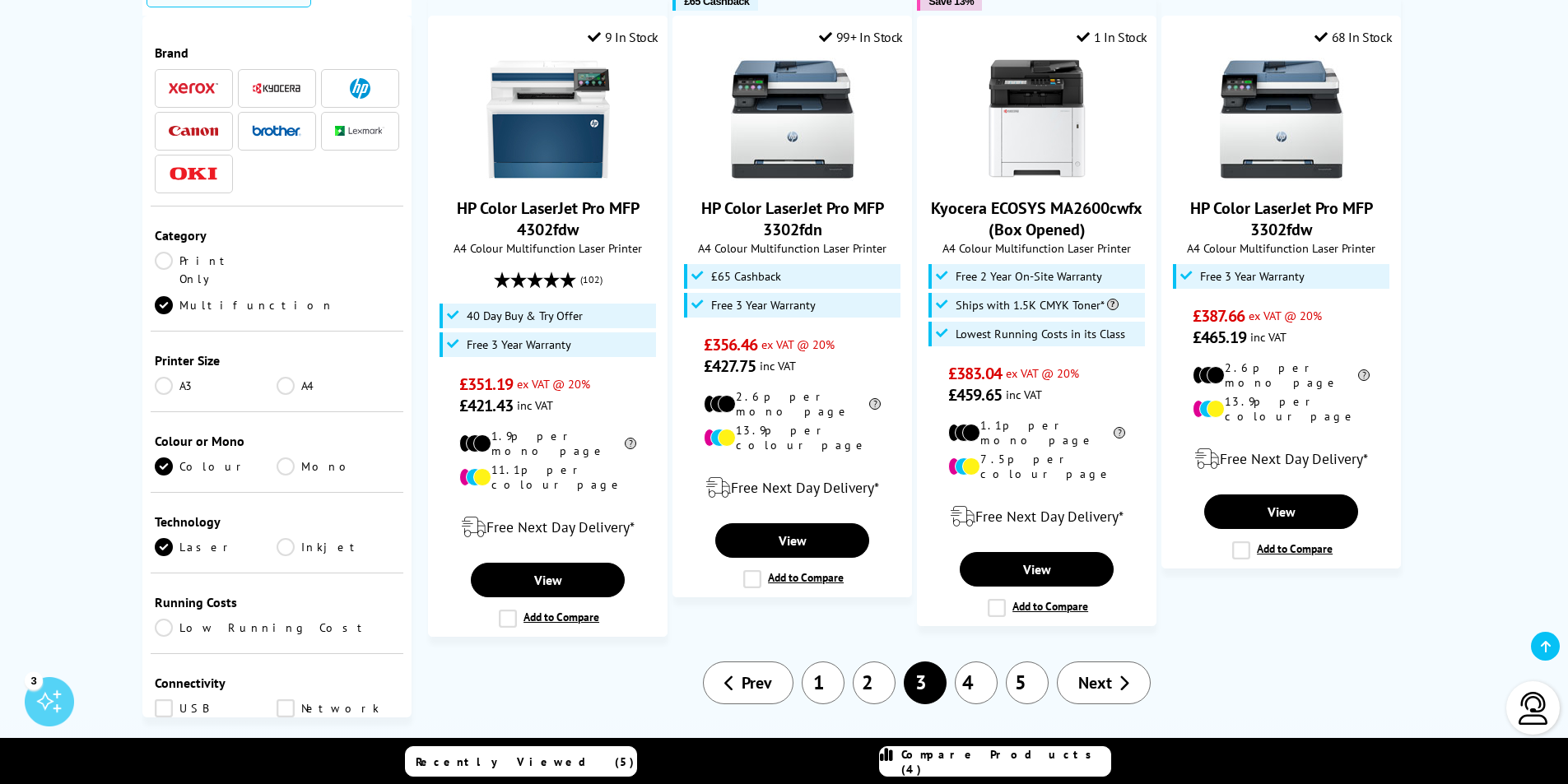
scroll to position [1631, 0]
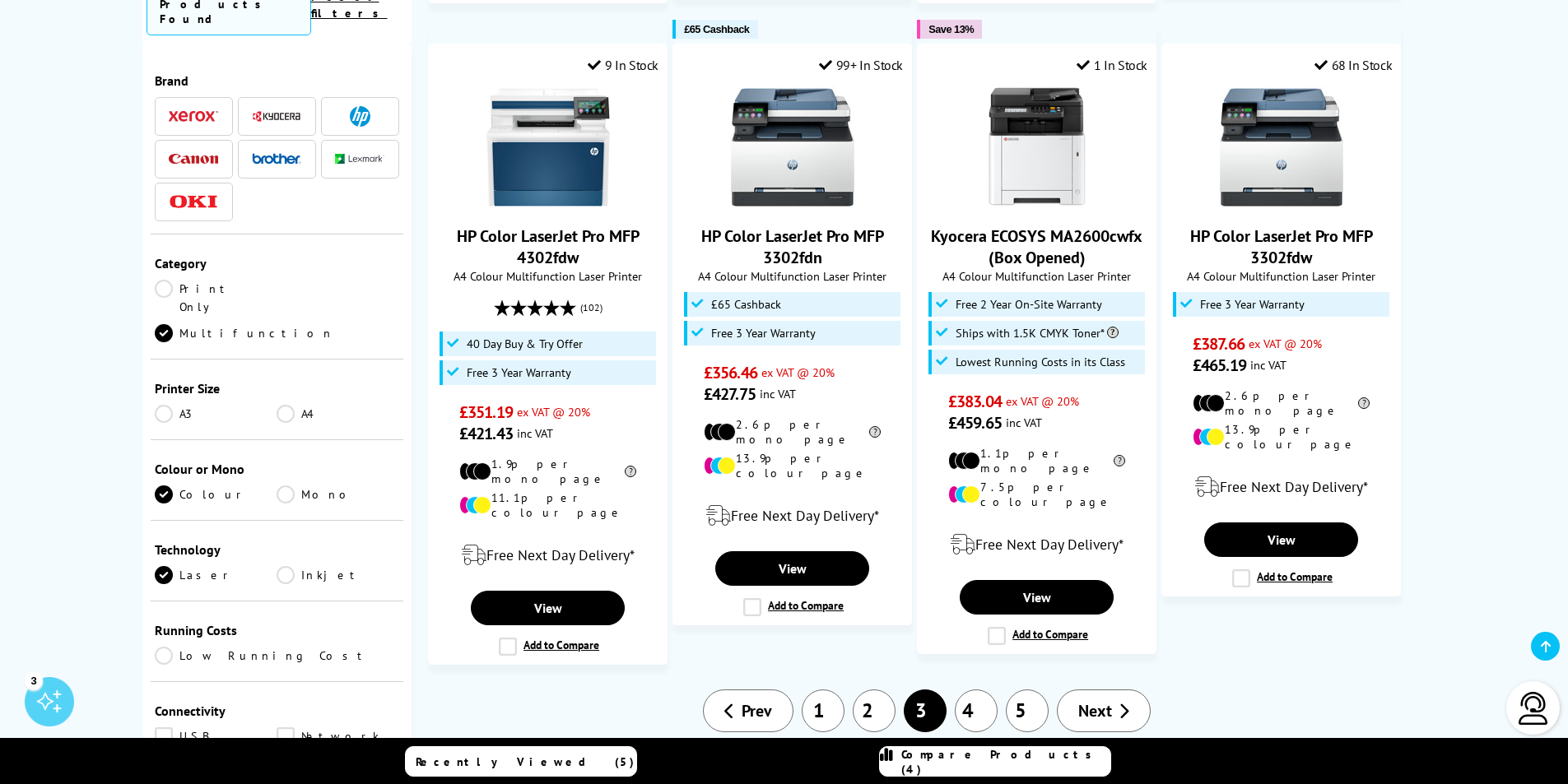
click at [978, 690] on link "4" at bounding box center [975, 710] width 42 height 42
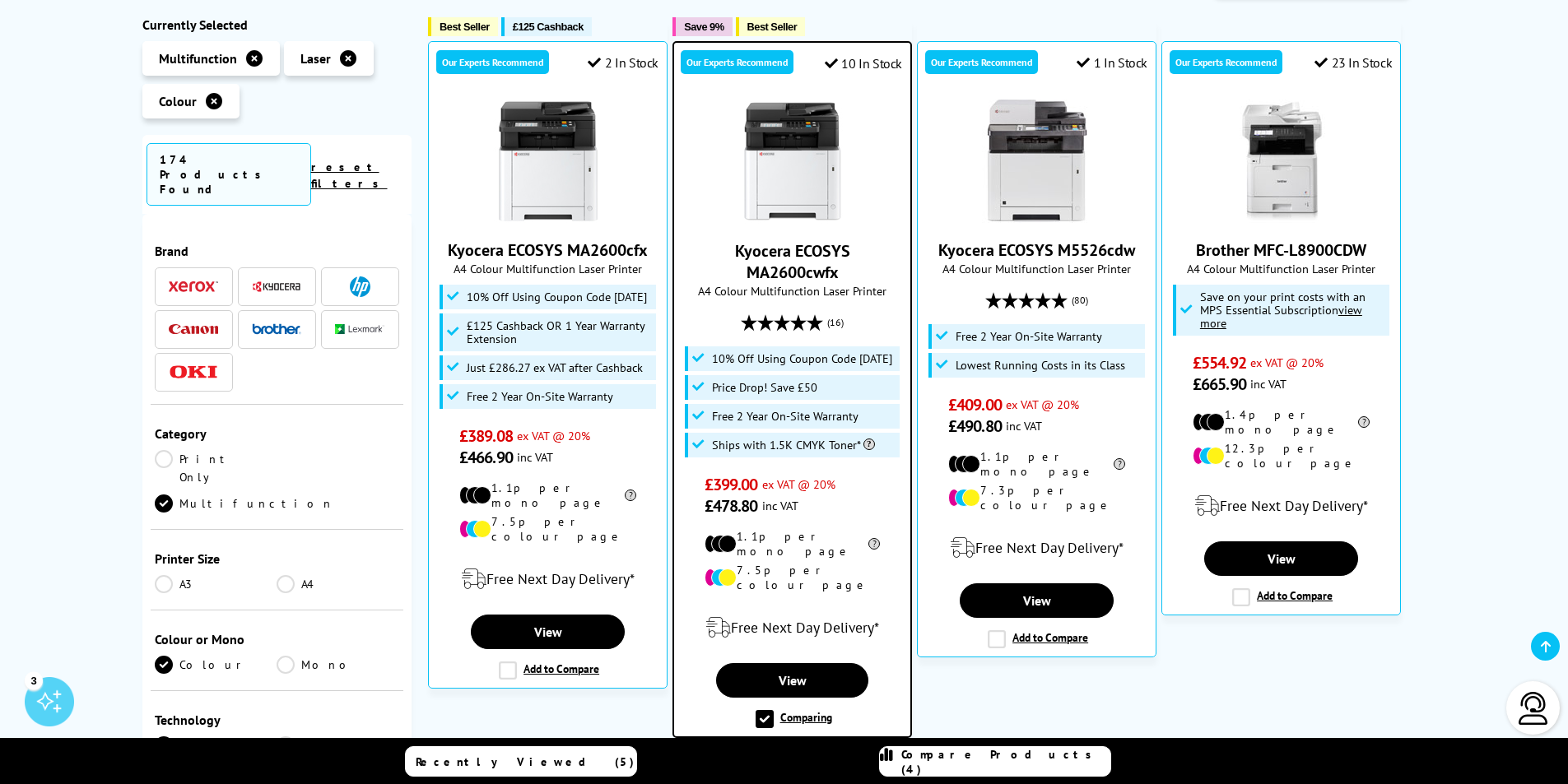
scroll to position [312, 0]
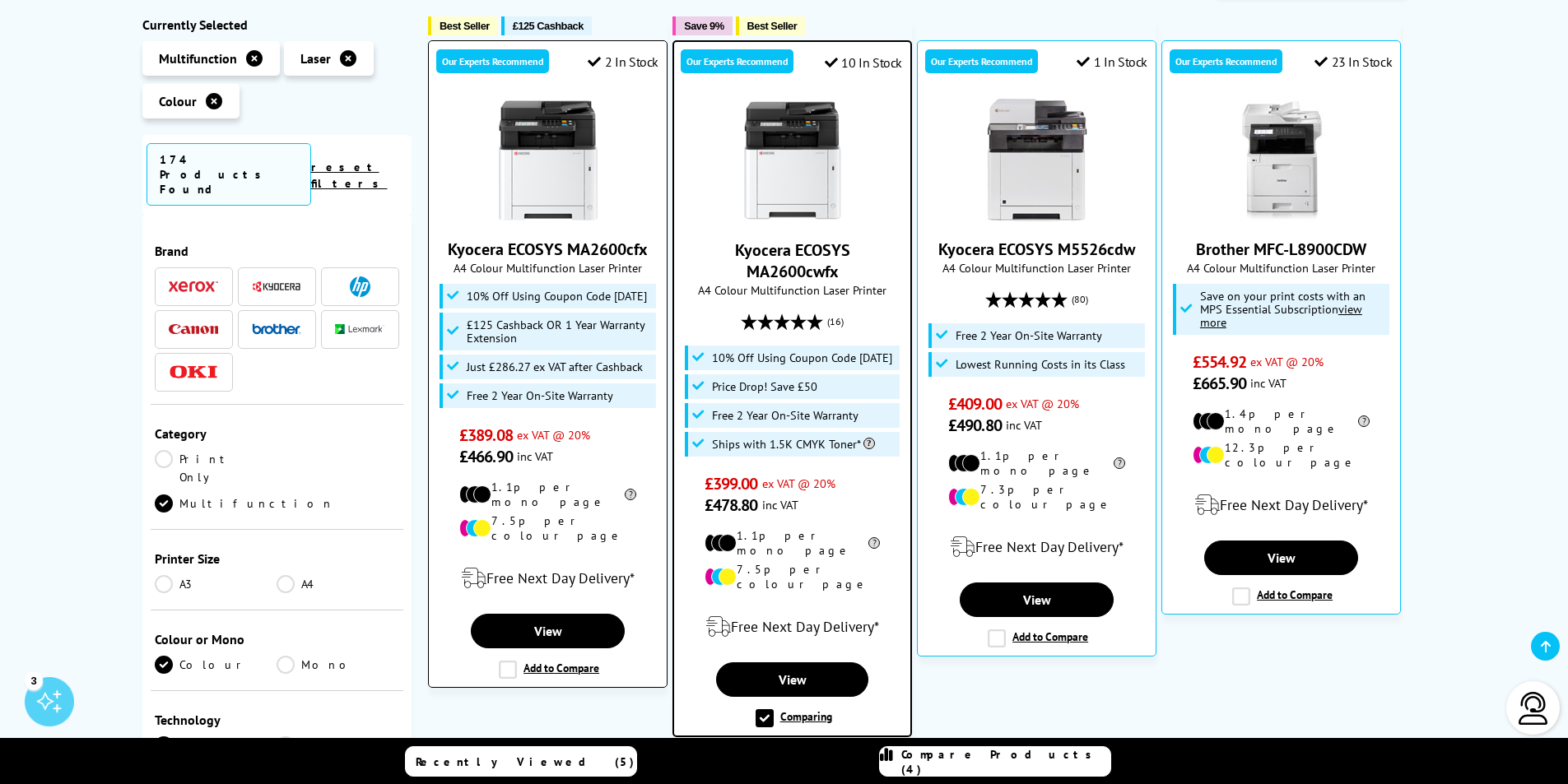
click at [508, 662] on label "Add to Compare" at bounding box center [548, 669] width 100 height 18
click at [0, 0] on input "Add to Compare" at bounding box center [0, 0] width 0 height 0
click at [563, 619] on link "View" at bounding box center [548, 630] width 153 height 35
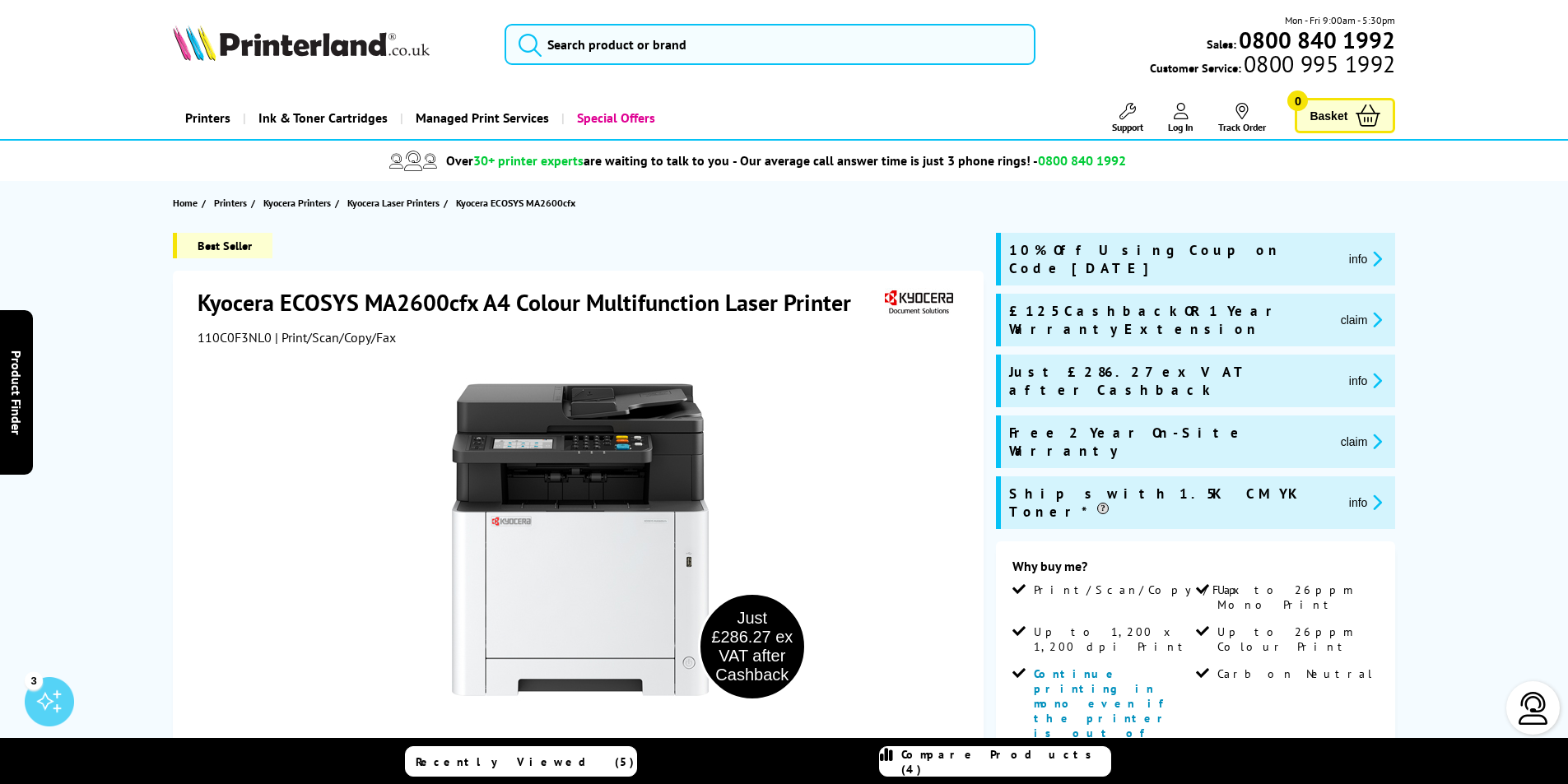
click at [1336, 310] on button "claim" at bounding box center [1361, 320] width 52 height 19
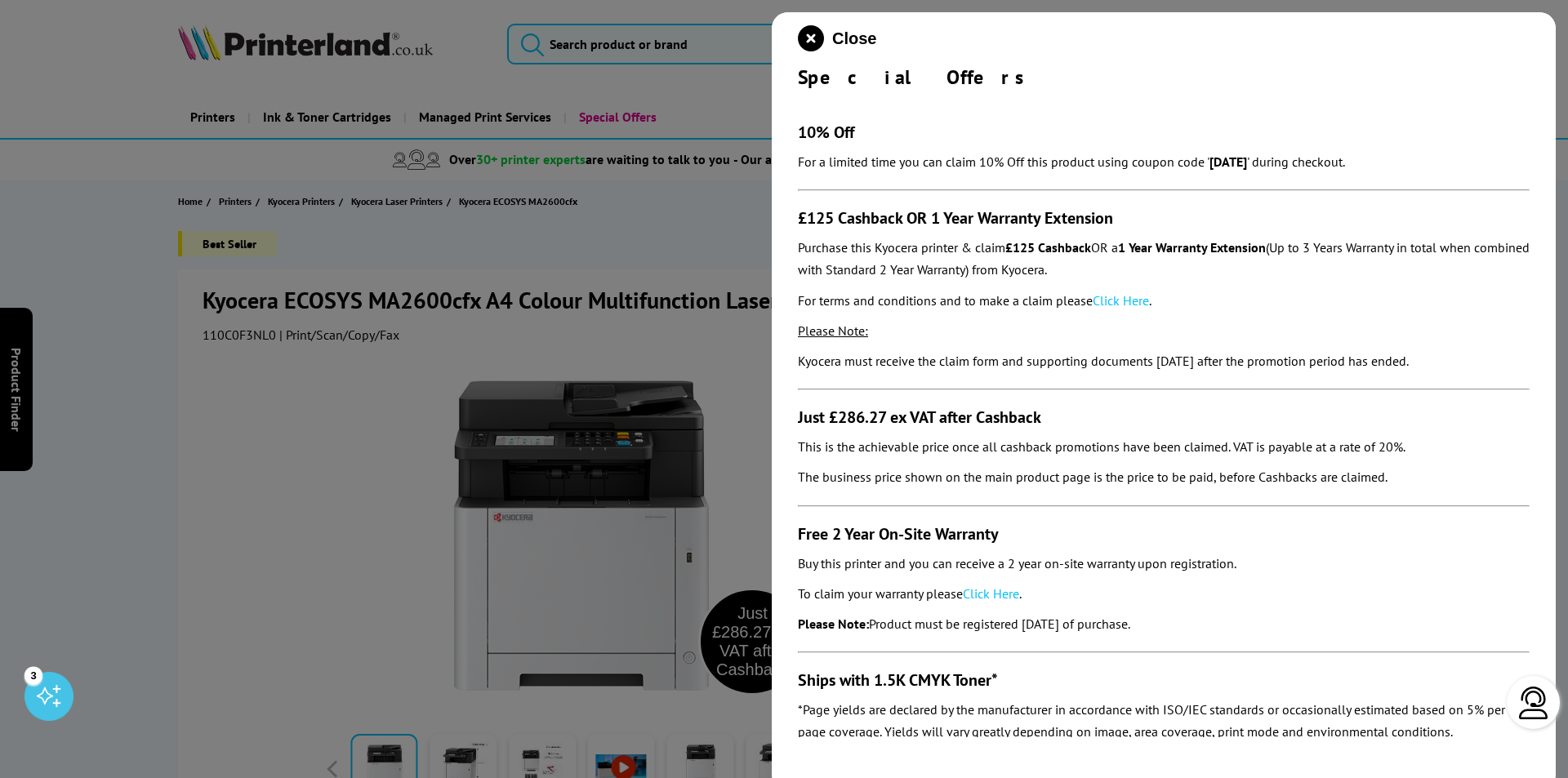
click at [1130, 301] on link "Click Here" at bounding box center [1121, 300] width 56 height 16
click at [814, 34] on icon "close modal" at bounding box center [811, 38] width 26 height 26
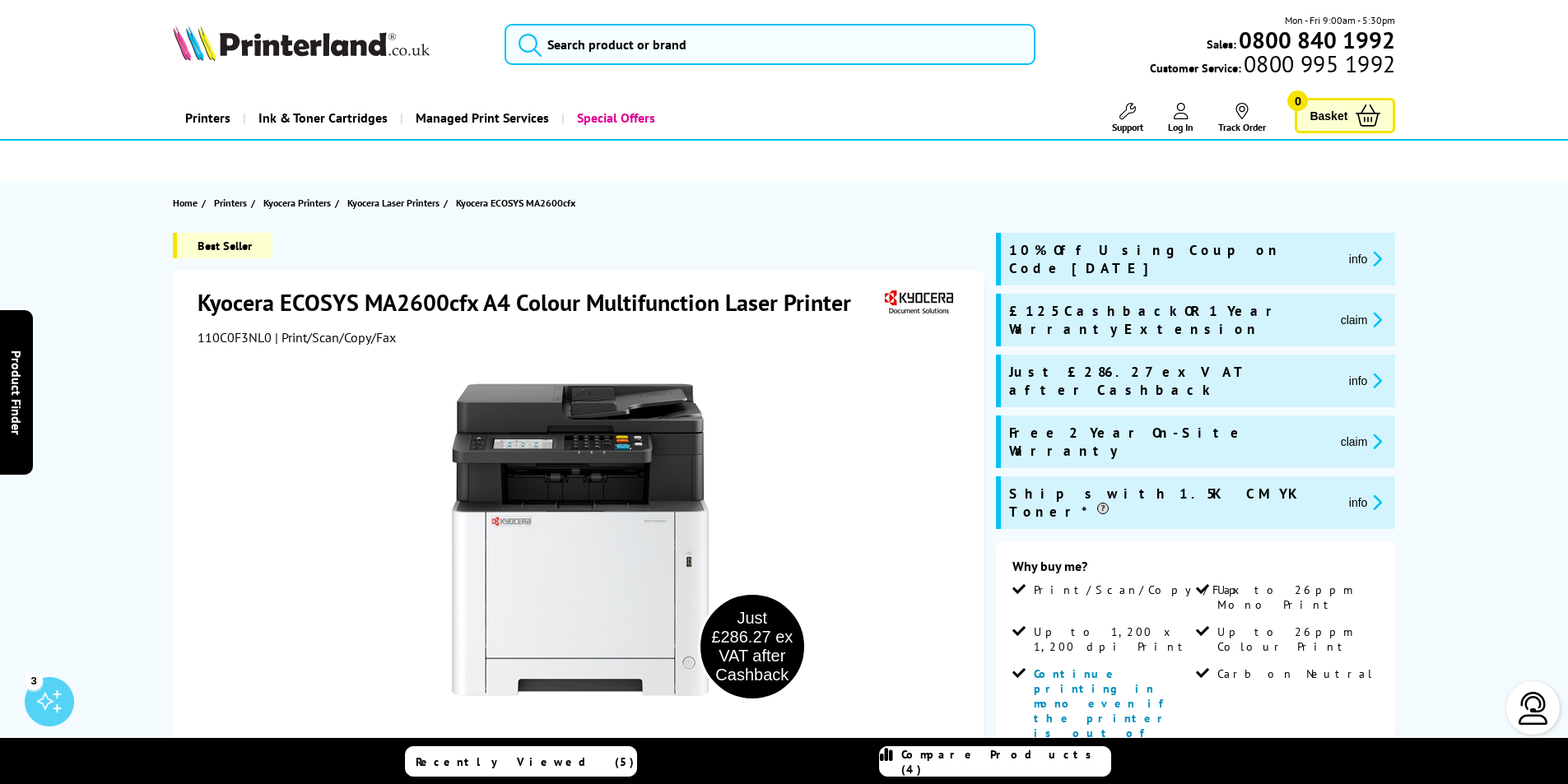
drag, startPoint x: 1066, startPoint y: 745, endPoint x: 1010, endPoint y: 709, distance: 66.6
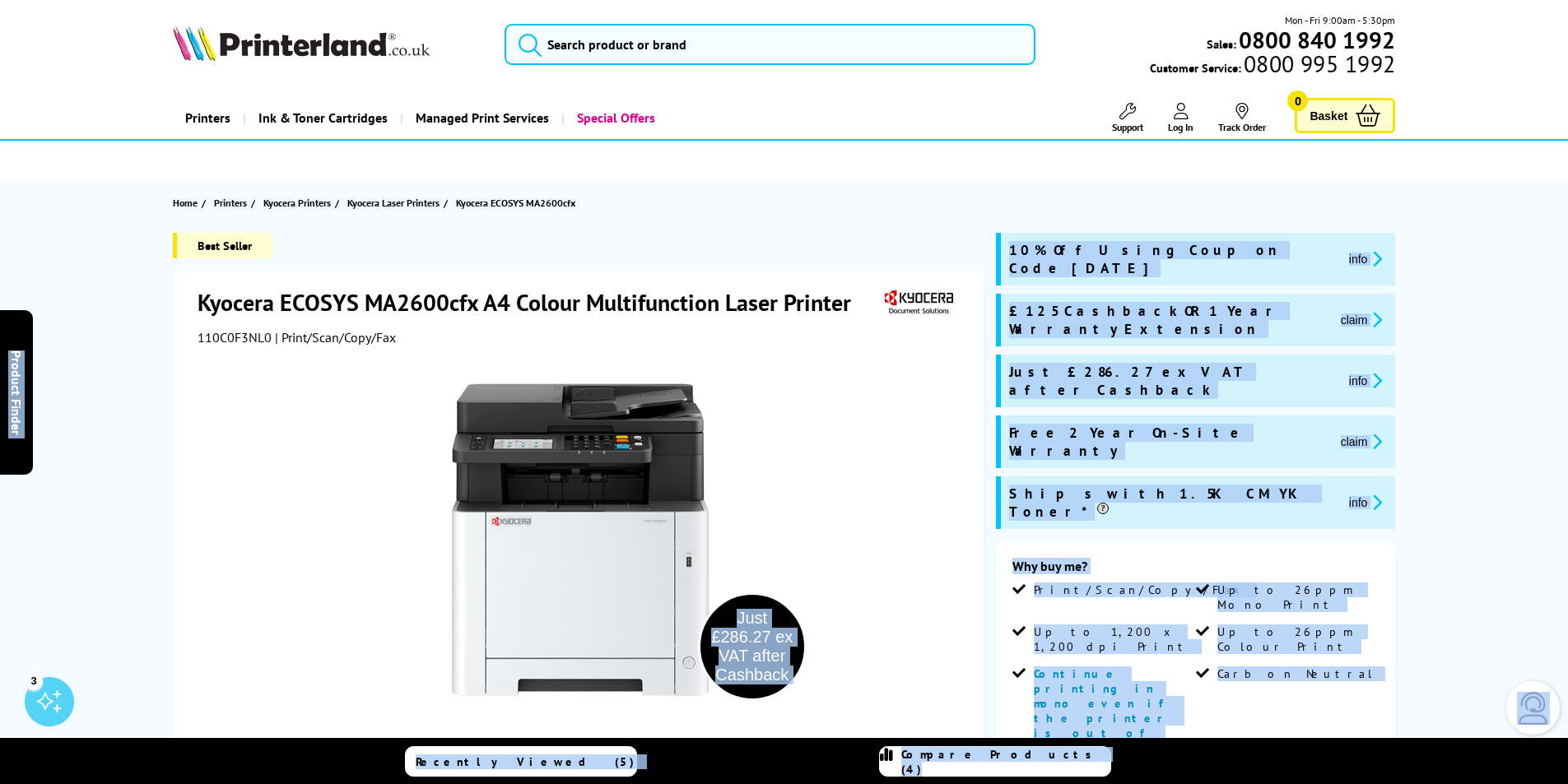
click at [1415, 408] on div "Best Seller Kyocera ECOSYS MA2600cfx A4 Colour Multifunction Laser Printer 110C…" at bounding box center [784, 725] width 1317 height 983
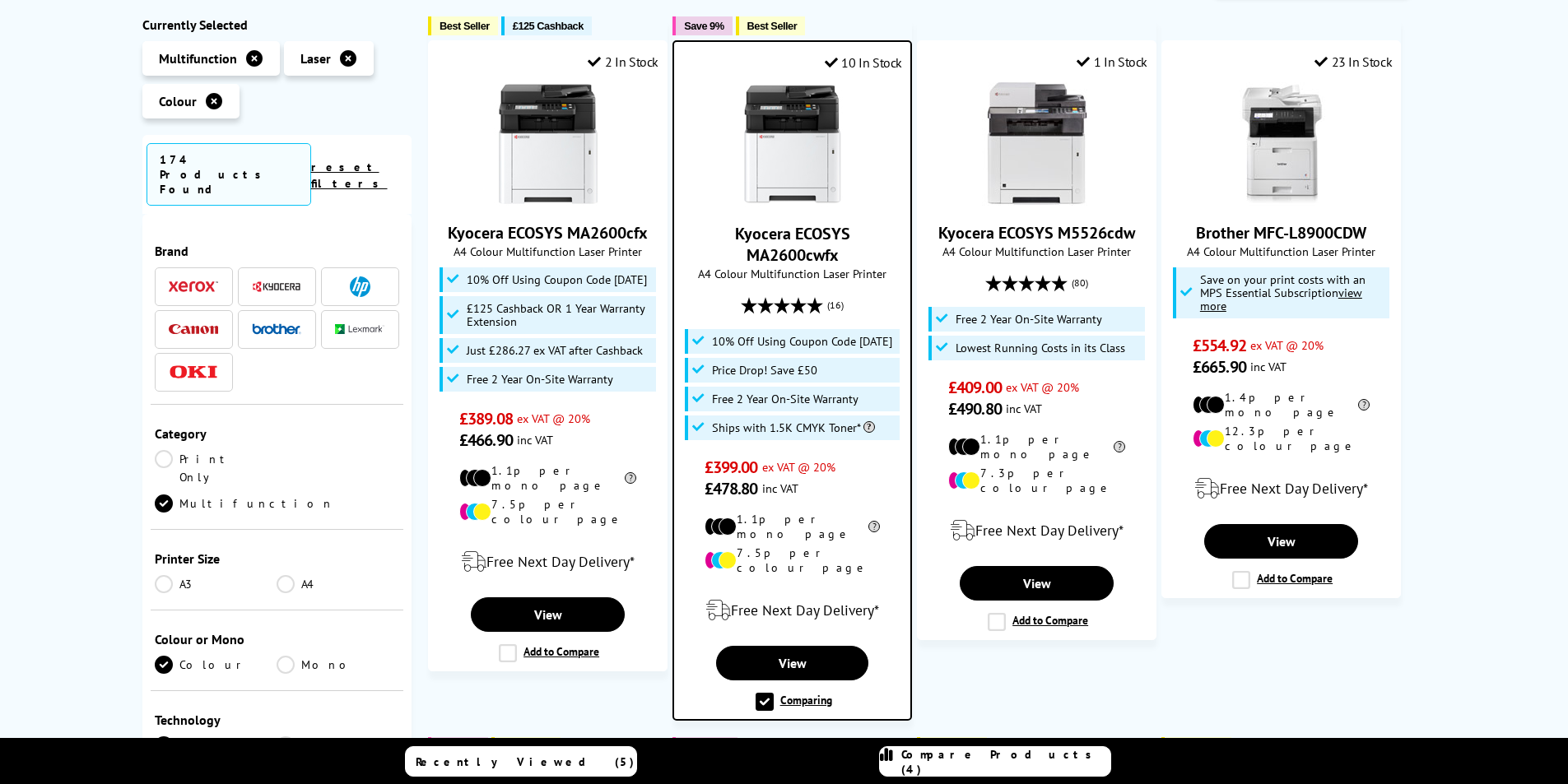
scroll to position [312, 0]
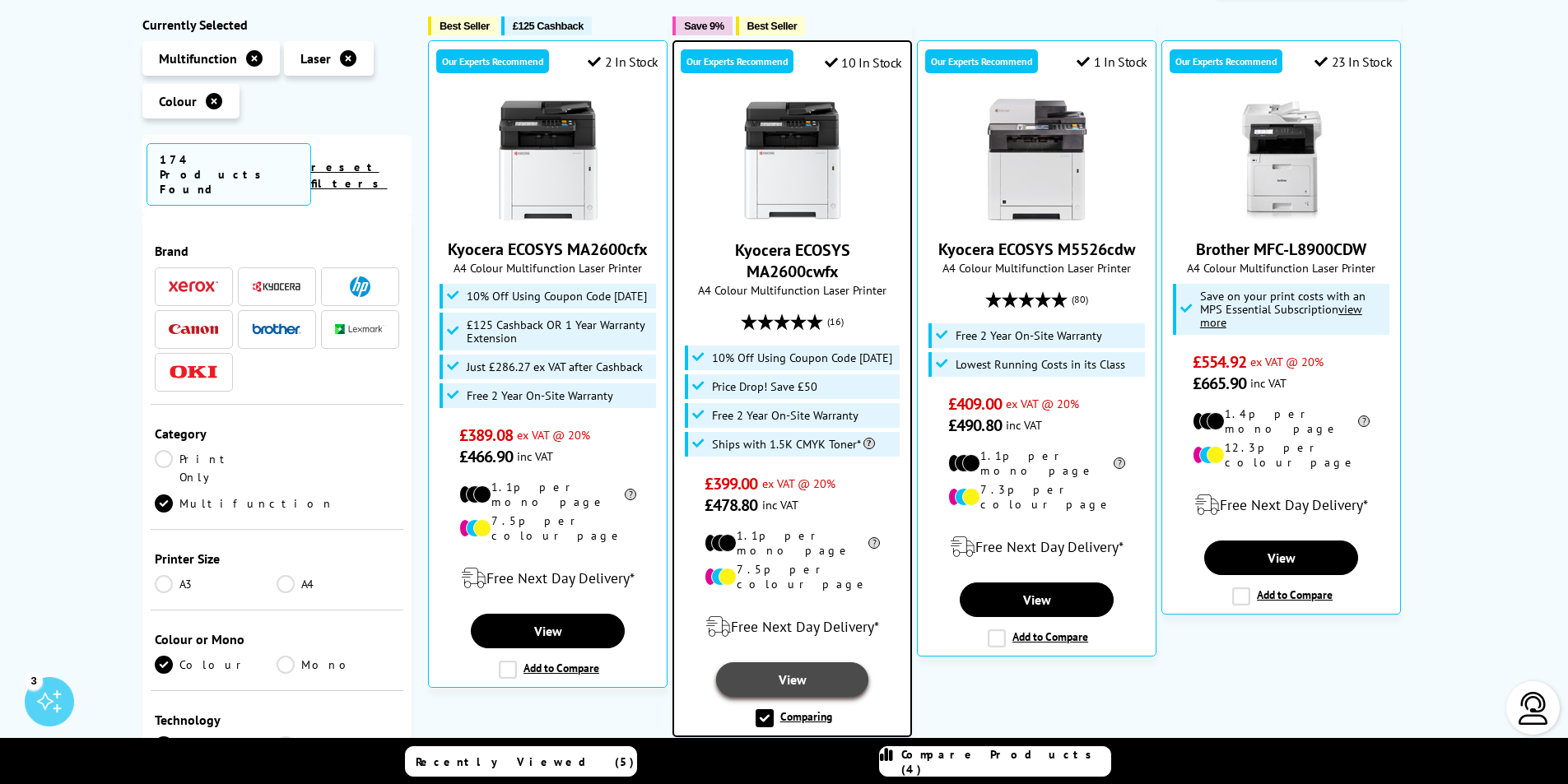
click at [801, 670] on link "View" at bounding box center [792, 679] width 152 height 35
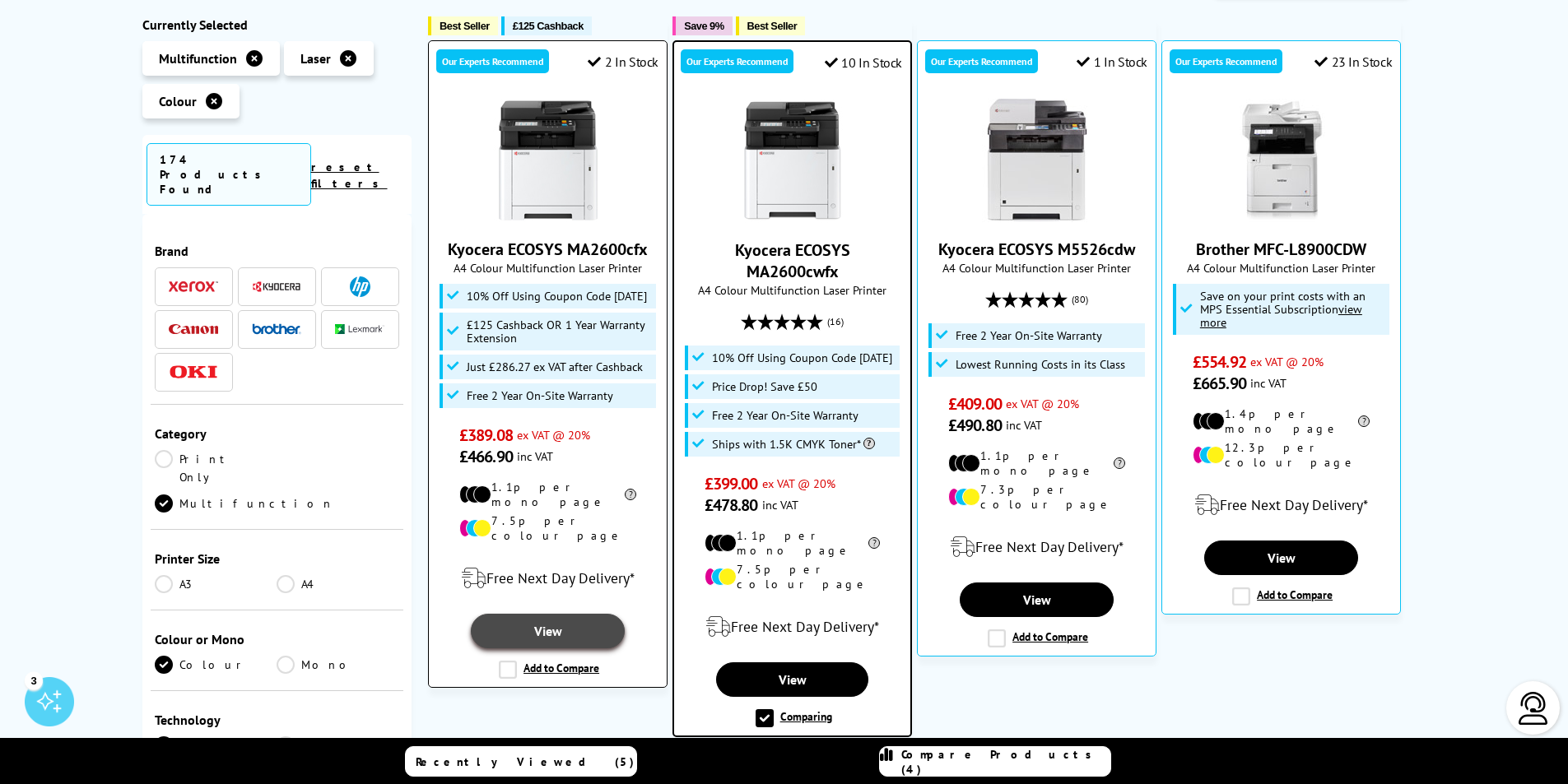
click at [541, 618] on link "View" at bounding box center [548, 630] width 153 height 35
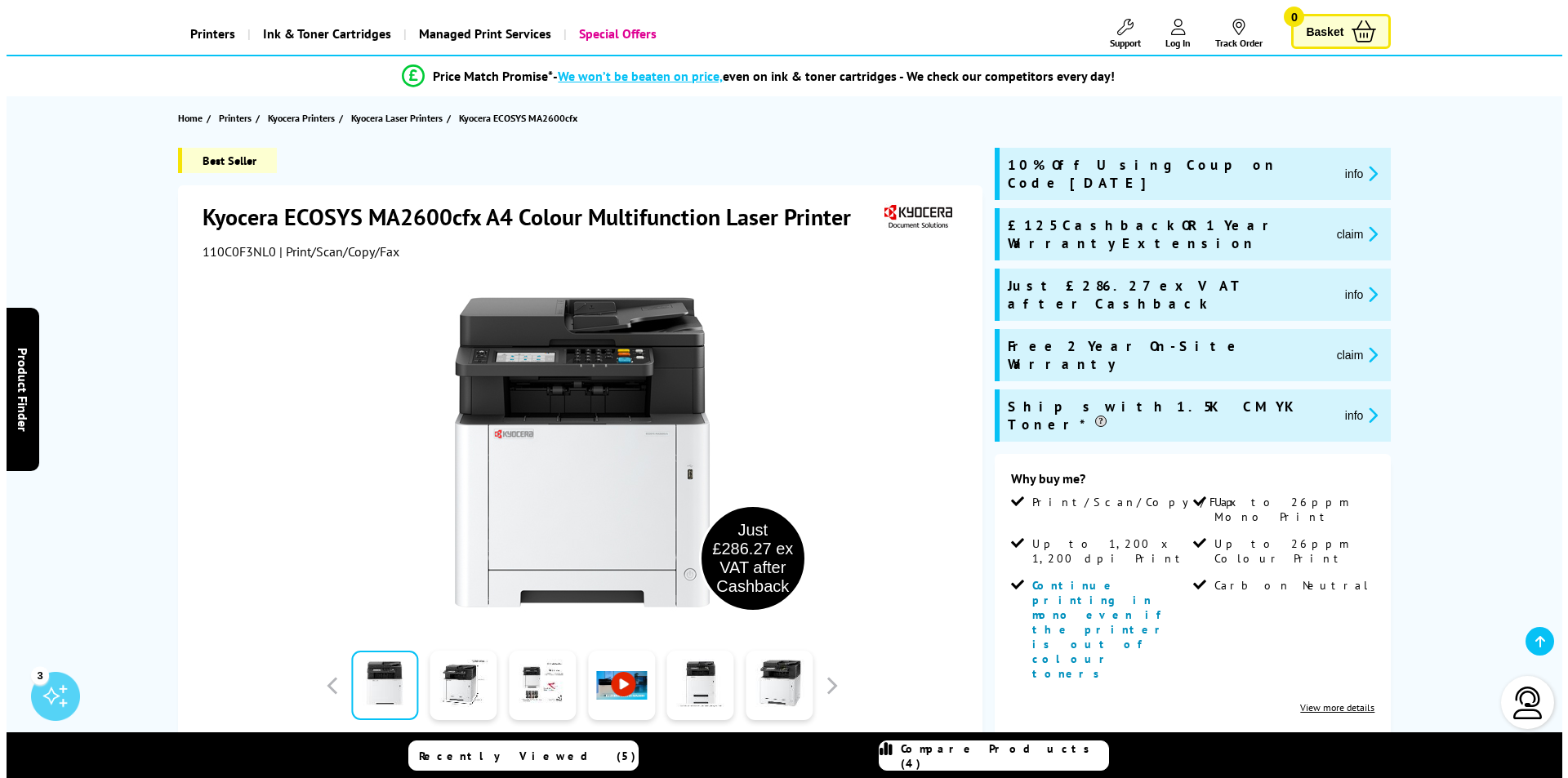
scroll to position [82, 0]
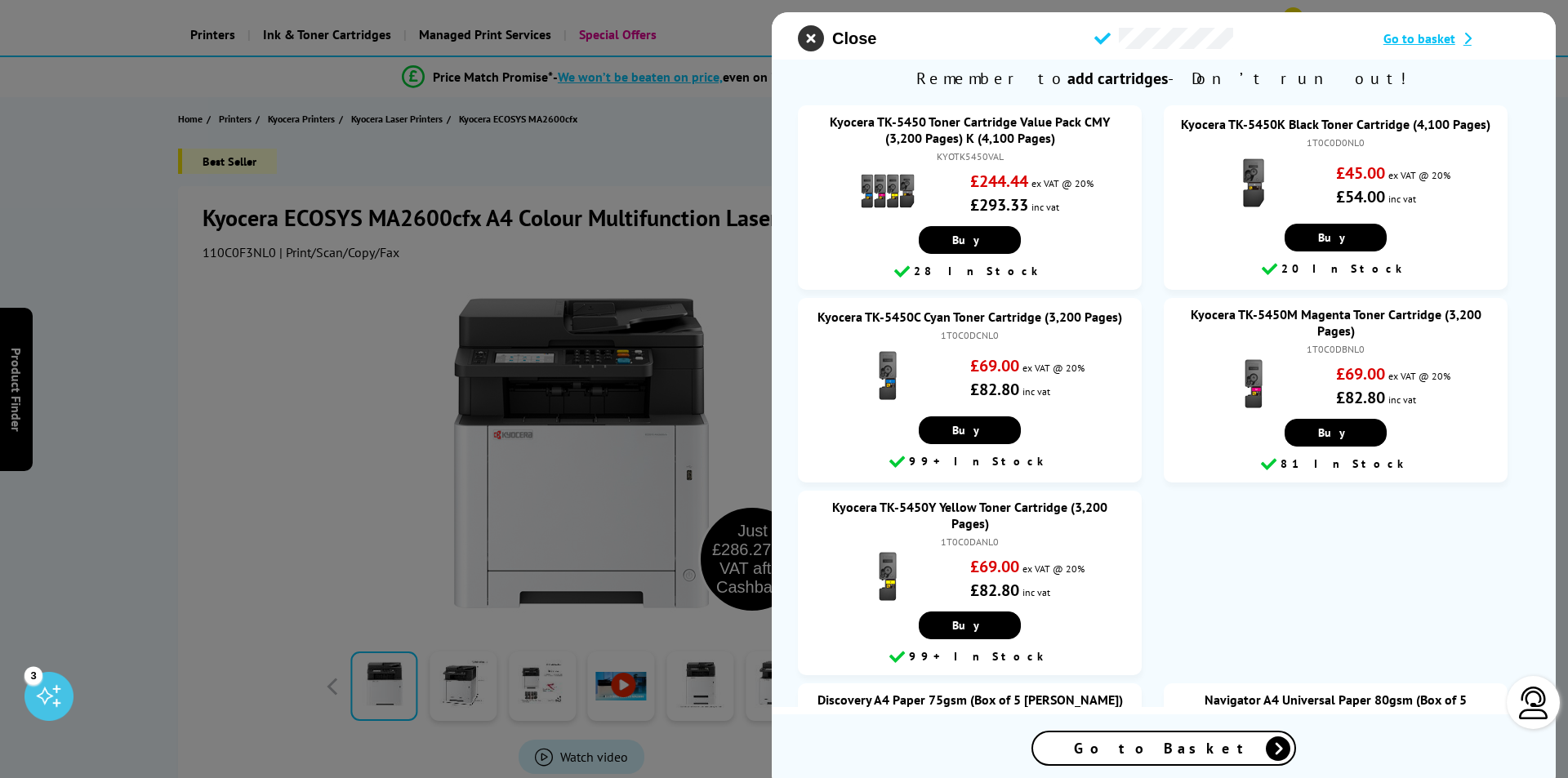
click at [807, 37] on icon "close modal" at bounding box center [811, 38] width 26 height 26
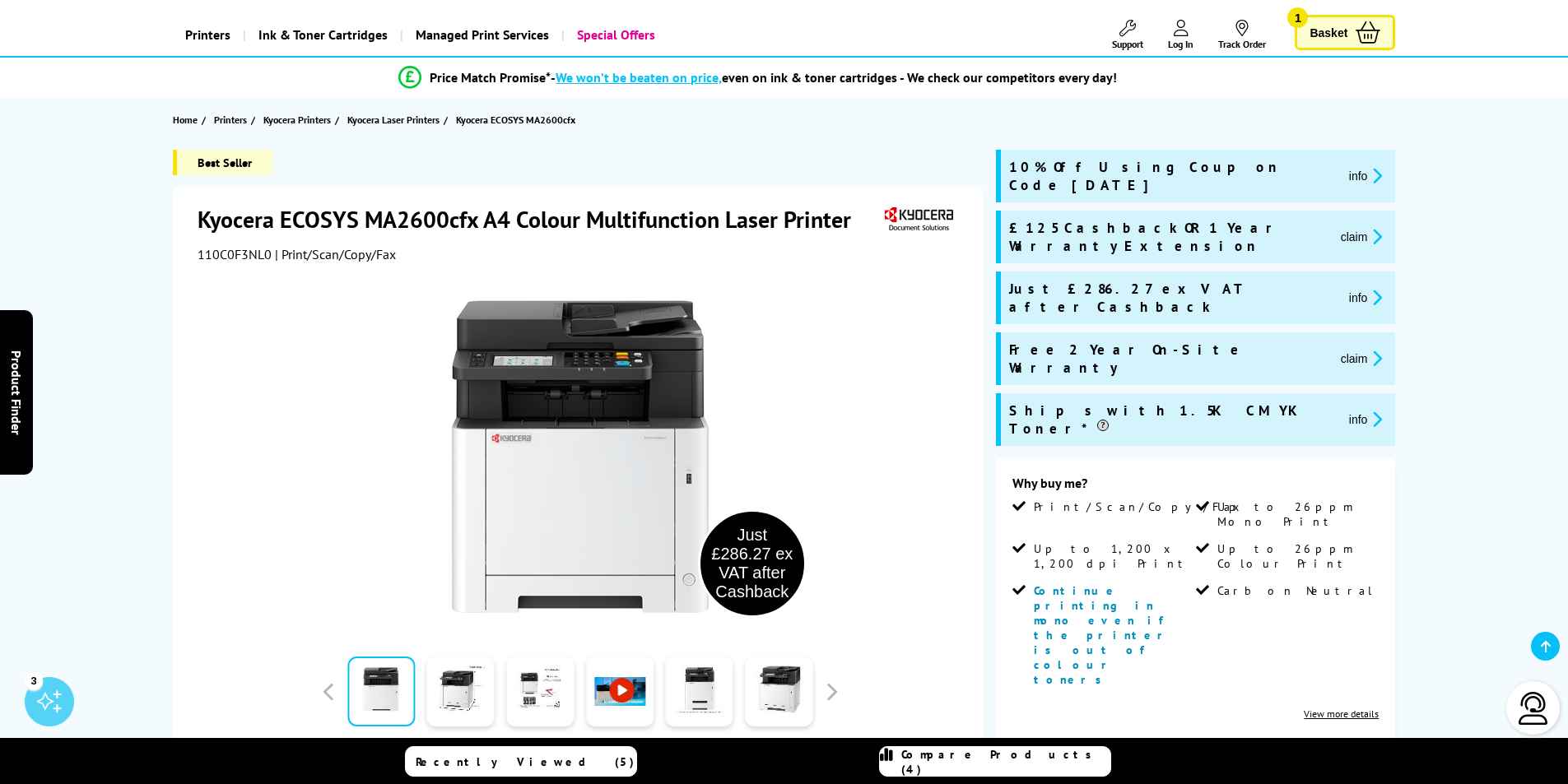
click at [986, 765] on span "Compare Products (4)" at bounding box center [1005, 761] width 209 height 29
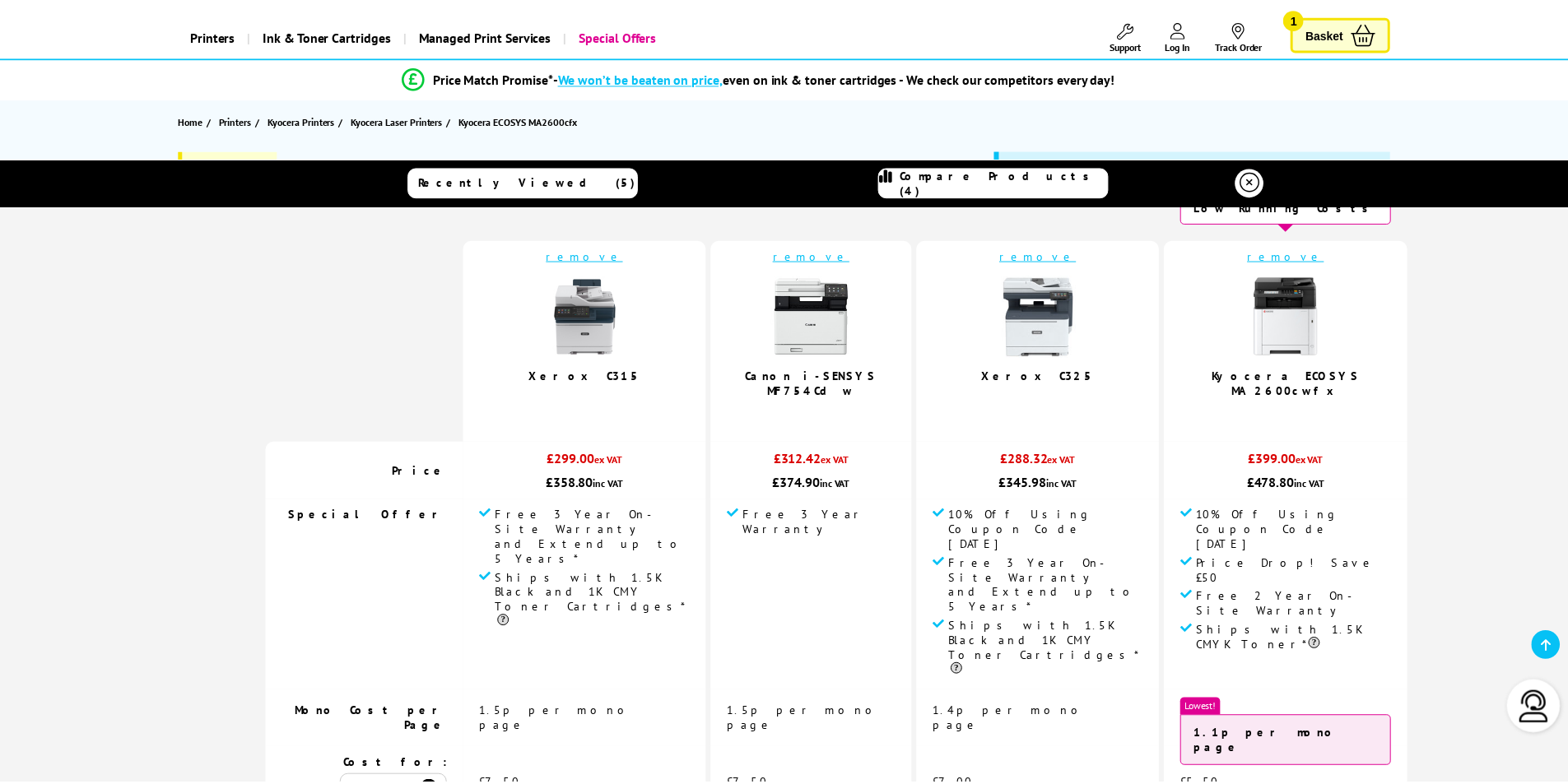
scroll to position [0, 0]
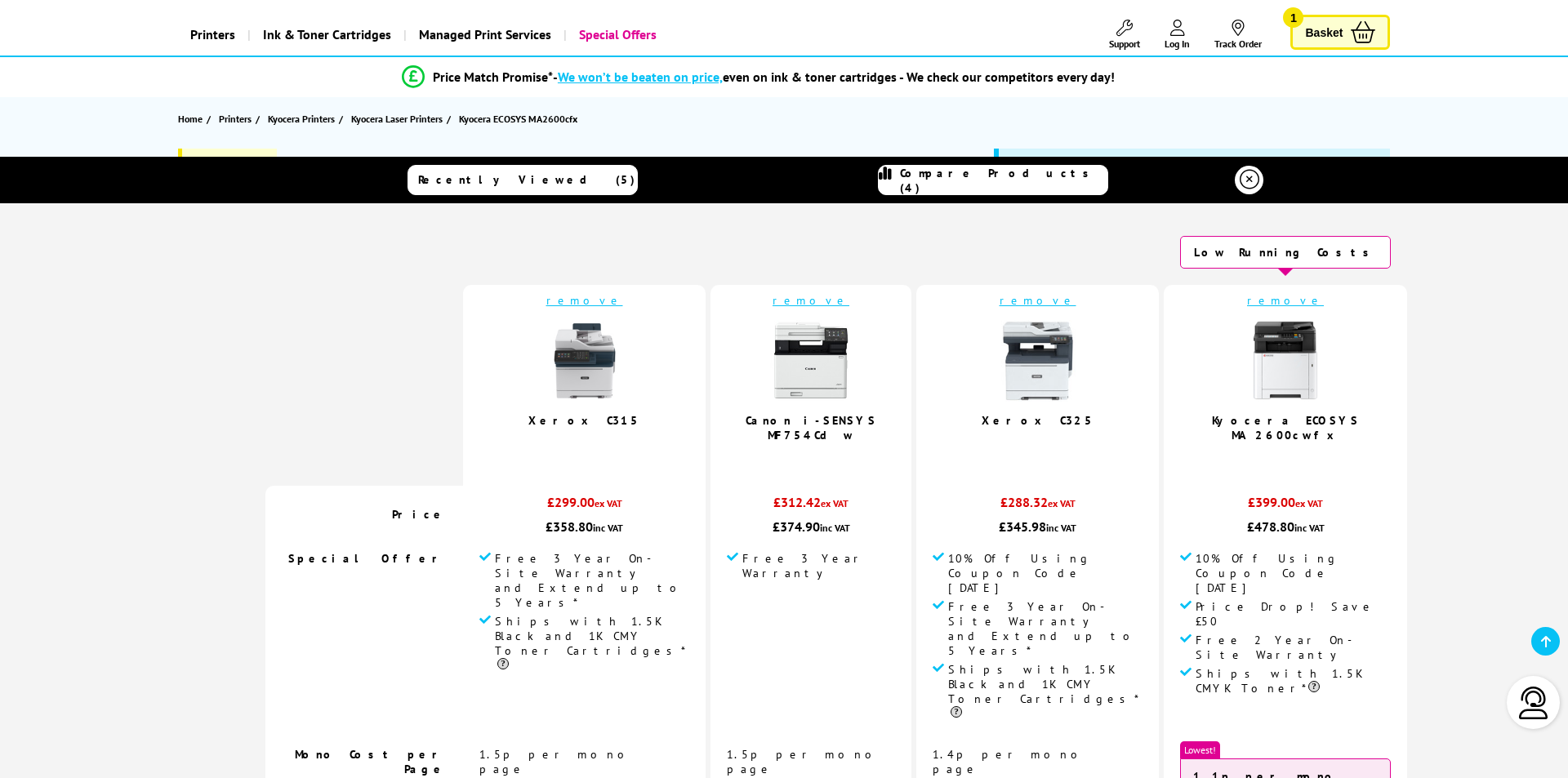
click at [1243, 177] on icon at bounding box center [1250, 179] width 20 height 20
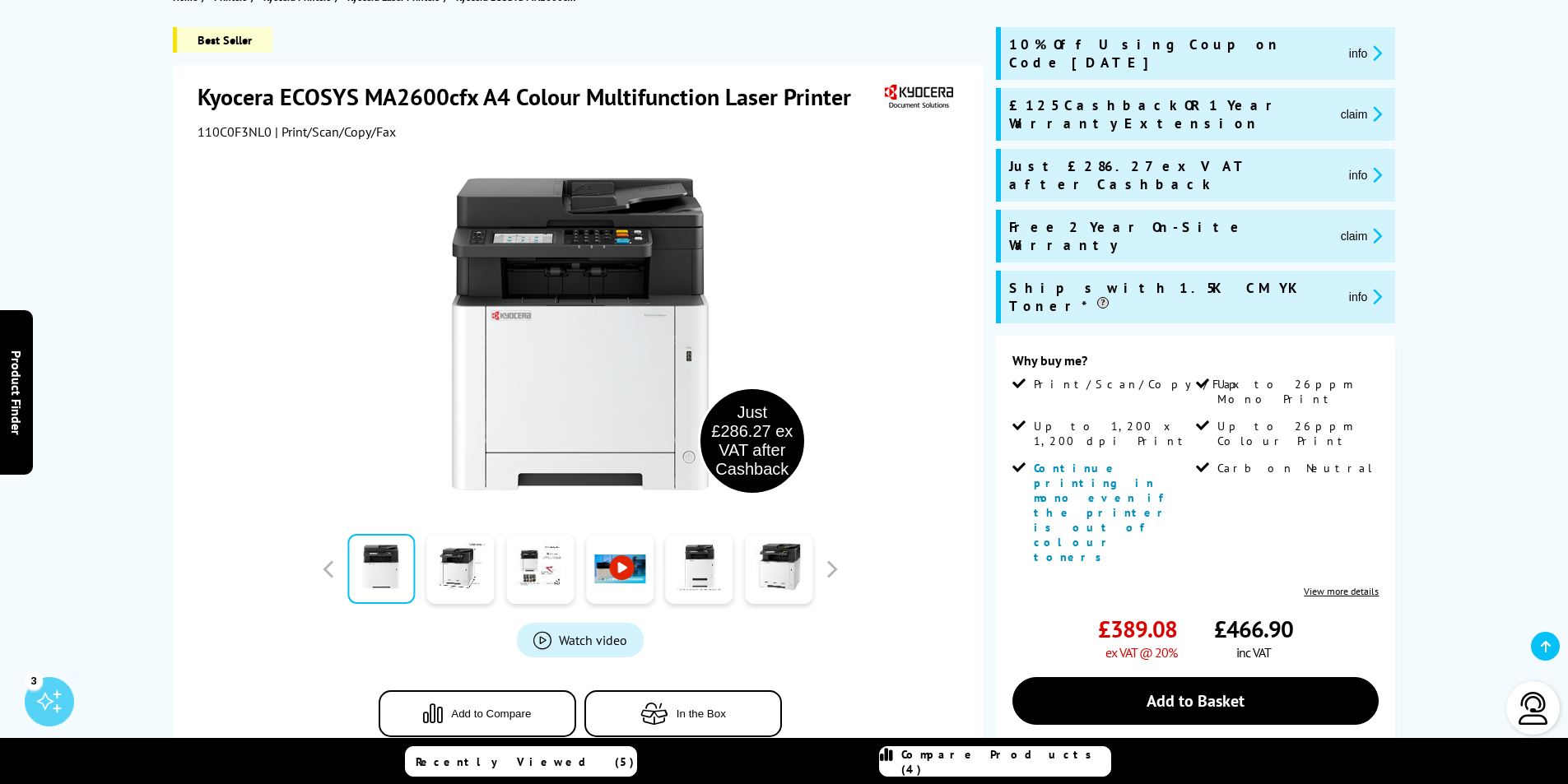
scroll to position [212, 0]
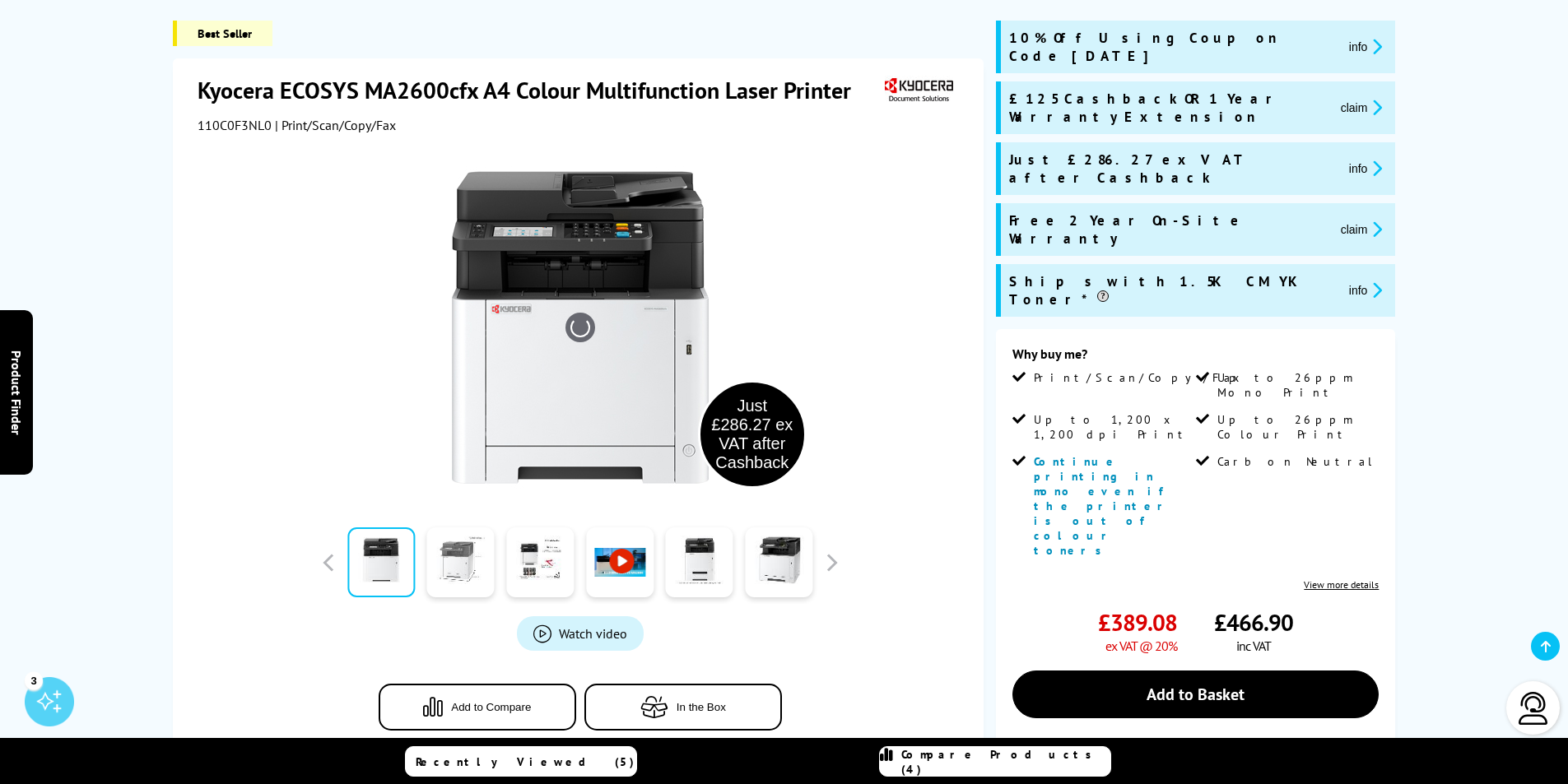
click at [457, 574] on link at bounding box center [461, 562] width 67 height 70
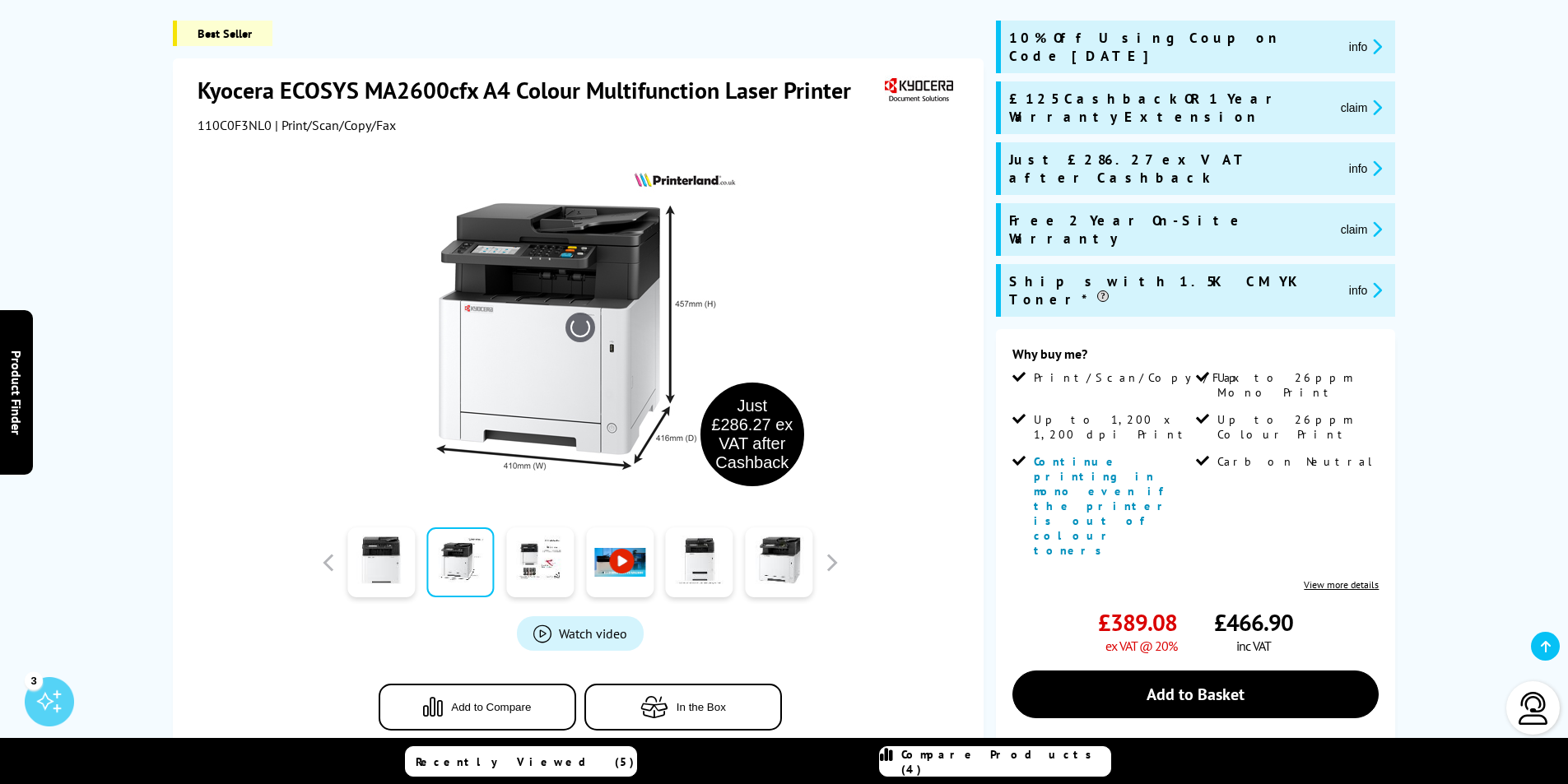
click at [619, 568] on link at bounding box center [619, 562] width 67 height 70
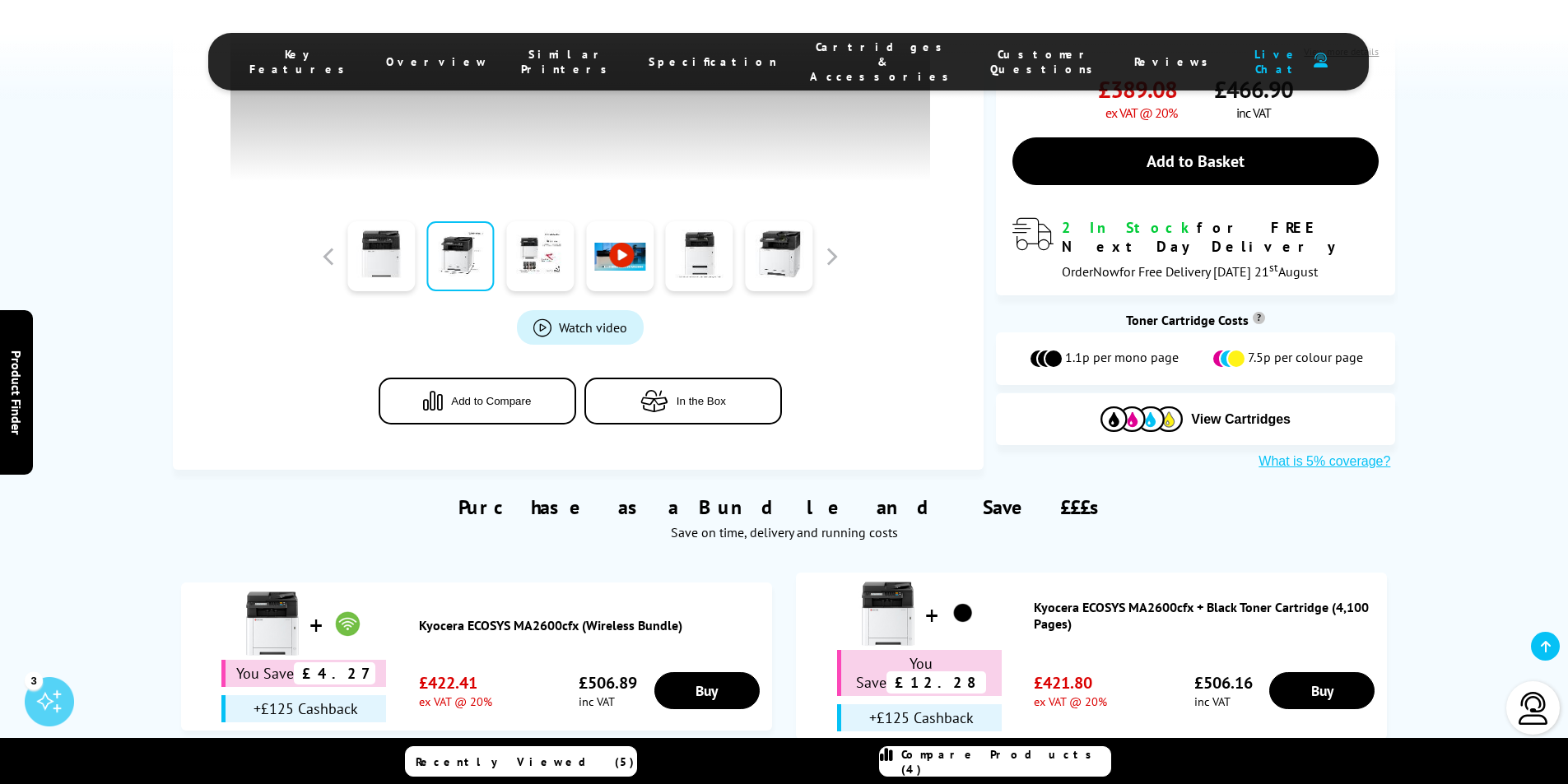
scroll to position [746, 0]
click at [703, 671] on link "Buy" at bounding box center [707, 689] width 106 height 37
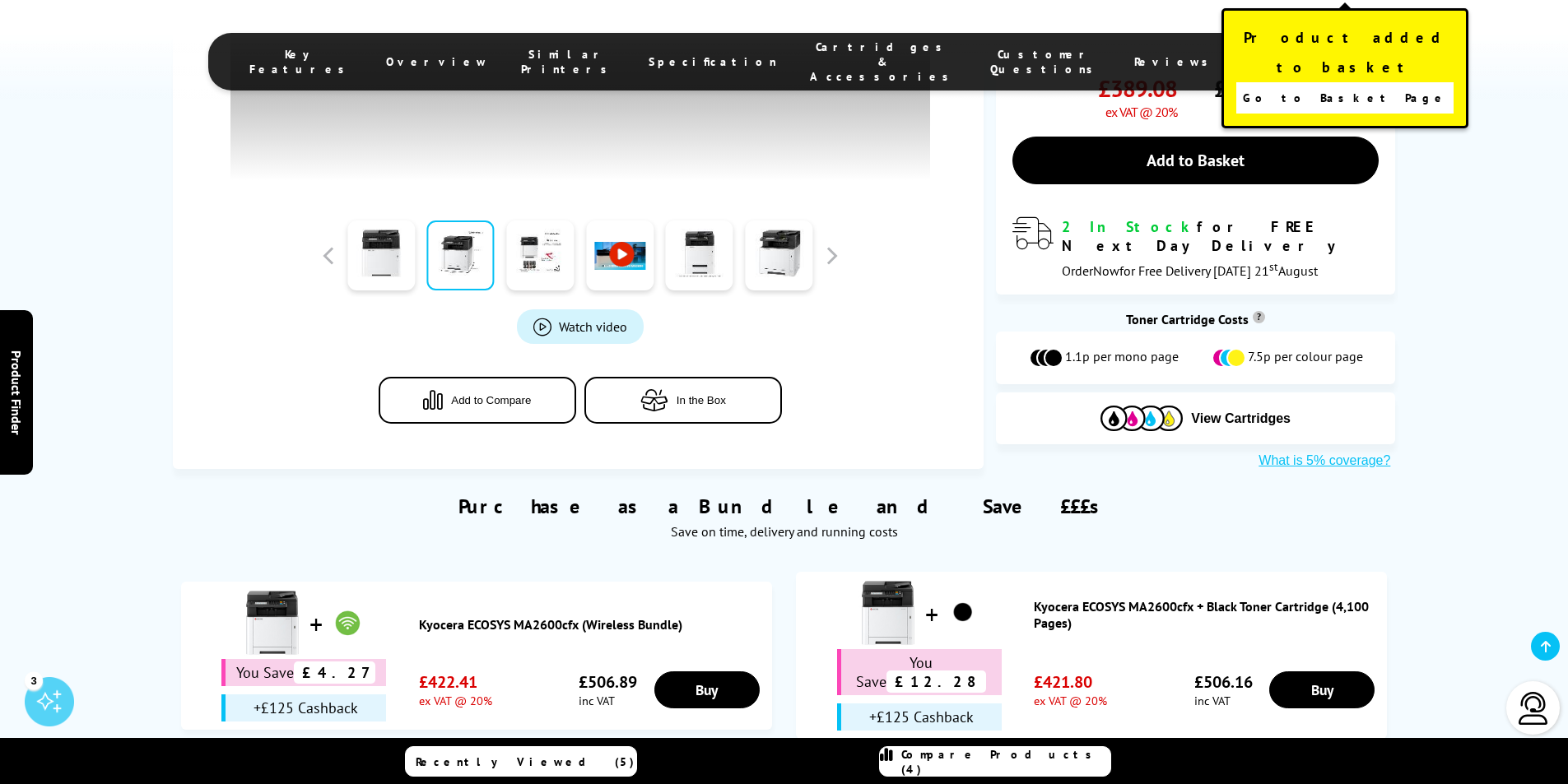
click at [1328, 87] on span "Go to Basket Page" at bounding box center [1345, 98] width 205 height 23
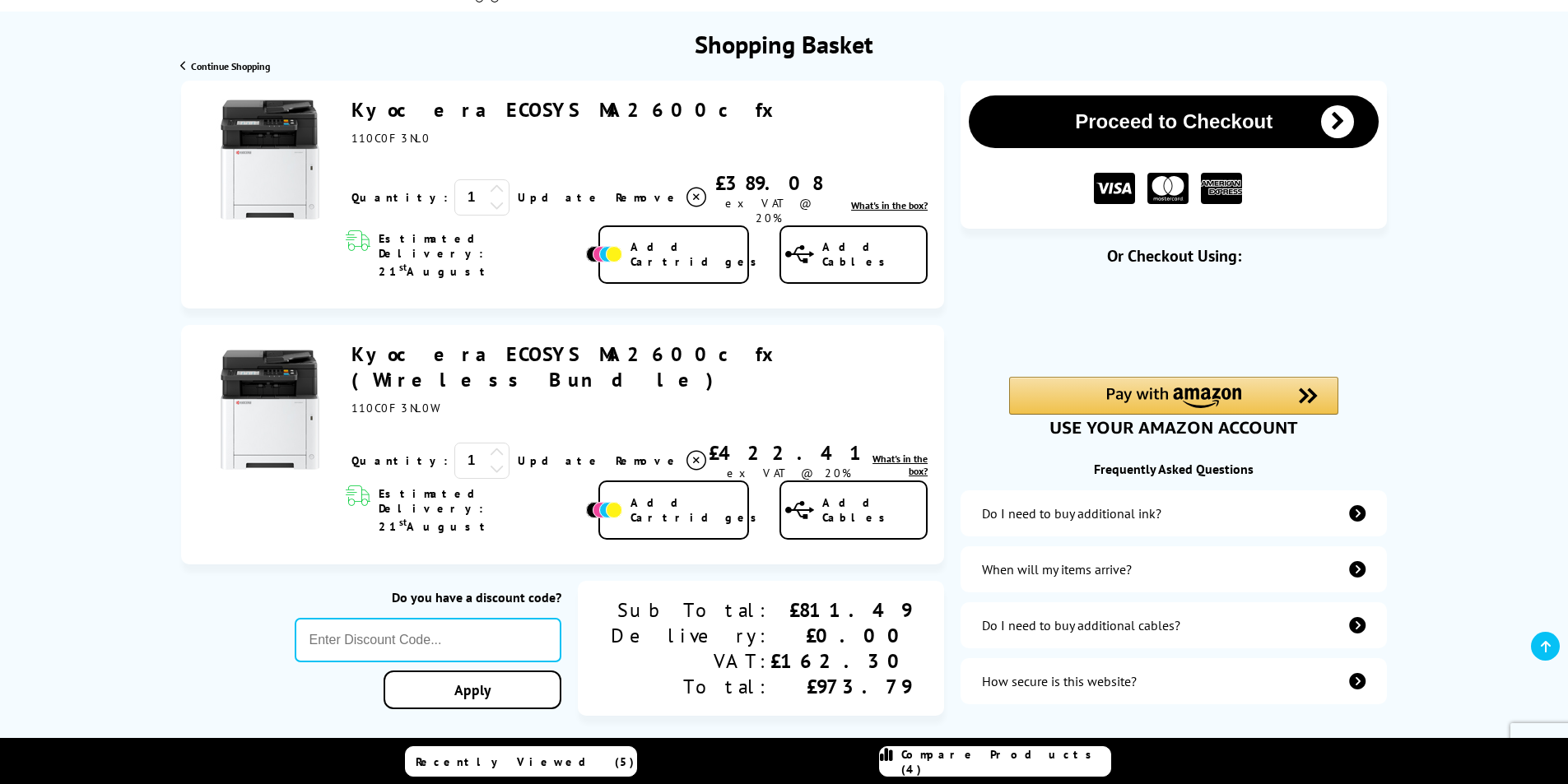
scroll to position [213, 0]
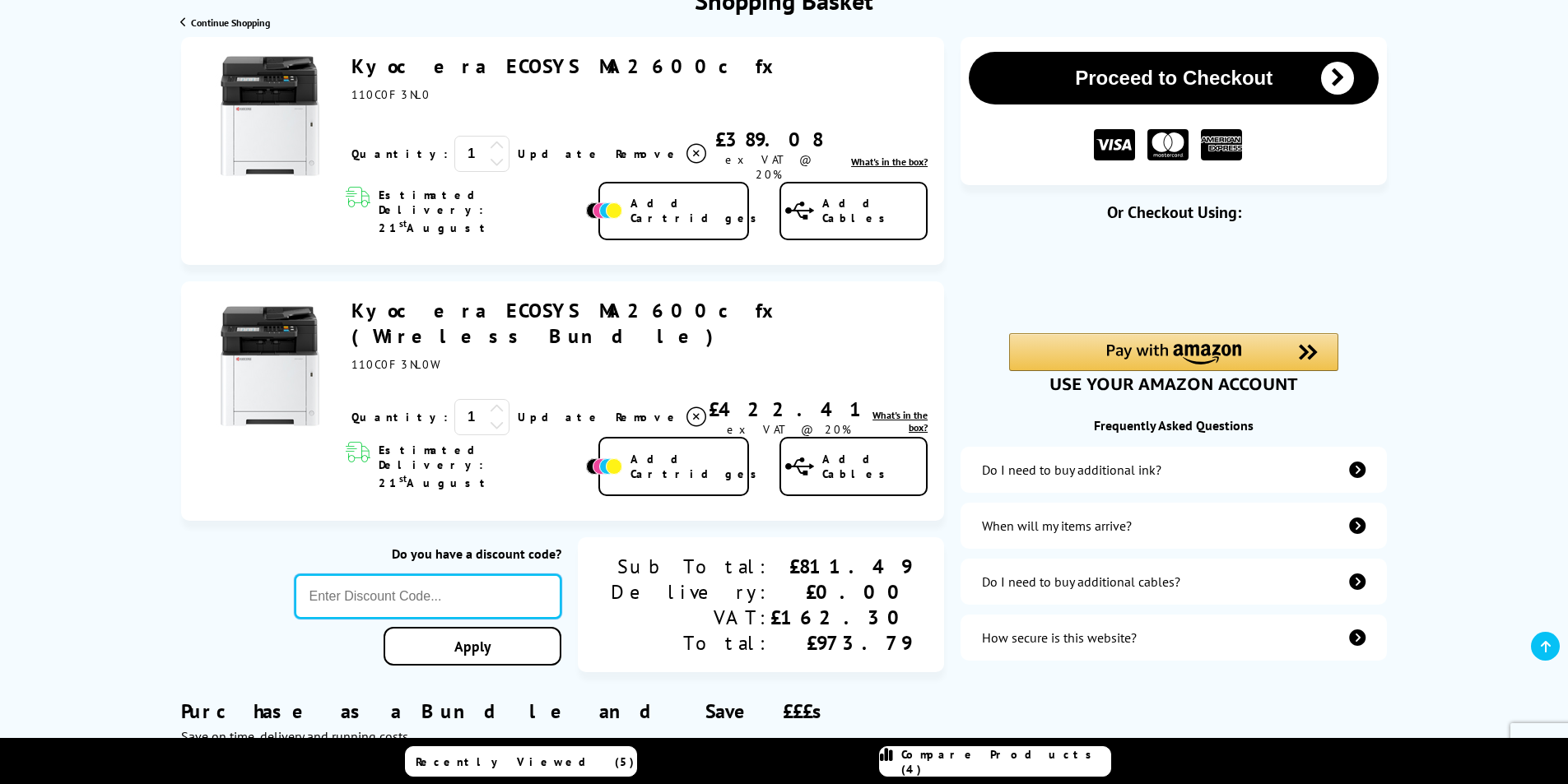
click at [421, 575] on input "text" at bounding box center [428, 596] width 267 height 44
type input "[DATE]"
click at [547, 626] on link "Apply" at bounding box center [472, 645] width 177 height 39
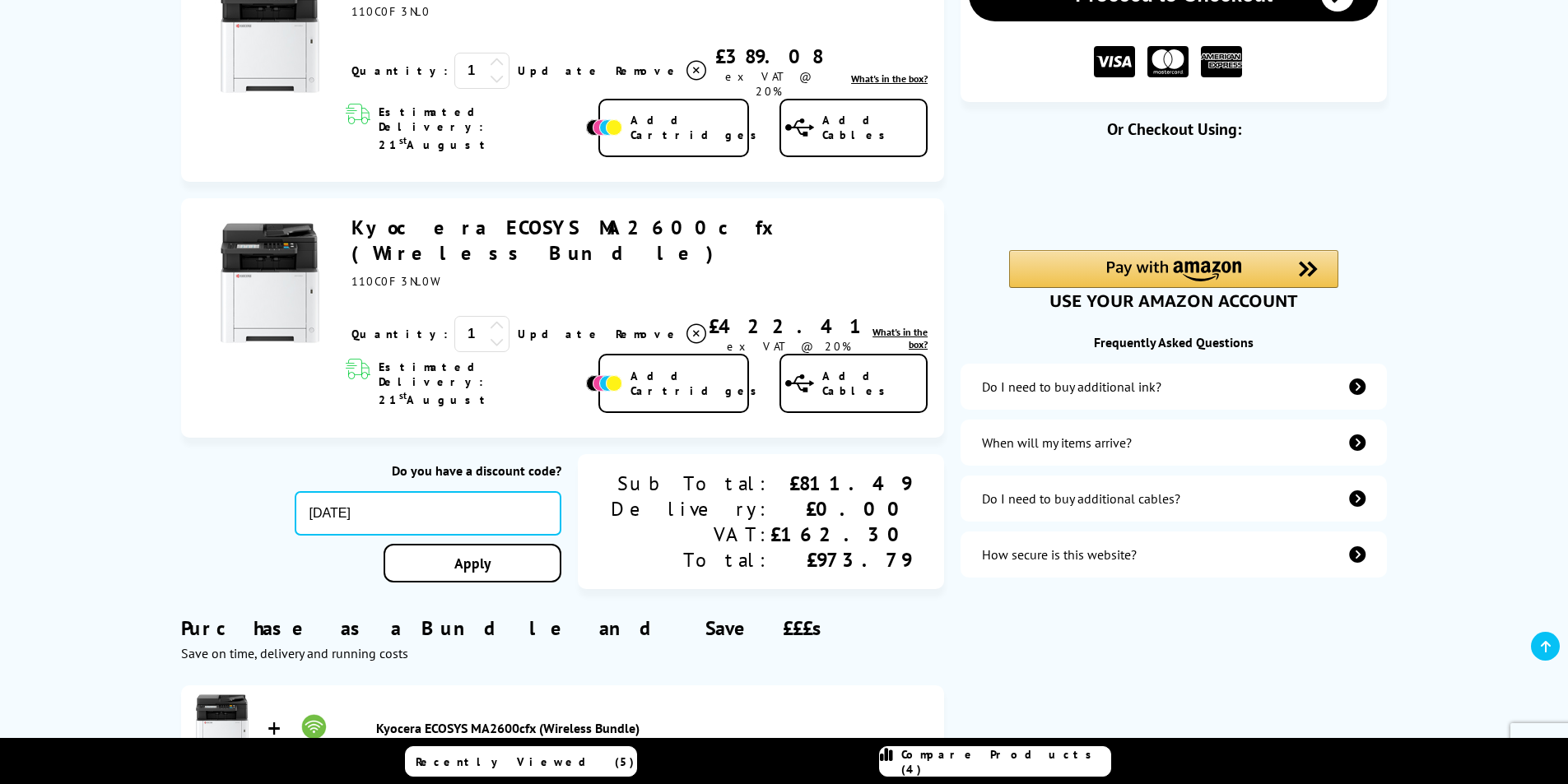
scroll to position [300, 0]
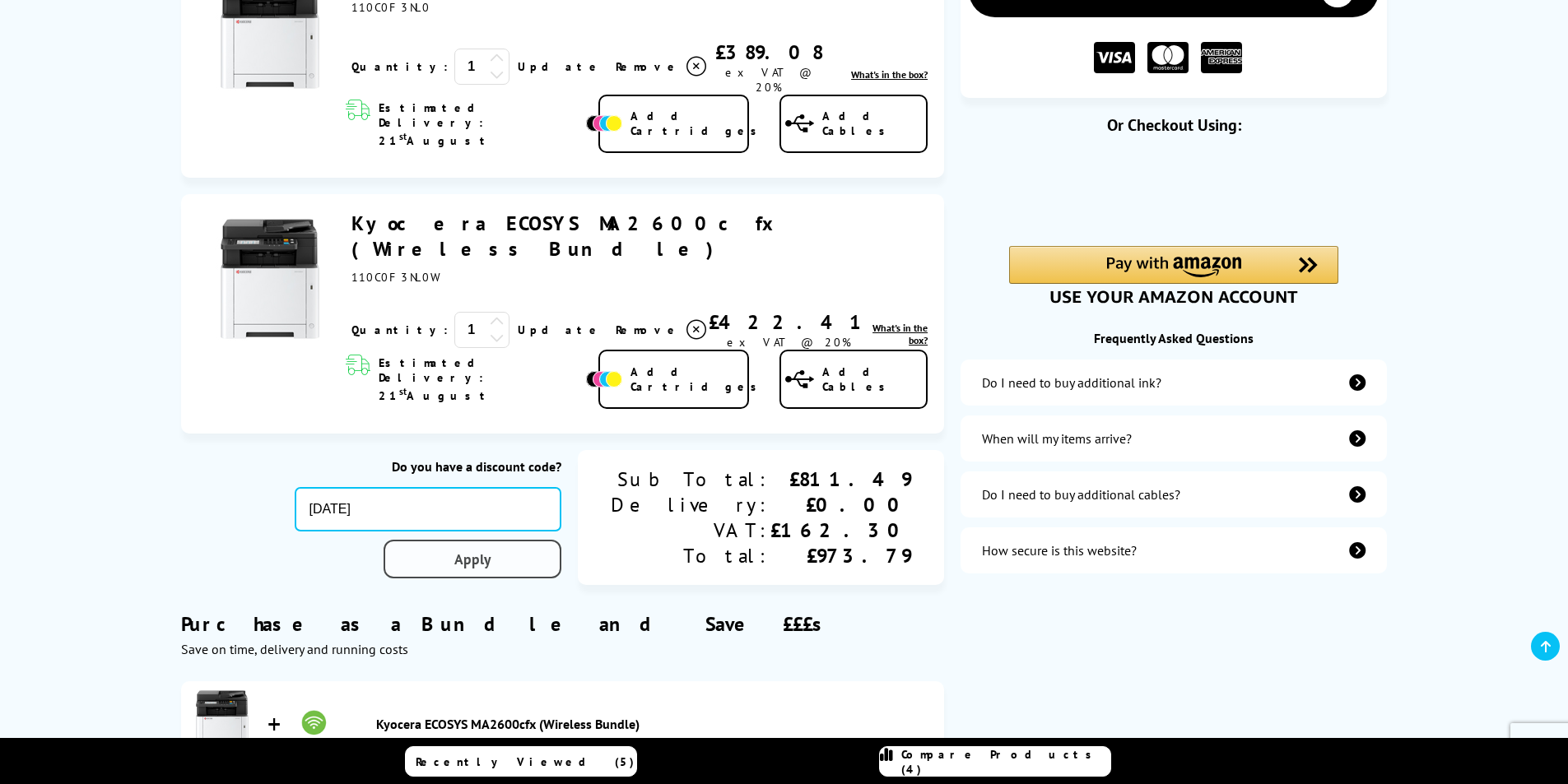
click at [543, 540] on link "Apply" at bounding box center [472, 559] width 177 height 39
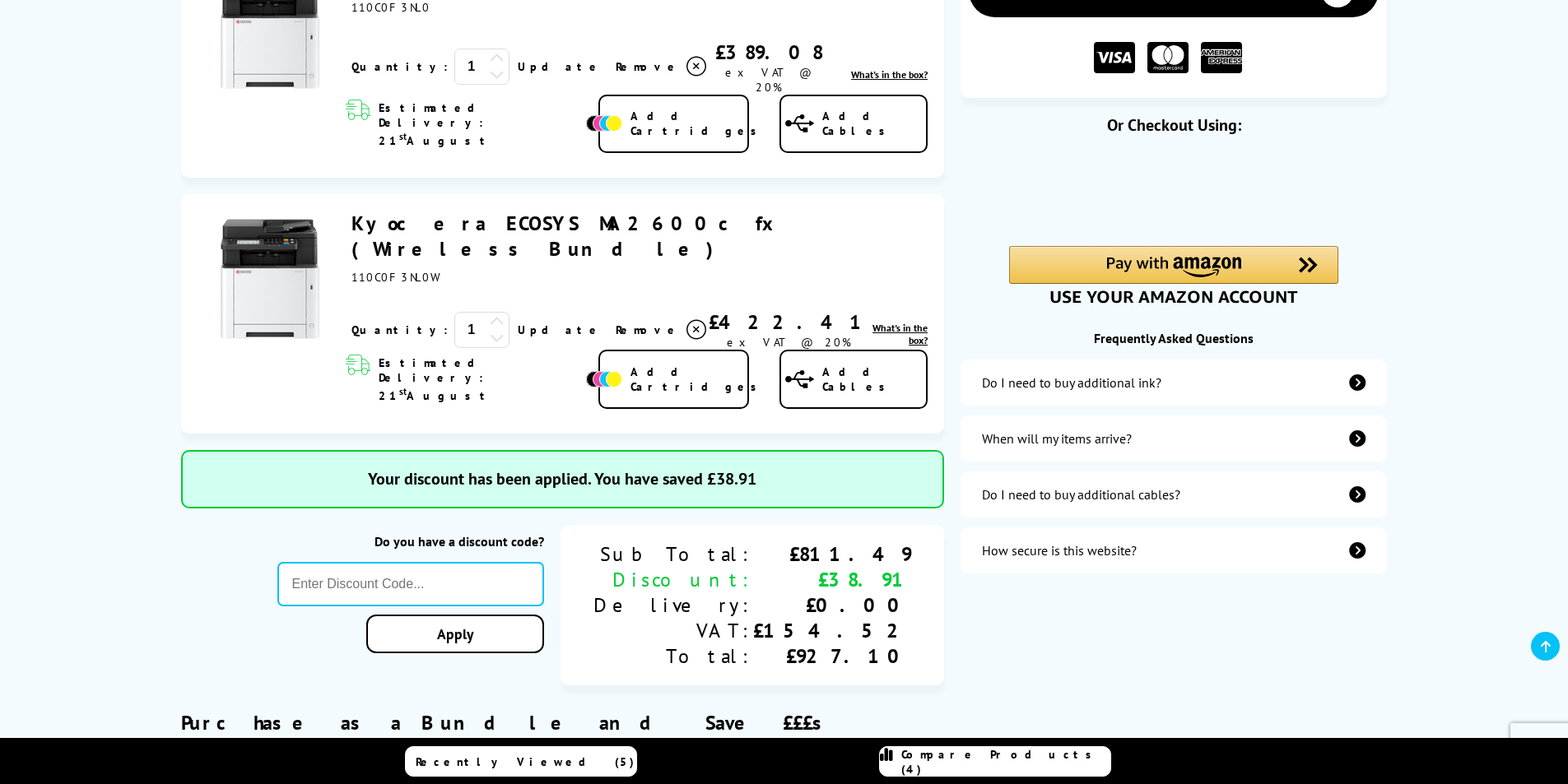
click at [686, 58] on icon at bounding box center [696, 66] width 20 height 20
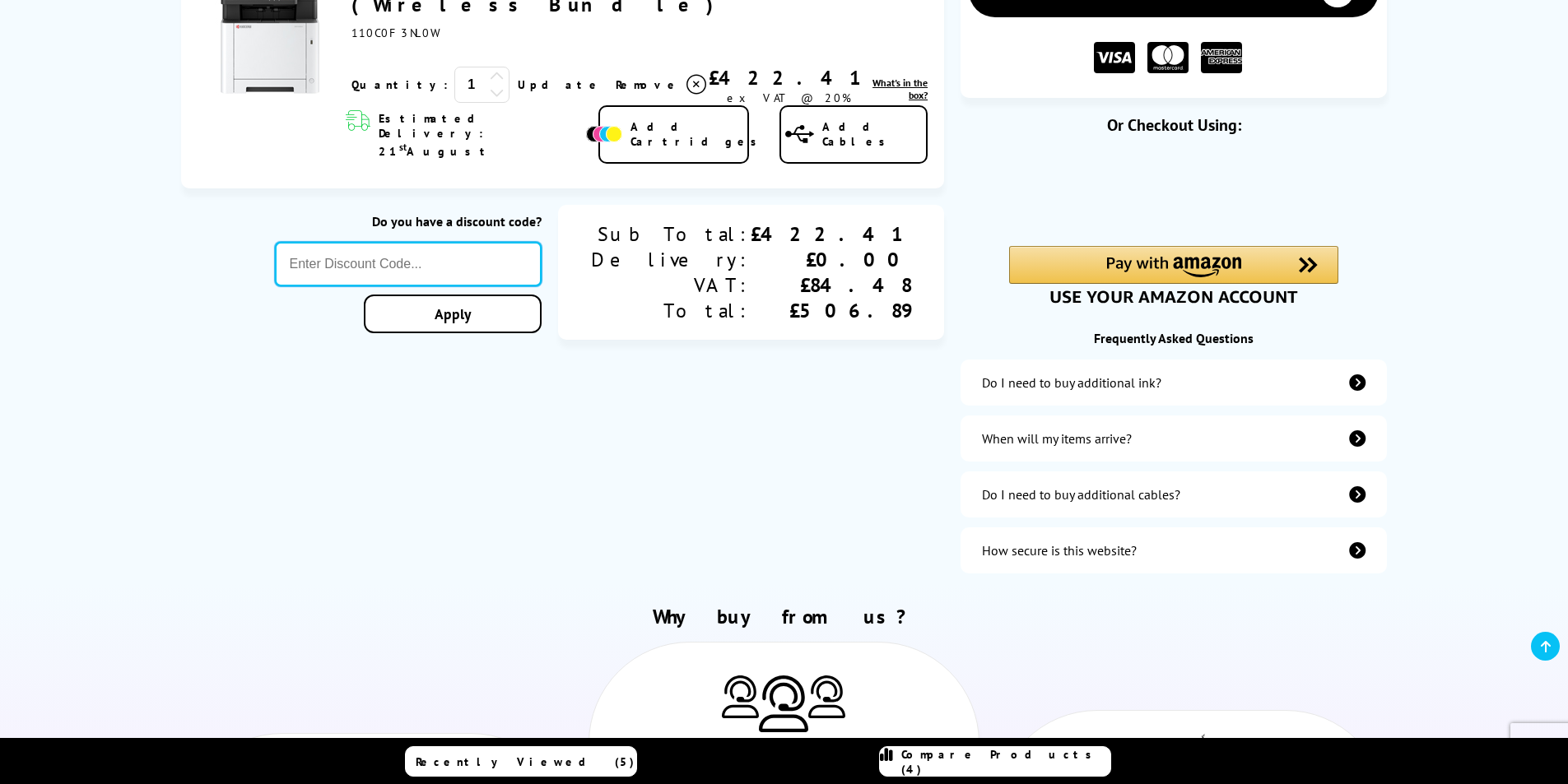
click at [516, 242] on input "text" at bounding box center [408, 263] width 267 height 44
type input "[DATE]"
click at [539, 294] on link "Apply" at bounding box center [452, 313] width 177 height 39
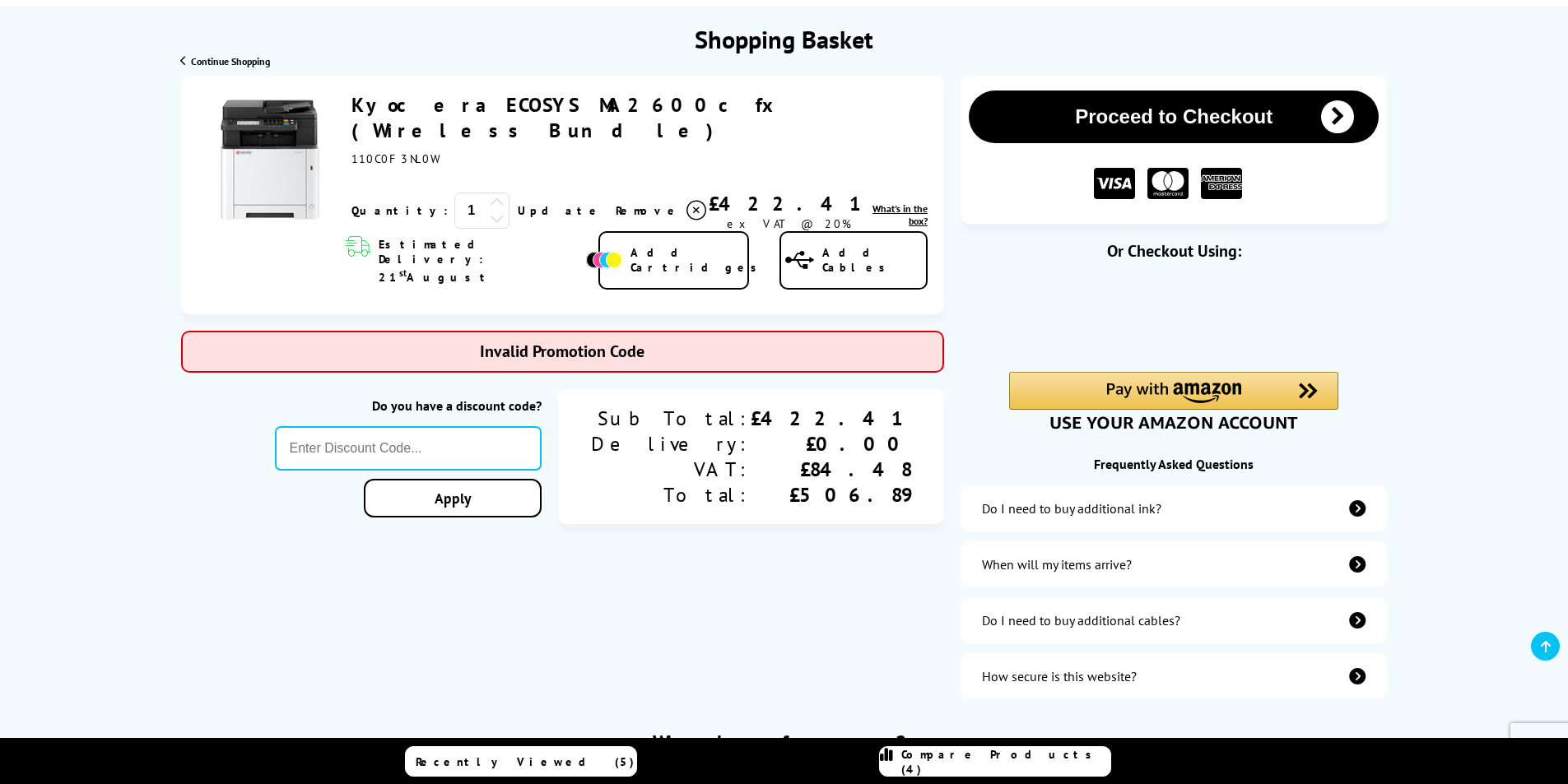
scroll to position [0, 0]
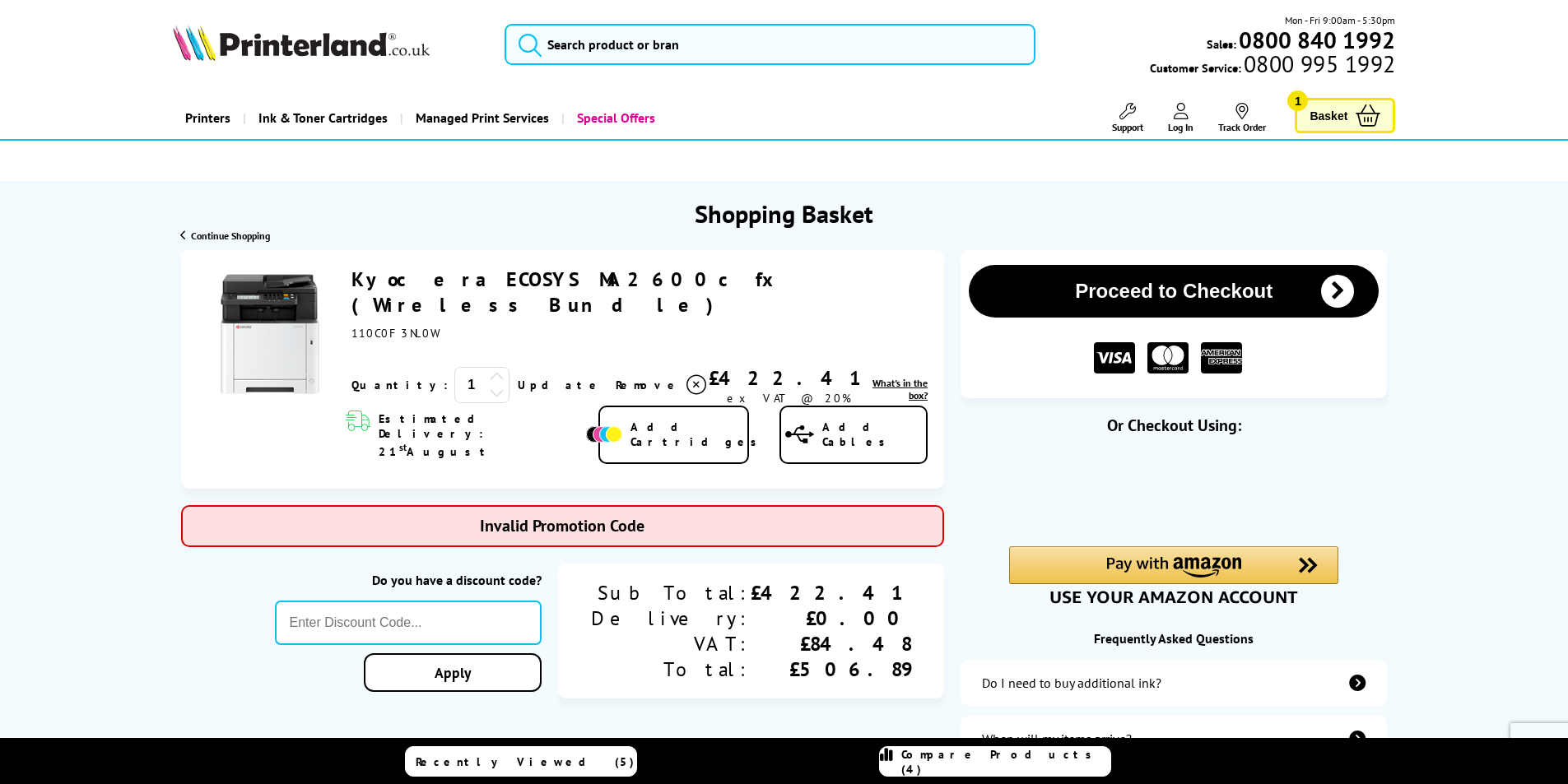
click at [468, 276] on link "Kyocera ECOSYS MA2600cfx (Wireless Bundle)" at bounding box center [566, 292] width 431 height 51
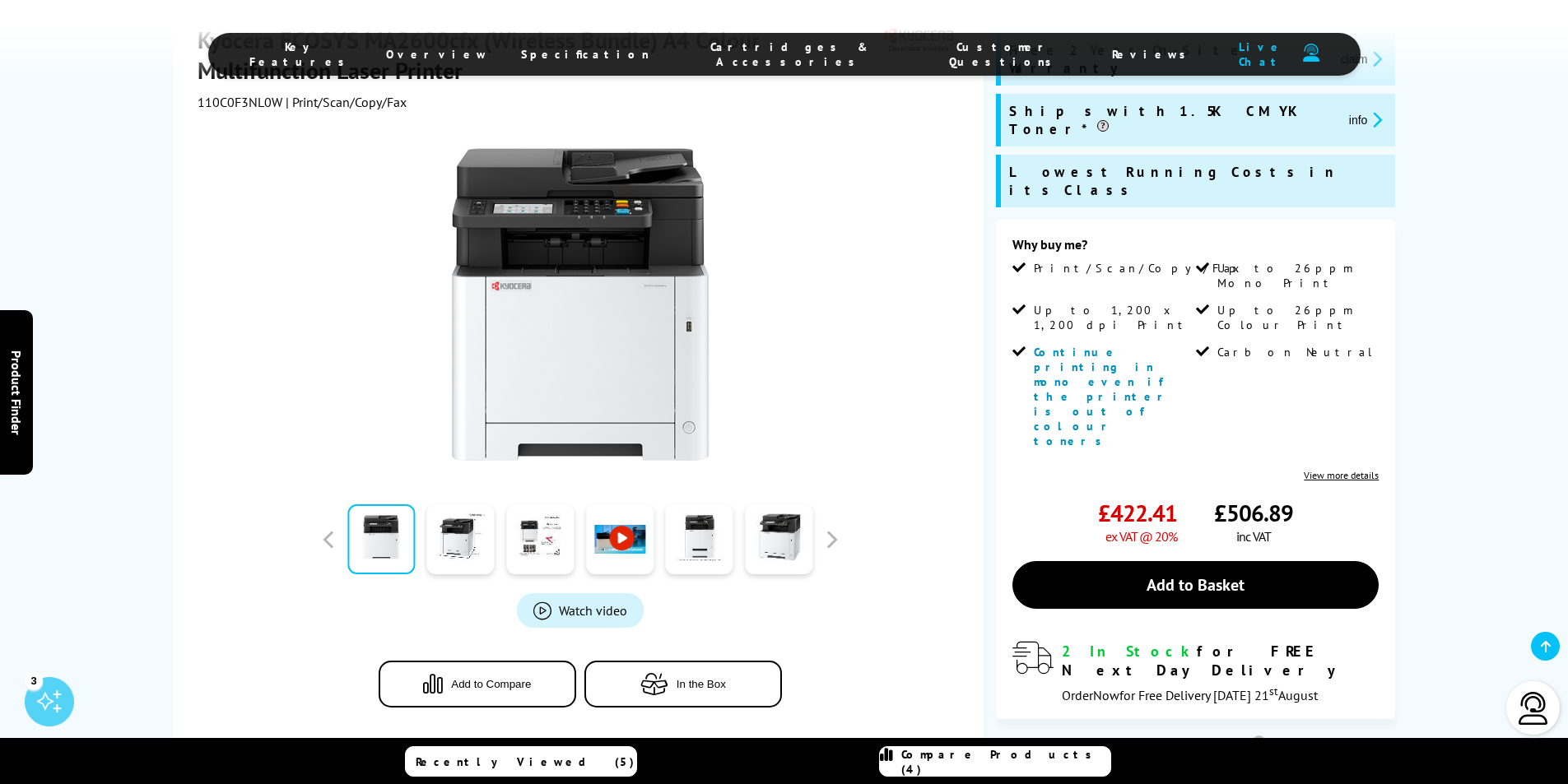
scroll to position [261, 0]
click at [460, 522] on link at bounding box center [461, 540] width 67 height 70
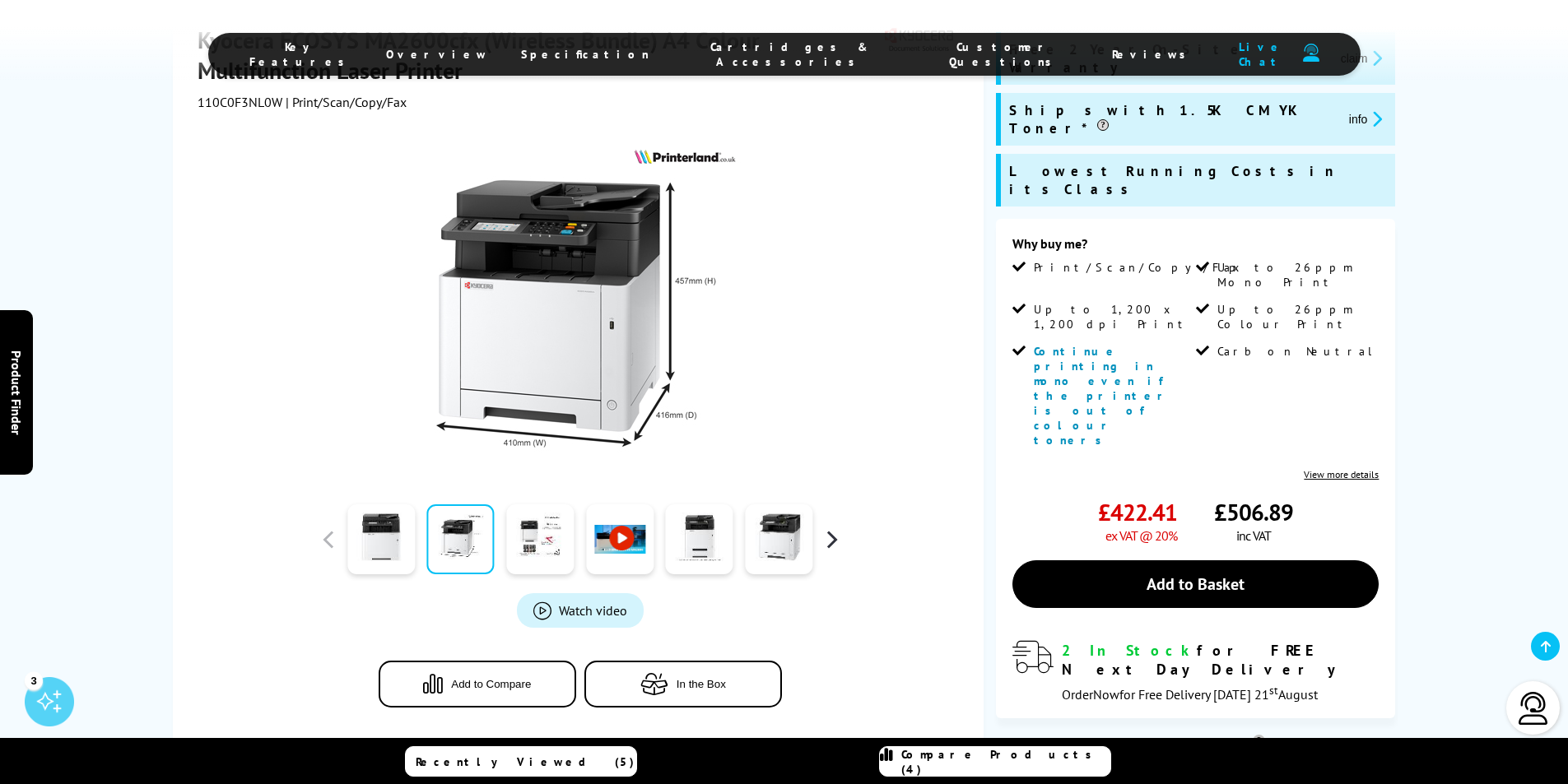
click at [837, 527] on button "button" at bounding box center [832, 540] width 25 height 25
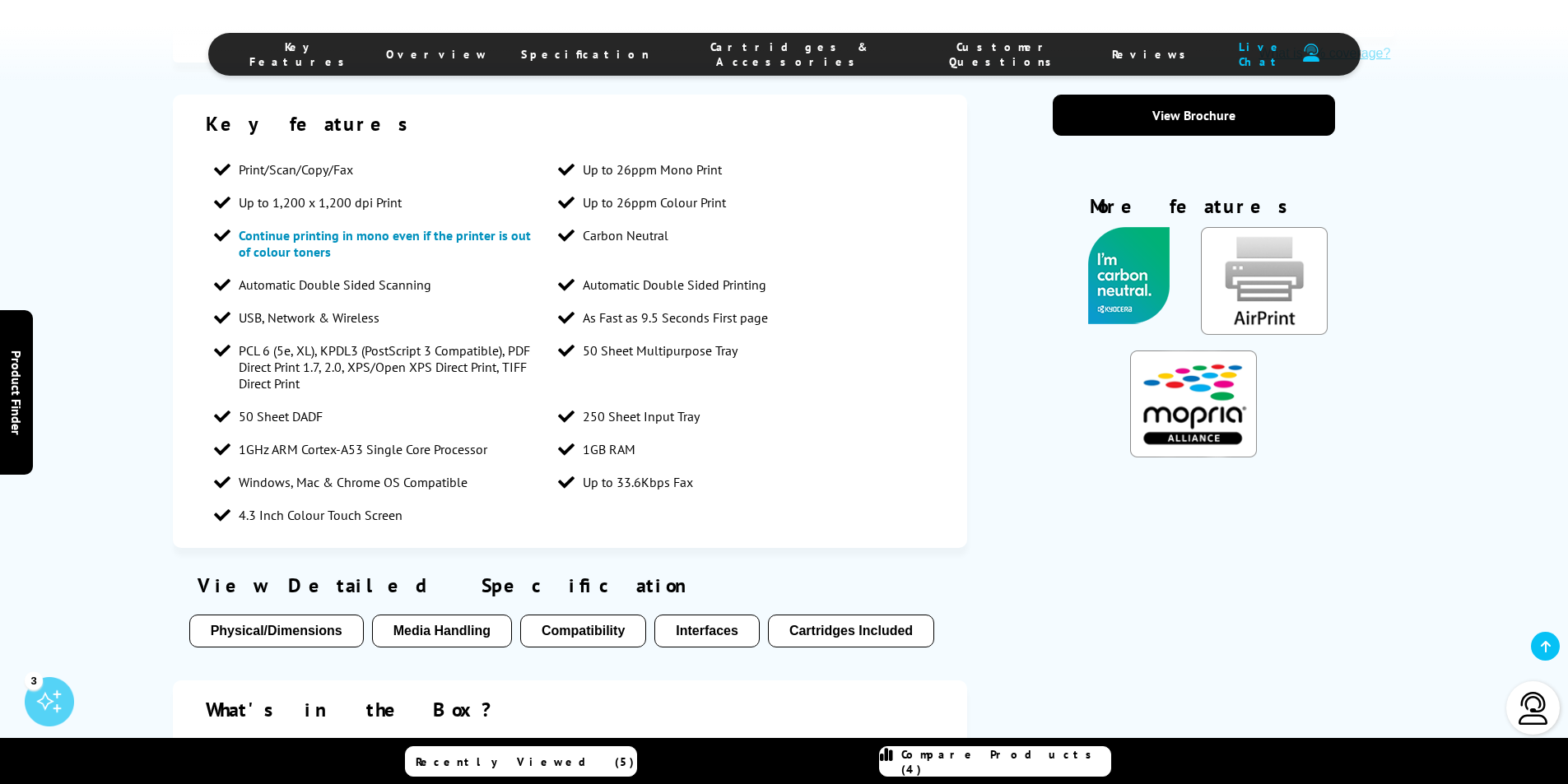
scroll to position [1093, 0]
click at [933, 370] on div "Key features Print/Scan/Copy/Fax Up to 26ppm Mono Print Up to 1,200 x 1,200 dpi…" at bounding box center [570, 320] width 795 height 453
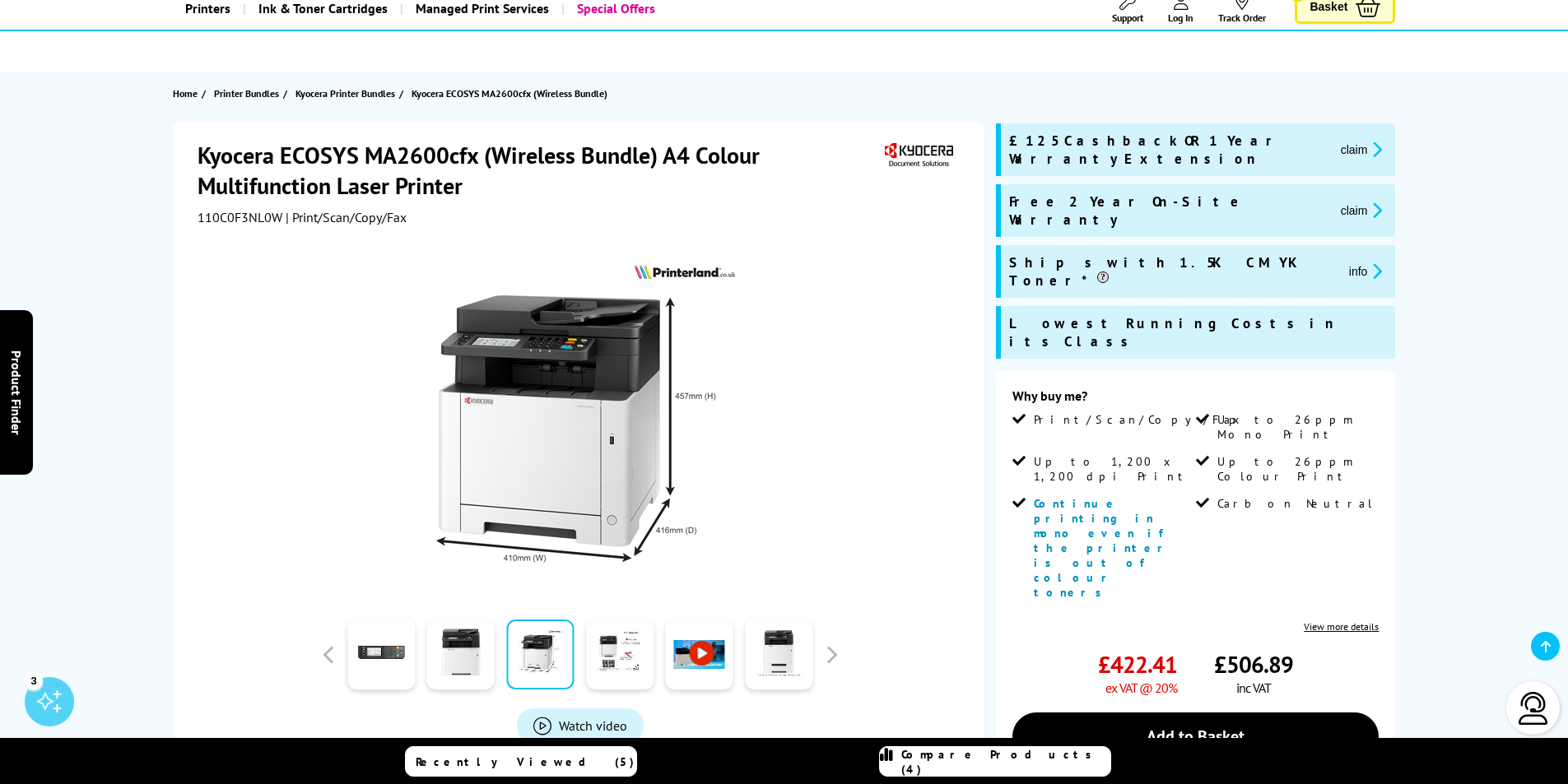
scroll to position [108, 0]
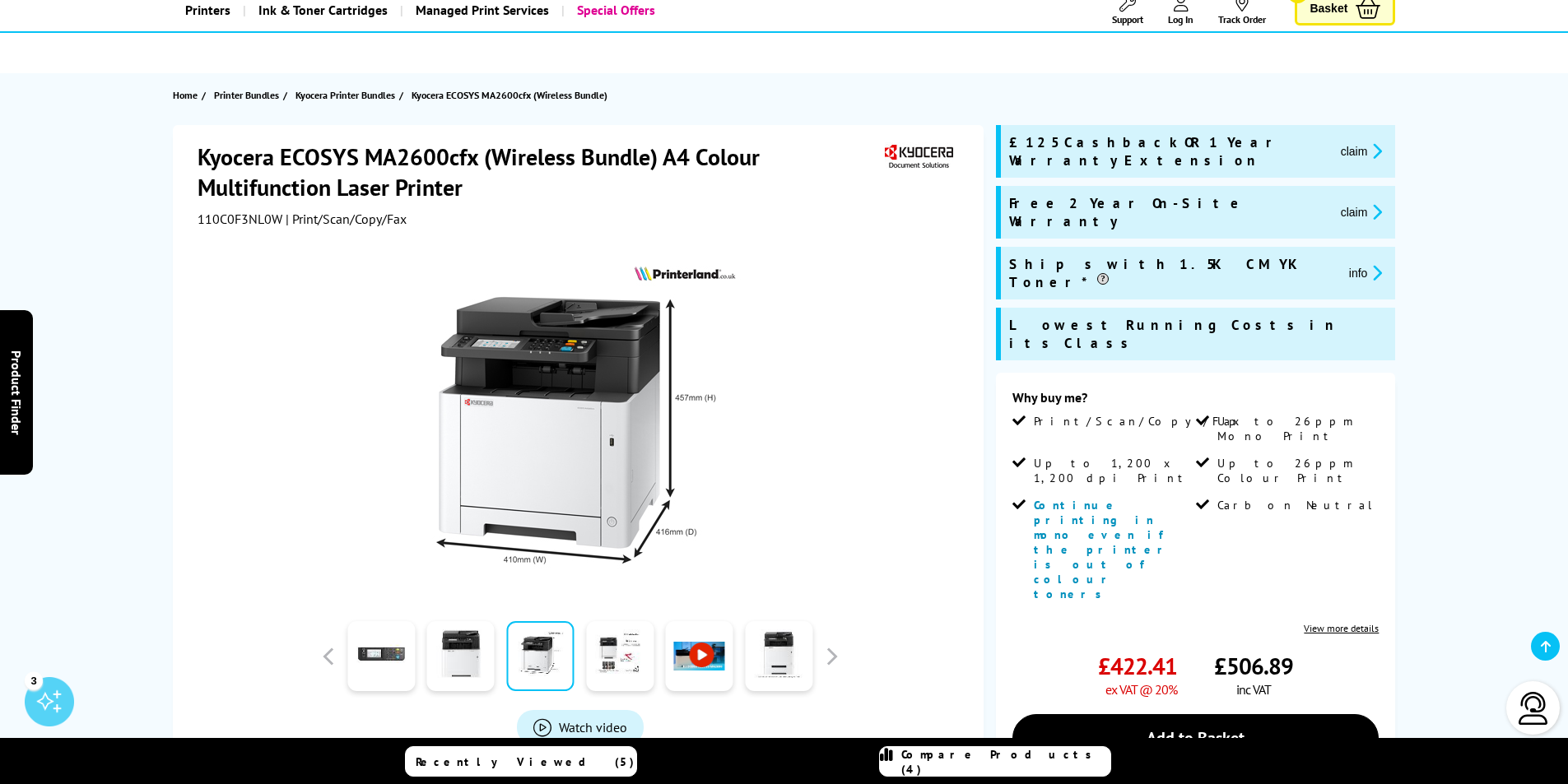
click at [957, 768] on span "Compare Products (4)" at bounding box center [1005, 761] width 209 height 29
click at [1005, 766] on span "Compare Products (4)" at bounding box center [1005, 761] width 209 height 29
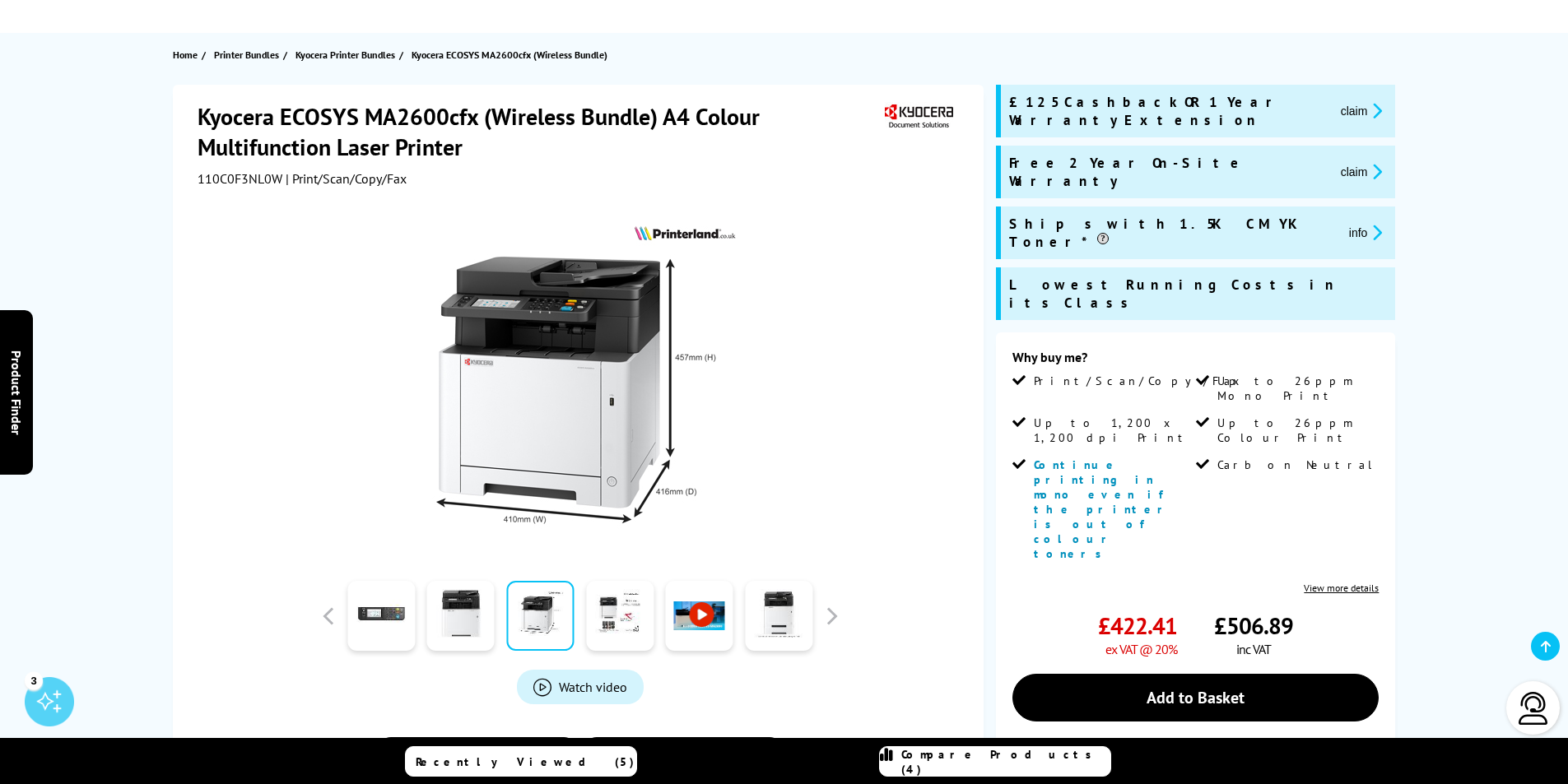
scroll to position [0, 0]
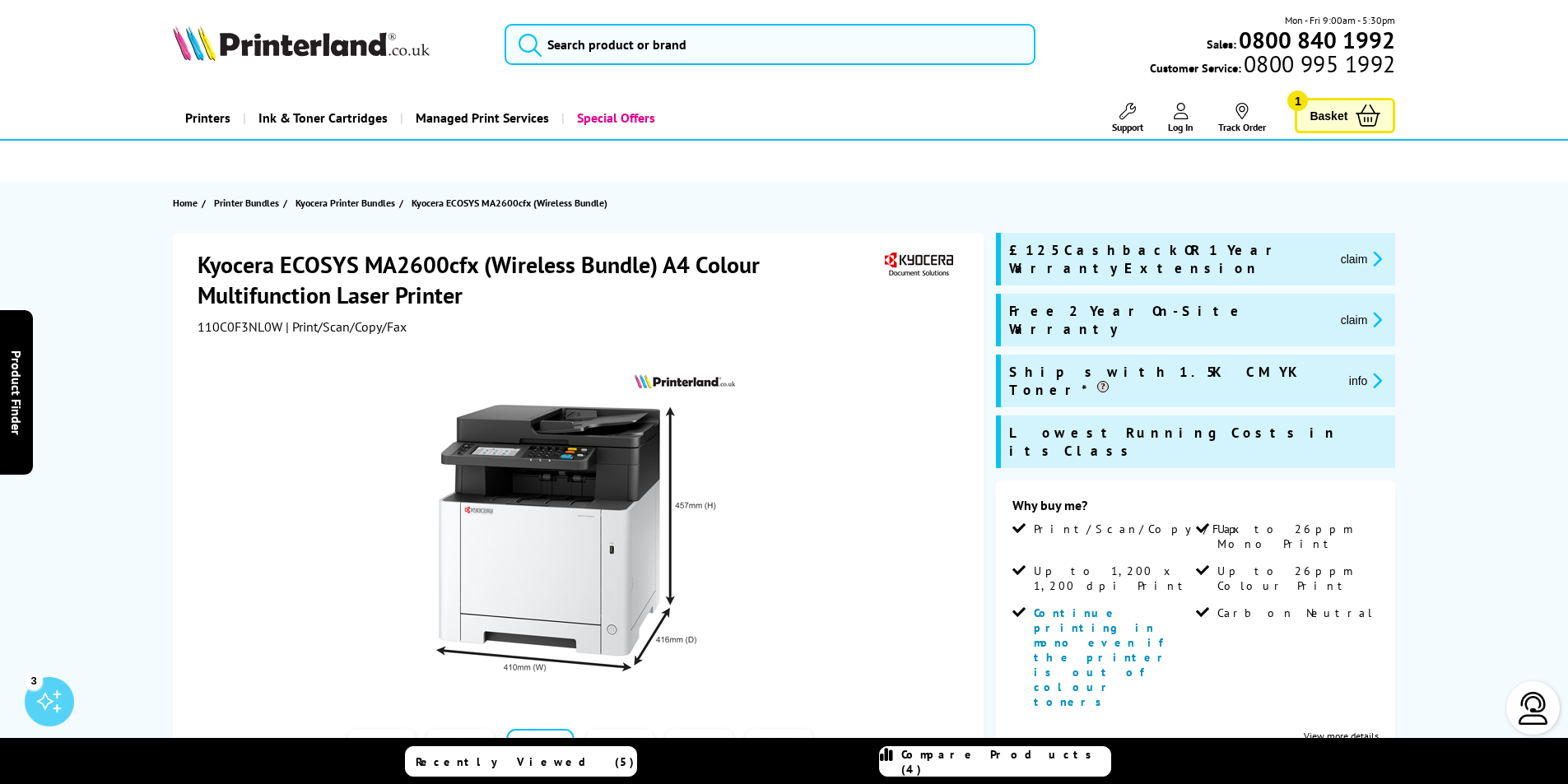
click at [1334, 108] on span "Basket" at bounding box center [1328, 116] width 38 height 23
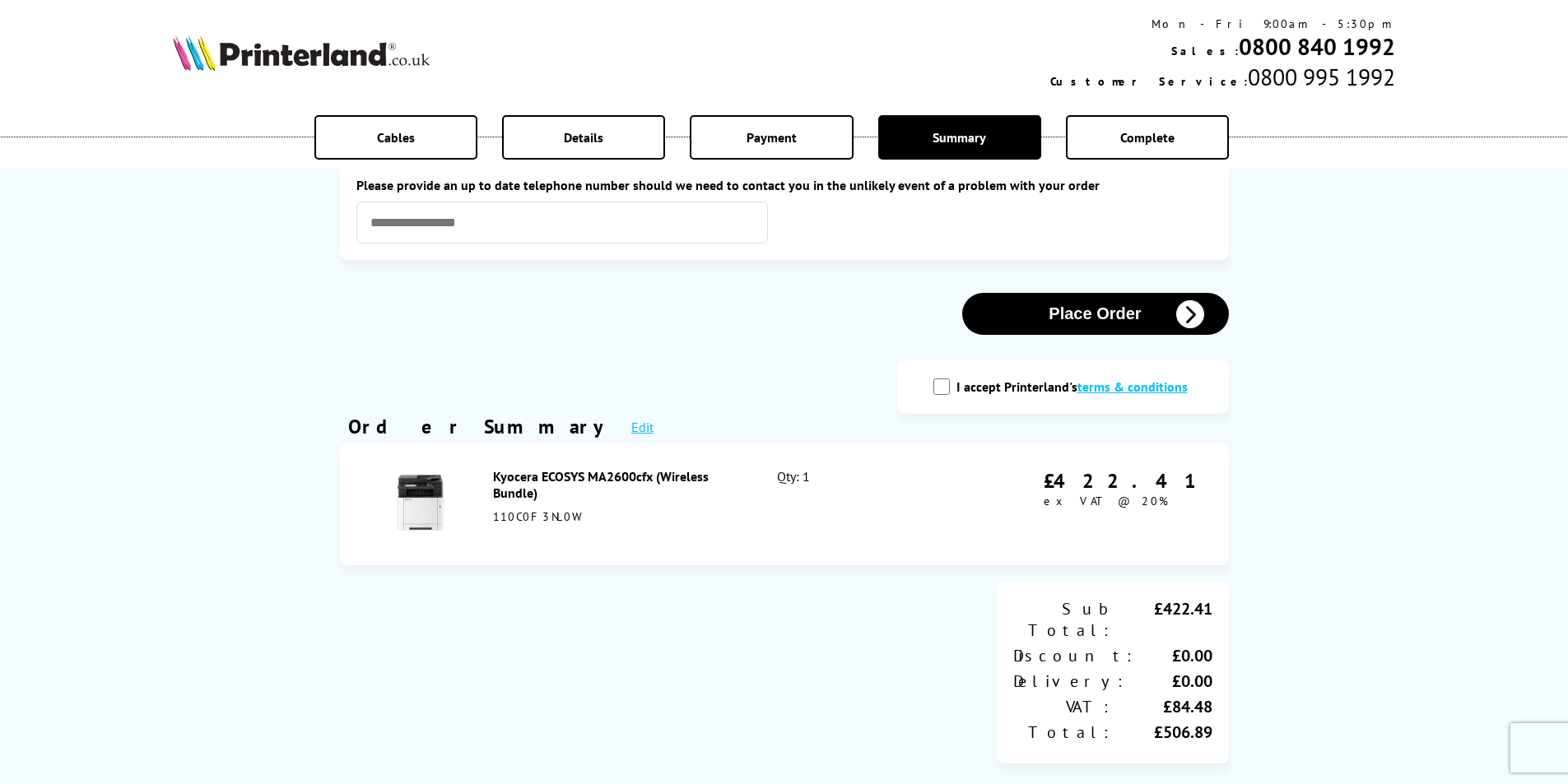
scroll to position [22, 0]
click at [948, 386] on input "I accept Printerland's terms & conditions" at bounding box center [941, 385] width 16 height 16
checkbox input "true"
click at [1100, 309] on button "Place Order" at bounding box center [1095, 313] width 267 height 42
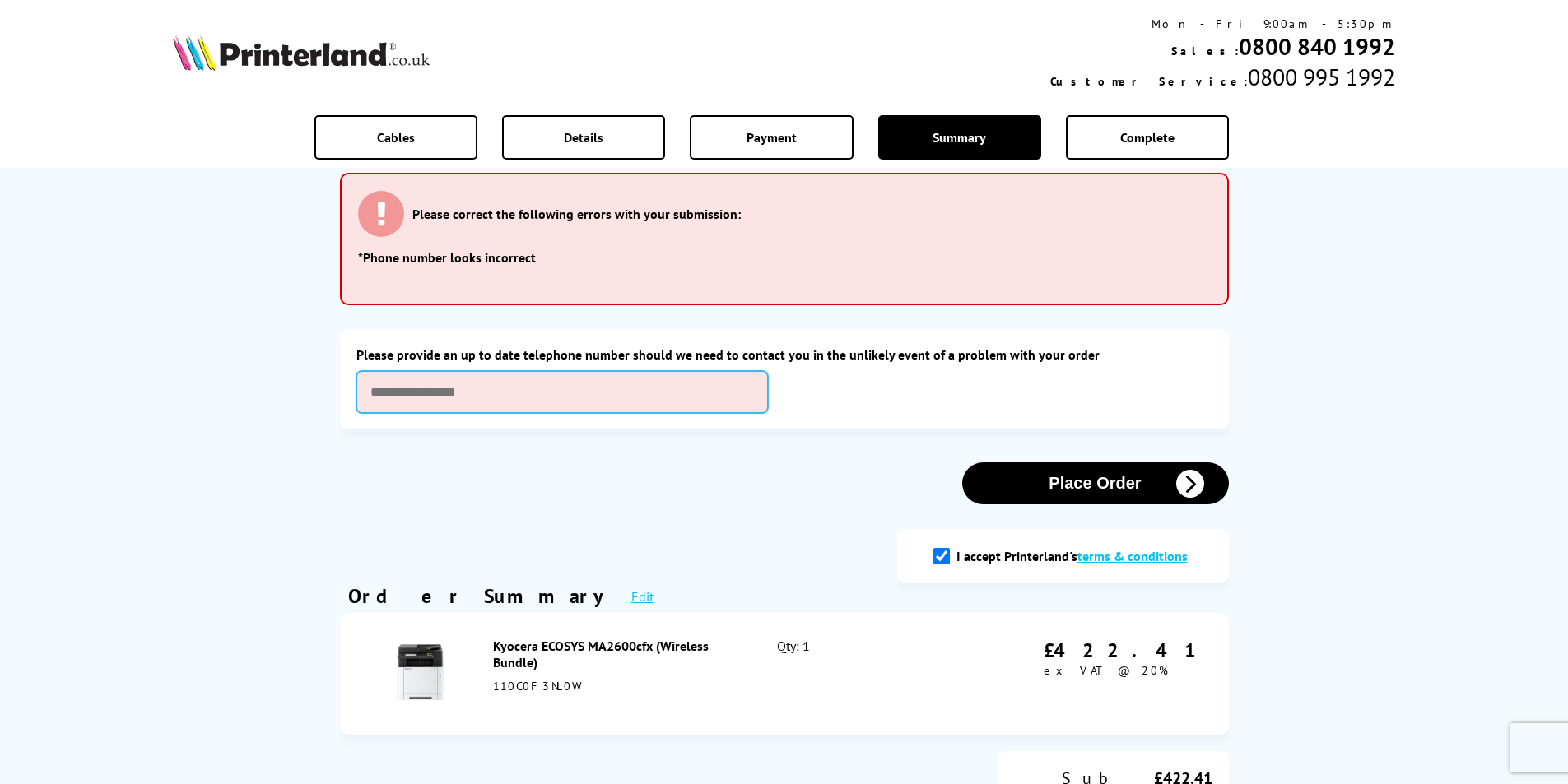
scroll to position [192, 0]
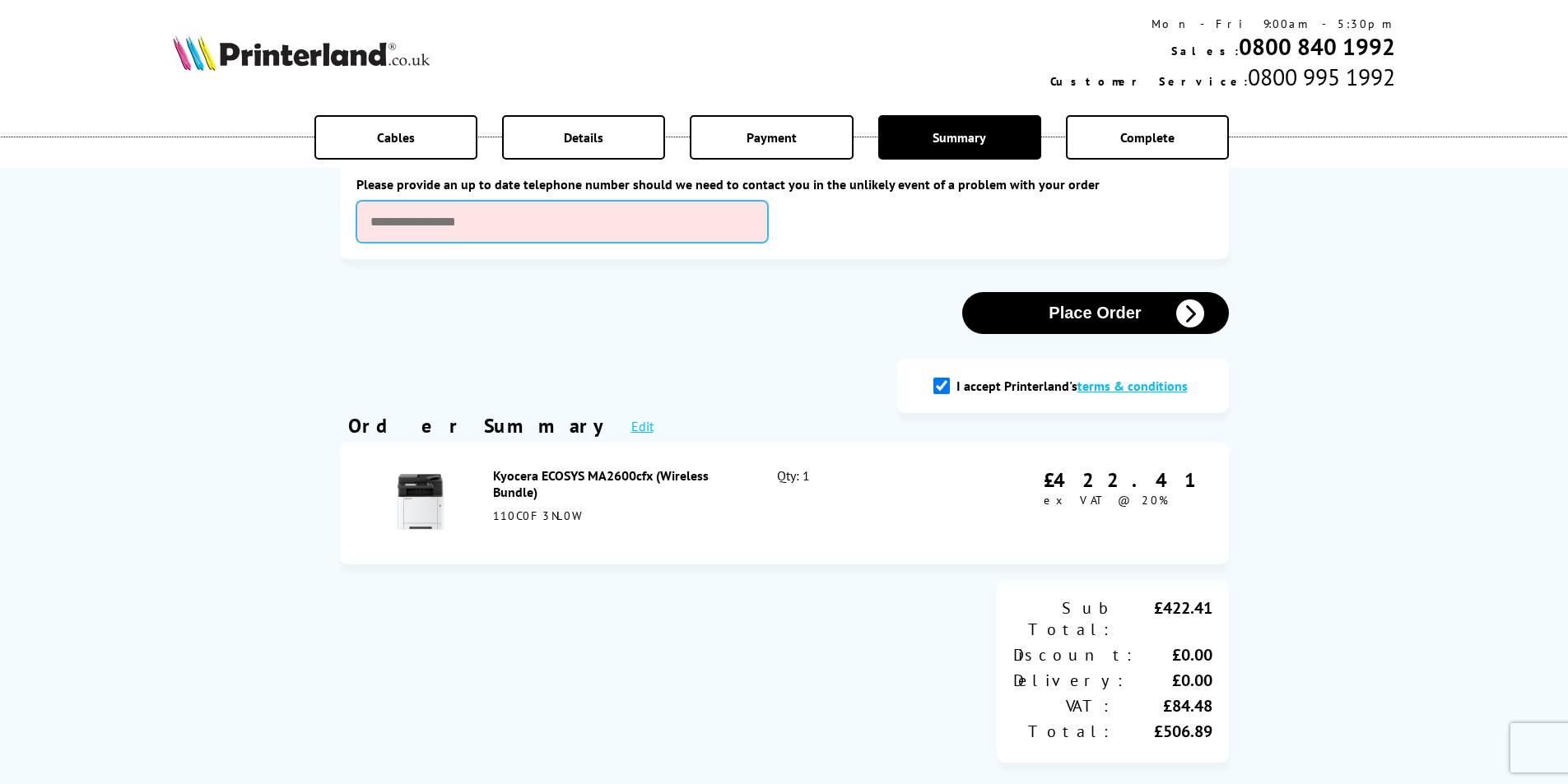
click at [453, 215] on input "text" at bounding box center [563, 222] width 412 height 42
type input "*"
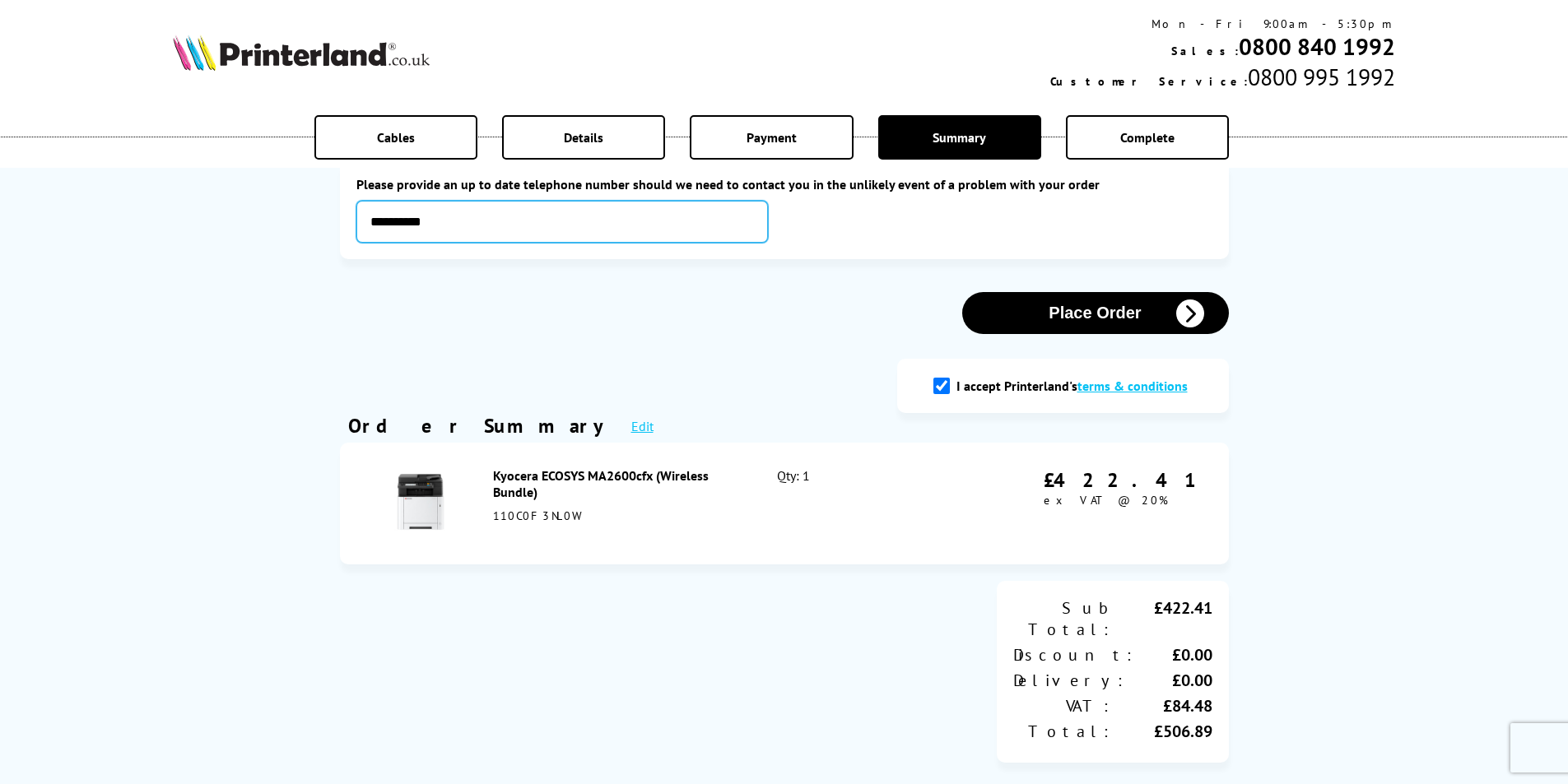
click at [435, 218] on input "**********" at bounding box center [563, 222] width 412 height 42
type input "**********"
click at [1076, 312] on button "Place Order" at bounding box center [1095, 313] width 267 height 42
